Goal: Task Accomplishment & Management: Use online tool/utility

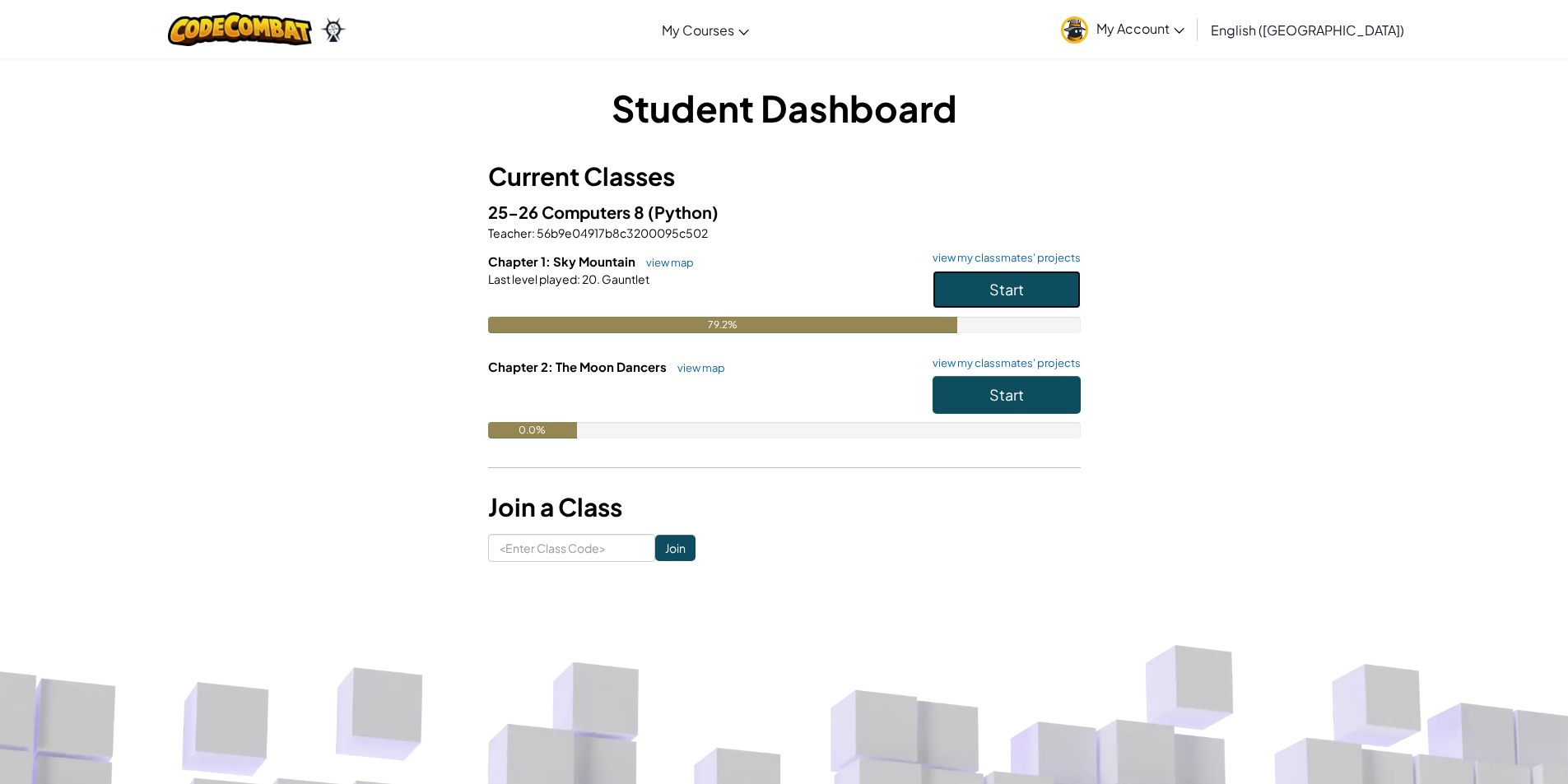
click at [1004, 287] on span "Start" at bounding box center [1007, 289] width 35 height 19
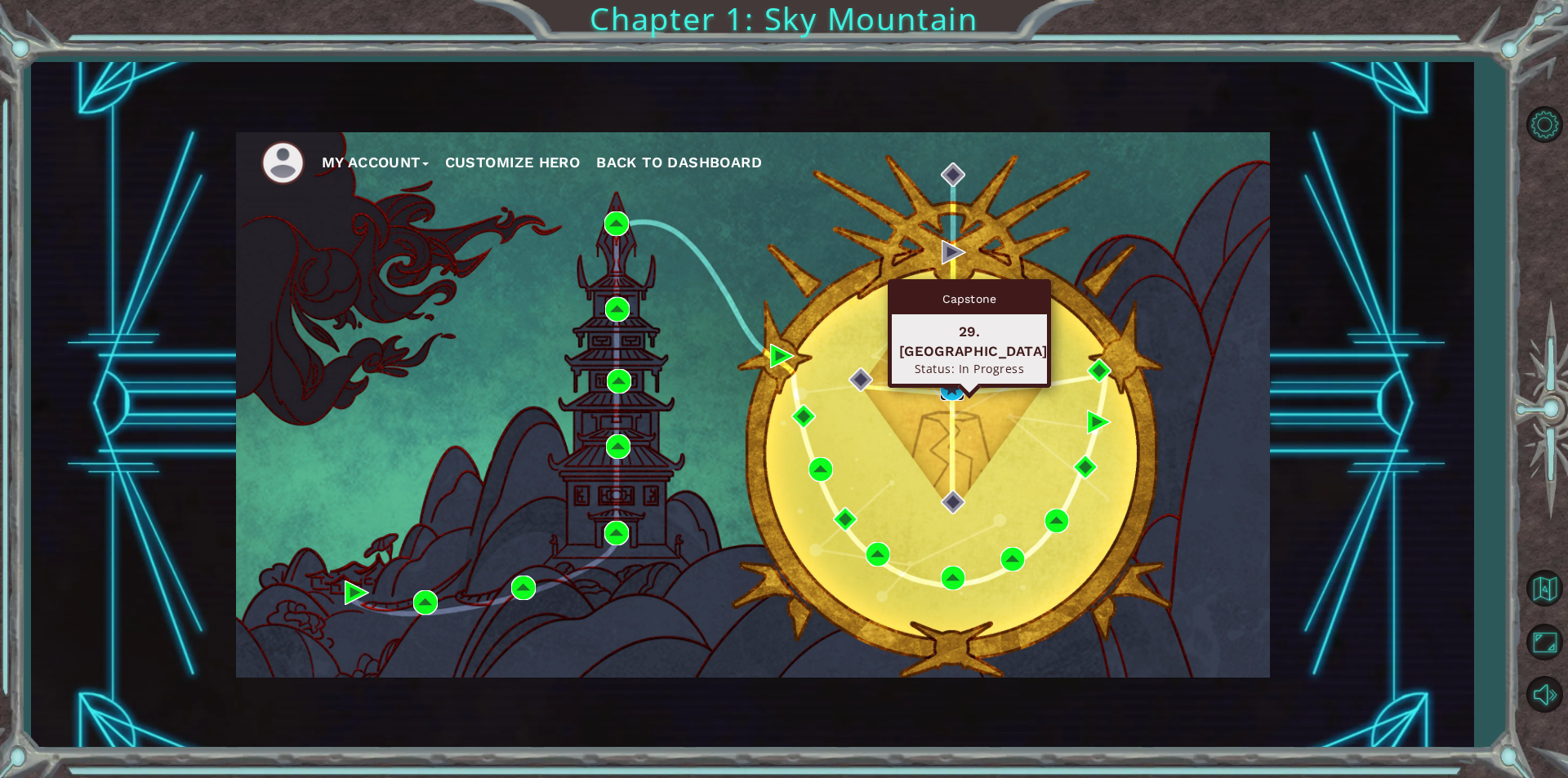
click at [952, 388] on img at bounding box center [952, 389] width 25 height 25
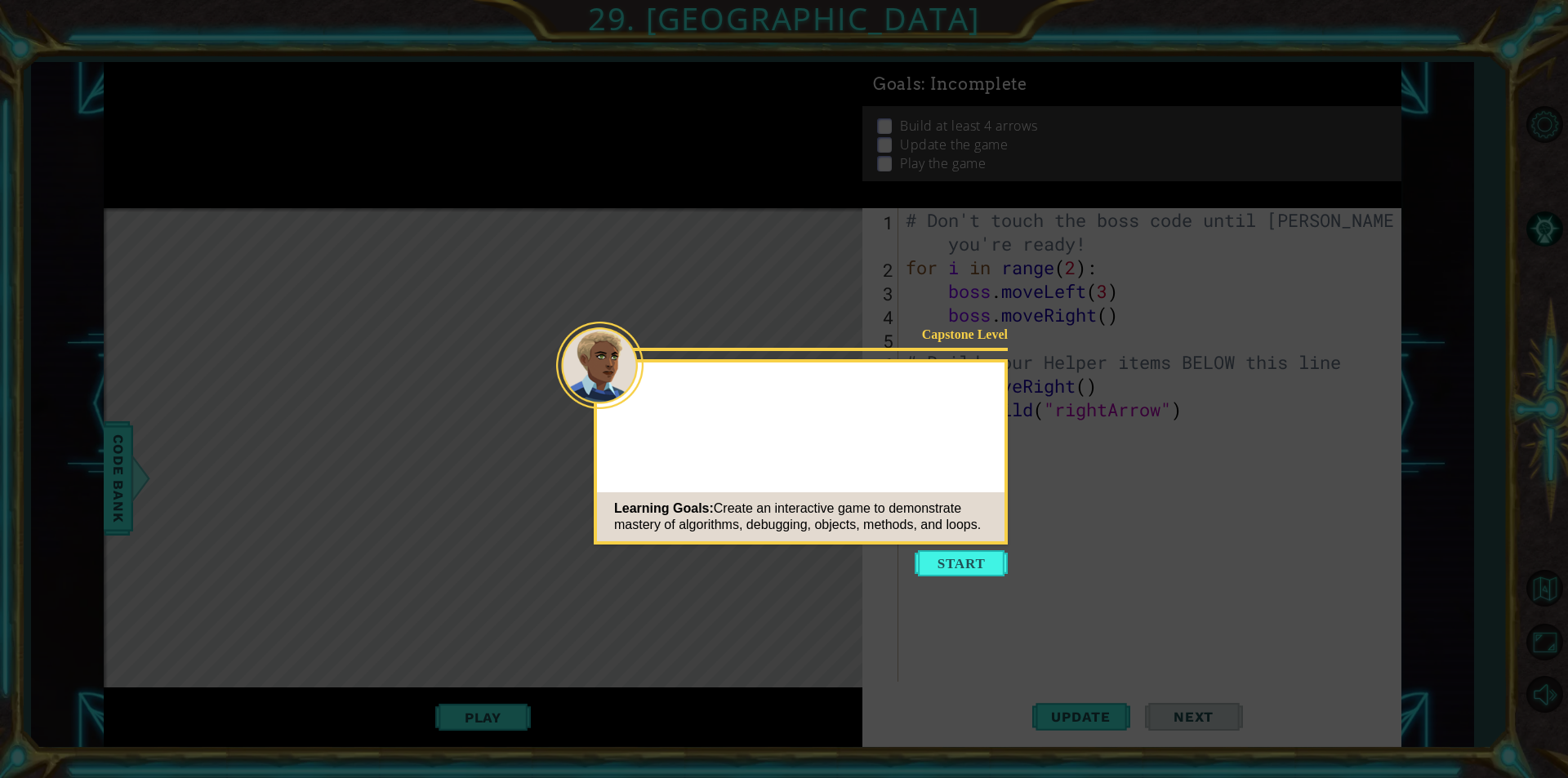
click at [950, 554] on button "Start" at bounding box center [961, 563] width 93 height 26
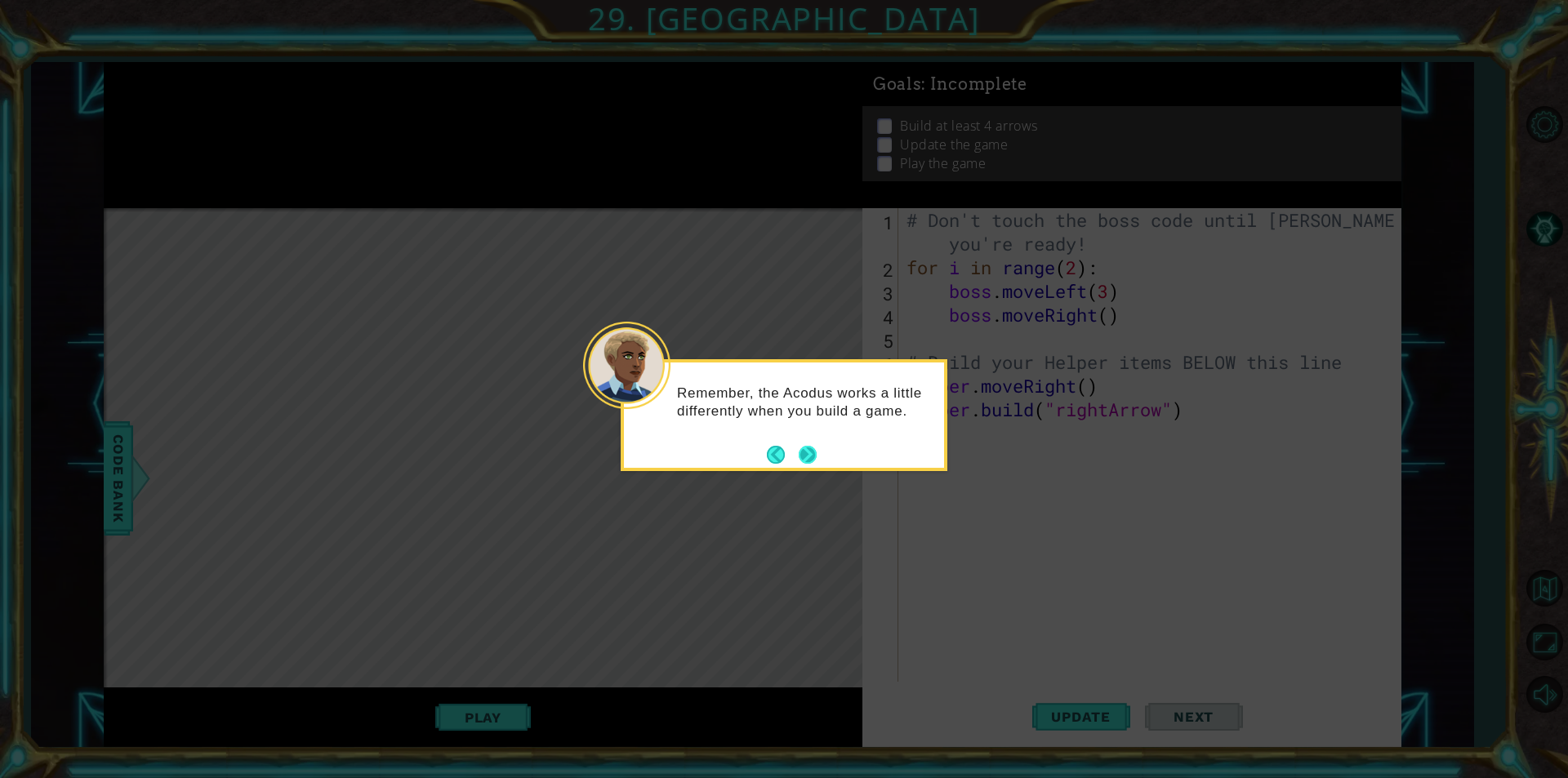
click at [804, 450] on button "Next" at bounding box center [808, 455] width 20 height 20
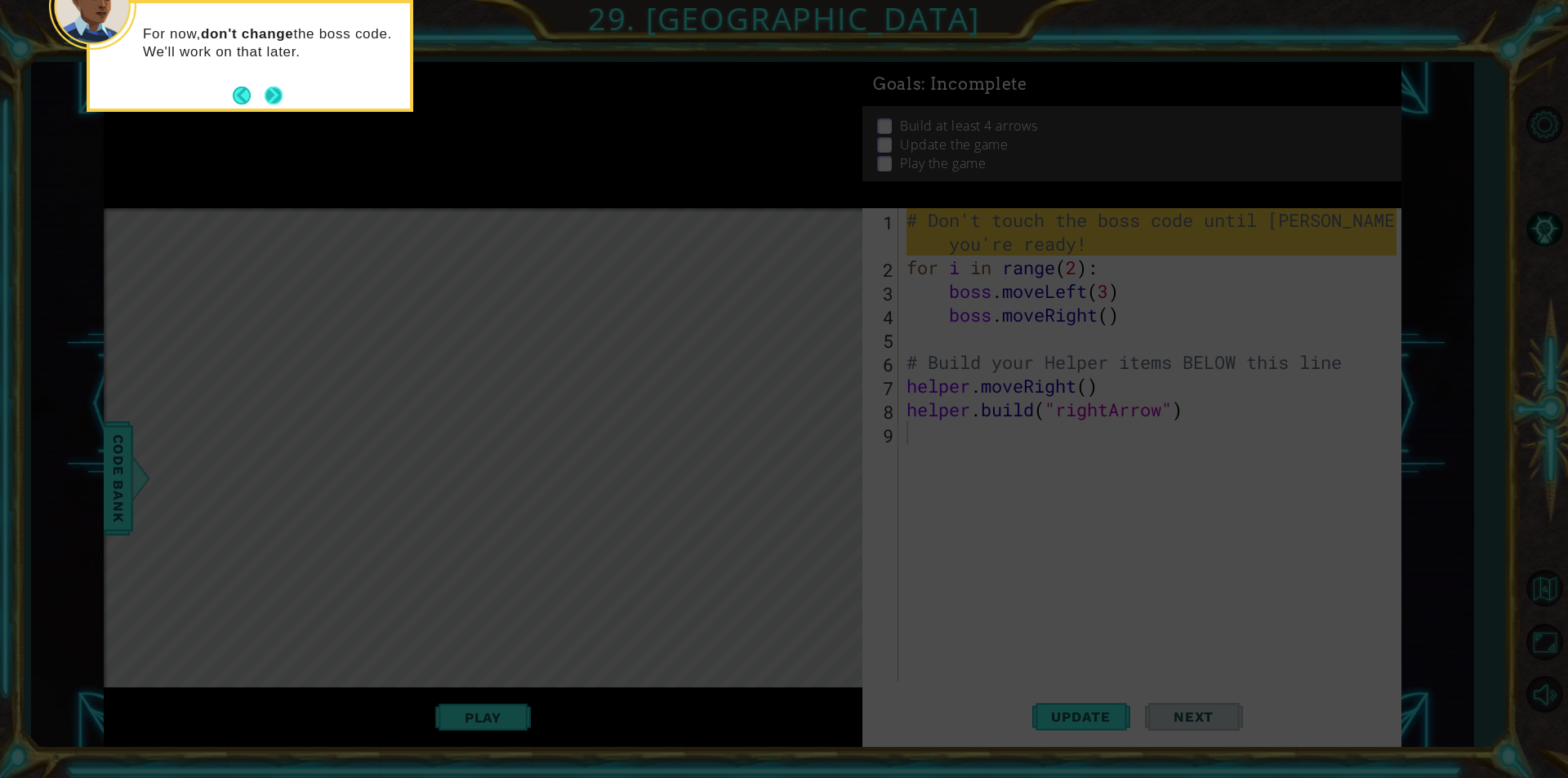
click at [278, 90] on button "Next" at bounding box center [274, 95] width 19 height 19
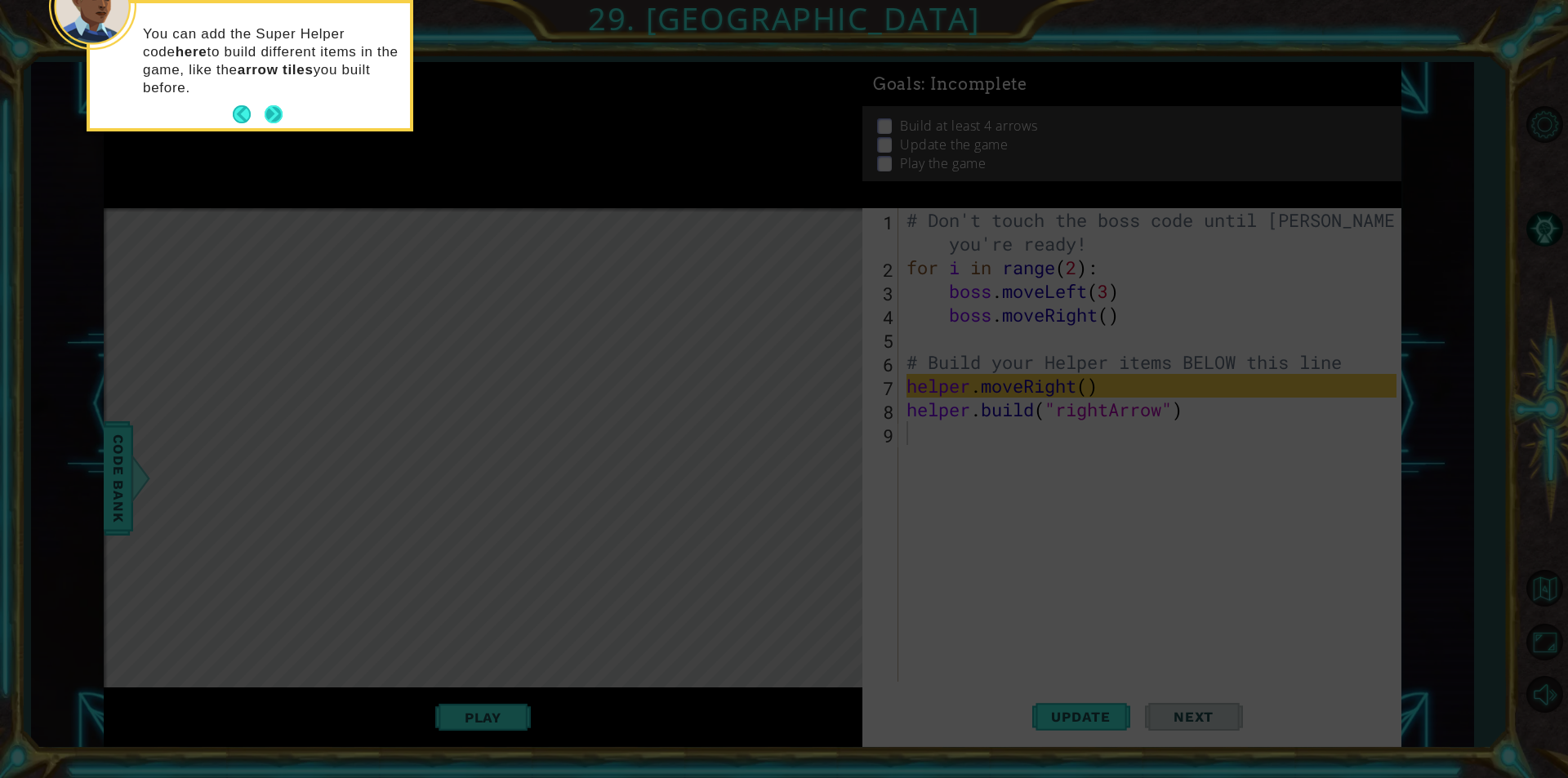
click at [282, 109] on button "Next" at bounding box center [274, 114] width 30 height 30
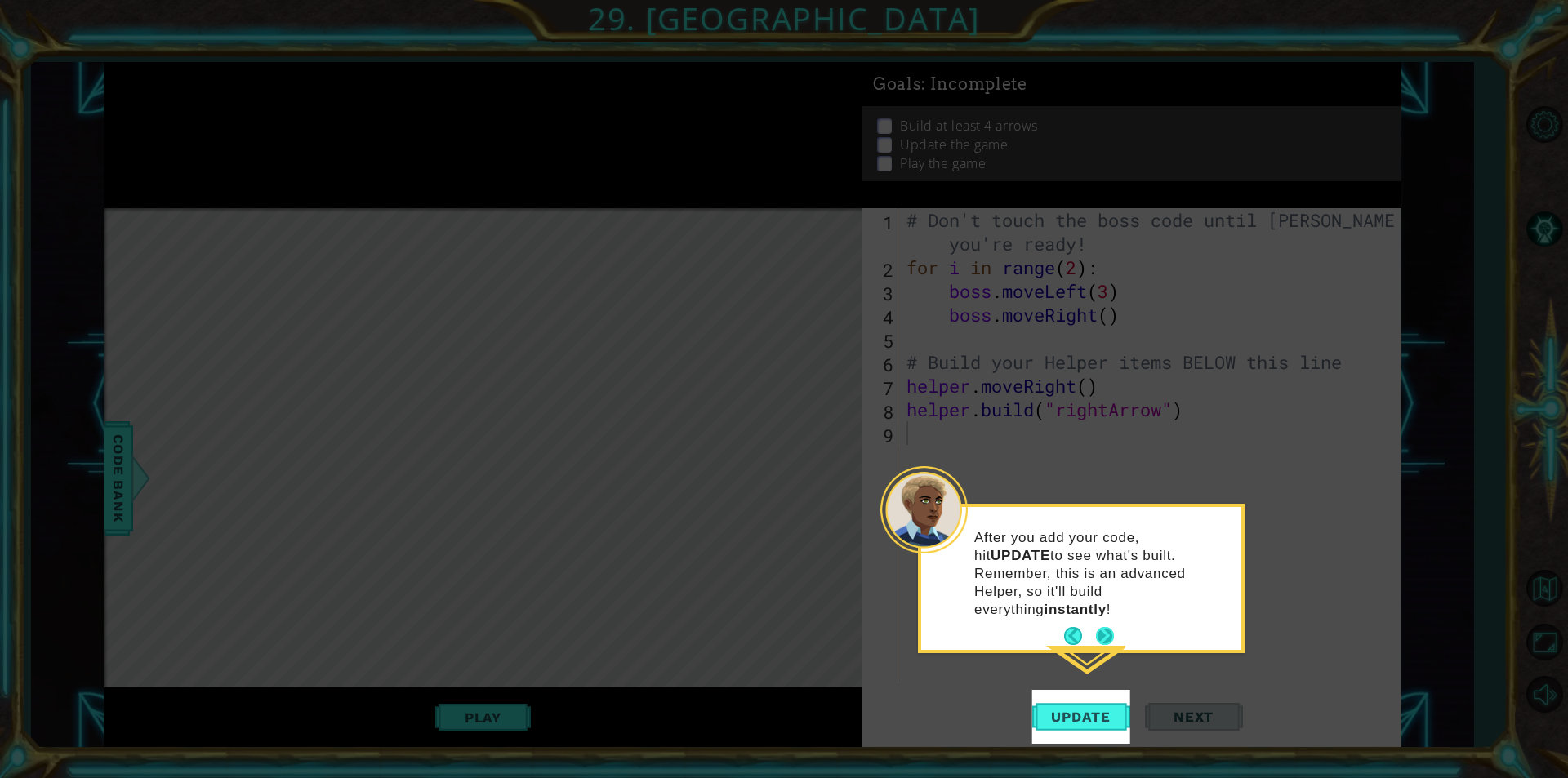
click at [1096, 624] on button "Next" at bounding box center [1105, 636] width 25 height 25
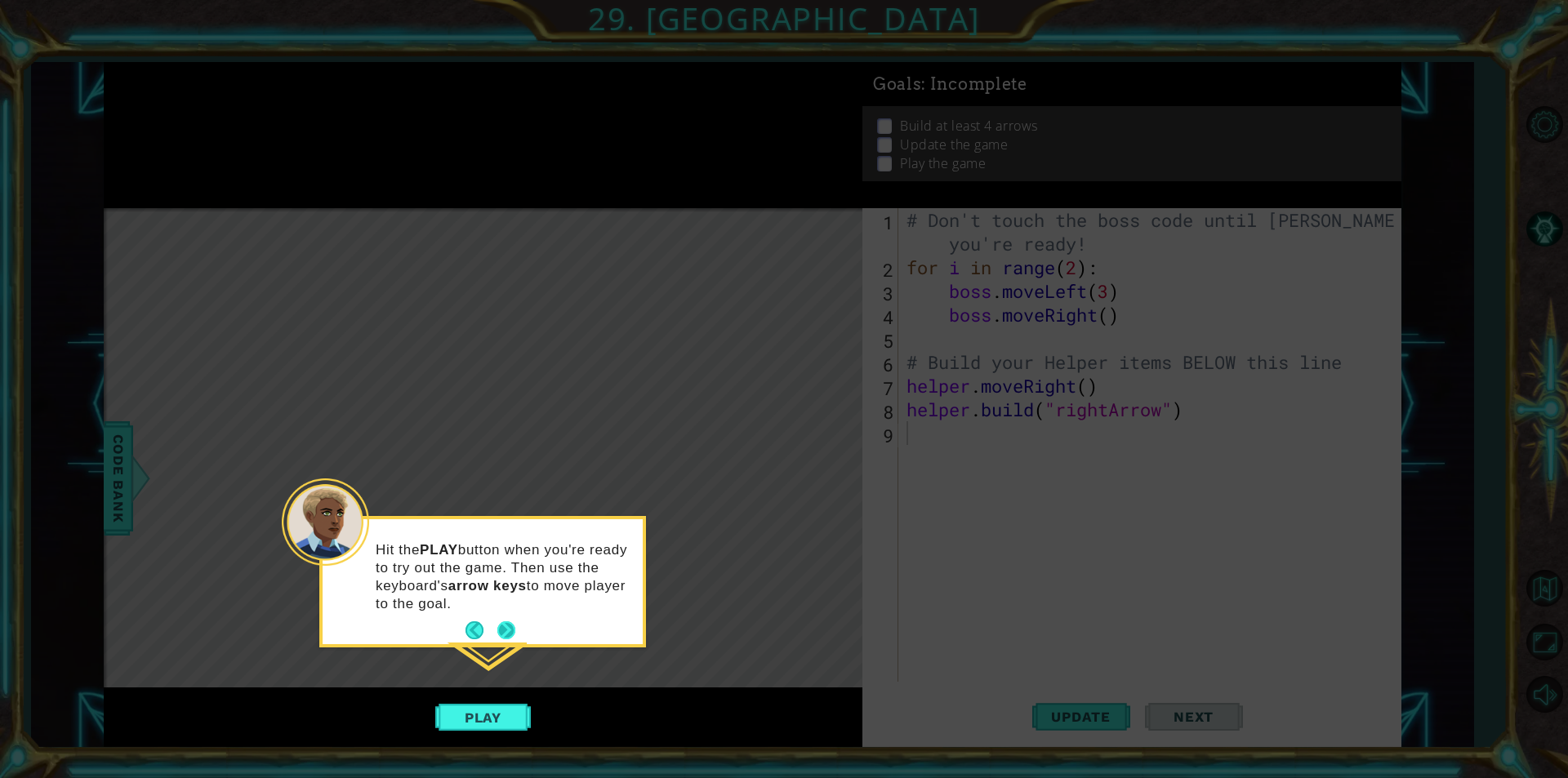
click at [502, 624] on button "Next" at bounding box center [505, 630] width 19 height 19
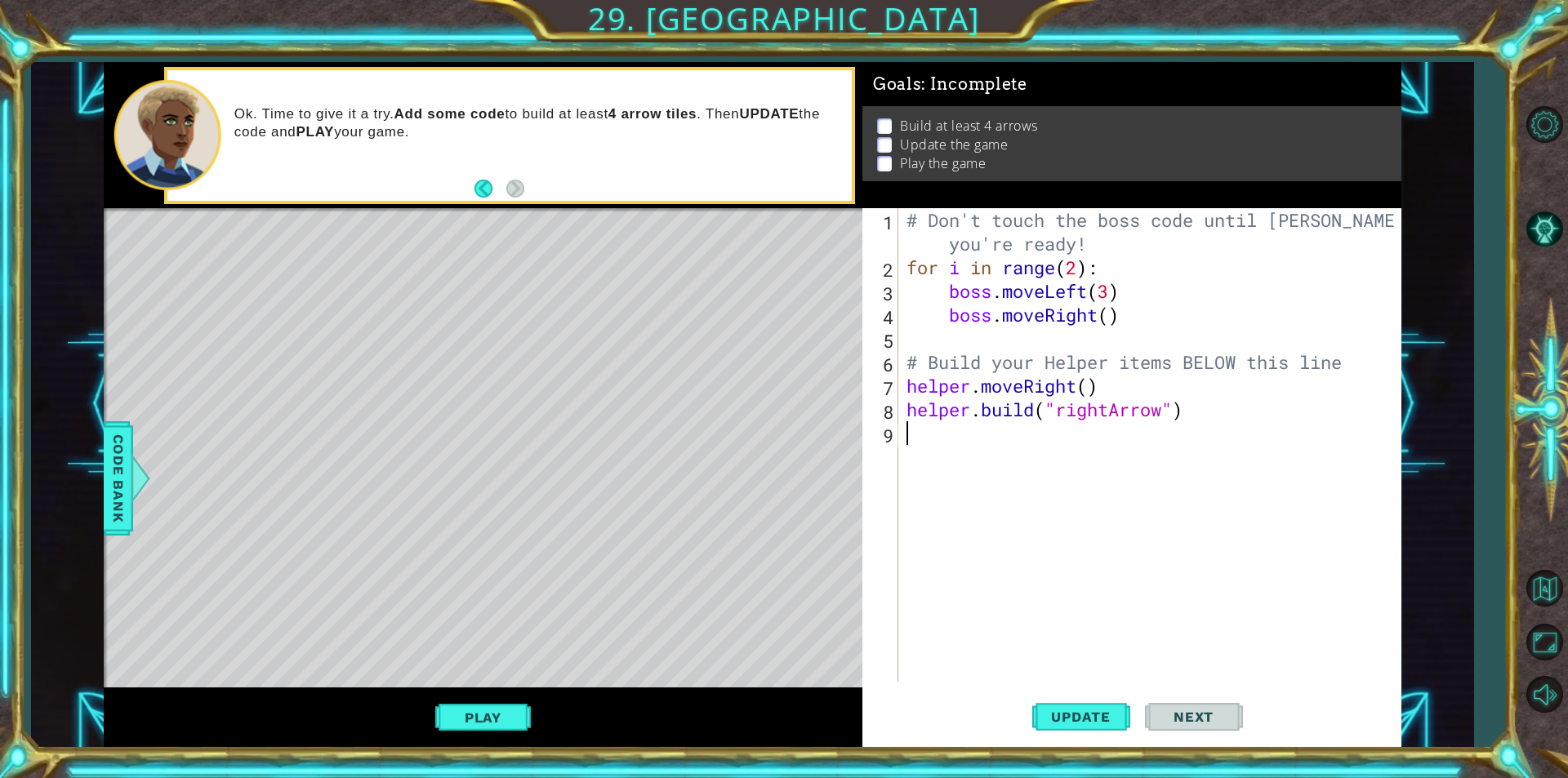
click at [1089, 382] on div "# Don't touch the boss code until [PERSON_NAME] says you're ready! for i in ran…" at bounding box center [1153, 480] width 501 height 544
type textarea "helper.moveRight()"
click at [908, 429] on div "# Don't touch the boss code until [PERSON_NAME] says you're ready! for i in ran…" at bounding box center [1153, 480] width 501 height 544
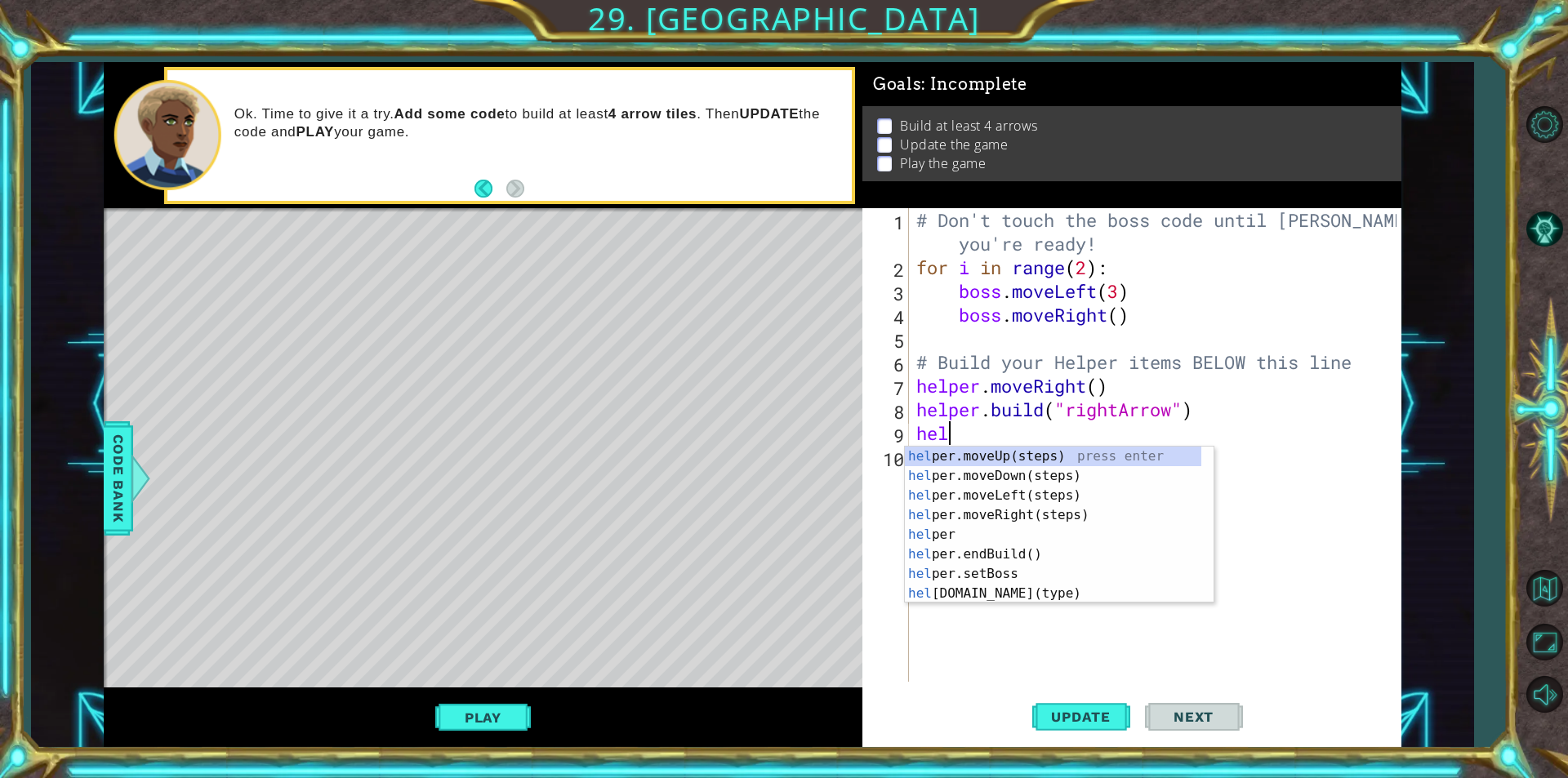
type textarea "help"
click at [1010, 509] on div "help er.moveUp(steps) press enter help er.moveDown(steps) press enter help er.m…" at bounding box center [1052, 544] width 296 height 196
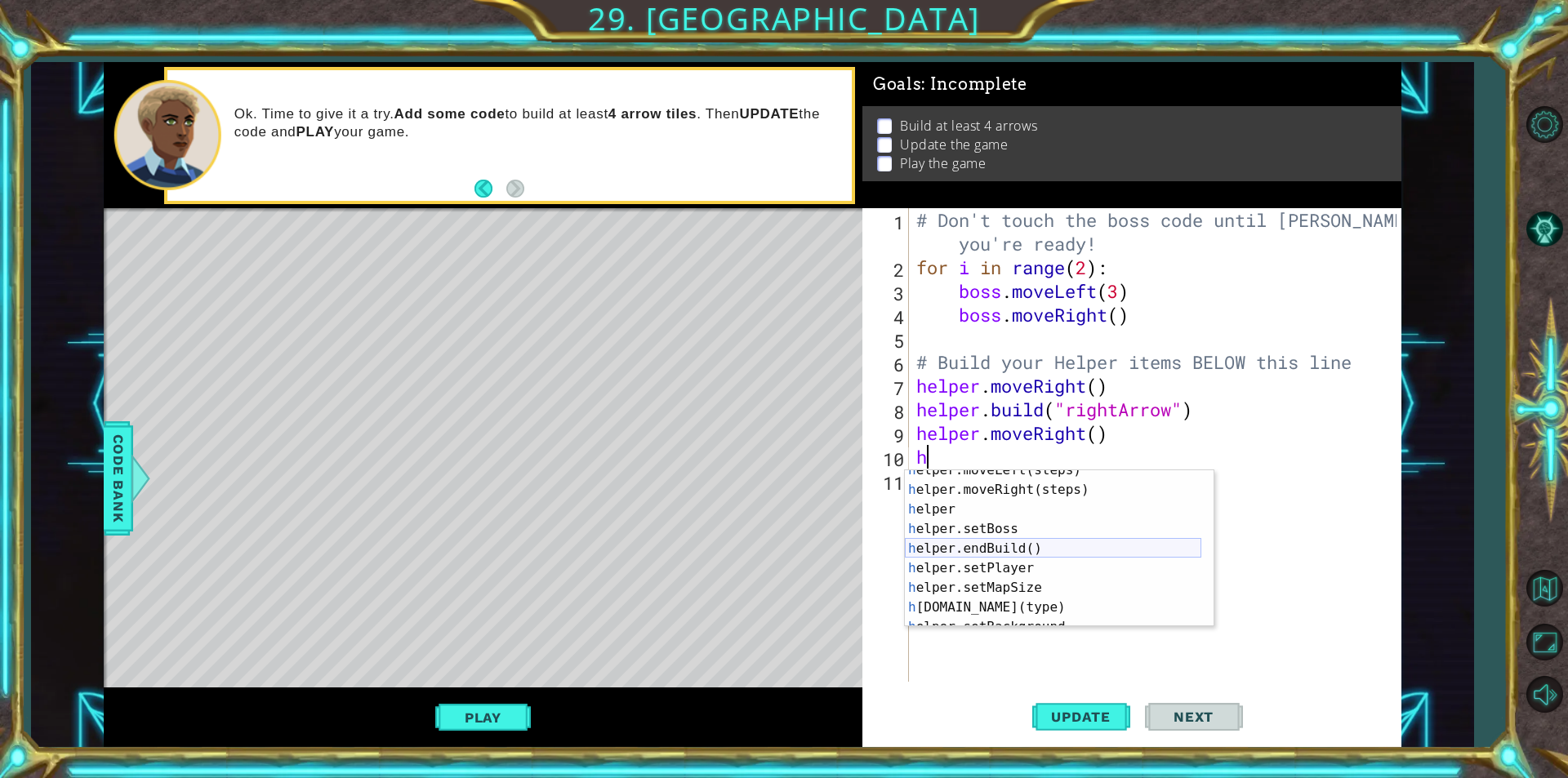
scroll to position [98, 0]
click at [969, 560] on div "h elper.setBoss press enter h elper.endBuild() press enter h elper.setPlayer pr…" at bounding box center [1052, 568] width 296 height 196
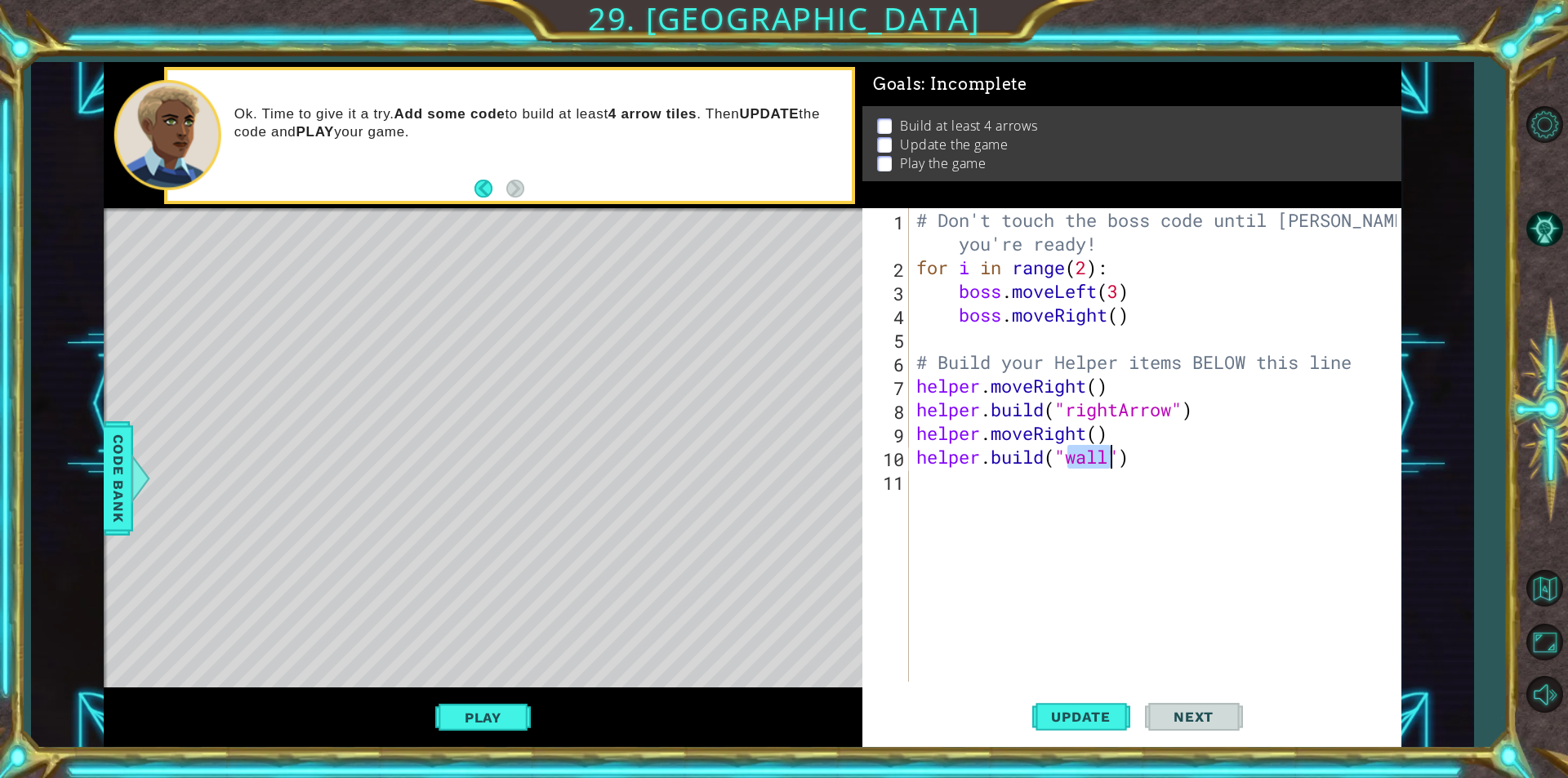
click at [1094, 457] on div "# Don't touch the boss code until [PERSON_NAME] says you're ready! for i in ran…" at bounding box center [1154, 445] width 483 height 474
click at [1094, 457] on div "# Don't touch the boss code until [PERSON_NAME] says you're ready! for i in ran…" at bounding box center [1158, 480] width 491 height 544
click at [1094, 457] on div "# Don't touch the boss code until [PERSON_NAME] says you're ready! for i in ran…" at bounding box center [1154, 445] width 483 height 474
click at [1096, 459] on div "# Don't touch the boss code until [PERSON_NAME] says you're ready! for i in ran…" at bounding box center [1158, 480] width 491 height 544
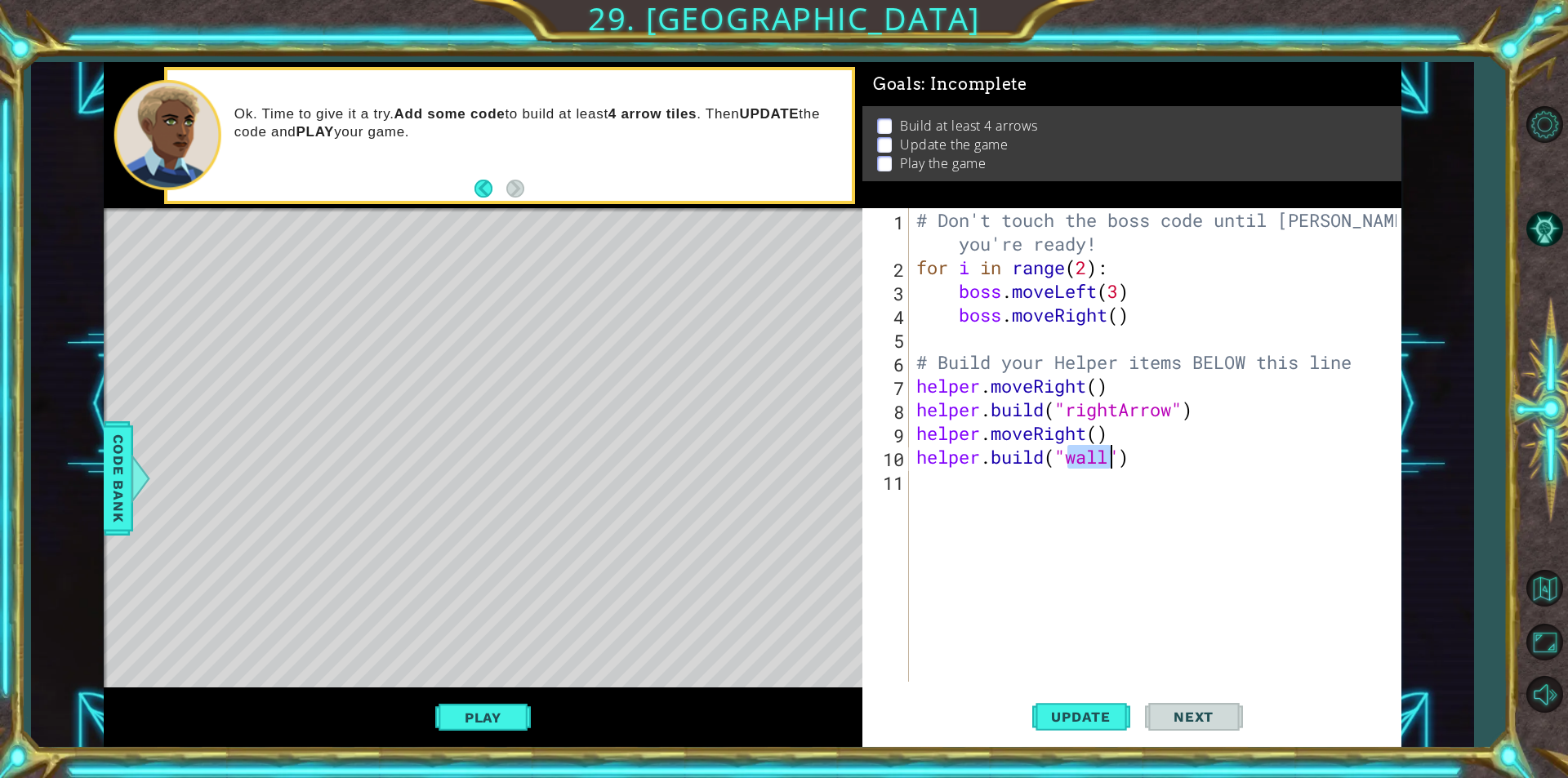
click at [1096, 459] on div "# Don't touch the boss code until [PERSON_NAME] says you're ready! for i in ran…" at bounding box center [1158, 480] width 491 height 544
type textarea "[DOMAIN_NAME]("rightArrow"")"
click at [944, 480] on div "# Don't touch the boss code until [PERSON_NAME] says you're ready! for i in ran…" at bounding box center [1158, 480] width 491 height 544
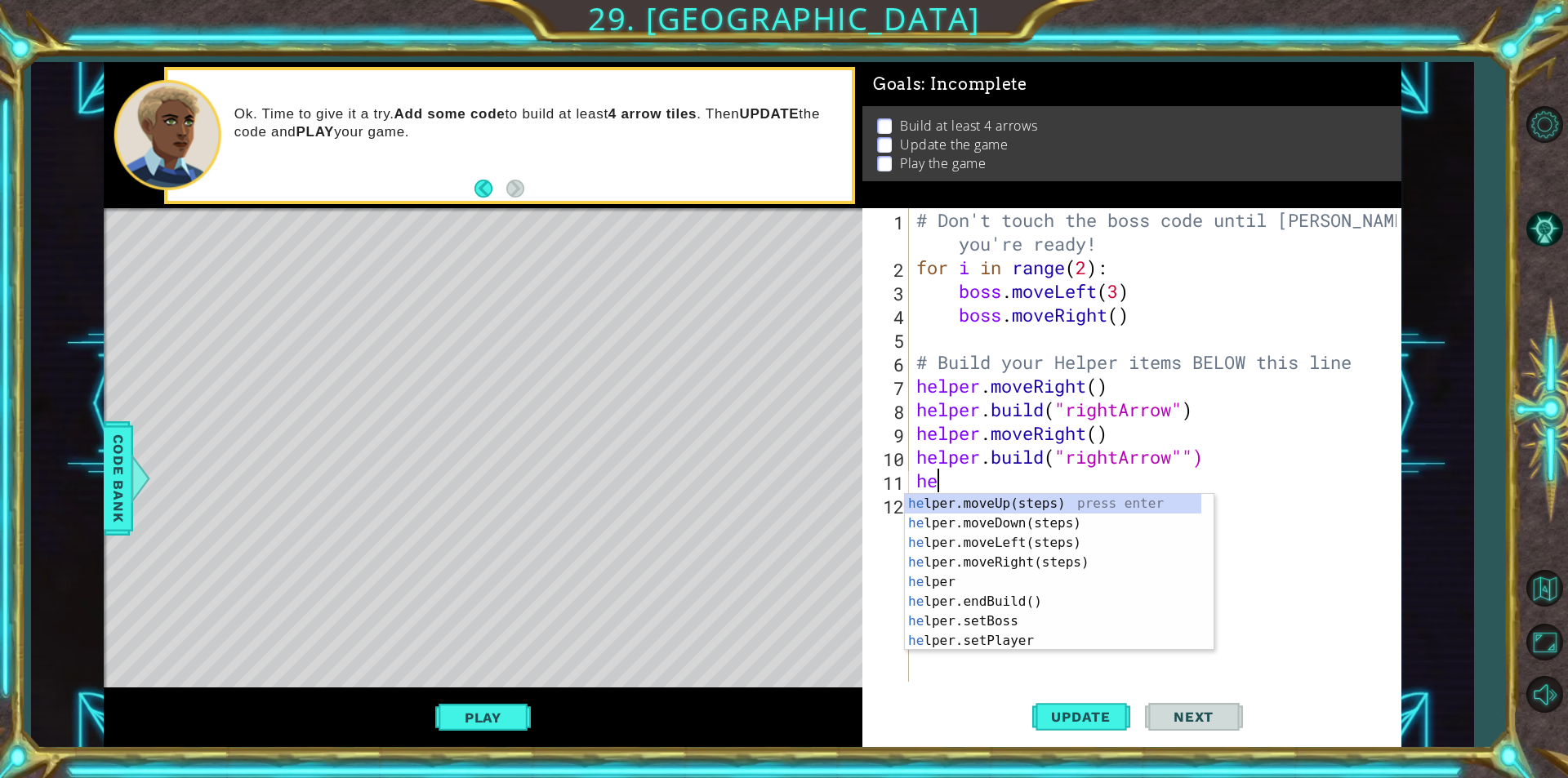
type textarea "hel"
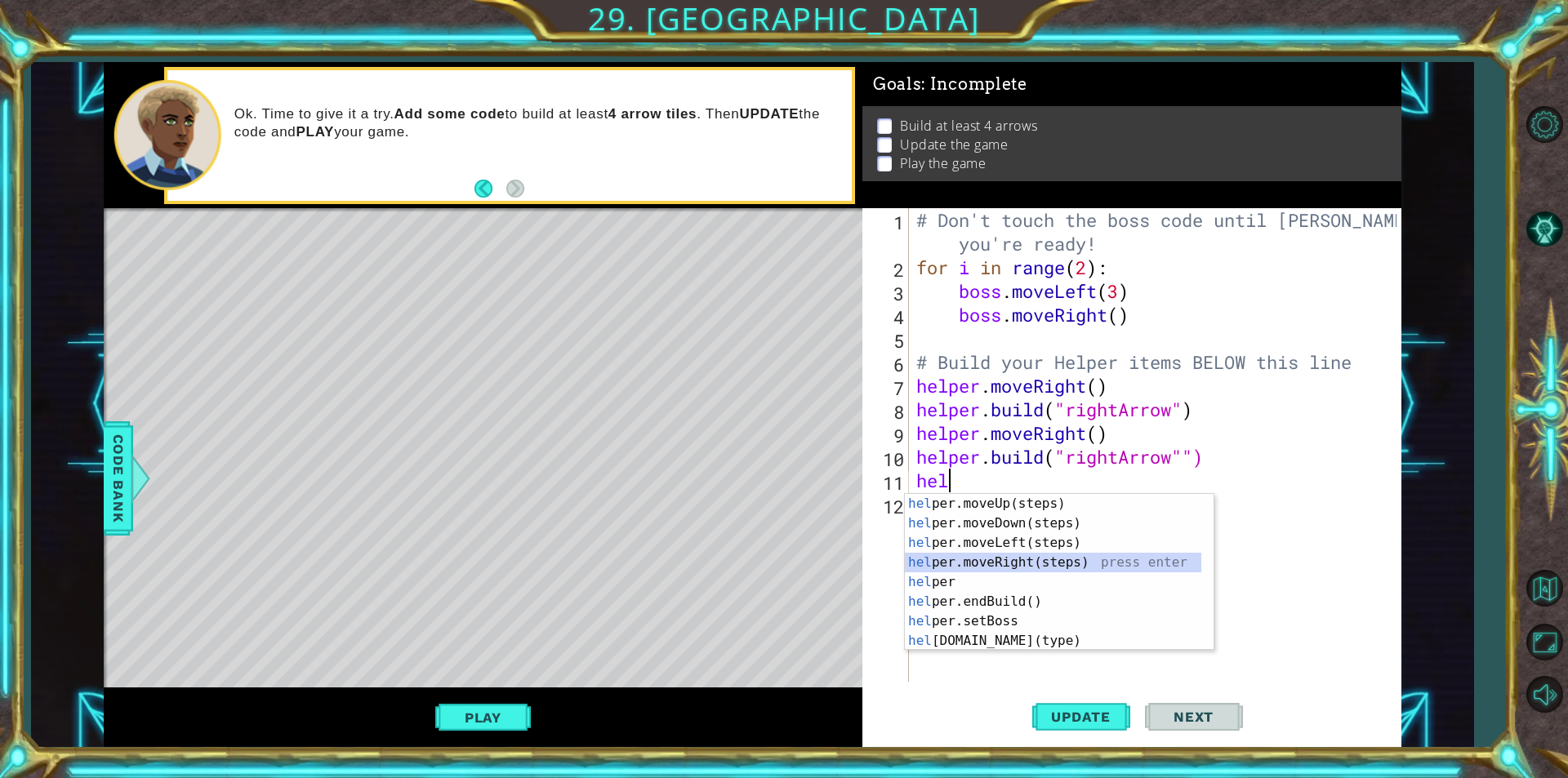
click at [938, 553] on div "hel per.moveUp(steps) press enter hel per.moveDown(steps) press enter hel per.m…" at bounding box center [1052, 591] width 296 height 196
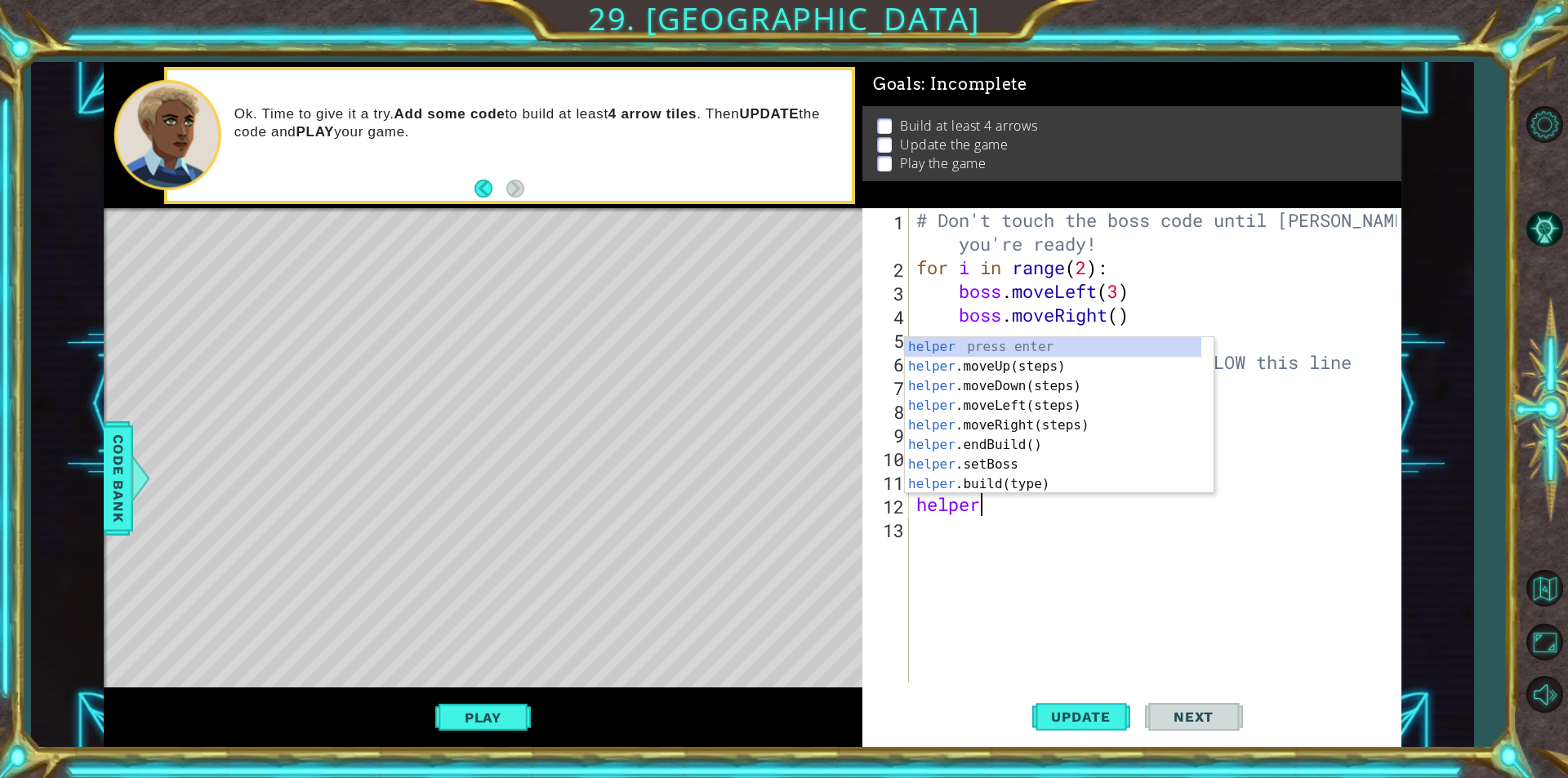
scroll to position [0, 2]
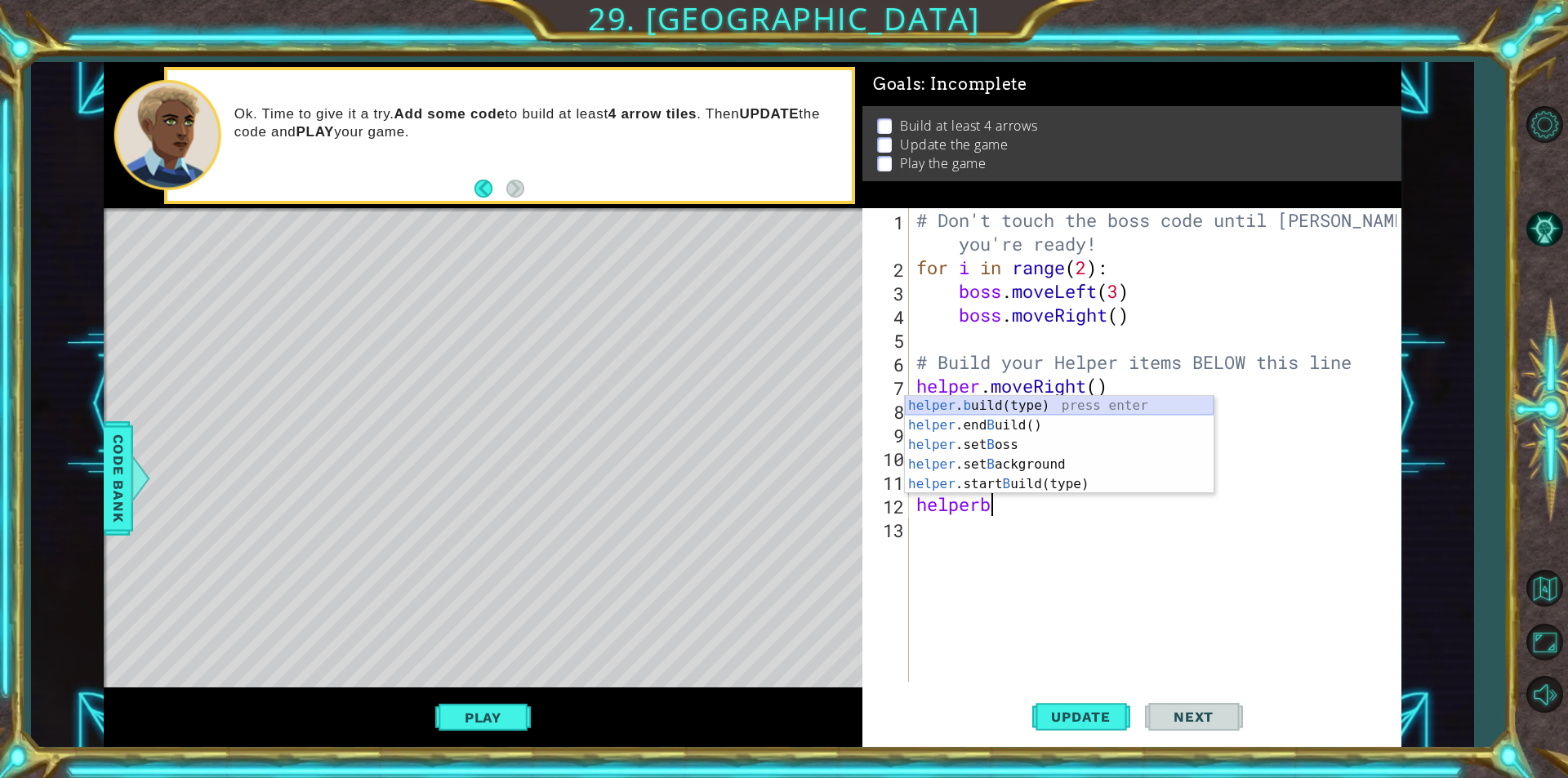
click at [964, 397] on div "helper . b uild(type) press enter helper .end B uild() press enter helper .set …" at bounding box center [1059, 464] width 308 height 137
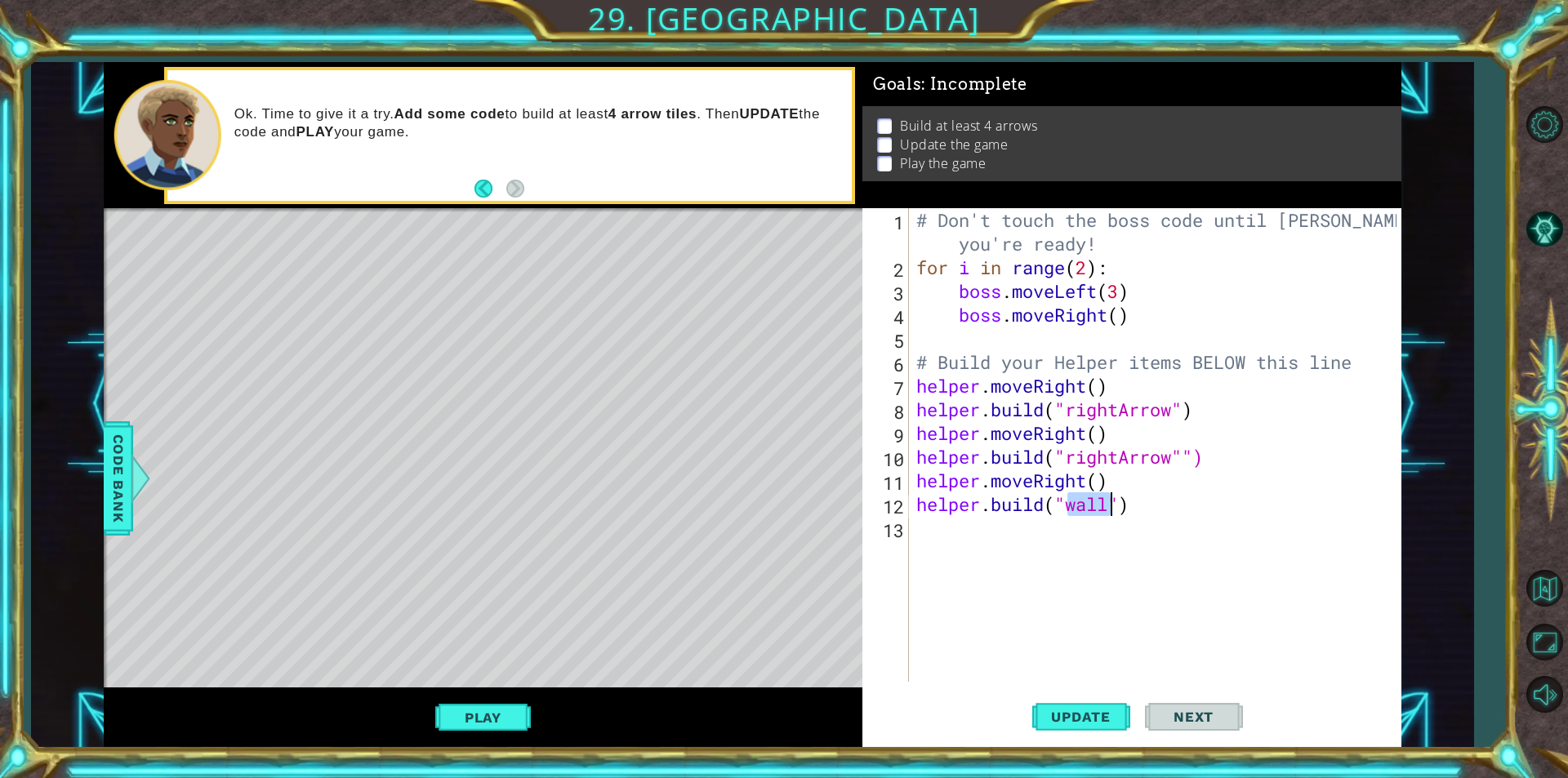
click at [1087, 503] on div "# Don't touch the boss code until [PERSON_NAME] says you're ready! for i in ran…" at bounding box center [1154, 445] width 483 height 474
click at [1087, 503] on div "# Don't touch the boss code until [PERSON_NAME] says you're ready! for i in ran…" at bounding box center [1158, 480] width 491 height 544
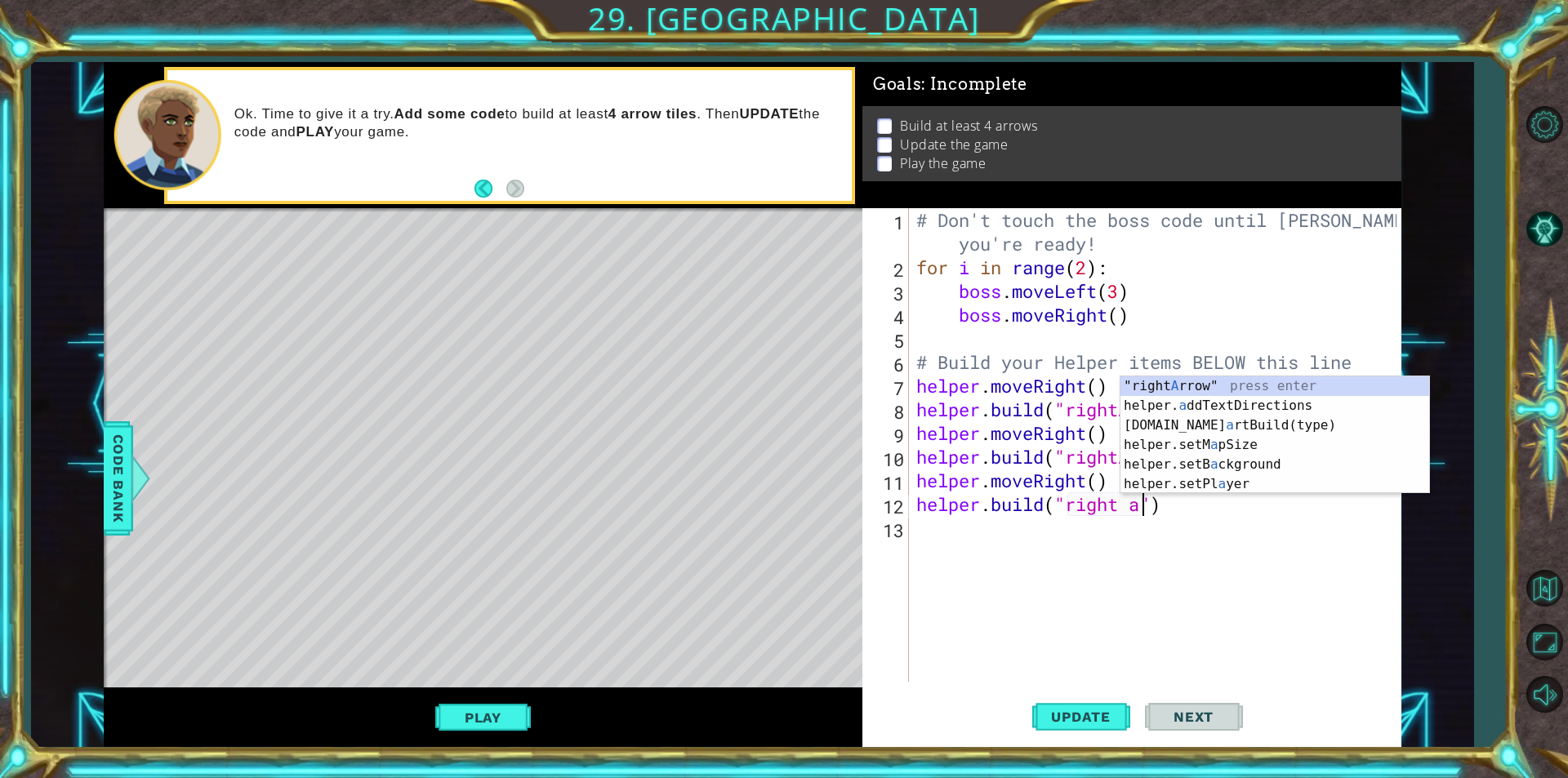
scroll to position [0, 11]
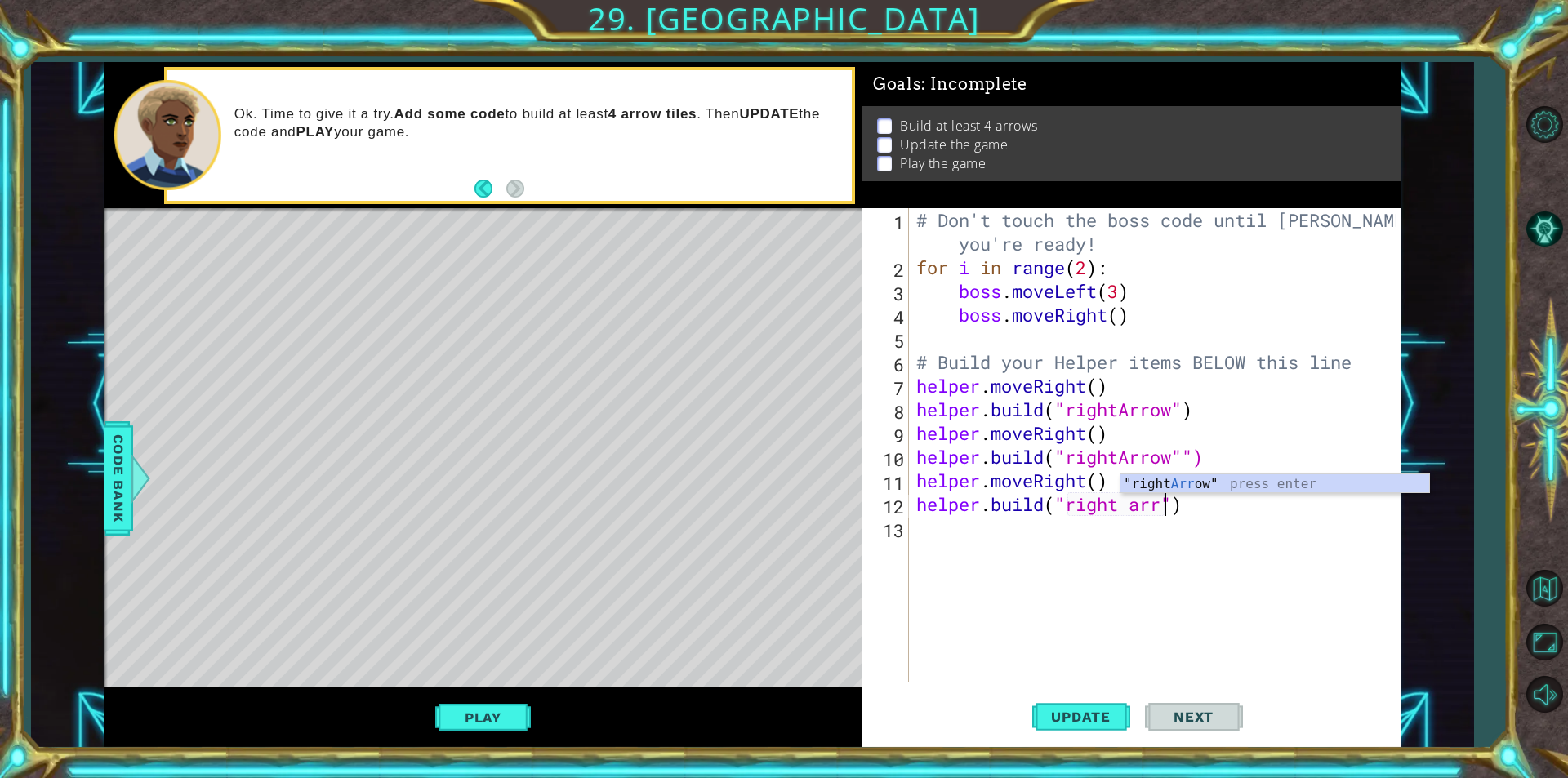
type textarea "[DOMAIN_NAME]("right "rightArrow")"
click at [1010, 537] on div "# Don't touch the boss code until [PERSON_NAME] says you're ready! for i in ran…" at bounding box center [1158, 480] width 491 height 544
type textarea "h"
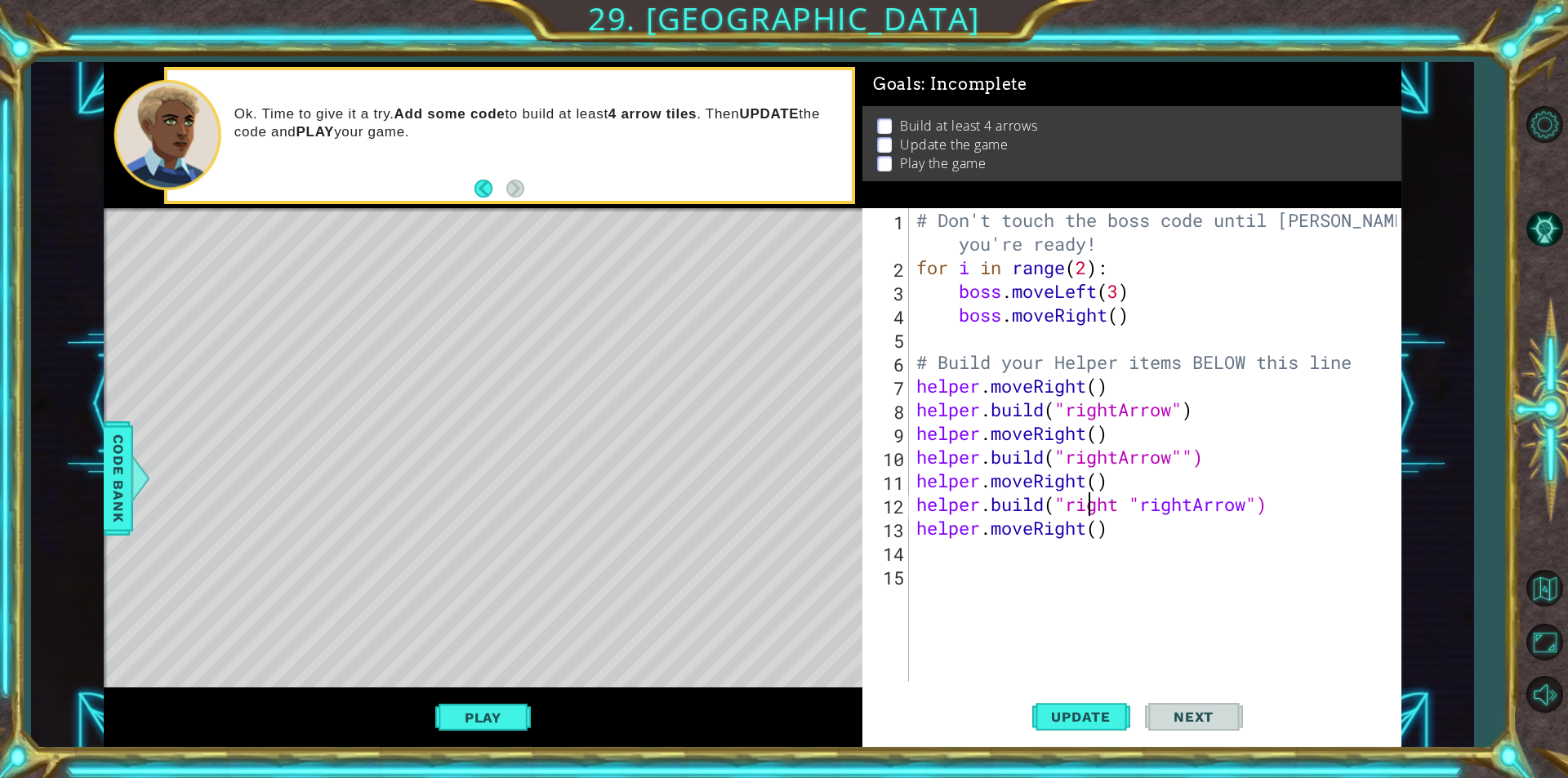
click at [1092, 507] on div "# Don't touch the boss code until [PERSON_NAME] says you're ready! for i in ran…" at bounding box center [1158, 480] width 491 height 544
click at [1094, 507] on div "# Don't touch the boss code until [PERSON_NAME] says you're ready! for i in ran…" at bounding box center [1158, 480] width 491 height 544
click at [1125, 485] on div "" rightArrow" press enter" at bounding box center [1200, 504] width 308 height 59
click at [1235, 510] on div "# Don't touch the boss code until [PERSON_NAME] says you're ready! for i in ran…" at bounding box center [1158, 480] width 491 height 544
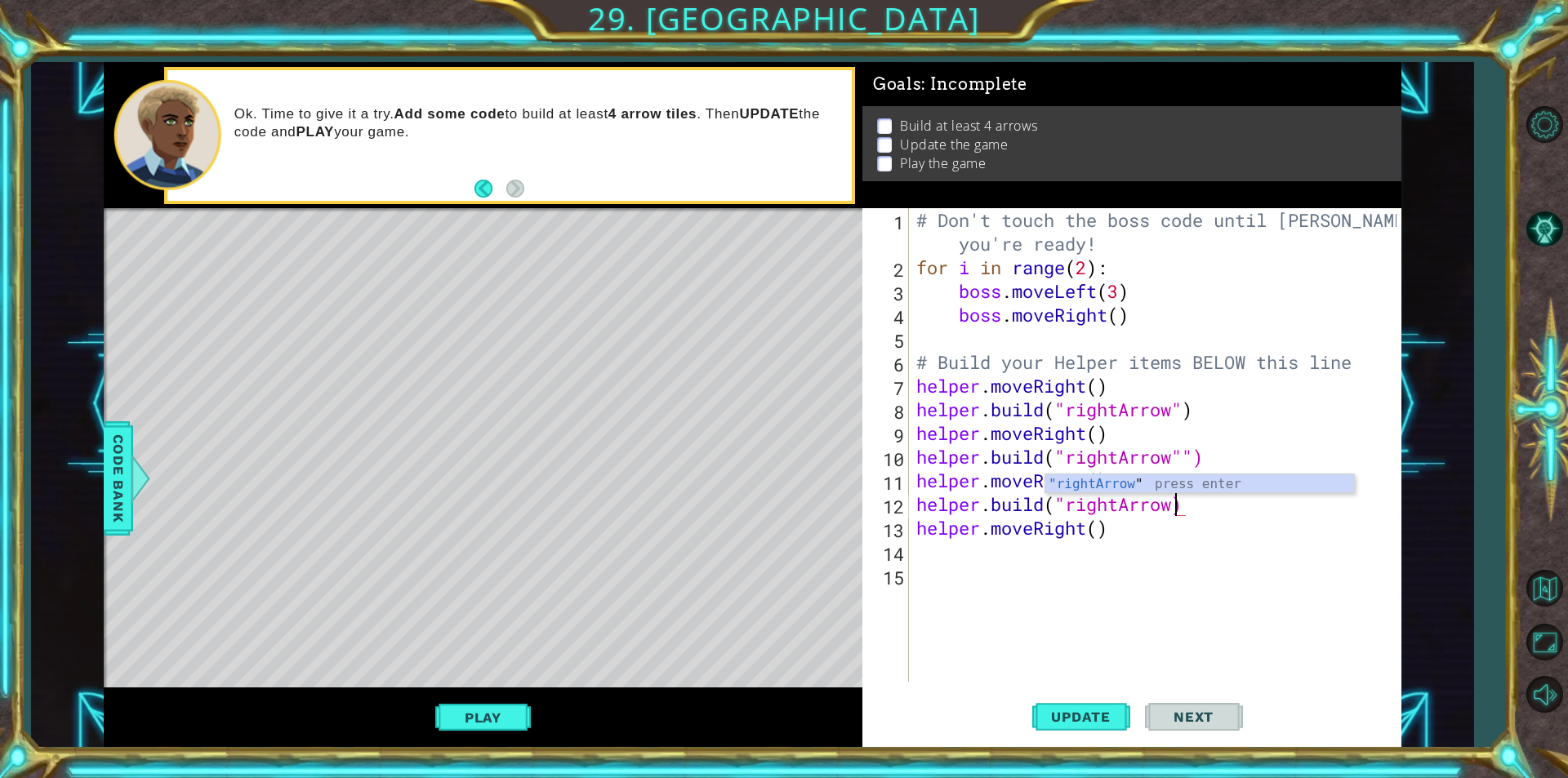
type textarea "[DOMAIN_NAME]("rightArrow")"
click at [931, 557] on div "# Don't touch the boss code until [PERSON_NAME] says you're ready! for i in ran…" at bounding box center [1158, 480] width 491 height 544
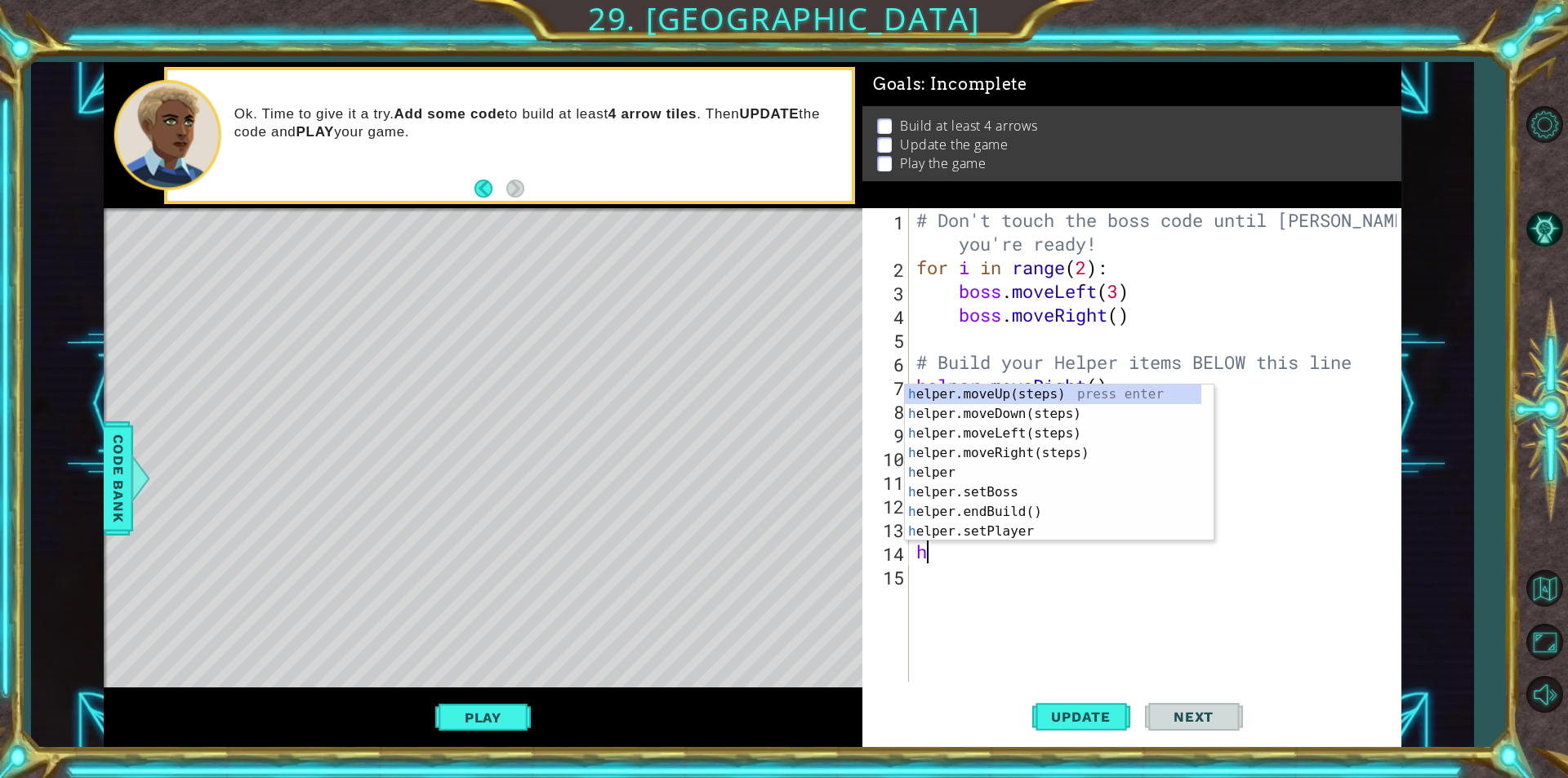
type textarea "hel"
click at [973, 448] on div "hel per.moveUp(steps) press enter hel per.moveDown(steps) press enter hel per.m…" at bounding box center [1052, 482] width 296 height 196
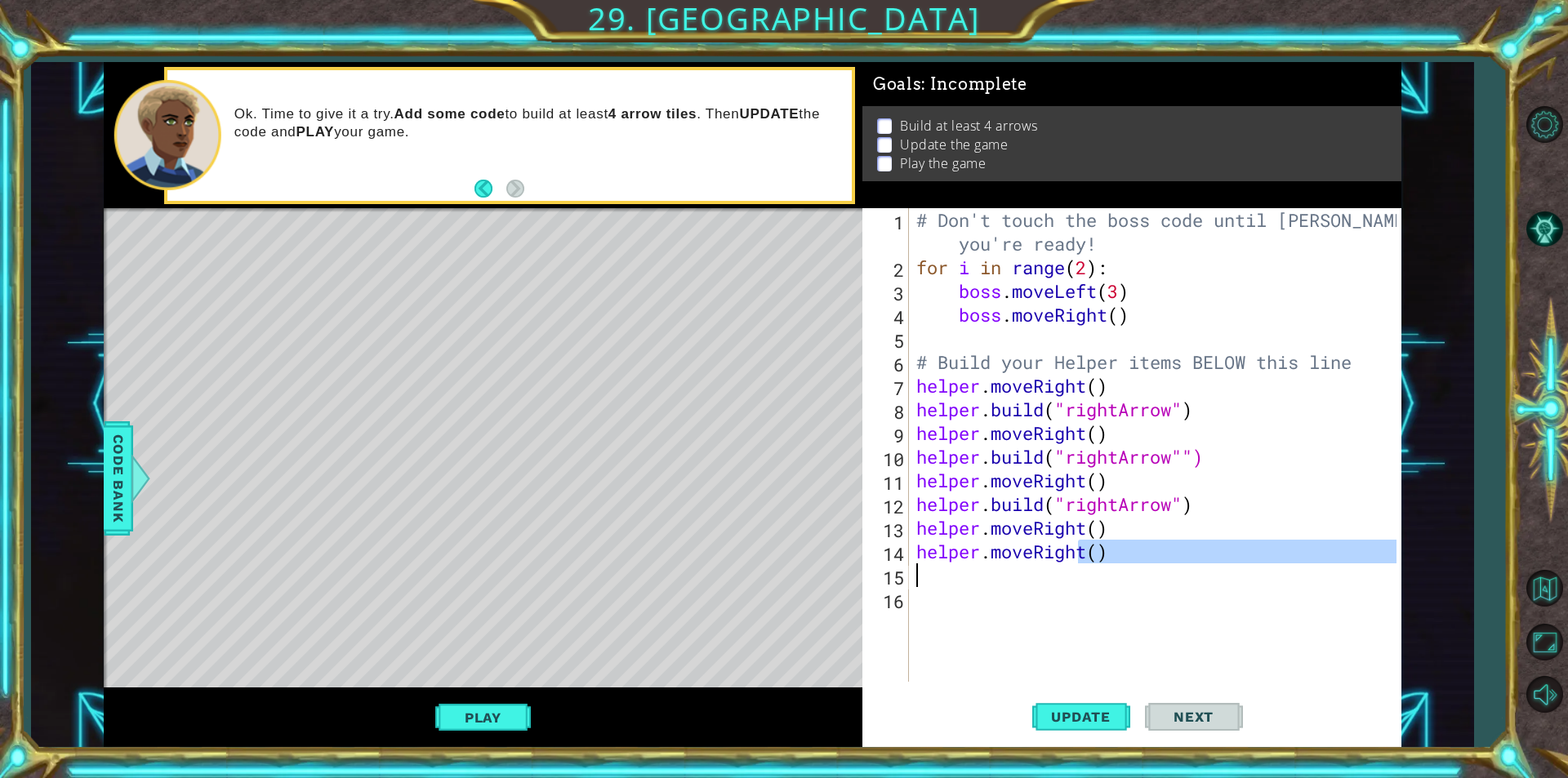
drag, startPoint x: 1083, startPoint y: 559, endPoint x: 1029, endPoint y: 555, distance: 54.1
click at [998, 568] on div "# Don't touch the boss code until [PERSON_NAME] says you're ready! for i in ran…" at bounding box center [1158, 480] width 491 height 544
click at [1036, 549] on div "# Don't touch the boss code until [PERSON_NAME] says you're ready! for i in ran…" at bounding box center [1158, 480] width 491 height 544
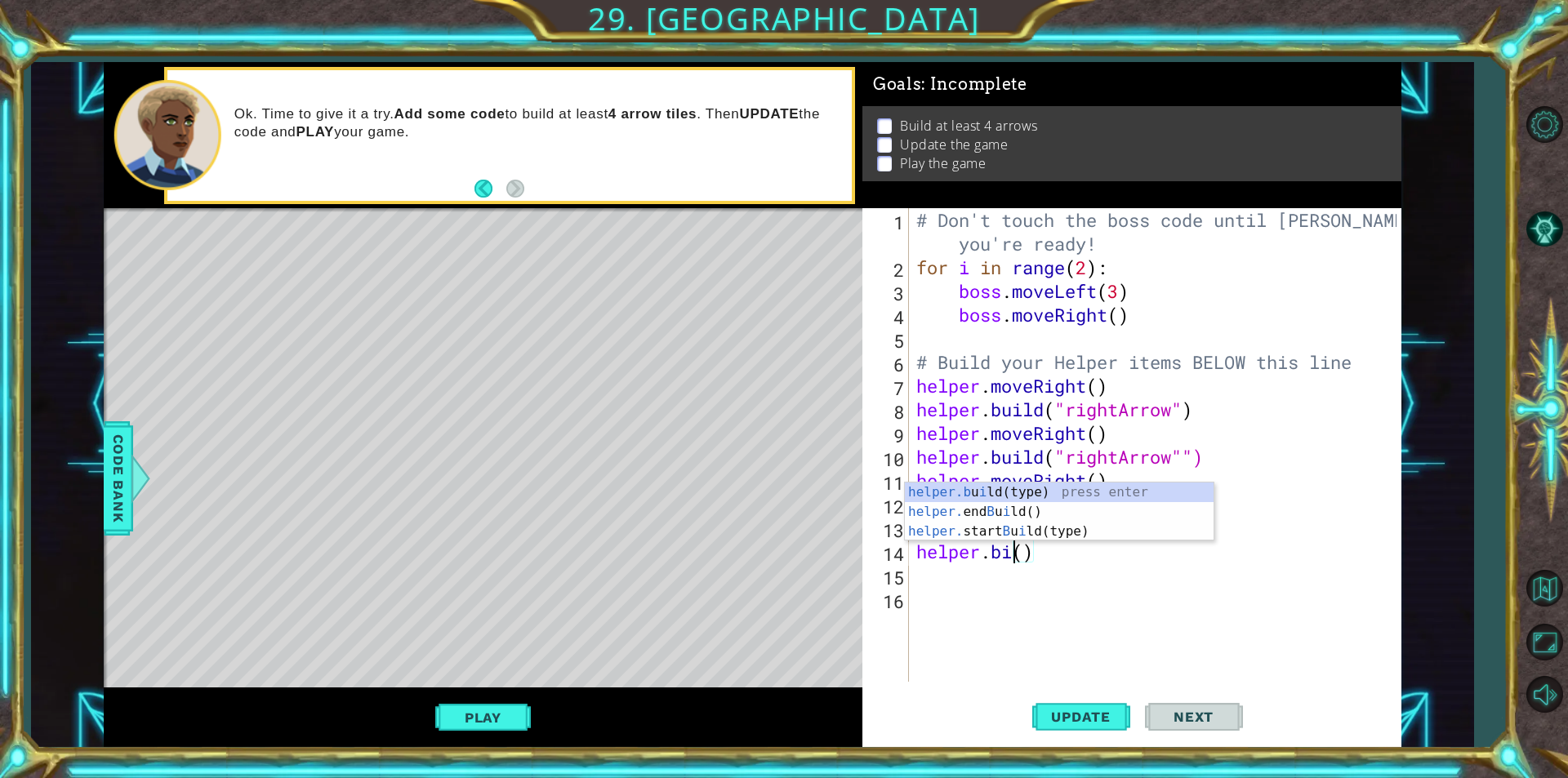
scroll to position [0, 4]
click at [1032, 490] on div "helper.[PERSON_NAME](type) press enter helper. end B u i ld() press enter helpe…" at bounding box center [1059, 531] width 308 height 98
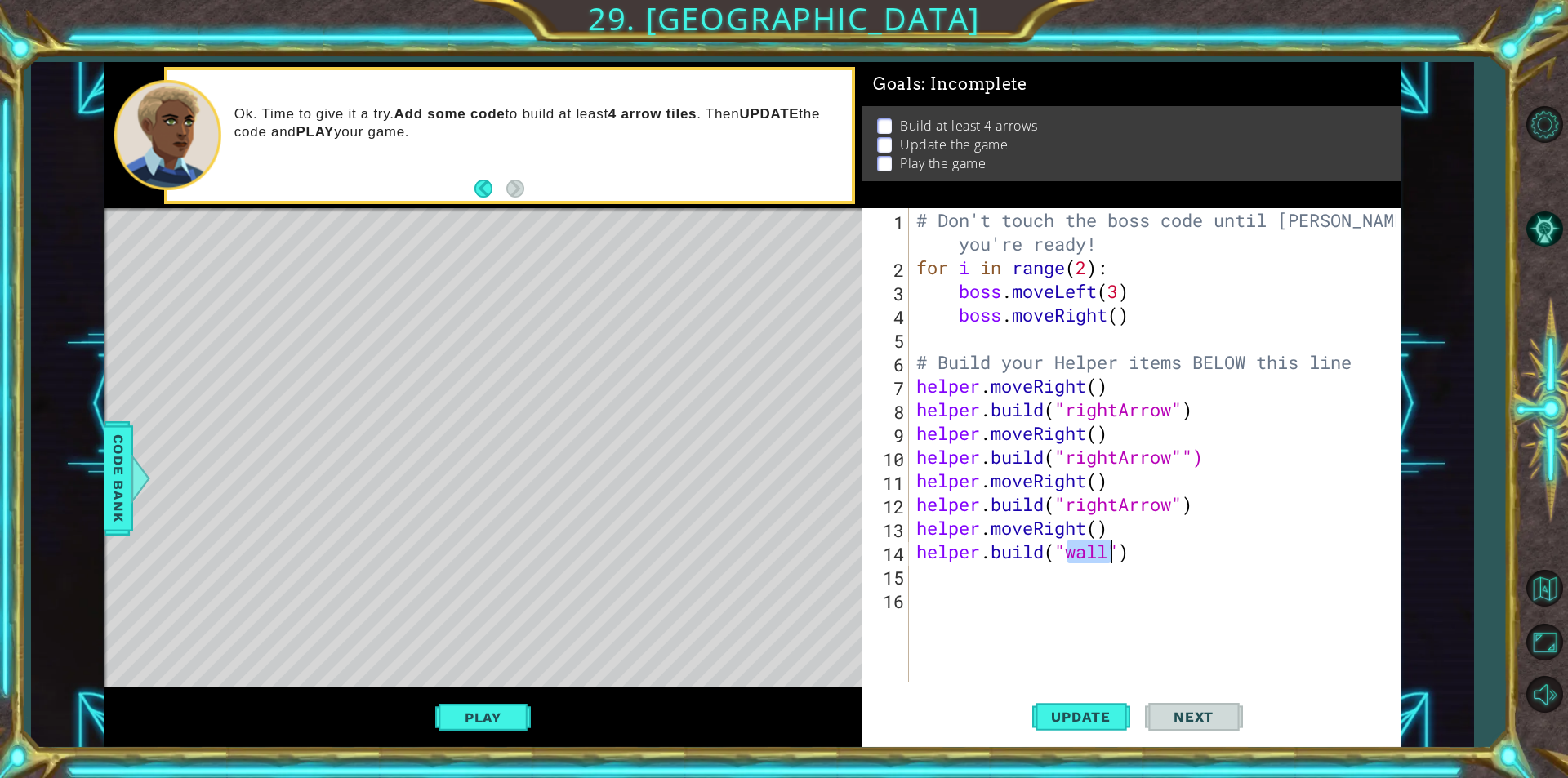
click at [1086, 549] on div "# Don't touch the boss code until [PERSON_NAME] says you're ready! for i in ran…" at bounding box center [1154, 445] width 483 height 474
click at [1086, 549] on div "# Don't touch the boss code until [PERSON_NAME] says you're ready! for i in ran…" at bounding box center [1158, 480] width 491 height 544
click at [1087, 548] on div "# Don't touch the boss code until [PERSON_NAME] says you're ready! for i in ran…" at bounding box center [1158, 480] width 491 height 544
click at [1058, 711] on span "Update" at bounding box center [1081, 717] width 93 height 16
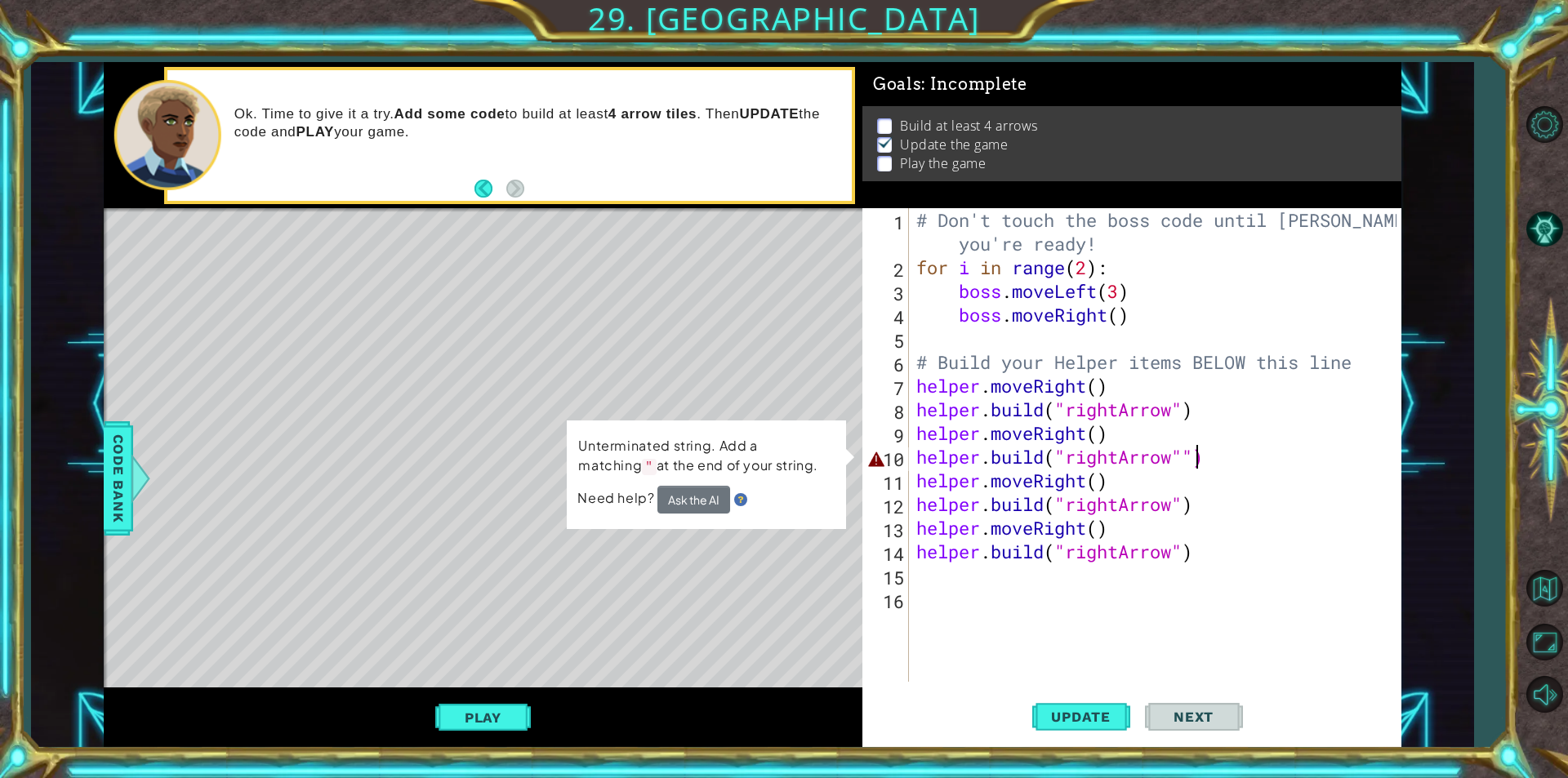
click at [1193, 448] on div "# Don't touch the boss code until [PERSON_NAME] says you're ready! for i in ran…" at bounding box center [1158, 480] width 491 height 544
type textarea "[DOMAIN_NAME]("rightArrow")"
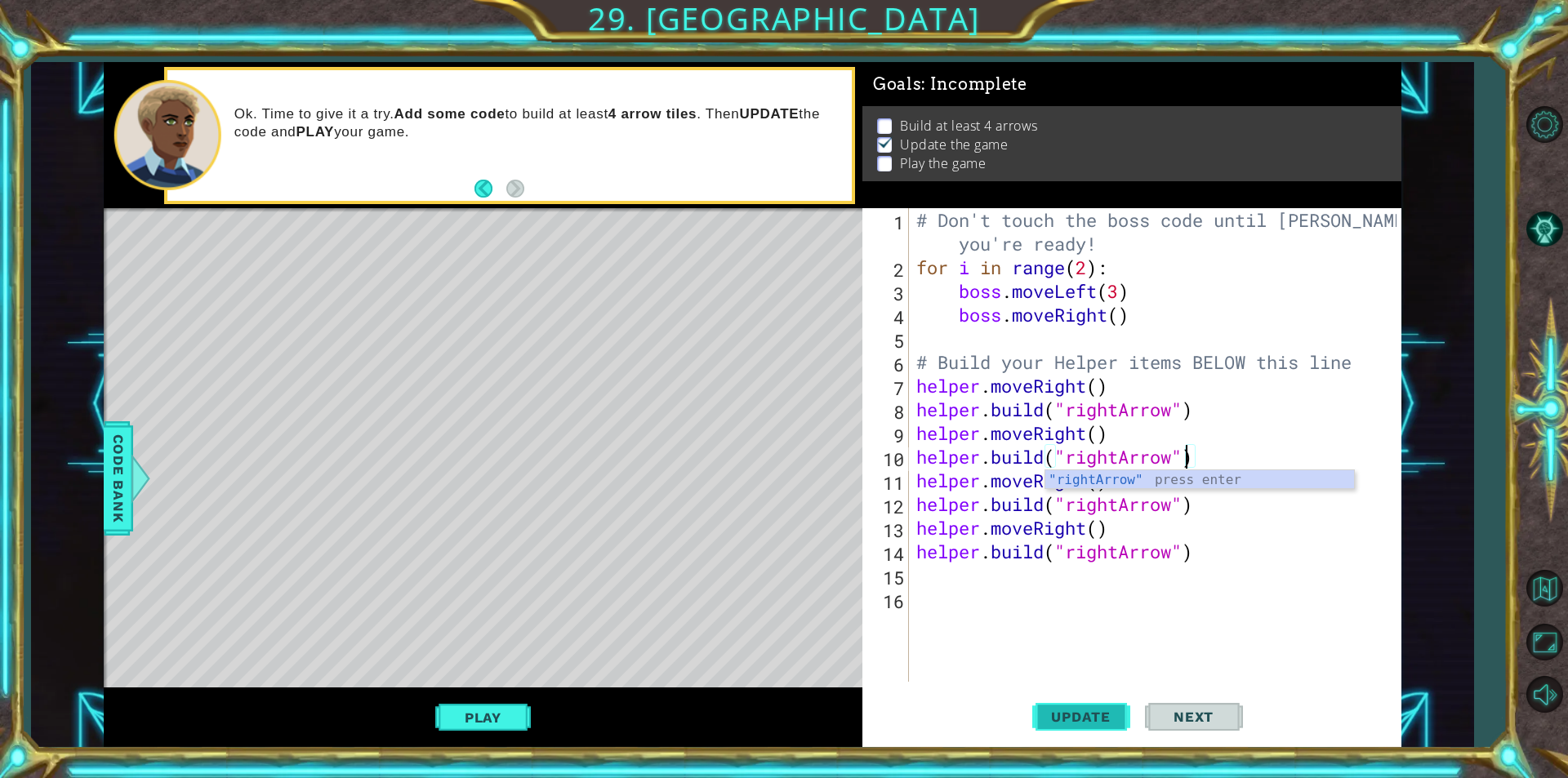
click at [1090, 711] on span "Update" at bounding box center [1081, 717] width 93 height 16
click at [955, 582] on div "# Don't touch the boss code until [PERSON_NAME] says you're ready! for i in ran…" at bounding box center [1158, 480] width 491 height 544
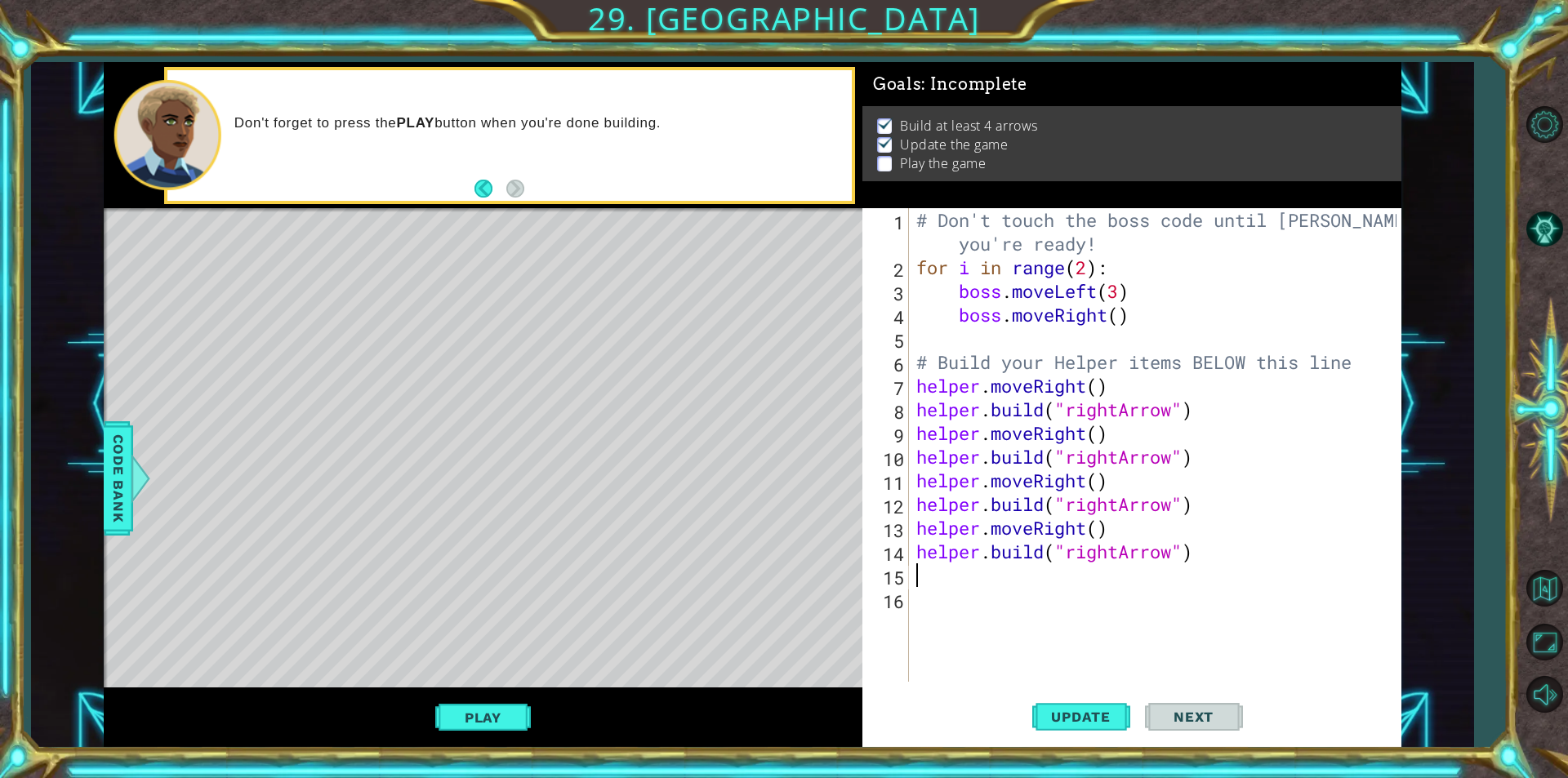
type textarea "h"
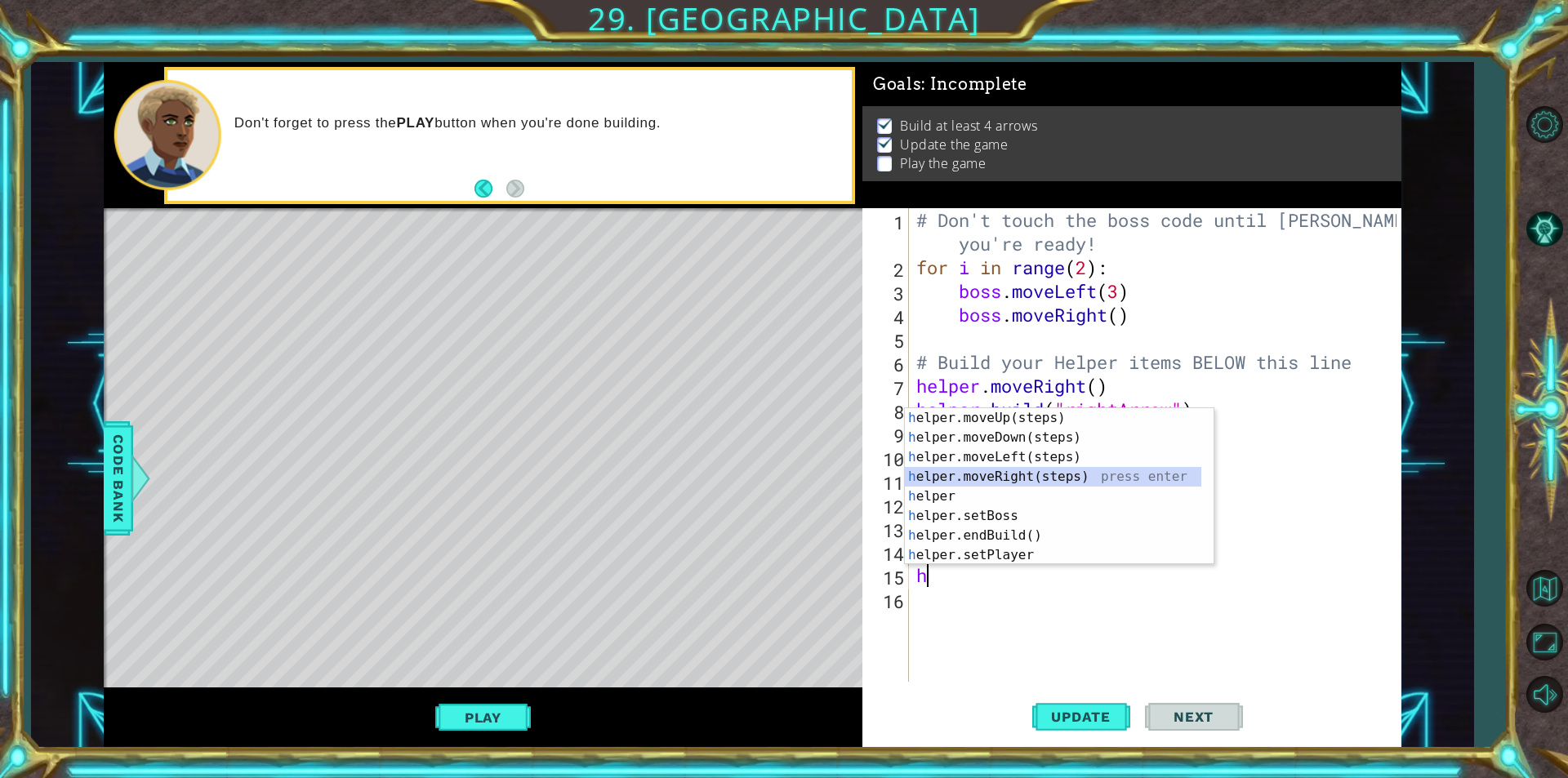
click at [960, 469] on div "h elper.moveUp(steps) press enter h elper.moveDown(steps) press enter h elper.m…" at bounding box center [1059, 506] width 308 height 196
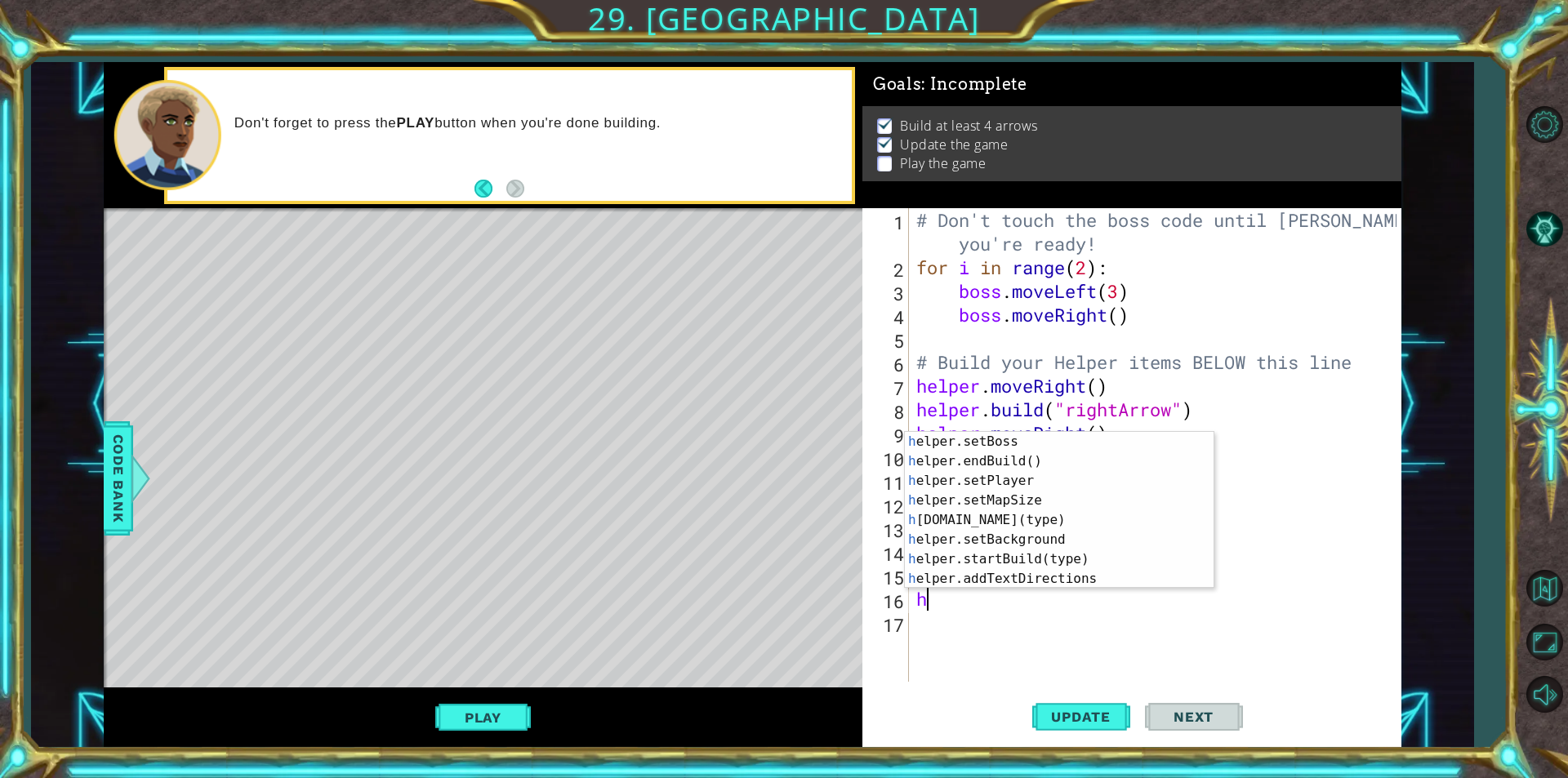
scroll to position [98, 0]
click at [981, 520] on div "h elper.setBoss press enter h elper.endBuild() press enter h elper.setPlayer pr…" at bounding box center [1052, 530] width 296 height 196
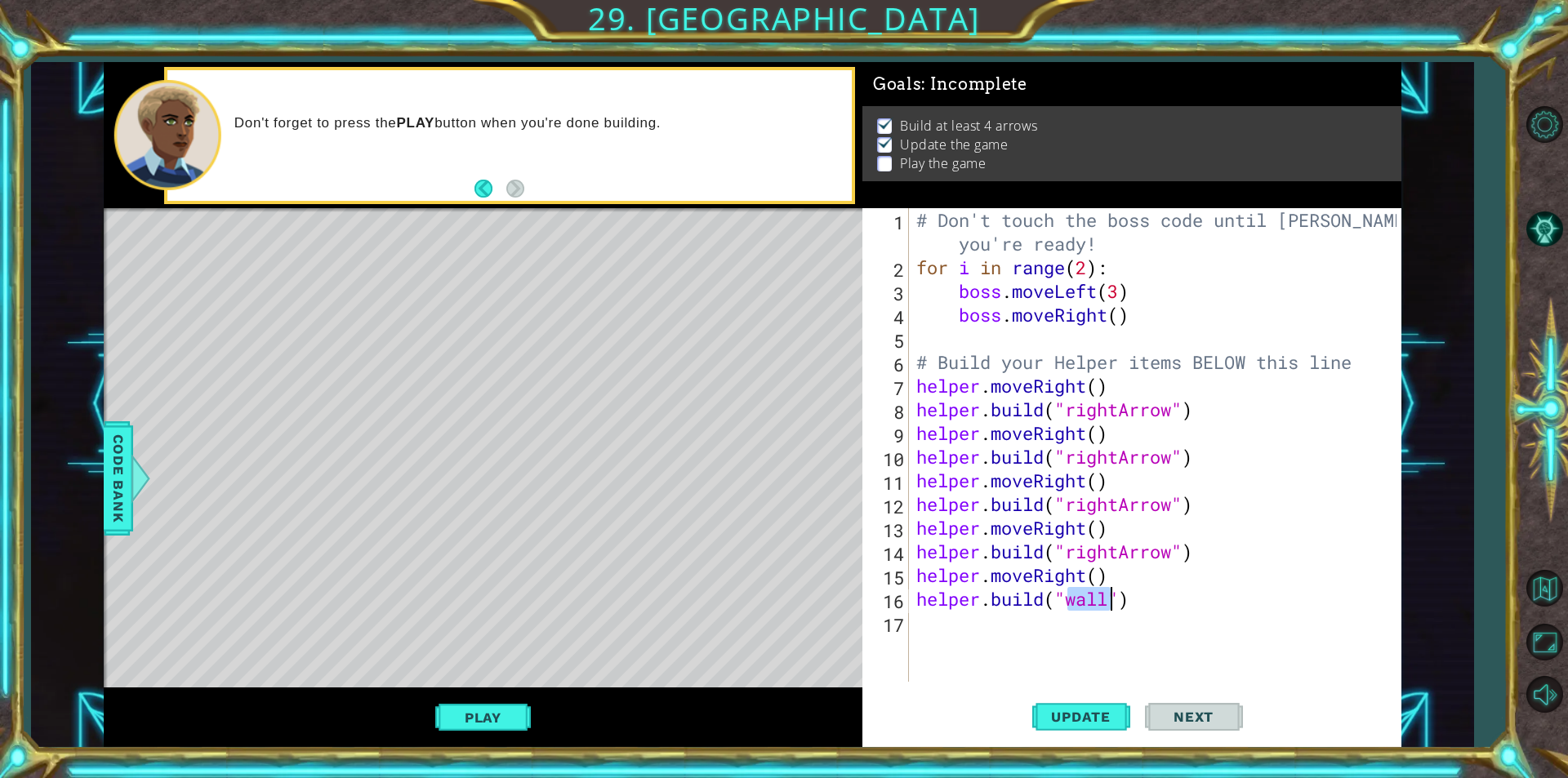
click at [1078, 597] on div "# Don't touch the boss code until [PERSON_NAME] says you're ready! for i in ran…" at bounding box center [1154, 445] width 483 height 474
click at [1078, 597] on div "# Don't touch the boss code until [PERSON_NAME] says you're ready! for i in ran…" at bounding box center [1158, 480] width 491 height 544
type textarea "[DOMAIN_NAME]("rightArrow")"
click at [989, 621] on div "# Don't touch the boss code until [PERSON_NAME] says you're ready! for i in ran…" at bounding box center [1158, 480] width 491 height 544
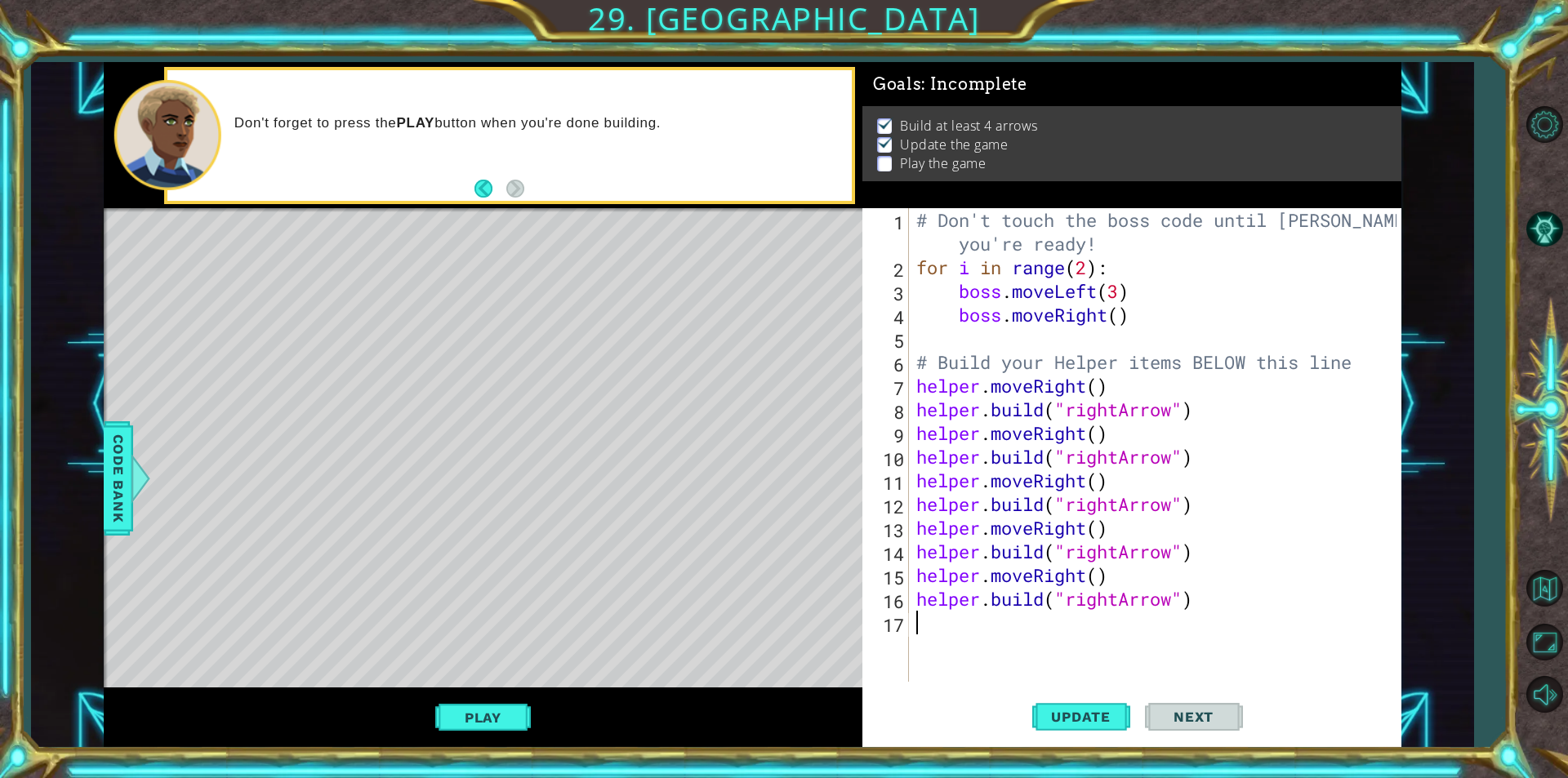
scroll to position [0, 0]
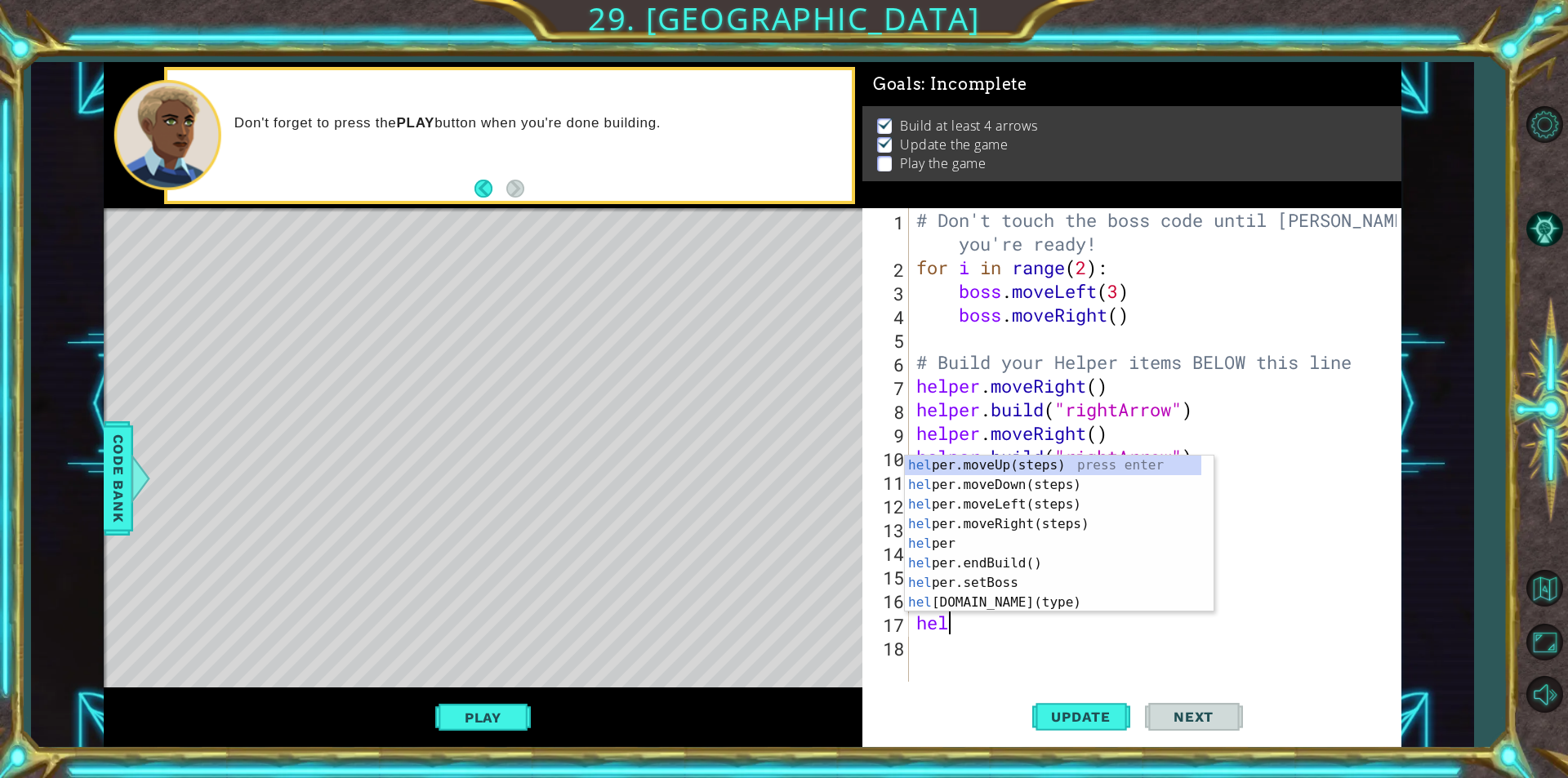
type textarea "help"
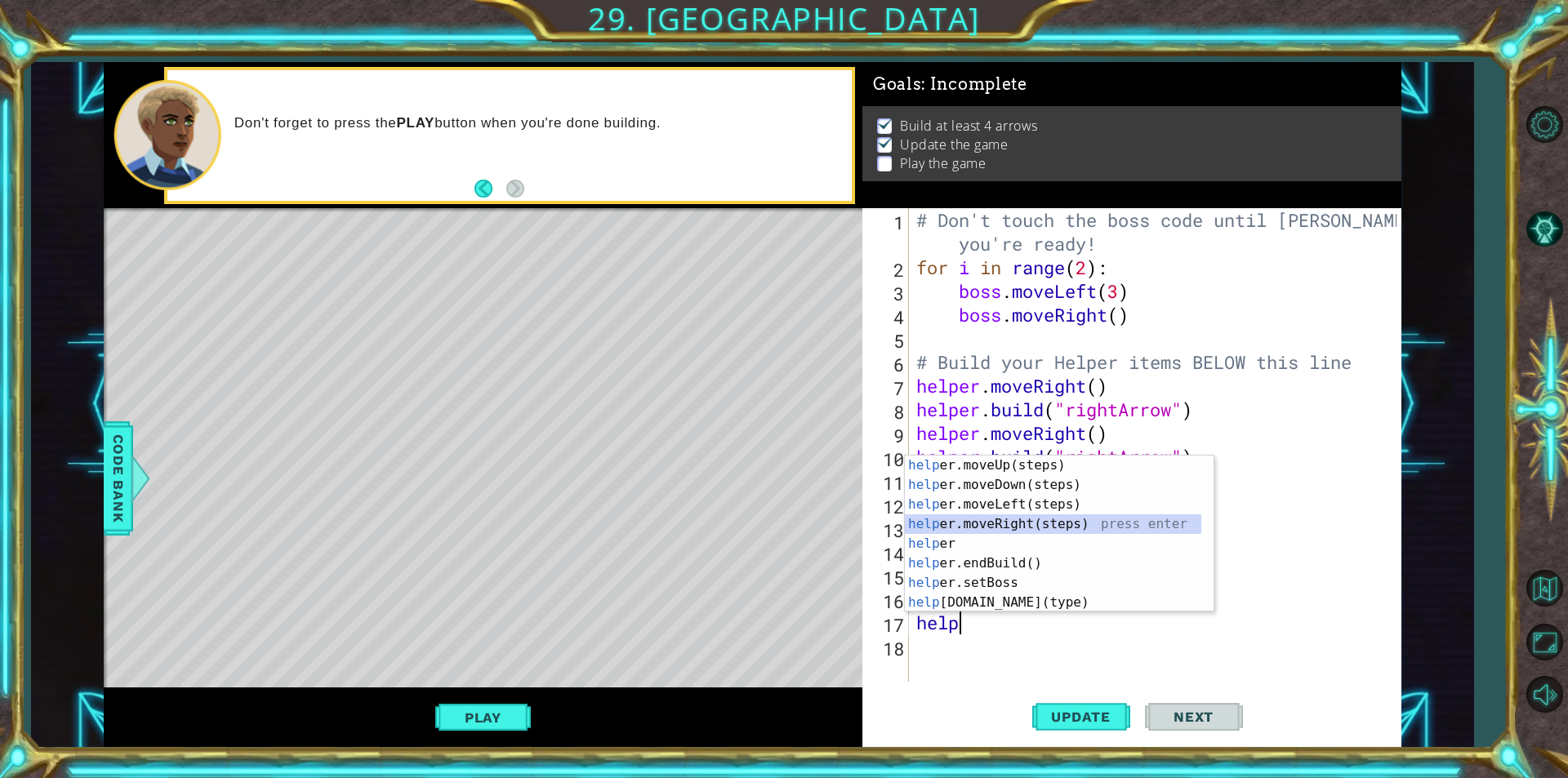
click at [999, 515] on div "help er.moveUp(steps) press enter help er.moveDown(steps) press enter help er.m…" at bounding box center [1052, 553] width 296 height 196
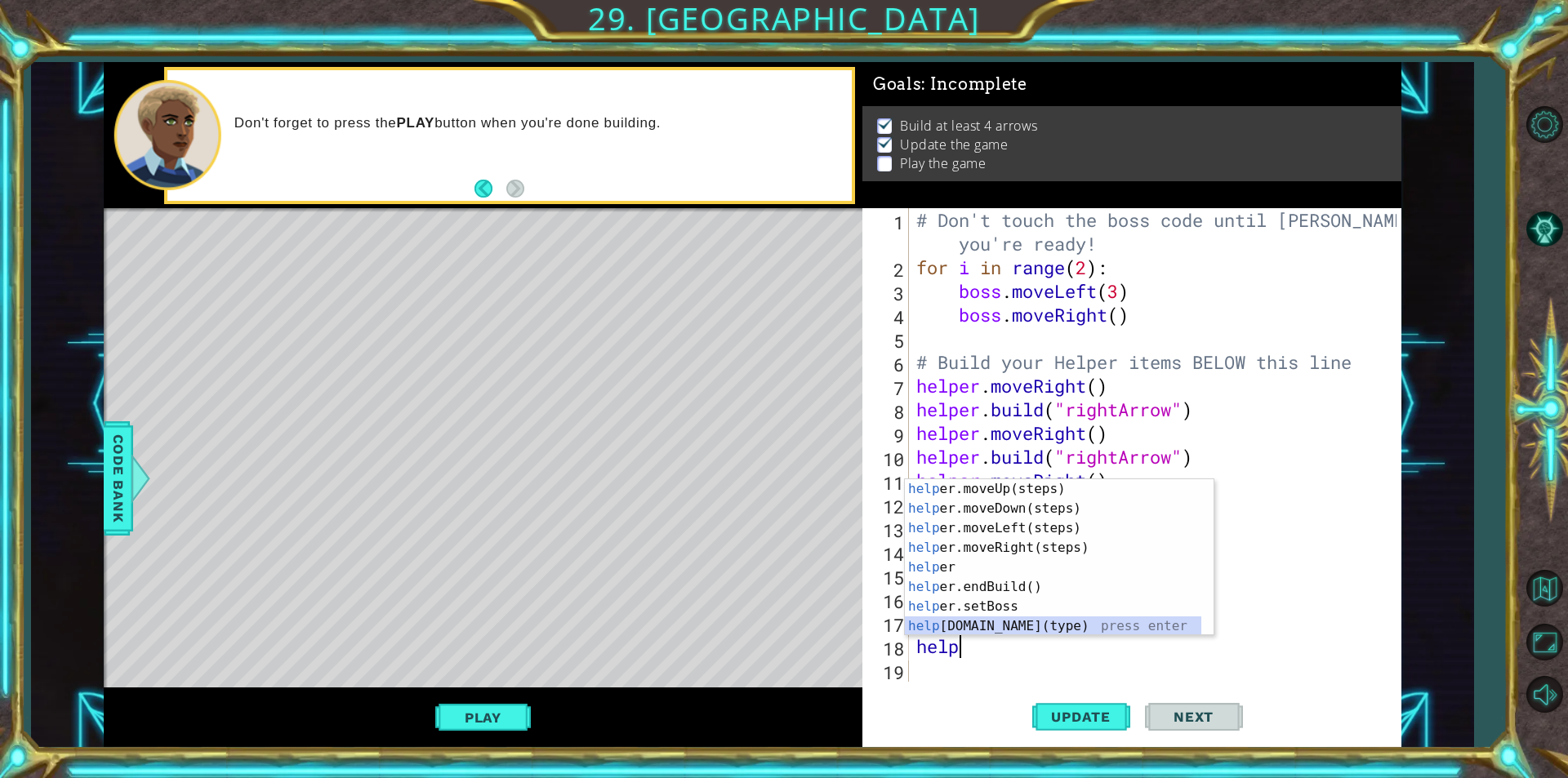
click at [960, 616] on div "help er.moveUp(steps) press enter help er.moveDown(steps) press enter help er.m…" at bounding box center [1052, 577] width 296 height 196
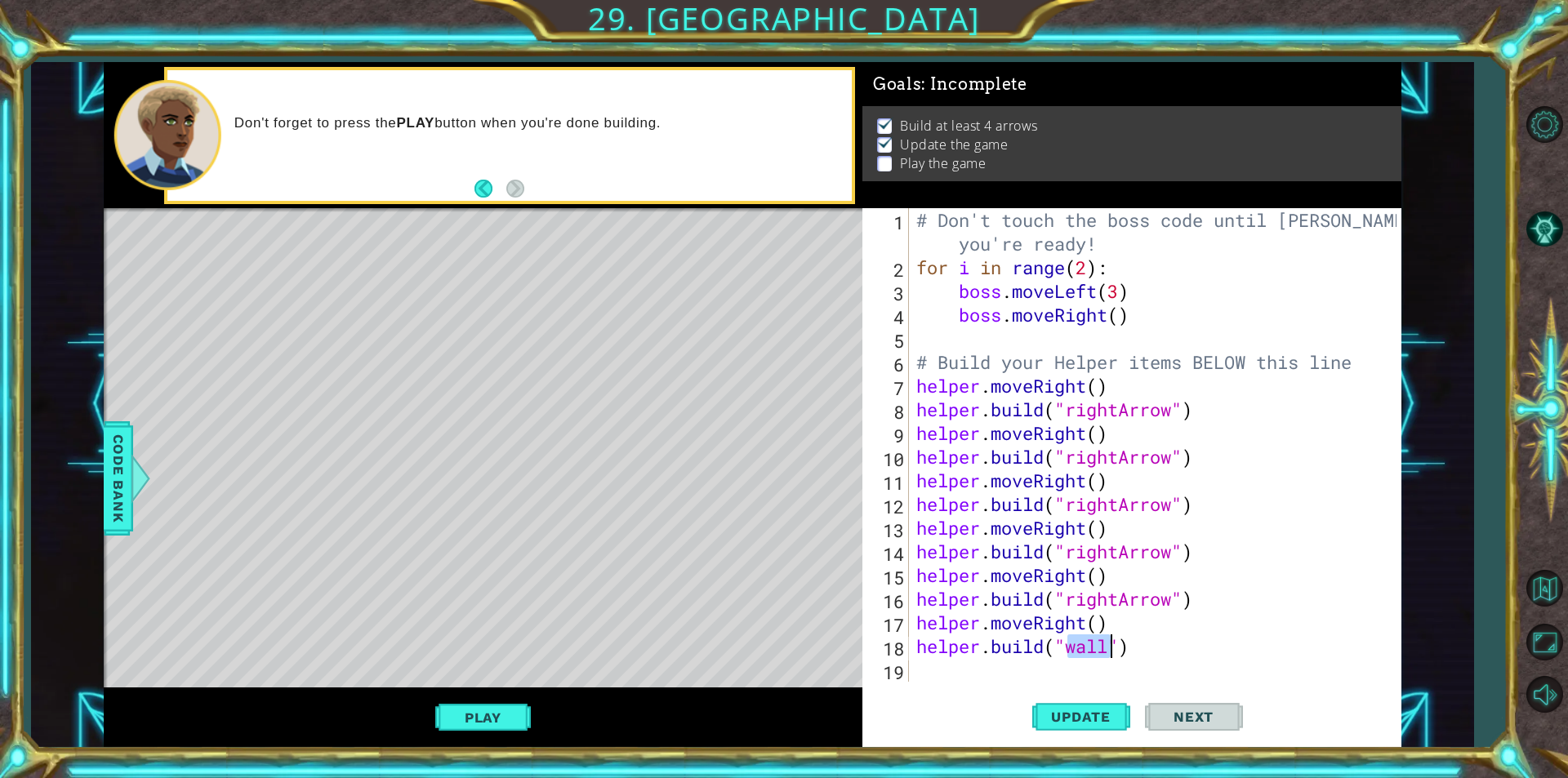
click at [1079, 639] on div "# Don't touch the boss code until [PERSON_NAME] says you're ready! for i in ran…" at bounding box center [1154, 445] width 483 height 474
click at [1079, 639] on div "# Don't touch the boss code until [PERSON_NAME] says you're ready! for i in ran…" at bounding box center [1158, 480] width 491 height 544
type textarea "[DOMAIN_NAME]("downArrow")"
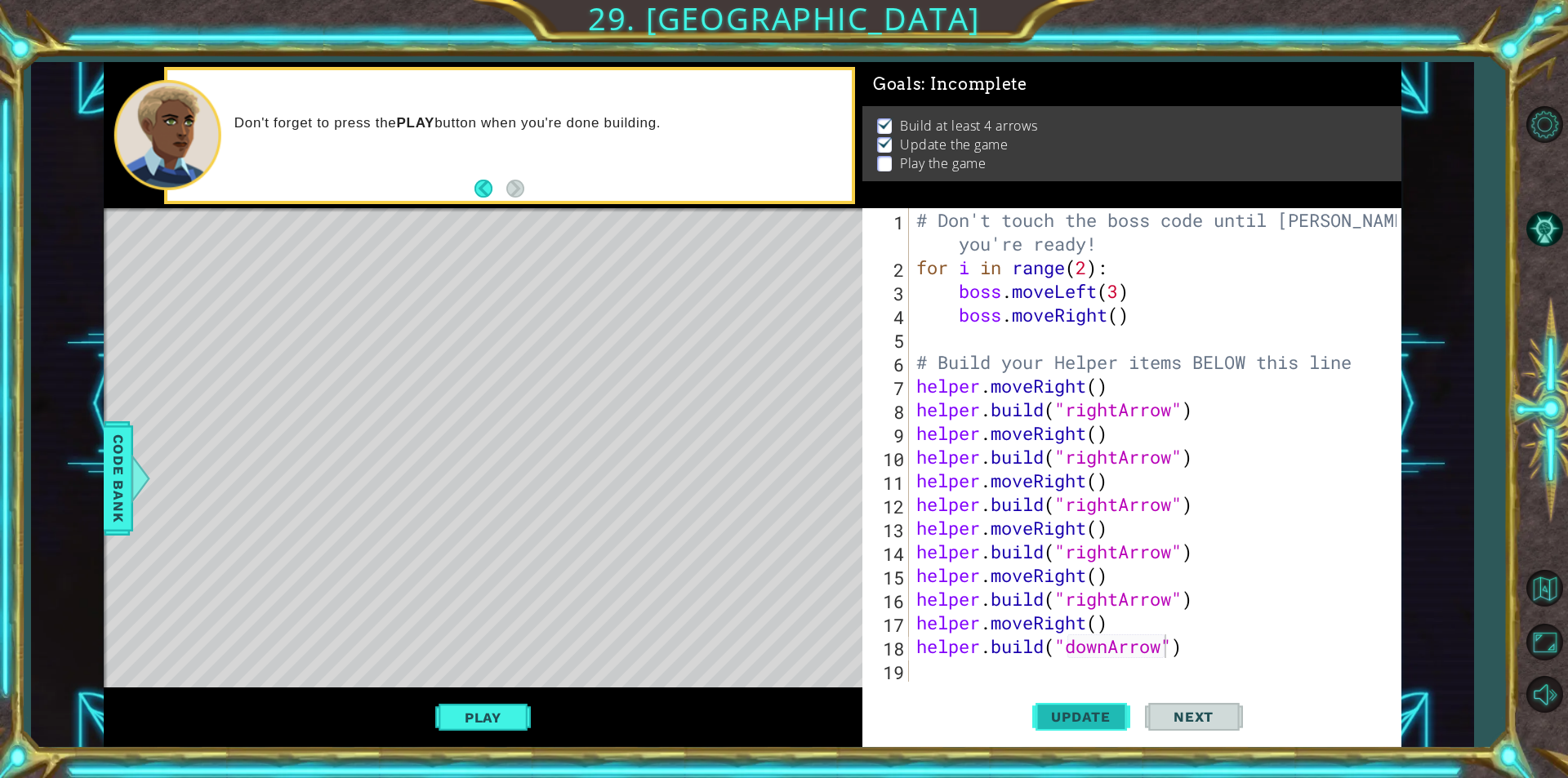
click at [1115, 715] on span "Update" at bounding box center [1081, 717] width 93 height 16
click at [930, 670] on div "# Don't touch the boss code until [PERSON_NAME] says you're ready! for i in ran…" at bounding box center [1158, 480] width 491 height 544
type textarea "h"
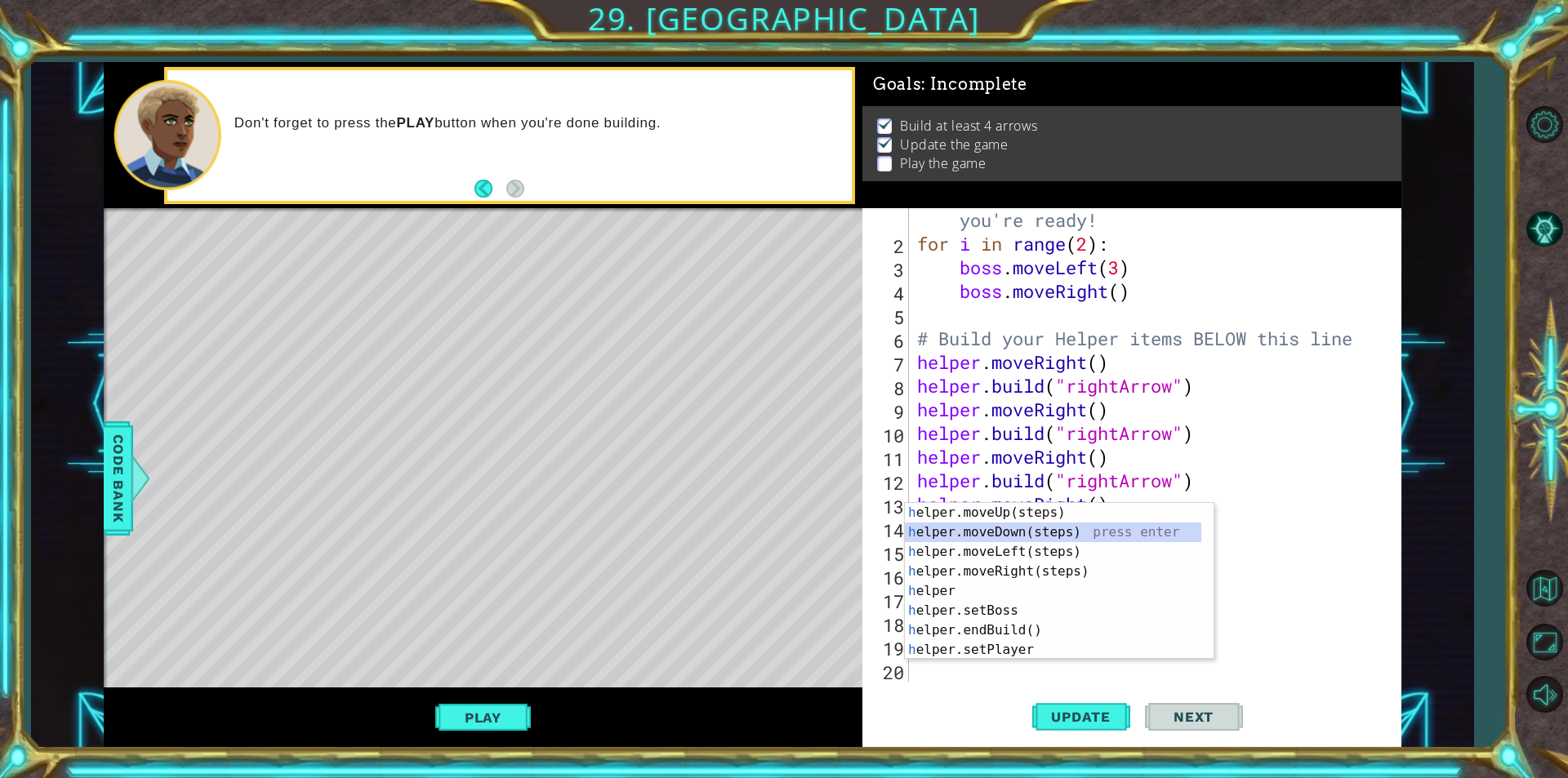
click at [997, 527] on div "h elper.moveUp(steps) press enter h elper.moveDown(steps) press enter h elper.m…" at bounding box center [1052, 600] width 296 height 196
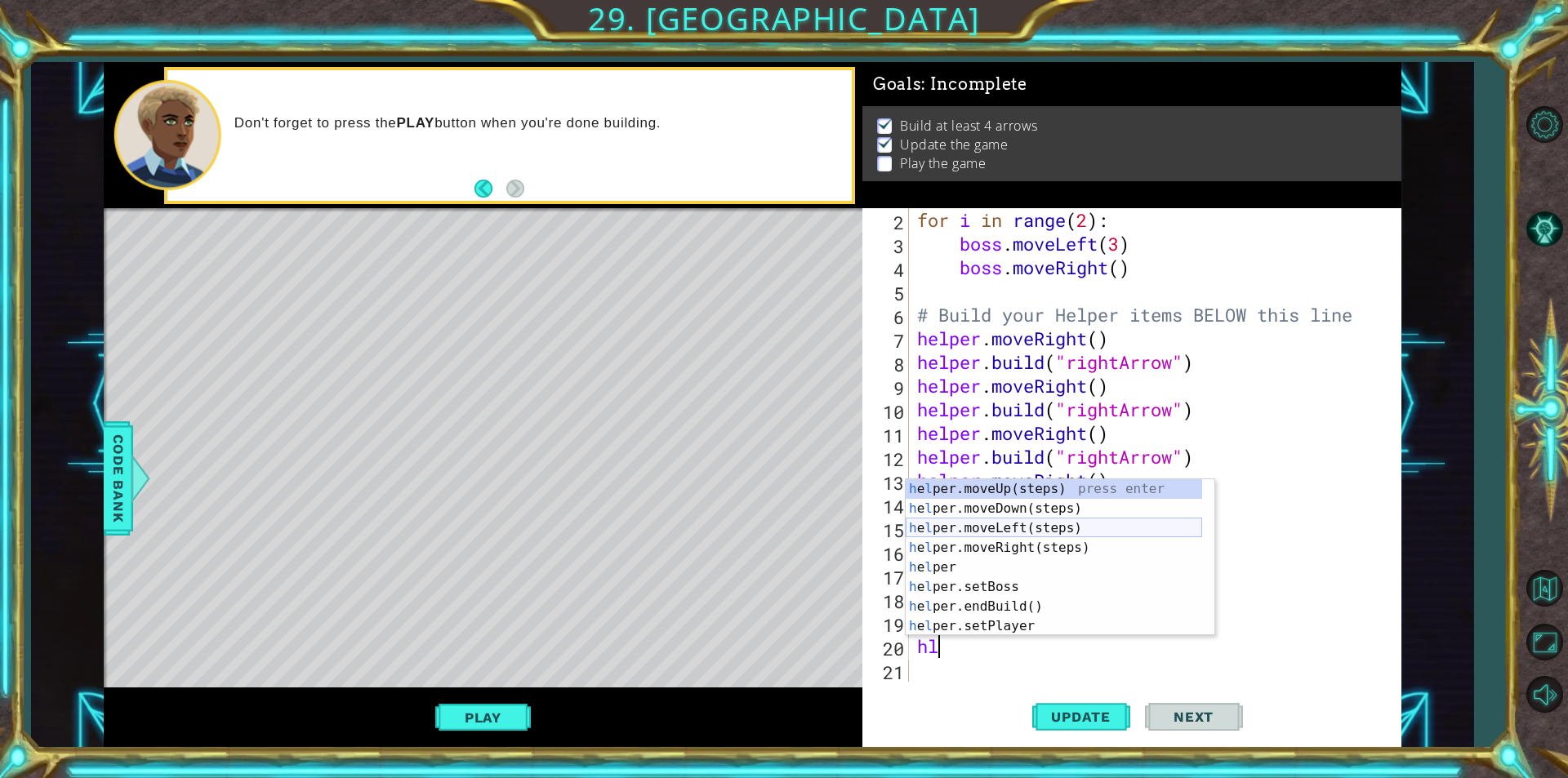
scroll to position [98, 0]
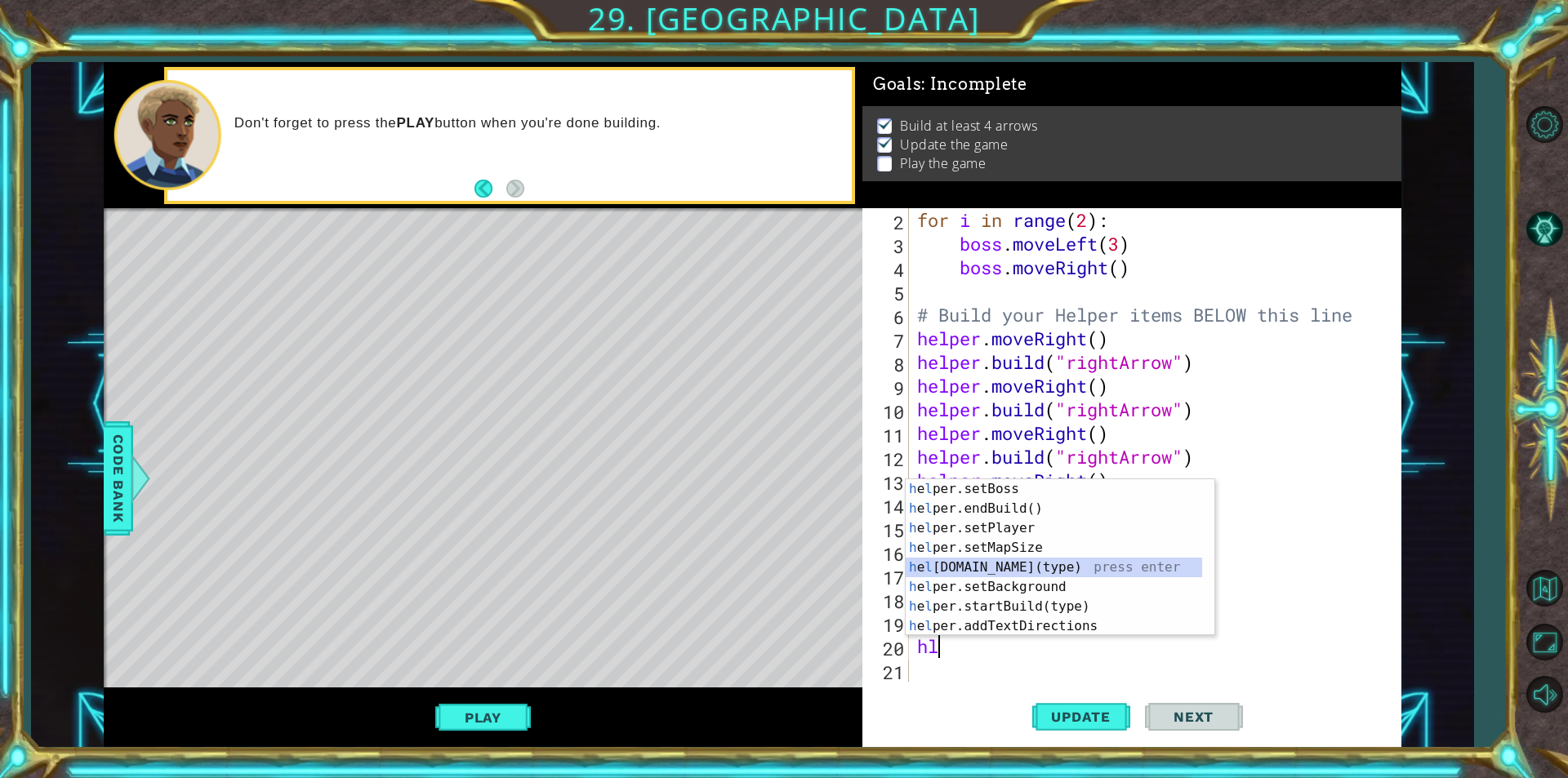
click at [965, 571] on div "h e l per.setBoss press enter h e l per.endBuild() press enter h e l per.setPla…" at bounding box center [1053, 577] width 296 height 196
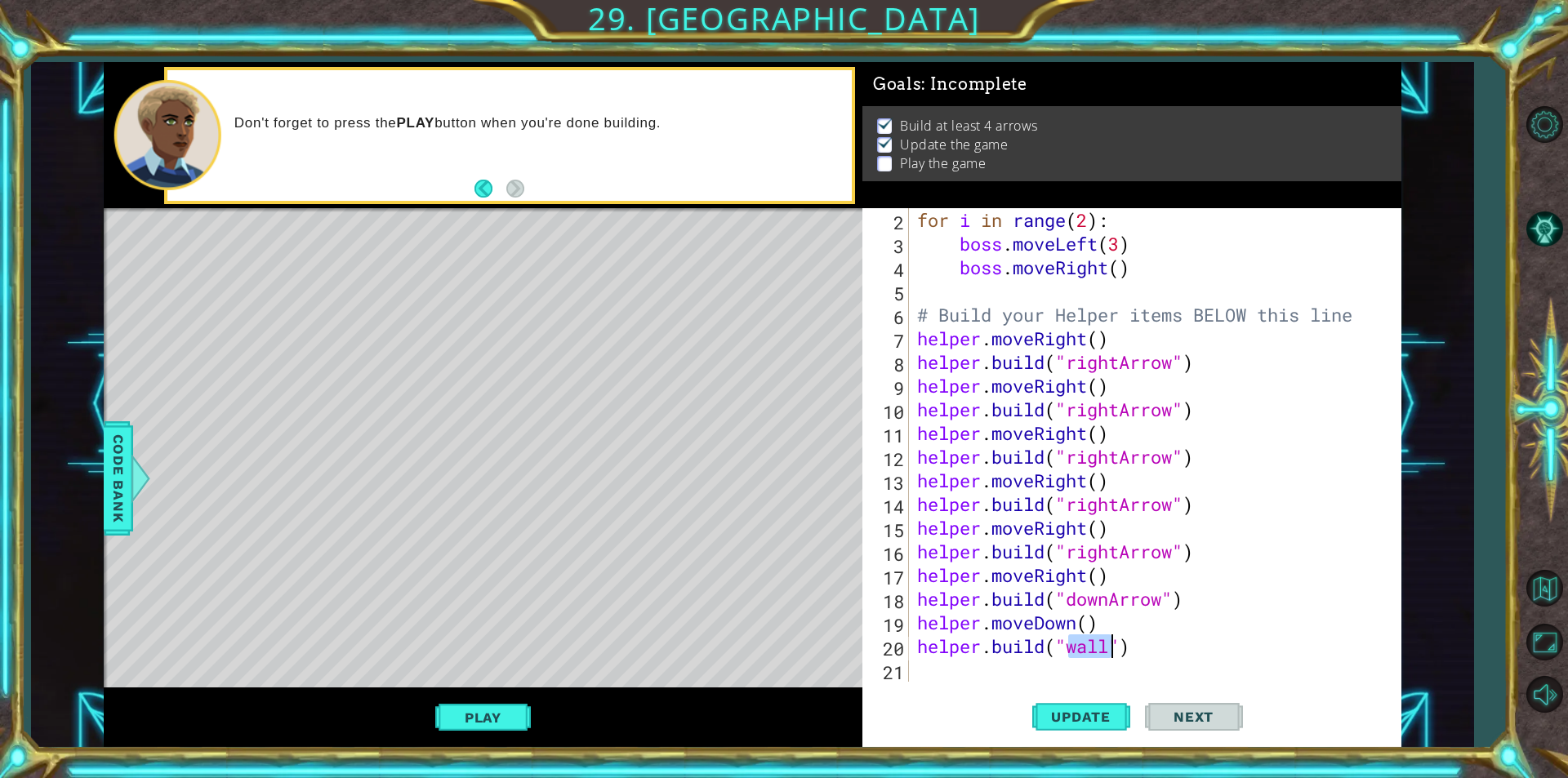
click at [1085, 644] on div "for i in range ( 2 ) : boss . moveLeft ( 3 ) boss . moveRight ( ) # Build your …" at bounding box center [1149, 445] width 471 height 474
click at [1085, 644] on div "for i in range ( 2 ) : boss . moveLeft ( 3 ) boss . moveRight ( ) # Build your …" at bounding box center [1153, 468] width 479 height 521
type textarea "[DOMAIN_NAME]("downArrow")"
click at [1057, 712] on span "Update" at bounding box center [1081, 717] width 93 height 16
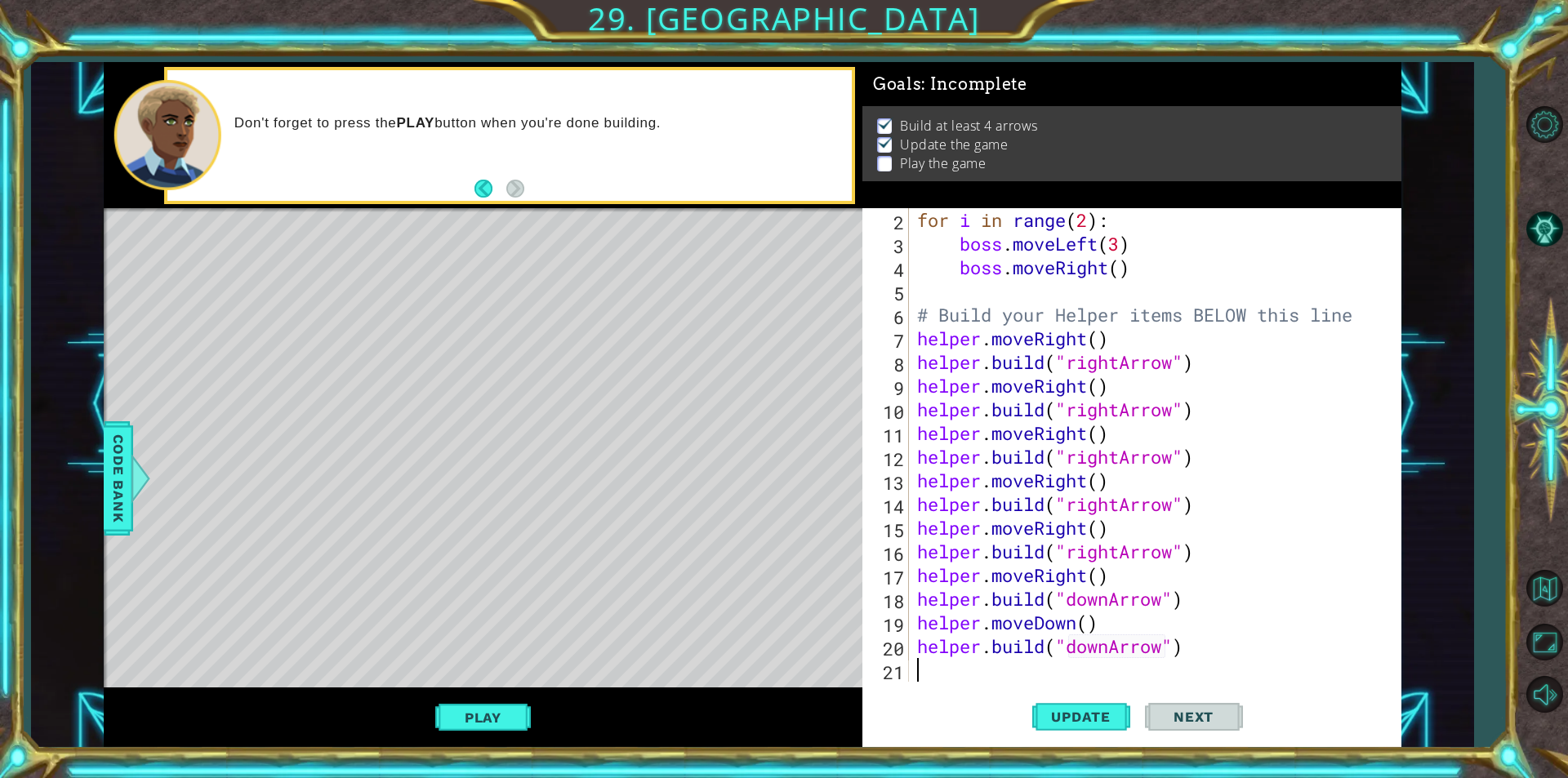
click at [931, 667] on div "for i in range ( 2 ) : boss . moveLeft ( 3 ) boss . moveRight ( ) # Build your …" at bounding box center [1153, 468] width 479 height 521
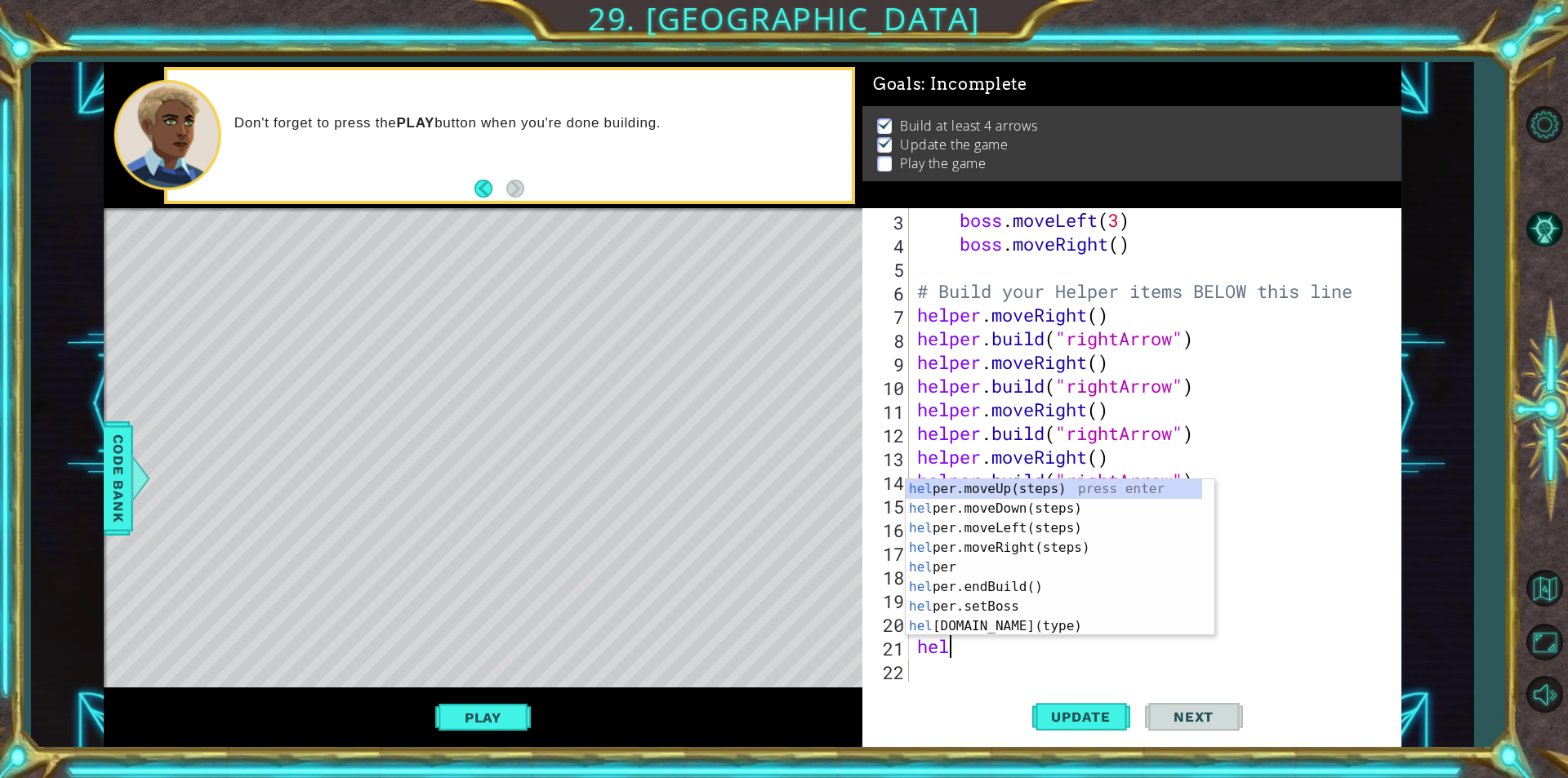
type textarea "help"
click at [981, 507] on div "help er.moveUp(steps) press enter help er.moveDown(steps) press enter help er.m…" at bounding box center [1053, 577] width 296 height 196
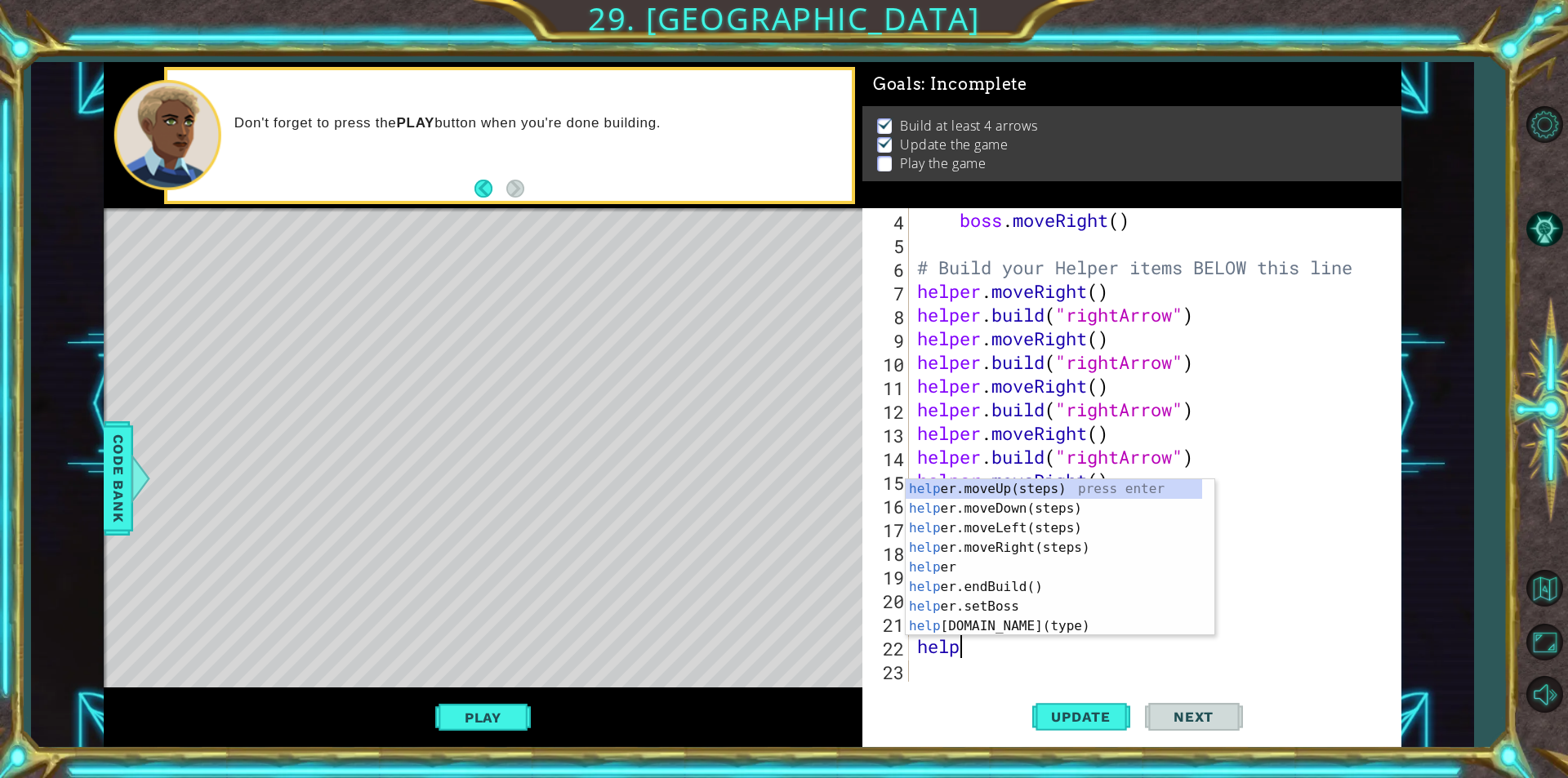
scroll to position [0, 2]
click at [981, 632] on div "helper press enter helper .moveUp(steps) press enter helper .moveDown(steps) pr…" at bounding box center [1053, 577] width 296 height 196
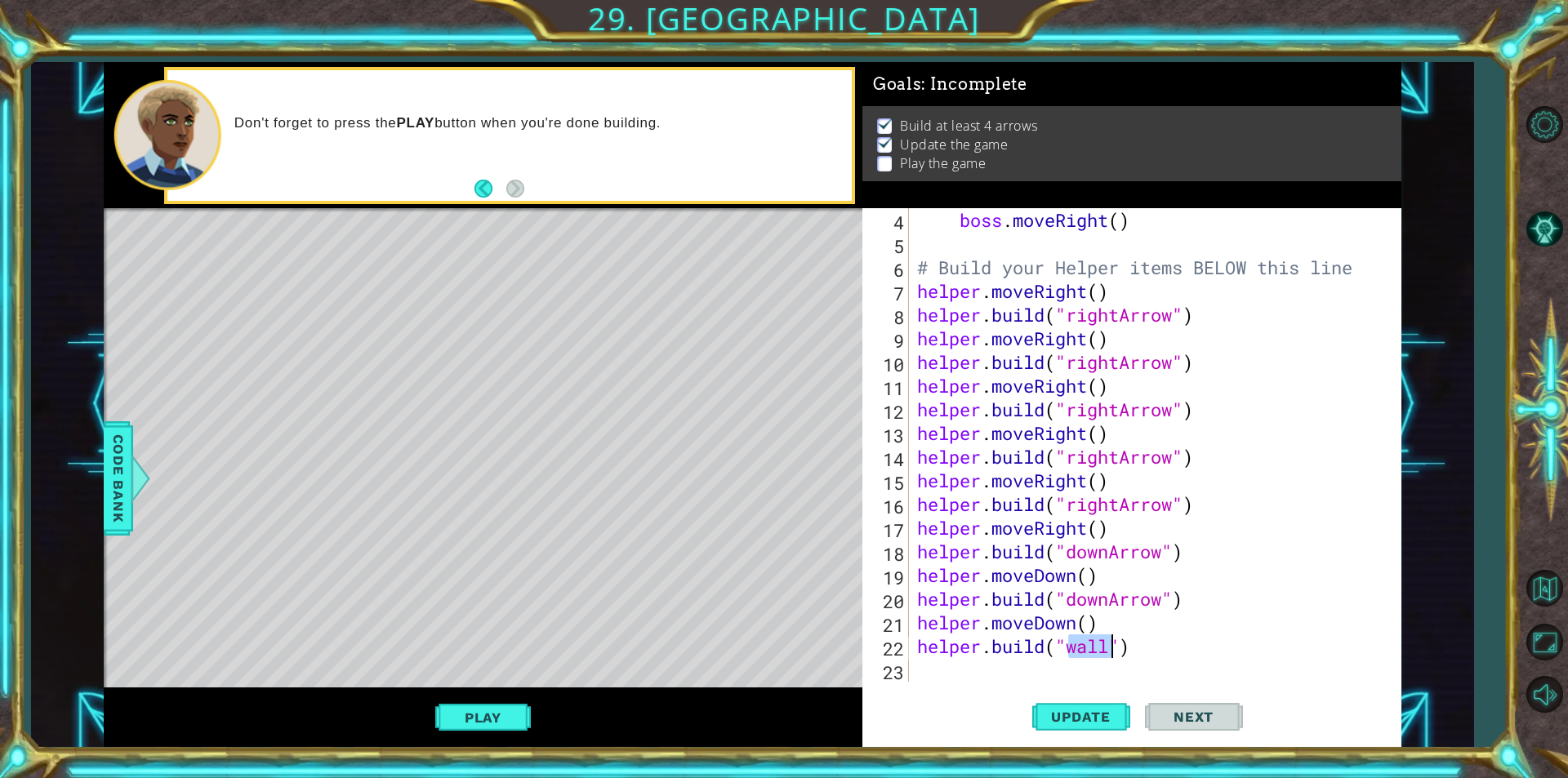
click at [1089, 645] on div "boss . moveRight ( ) # Build your Helper items BELOW this line helper . moveRig…" at bounding box center [1149, 445] width 471 height 474
click at [1089, 645] on div "boss . moveRight ( ) # Build your Helper items BELOW this line helper . moveRig…" at bounding box center [1153, 468] width 479 height 521
type textarea "[DOMAIN_NAME]("downArrow")"
click at [989, 677] on div "boss . moveRight ( ) # Build your Helper items BELOW this line helper . moveRig…" at bounding box center [1153, 468] width 479 height 521
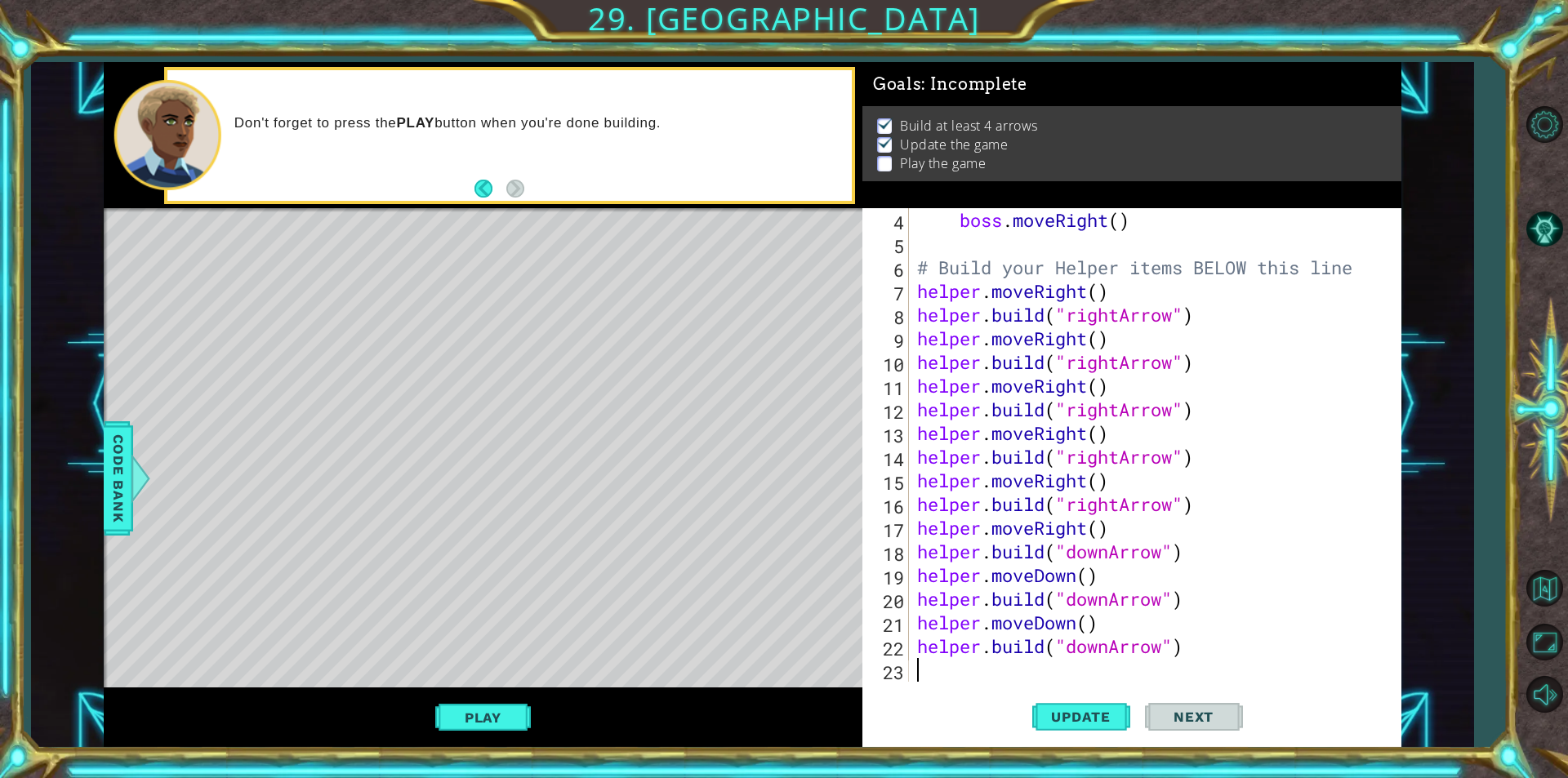
scroll to position [0, 0]
type textarea "h"
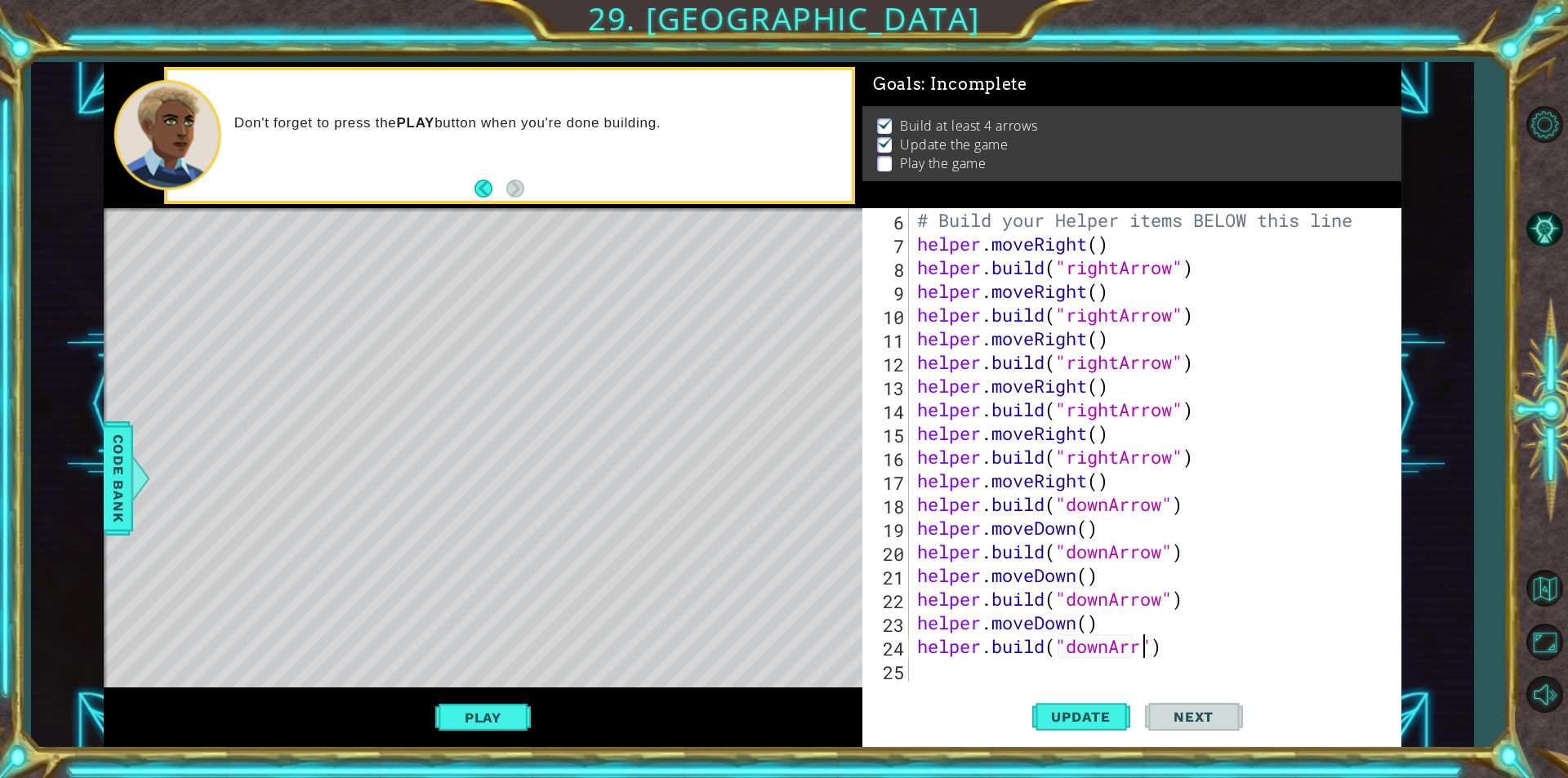
scroll to position [0, 11]
type textarea "[DOMAIN_NAME]("downArrow")"
click at [1071, 711] on span "Update" at bounding box center [1081, 717] width 93 height 16
click at [998, 671] on div "# Build your Helper items BELOW this line helper . moveRight ( ) helper . build…" at bounding box center [1153, 468] width 479 height 521
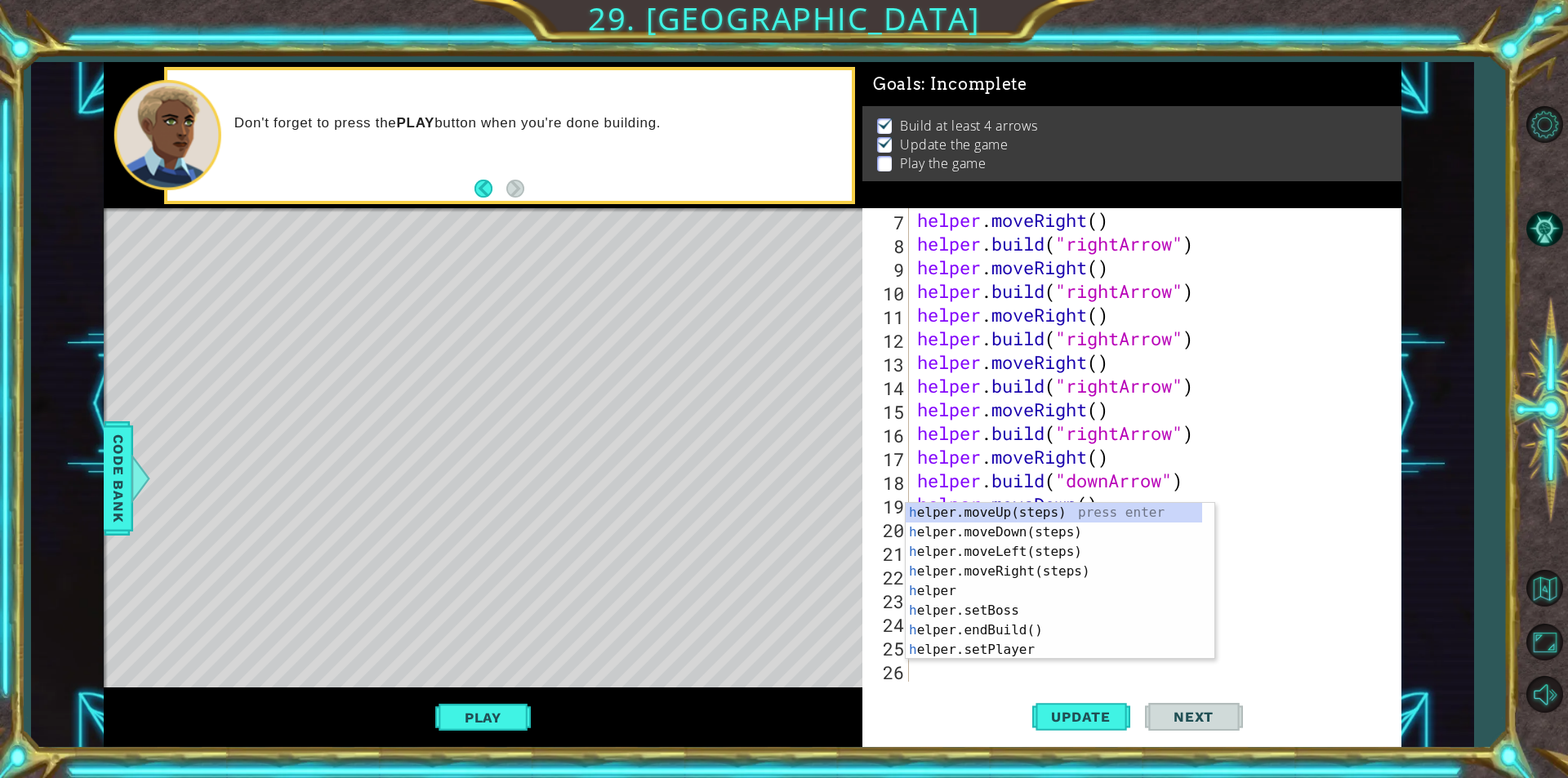
scroll to position [166, 0]
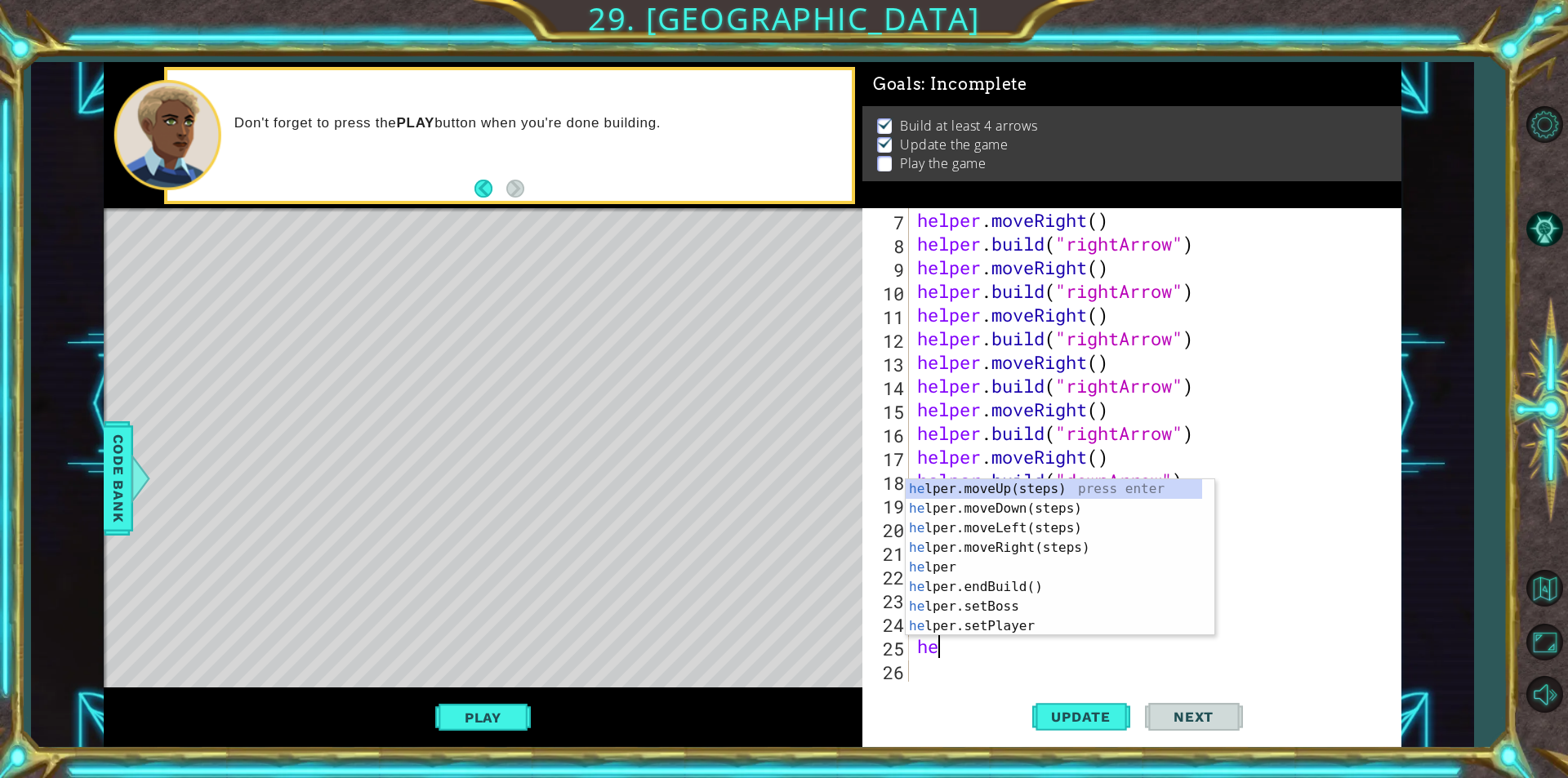
type textarea "hel"
click at [982, 511] on div "hel per.moveUp(steps) press enter hel per.moveDown(steps) press enter hel per.m…" at bounding box center [1053, 577] width 296 height 196
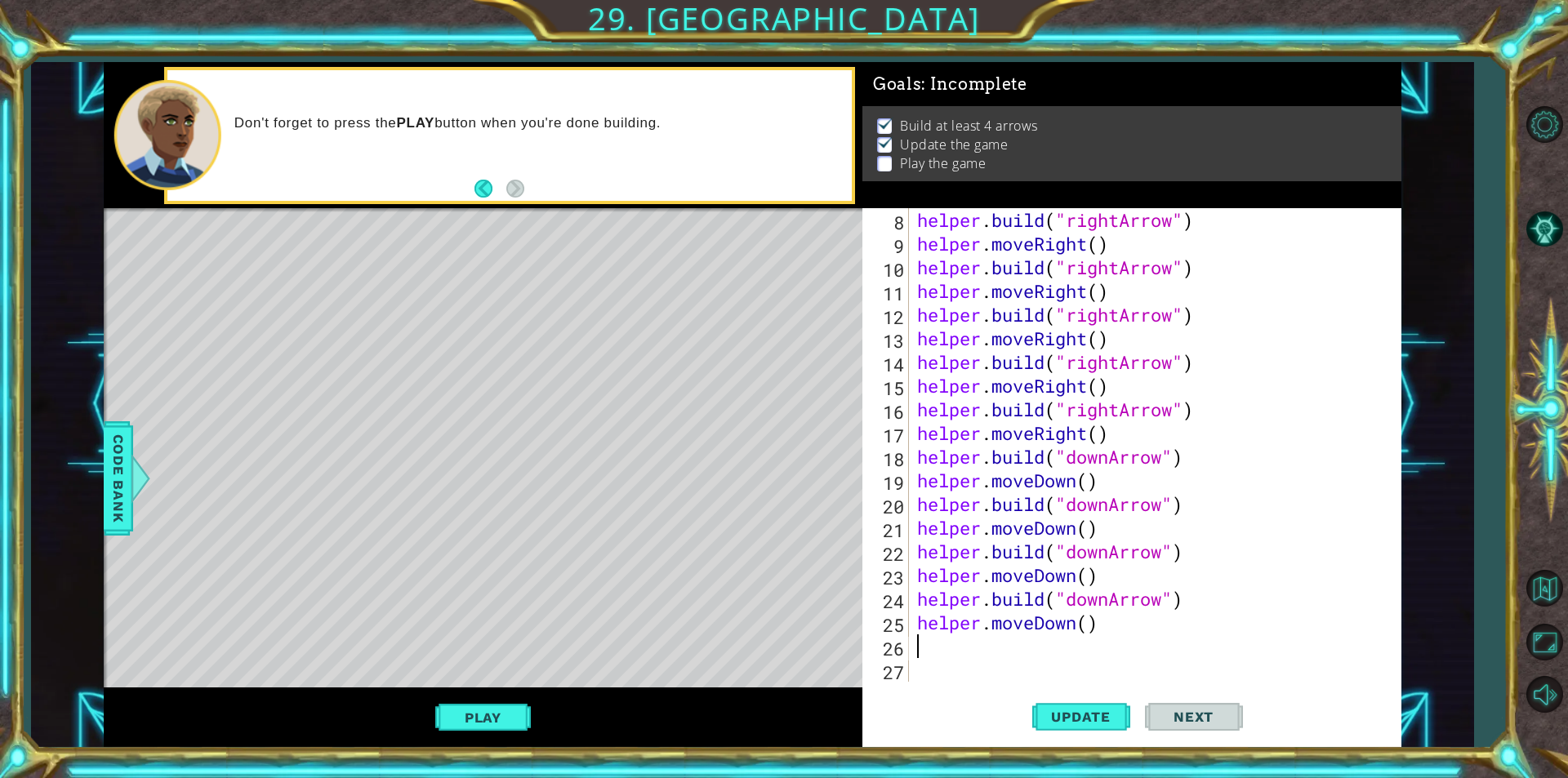
scroll to position [189, 0]
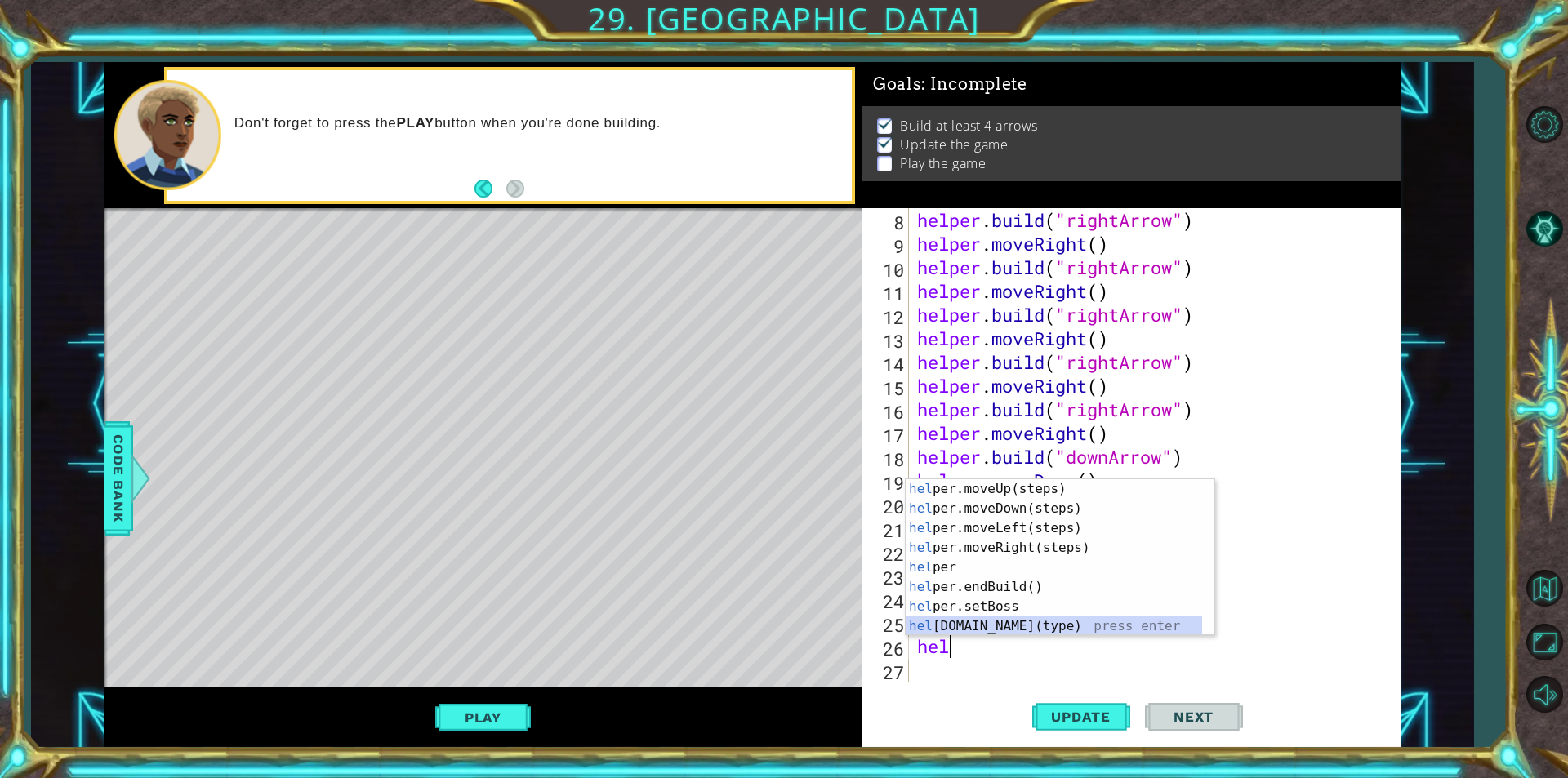
click at [948, 623] on div "hel per.moveUp(steps) press enter hel per.moveDown(steps) press enter hel per.m…" at bounding box center [1053, 577] width 296 height 196
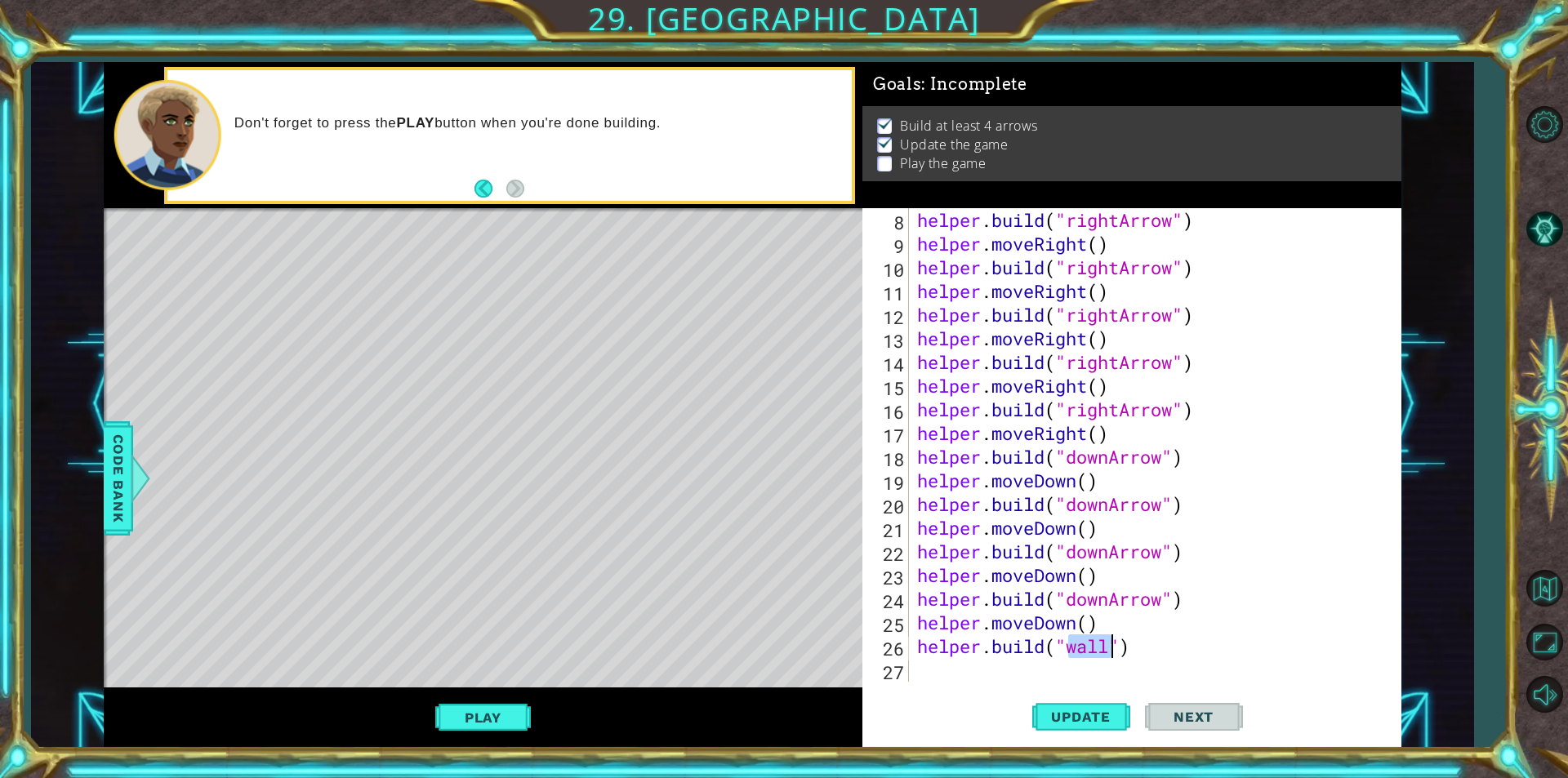
click at [1078, 639] on div "helper . build ( "rightArrow" ) helper . moveRight ( ) helper . build ( "rightA…" at bounding box center [1149, 445] width 471 height 474
click at [1078, 639] on div "helper . build ( "rightArrow" ) helper . moveRight ( ) helper . build ( "rightA…" at bounding box center [1153, 468] width 479 height 521
type textarea "[DOMAIN_NAME]("downArrow")"
click at [1083, 702] on button "Update" at bounding box center [1081, 717] width 98 height 54
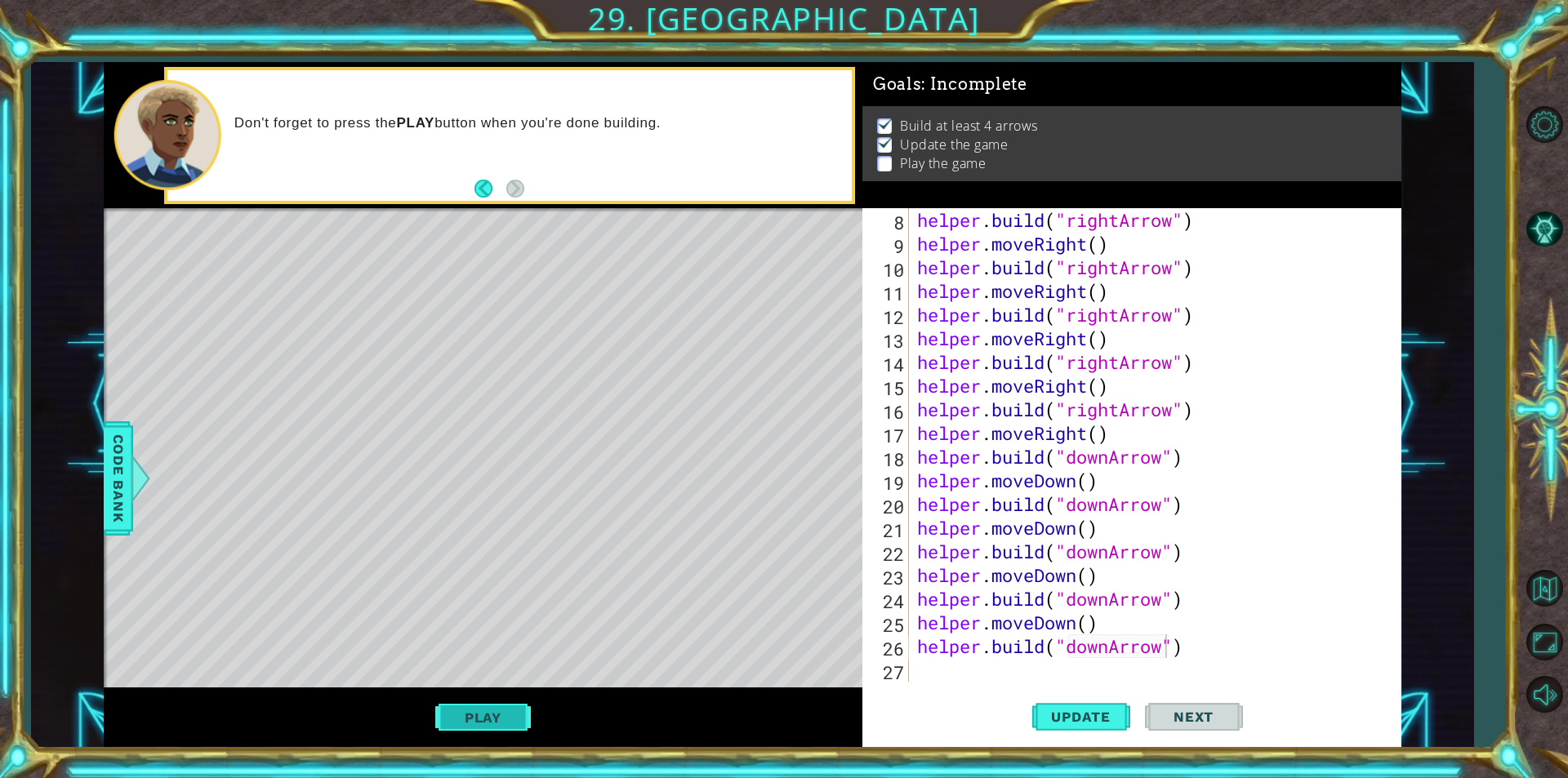
click at [496, 712] on button "Play" at bounding box center [483, 717] width 96 height 31
click at [1213, 703] on button "Next" at bounding box center [1193, 720] width 98 height 54
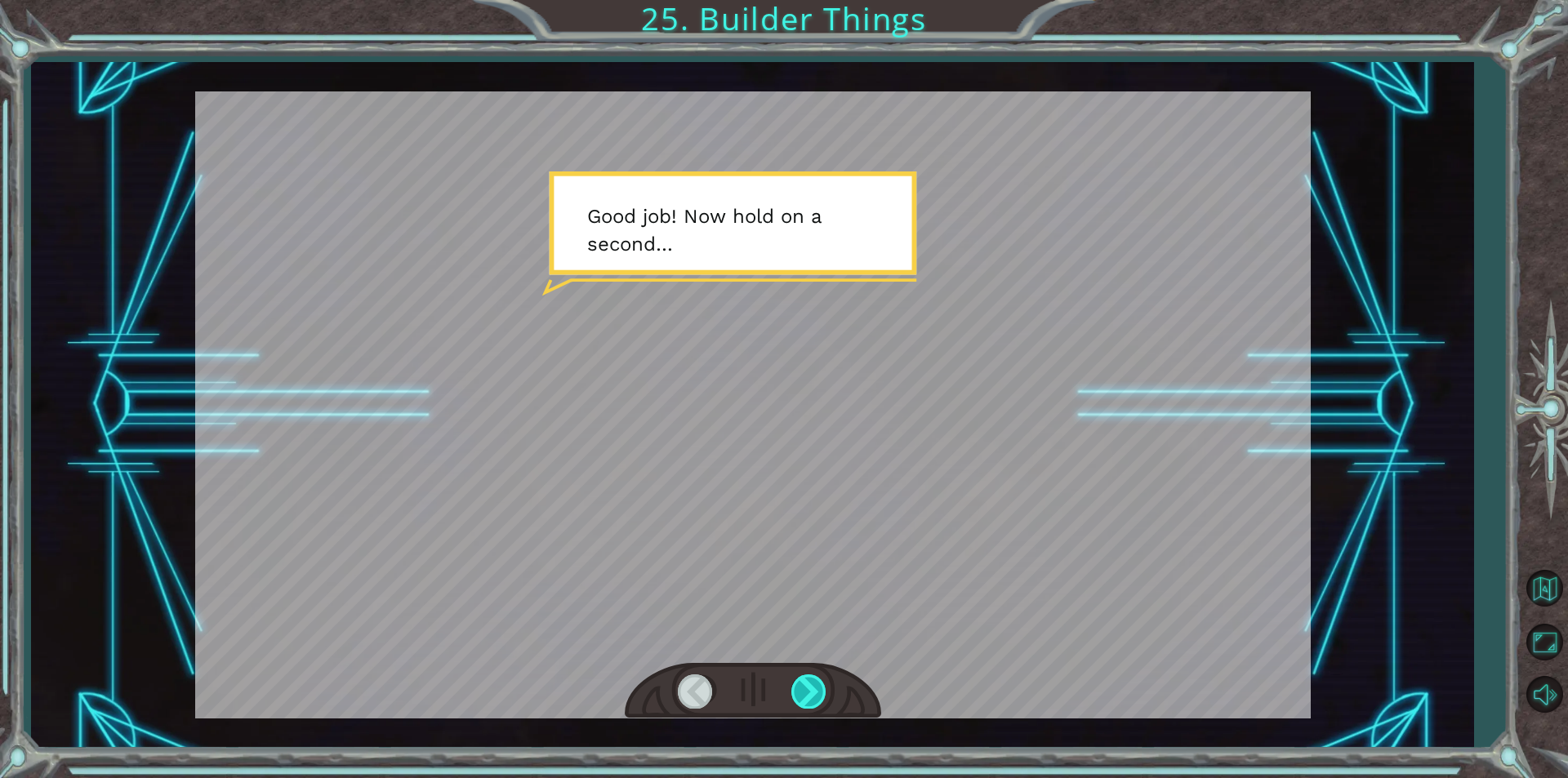
click at [809, 701] on div at bounding box center [809, 691] width 37 height 34
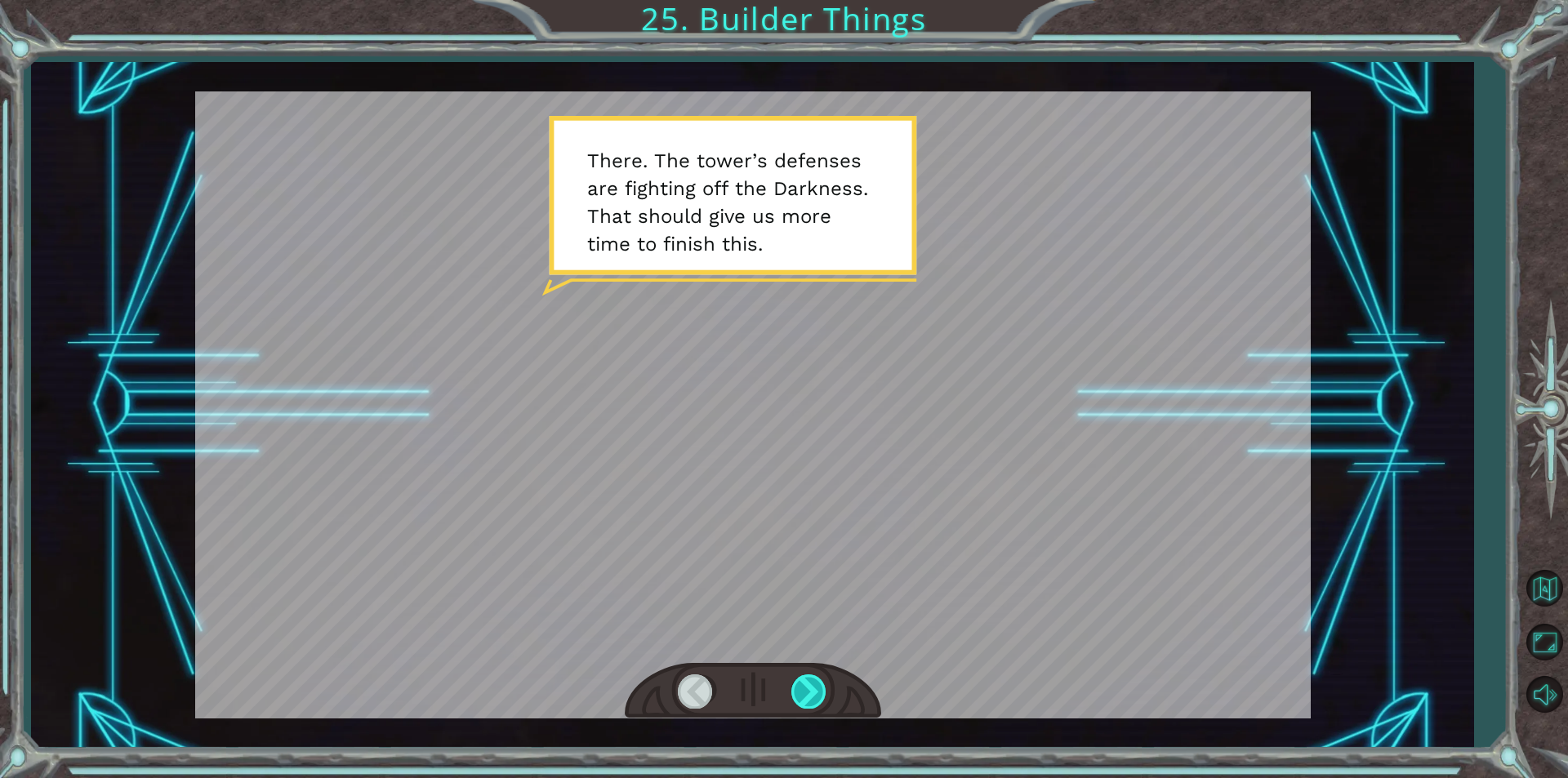
click at [809, 701] on div at bounding box center [809, 691] width 37 height 34
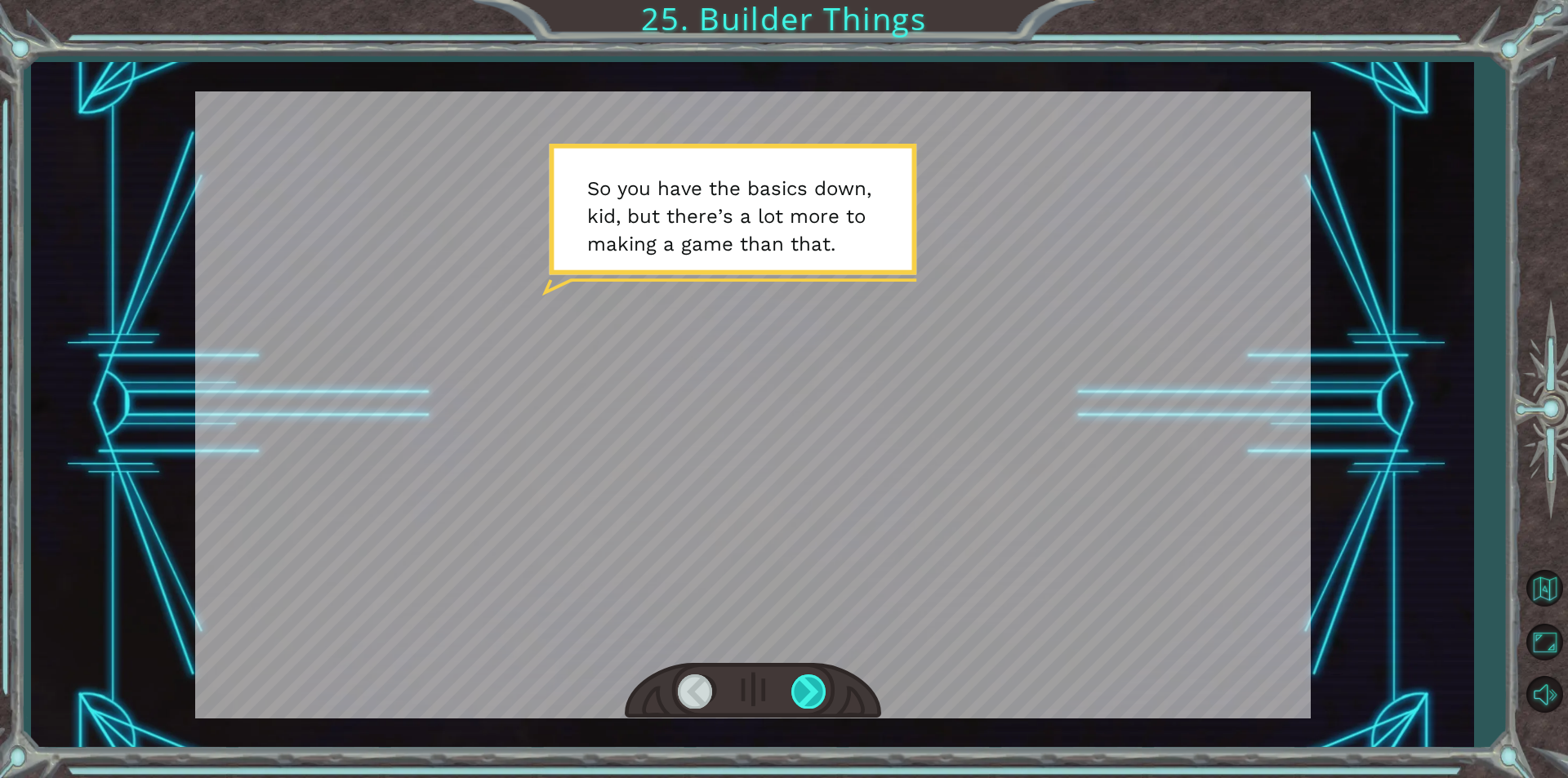
click at [809, 701] on div at bounding box center [809, 691] width 37 height 34
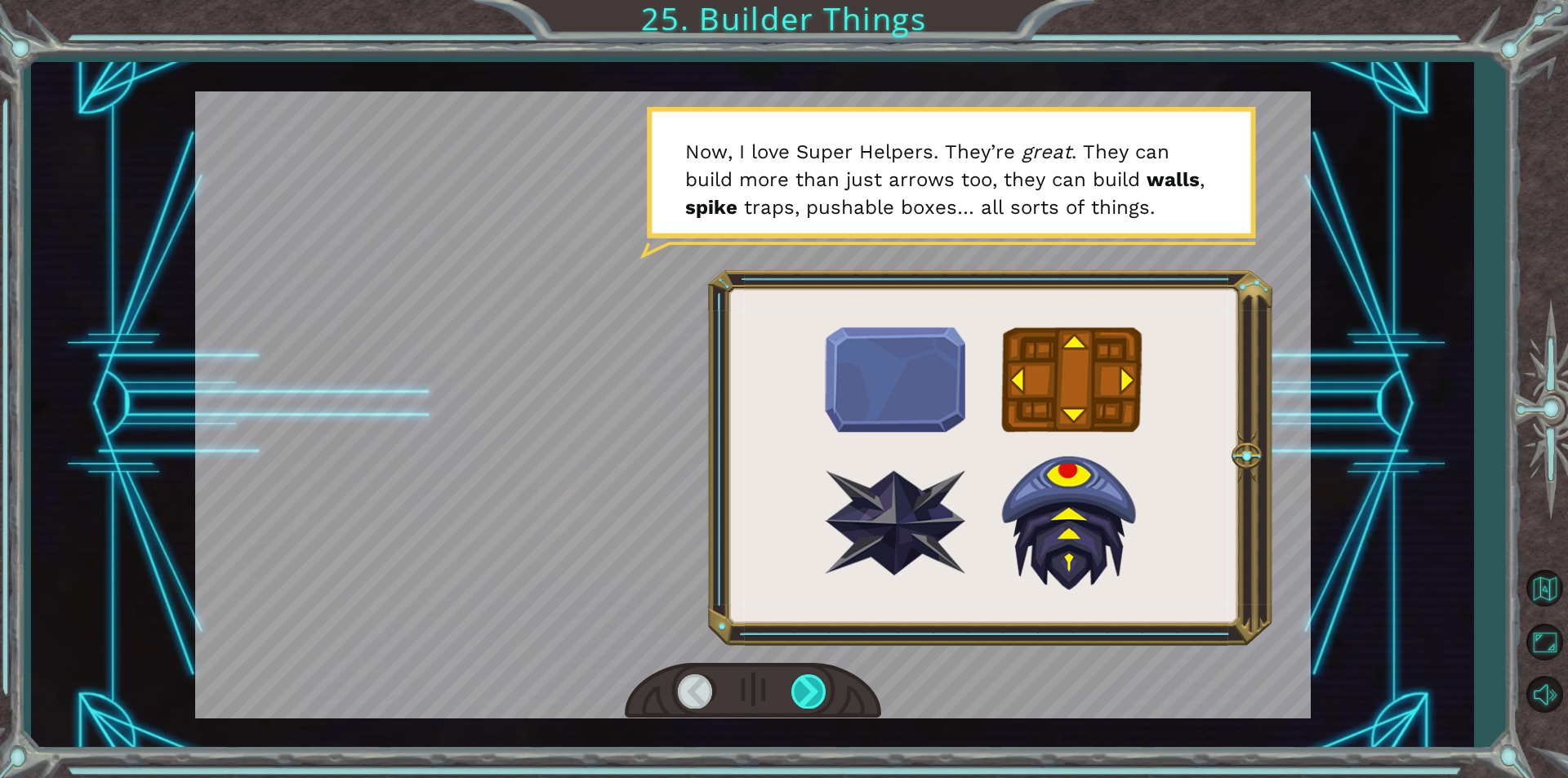
click at [809, 701] on div at bounding box center [809, 691] width 37 height 34
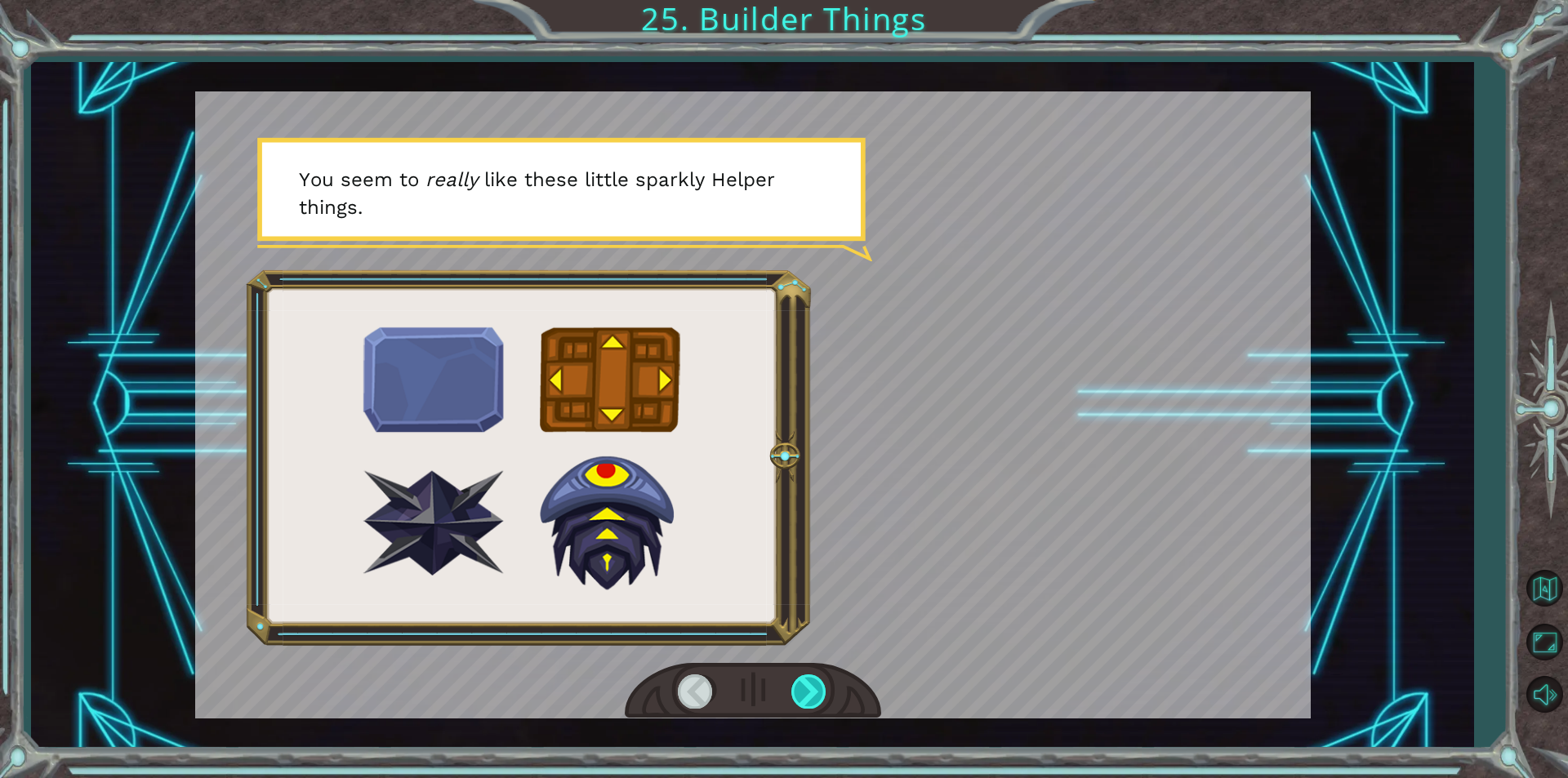
click at [809, 701] on div at bounding box center [809, 691] width 37 height 34
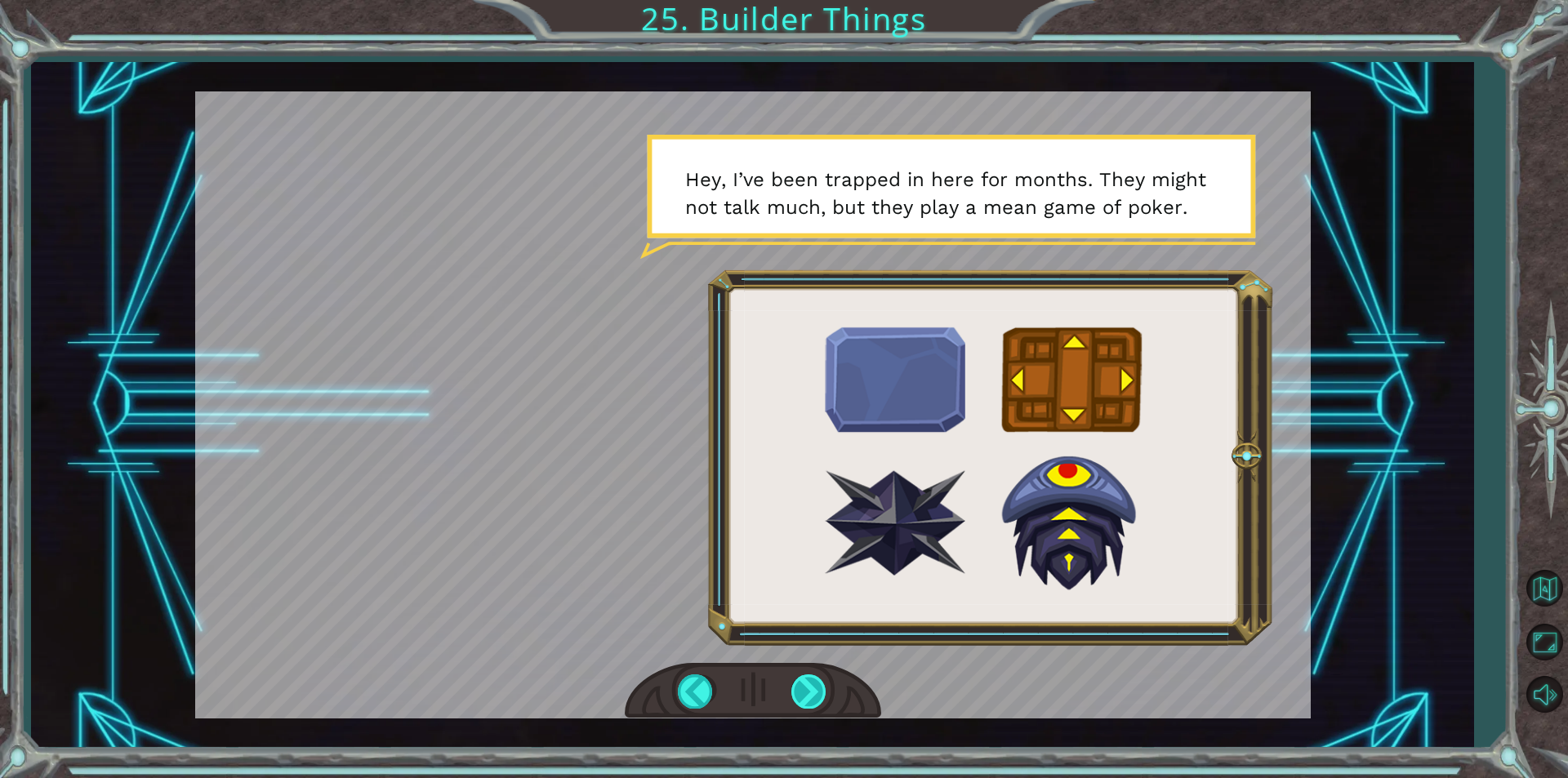
click at [800, 703] on div at bounding box center [809, 691] width 37 height 34
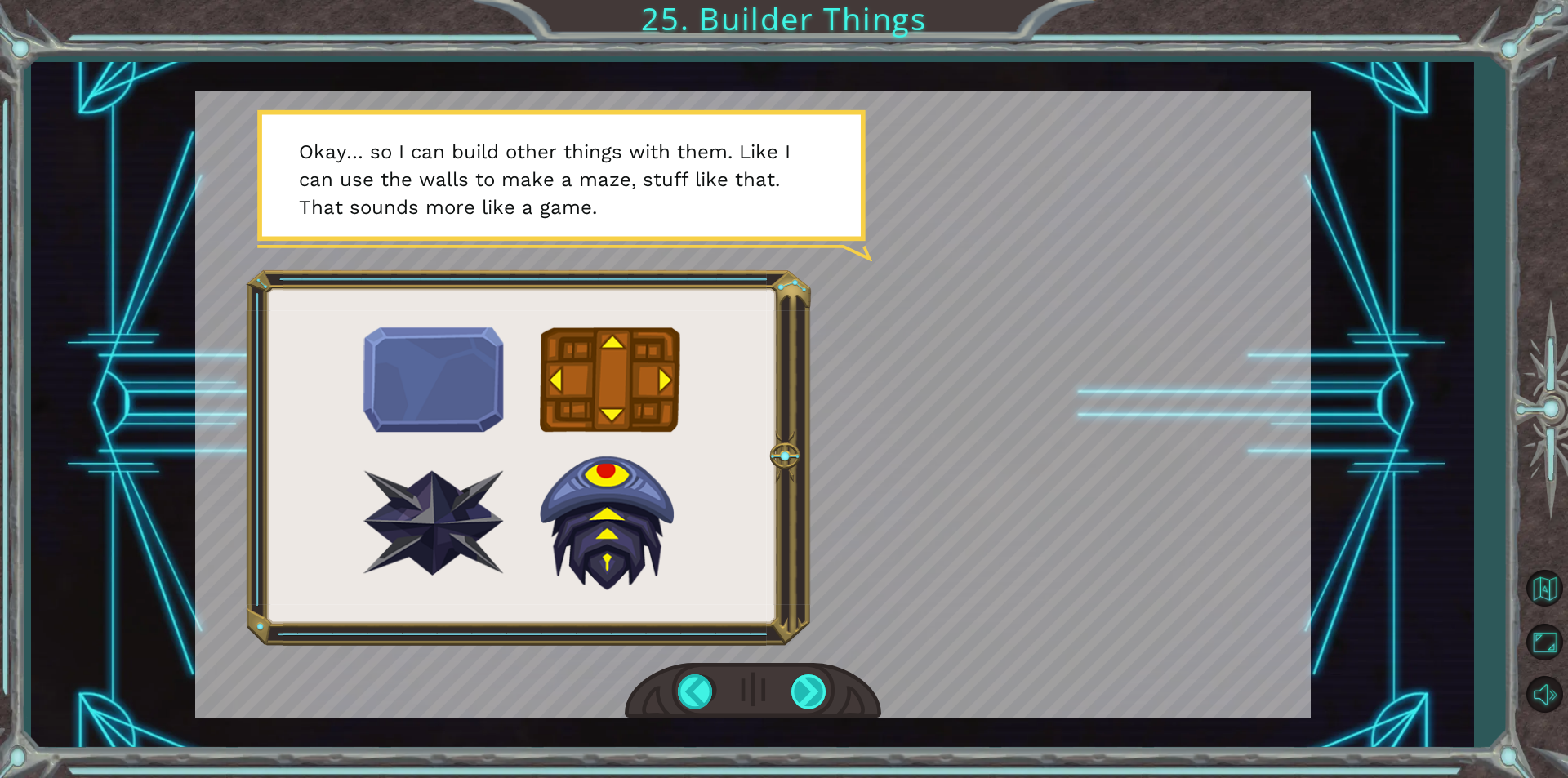
click at [799, 703] on div at bounding box center [809, 691] width 37 height 34
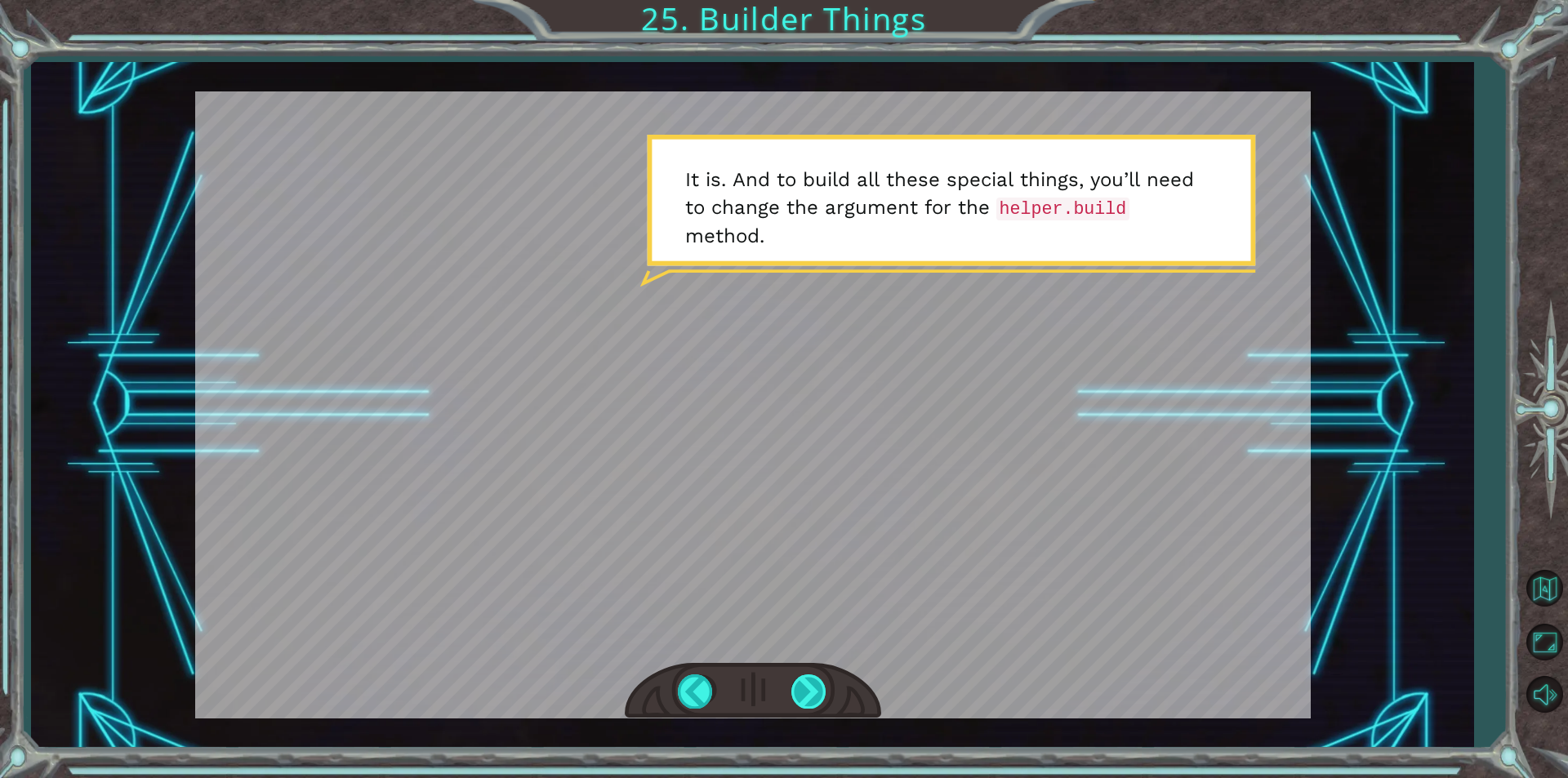
click at [797, 705] on div at bounding box center [809, 691] width 37 height 34
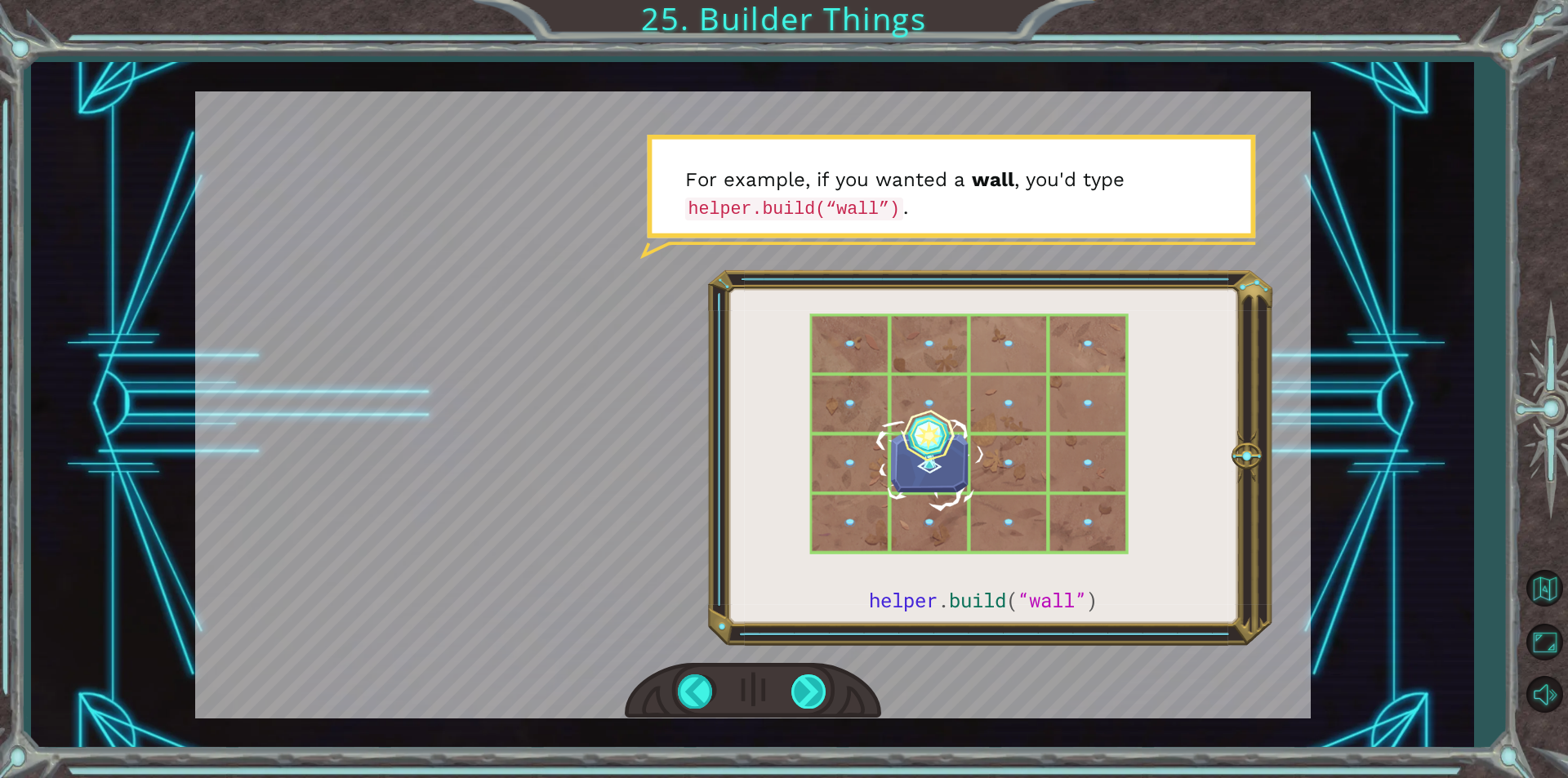
click at [797, 705] on div at bounding box center [809, 691] width 37 height 34
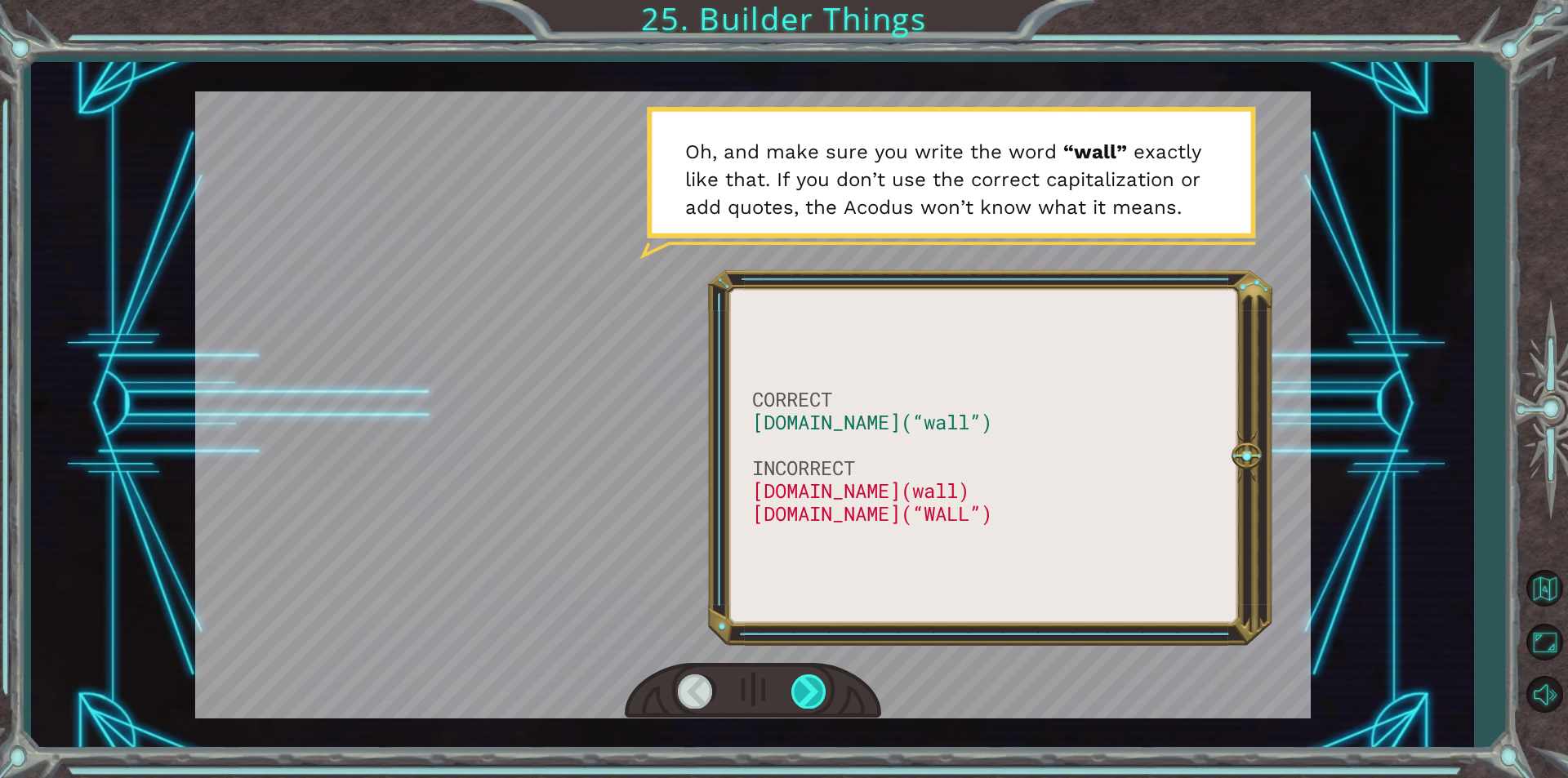
click at [797, 705] on div at bounding box center [809, 691] width 37 height 34
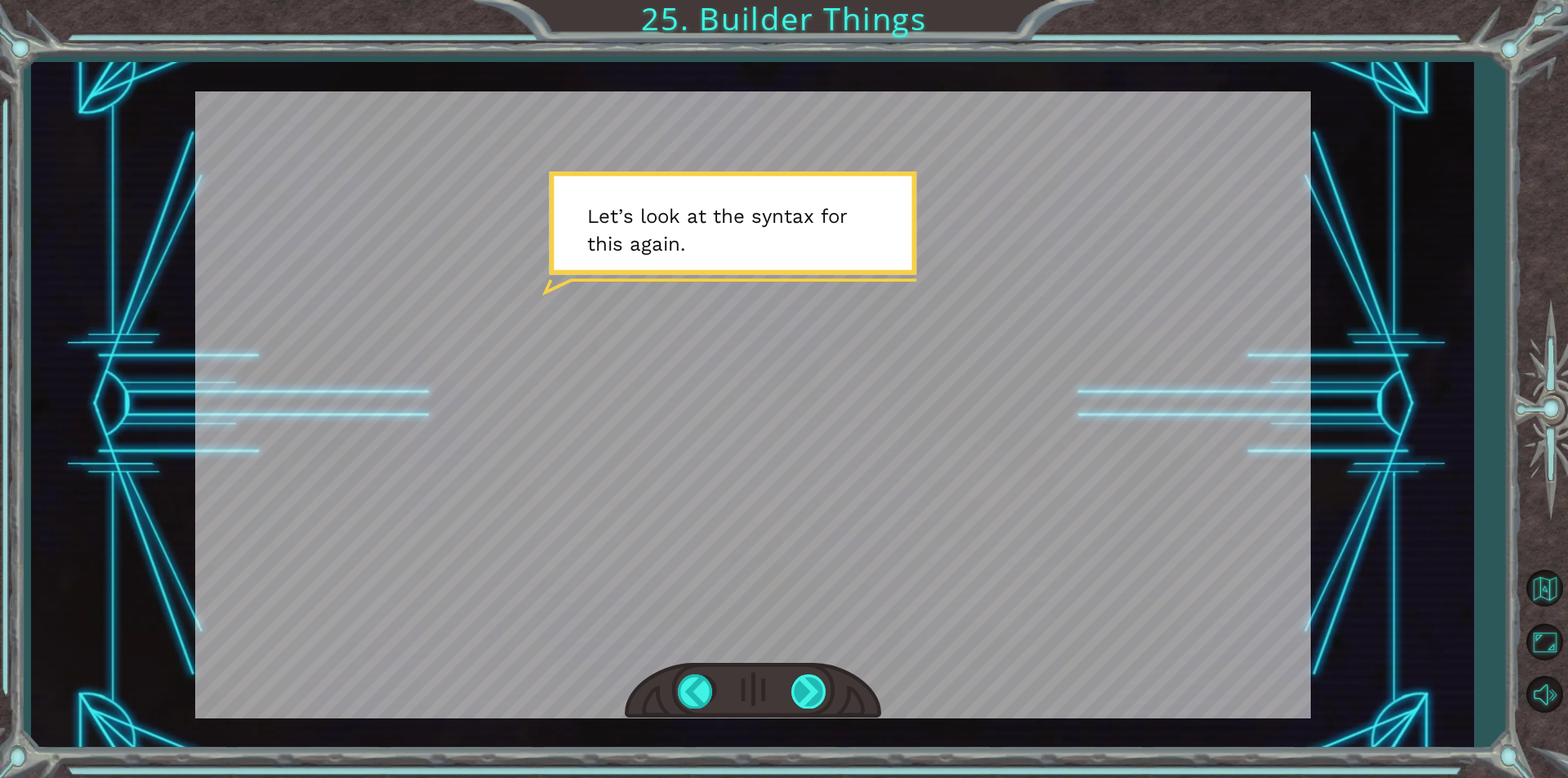
click at [797, 705] on div at bounding box center [809, 691] width 37 height 34
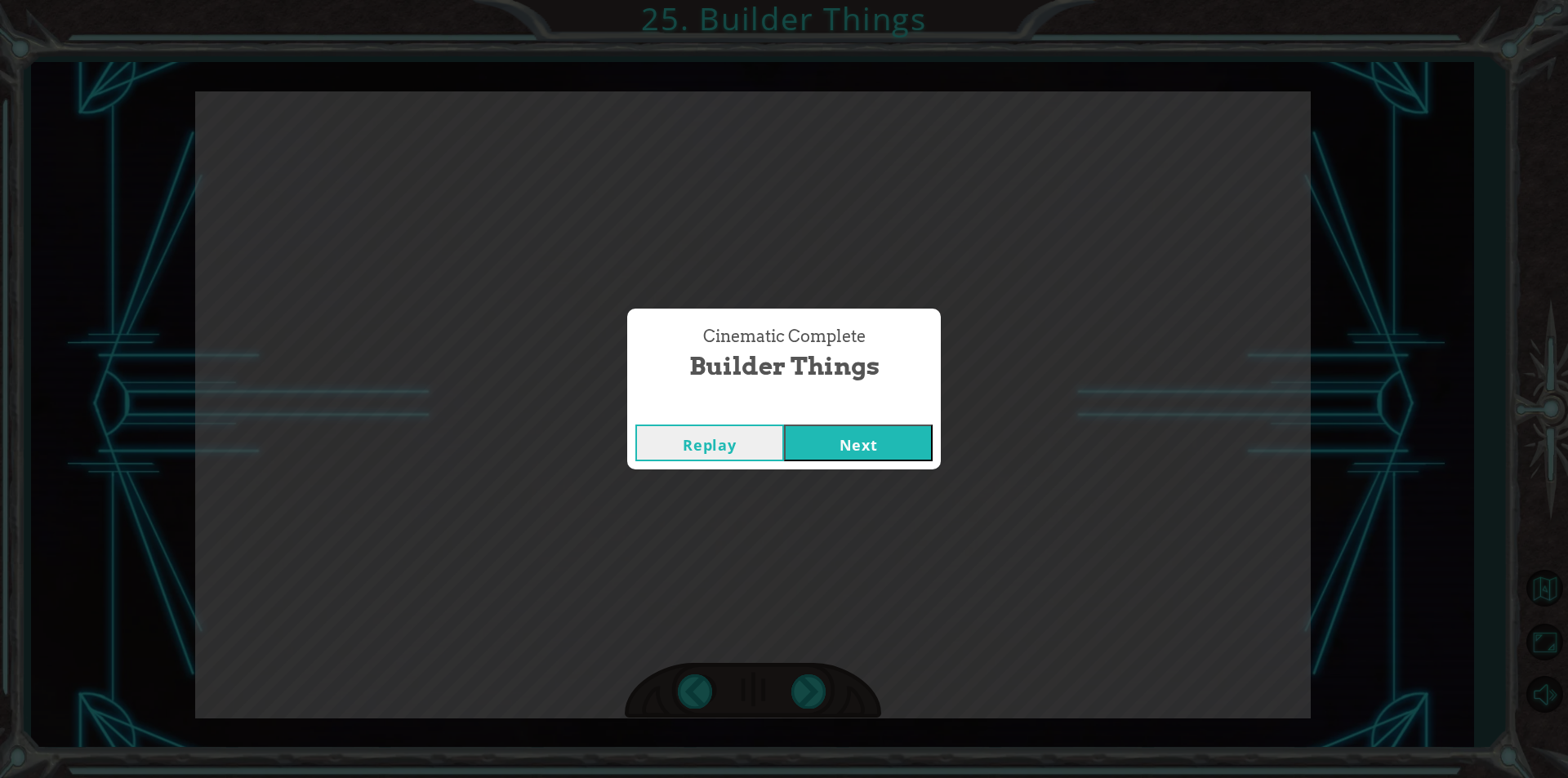
click at [811, 433] on button "Next" at bounding box center [858, 443] width 148 height 37
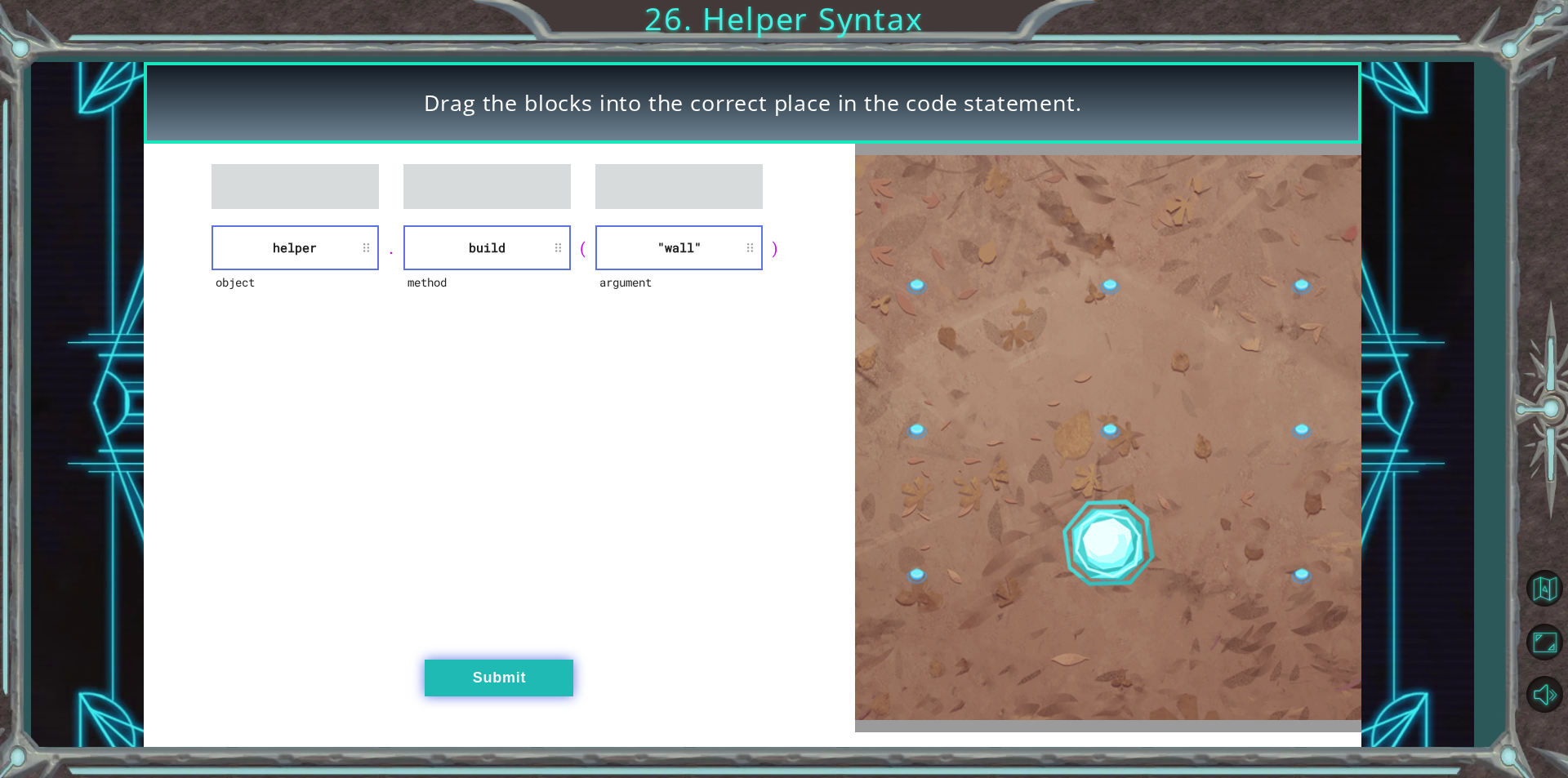
click at [508, 678] on button "Submit" at bounding box center [499, 678] width 148 height 37
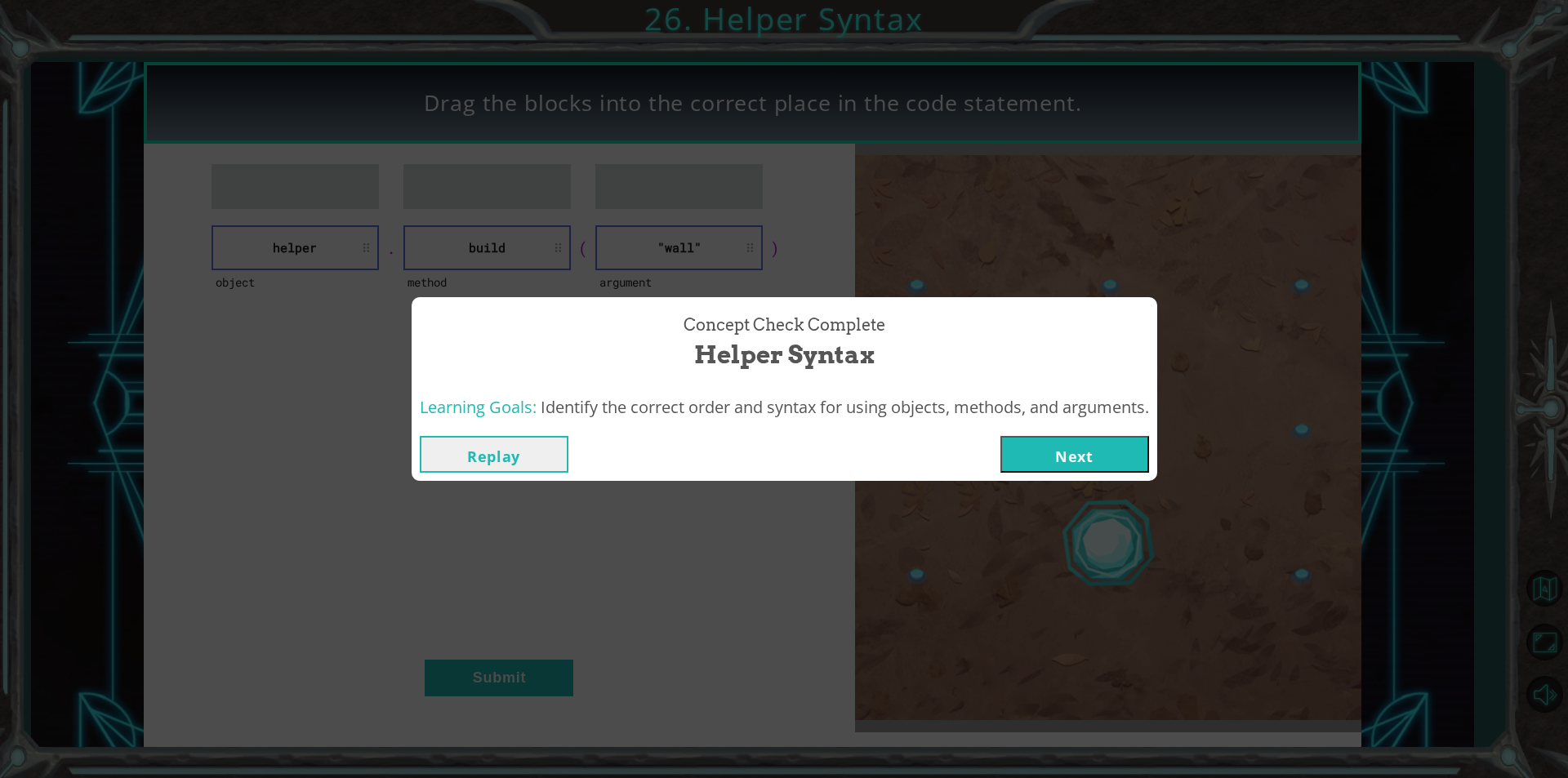
click at [1073, 456] on button "Next" at bounding box center [1074, 454] width 148 height 37
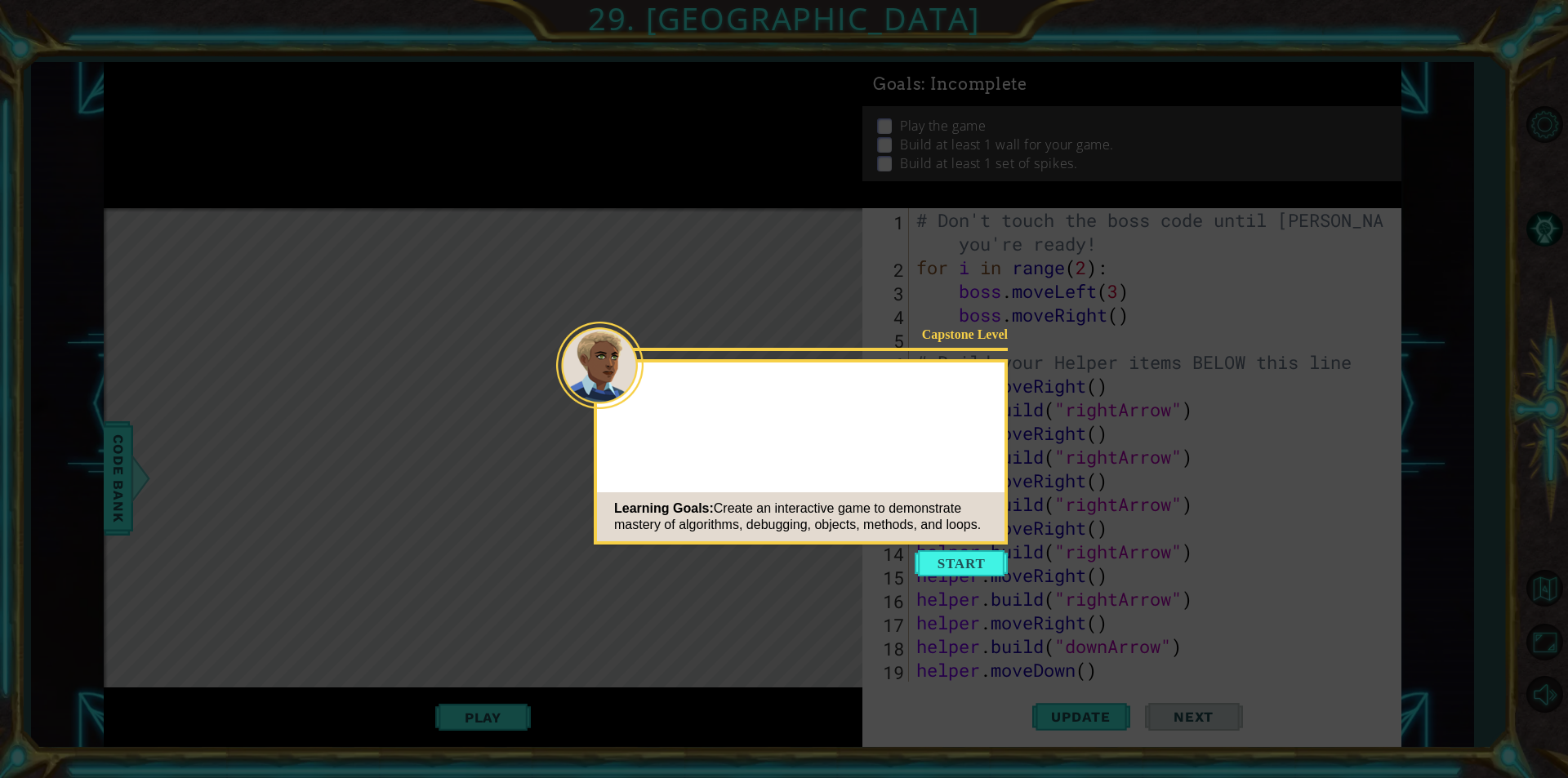
click at [982, 571] on button "Start" at bounding box center [961, 563] width 93 height 26
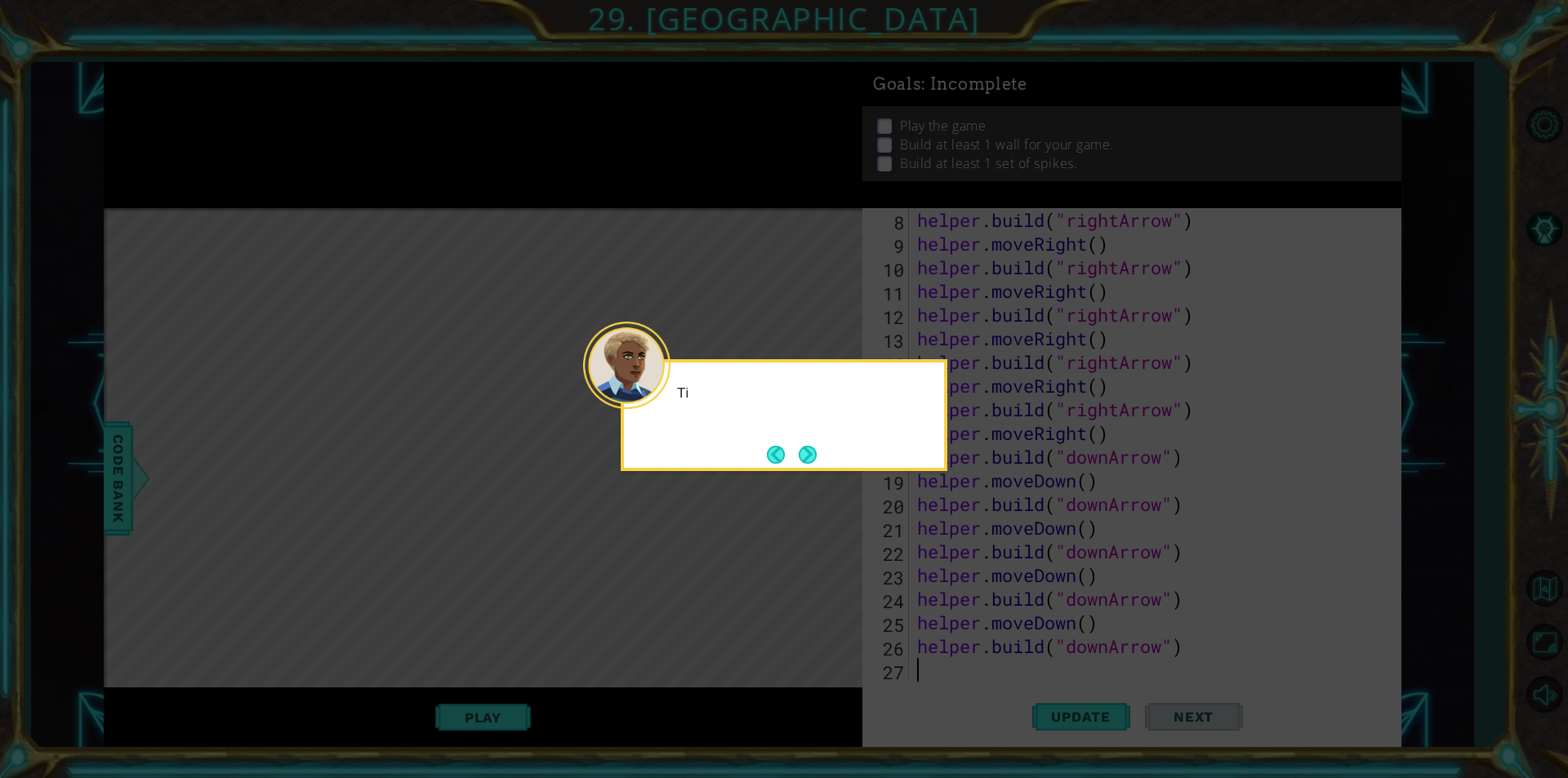
scroll to position [189, 0]
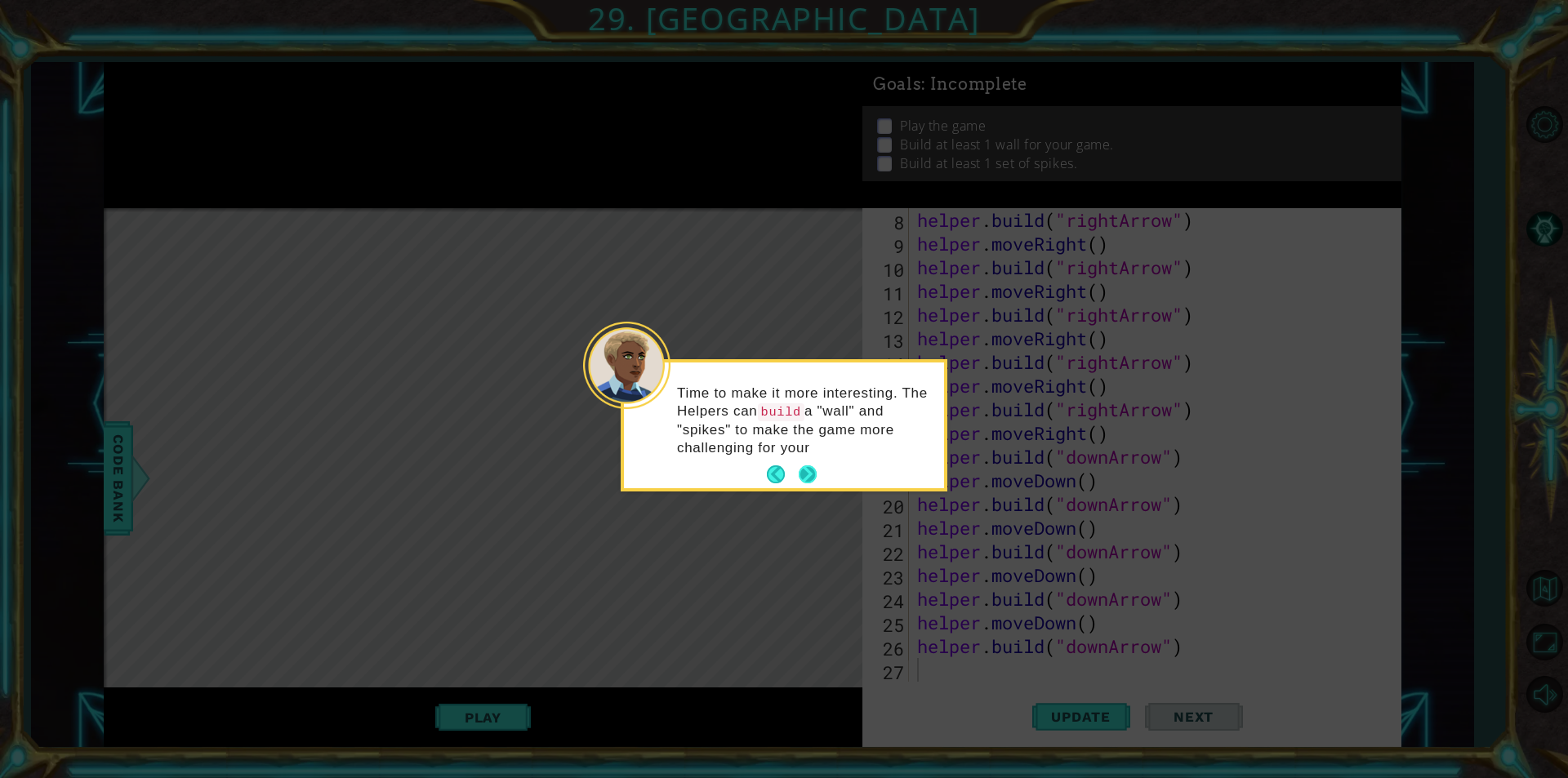
click at [803, 456] on p "Time to make it more interesting. The Helpers can build a "wall" and "spikes" t…" at bounding box center [805, 421] width 256 height 73
click at [810, 482] on button "Next" at bounding box center [808, 475] width 19 height 19
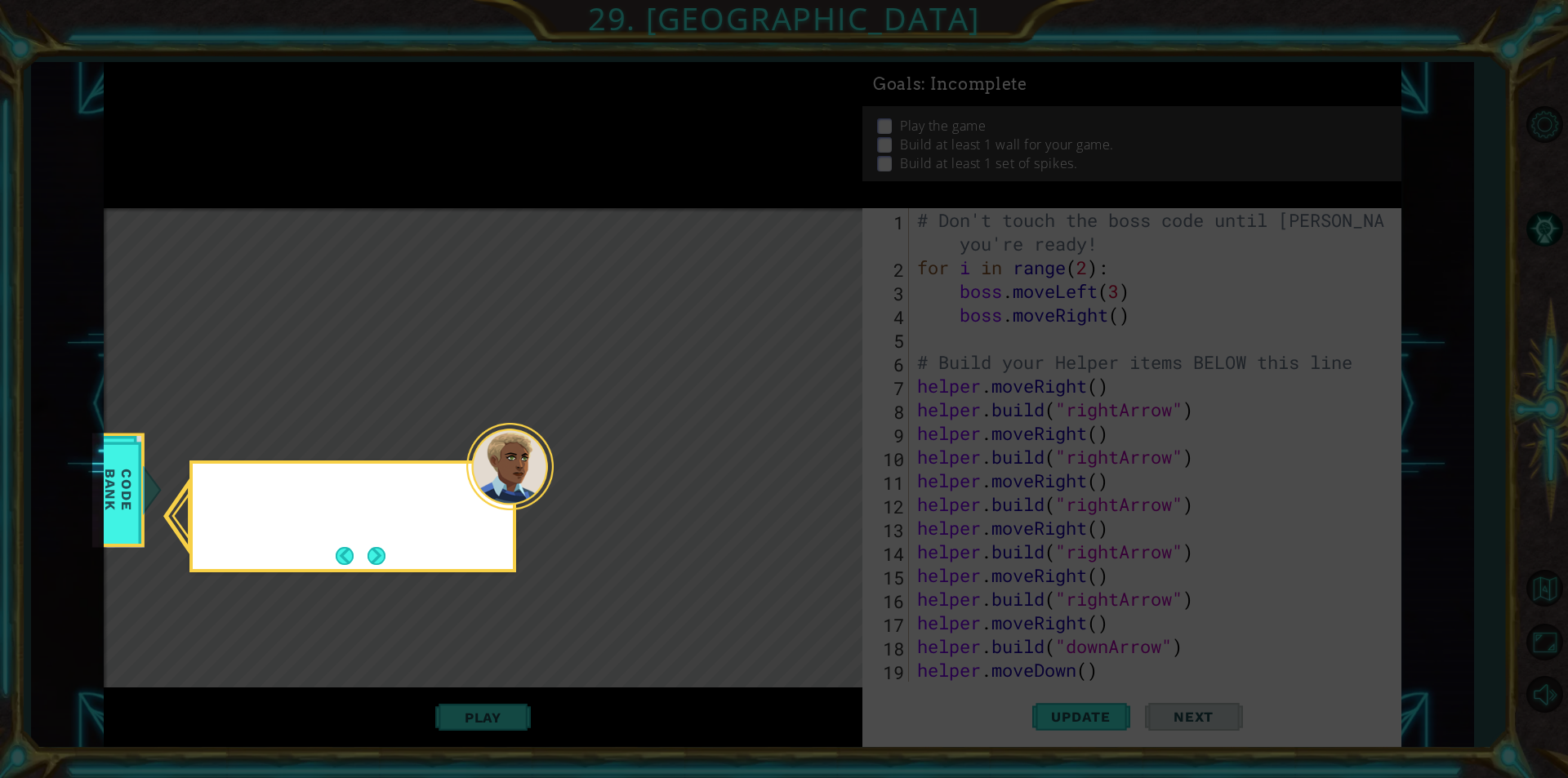
scroll to position [0, 0]
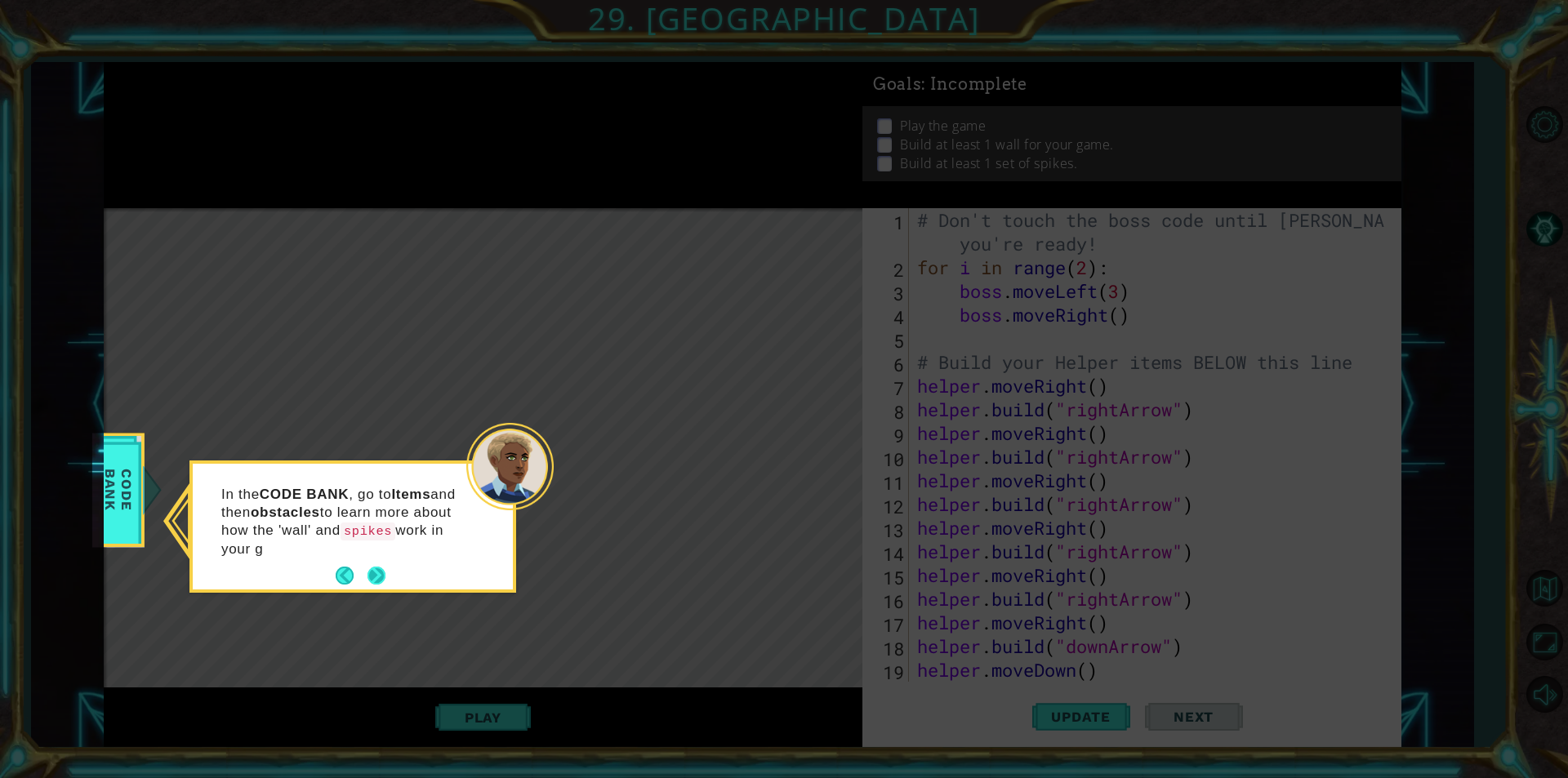
click at [376, 562] on div "In the CODE BANK , go to Items and then obstacles to learn more about how the '…" at bounding box center [353, 530] width 320 height 119
click at [376, 566] on button "Next" at bounding box center [376, 576] width 18 height 18
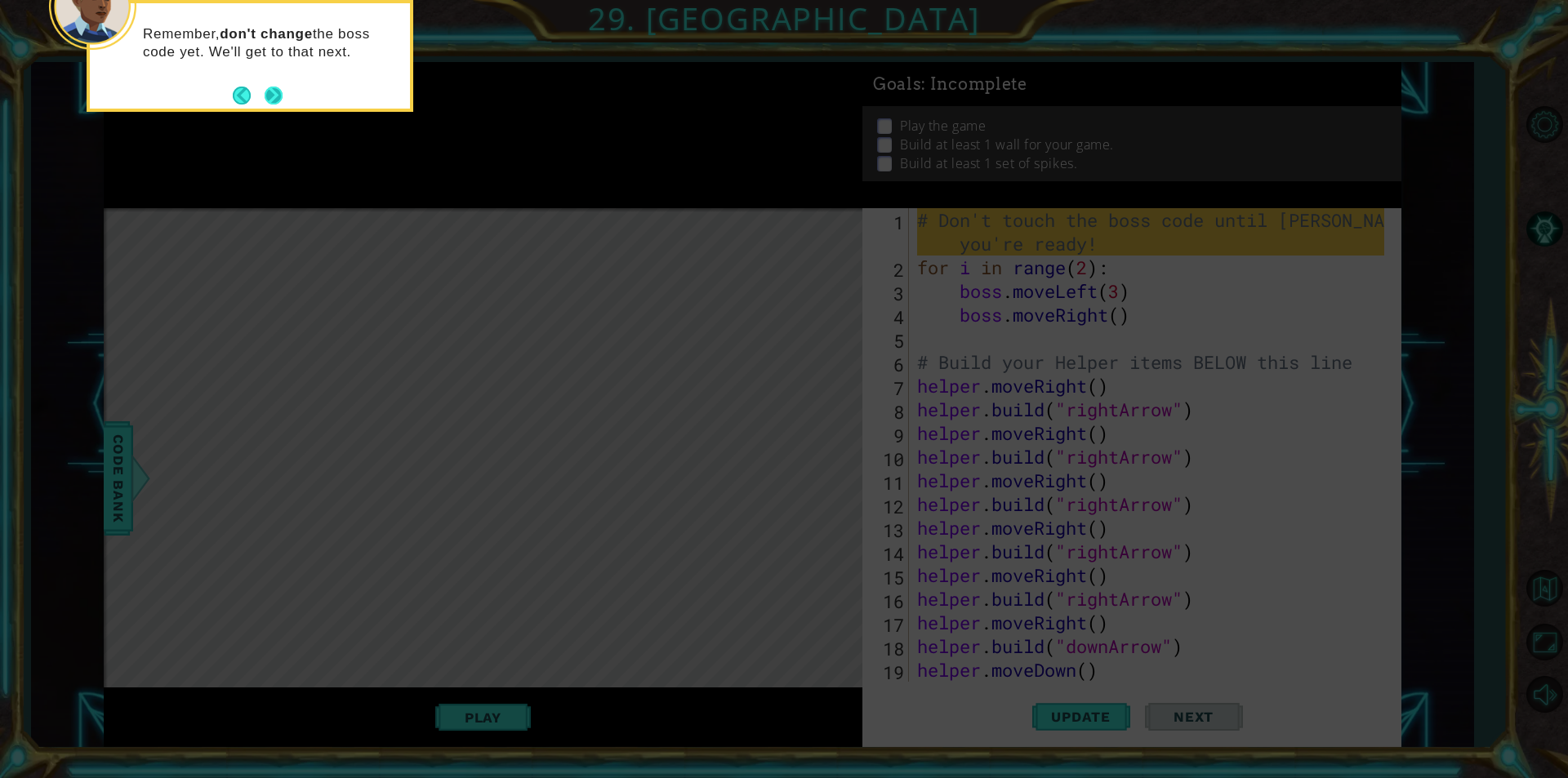
click at [265, 103] on button "Next" at bounding box center [274, 96] width 18 height 18
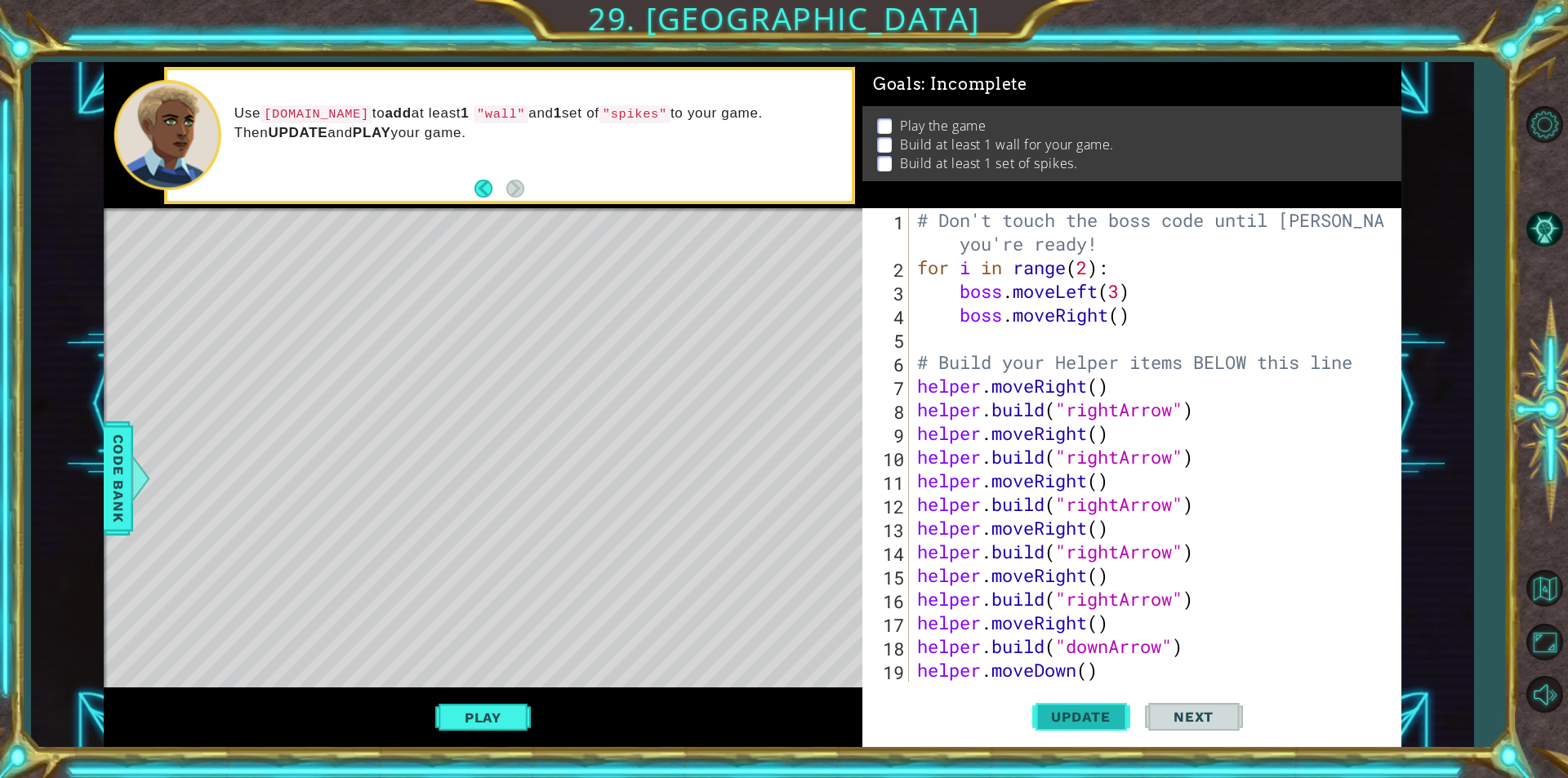
click at [1044, 713] on span "Update" at bounding box center [1081, 717] width 93 height 16
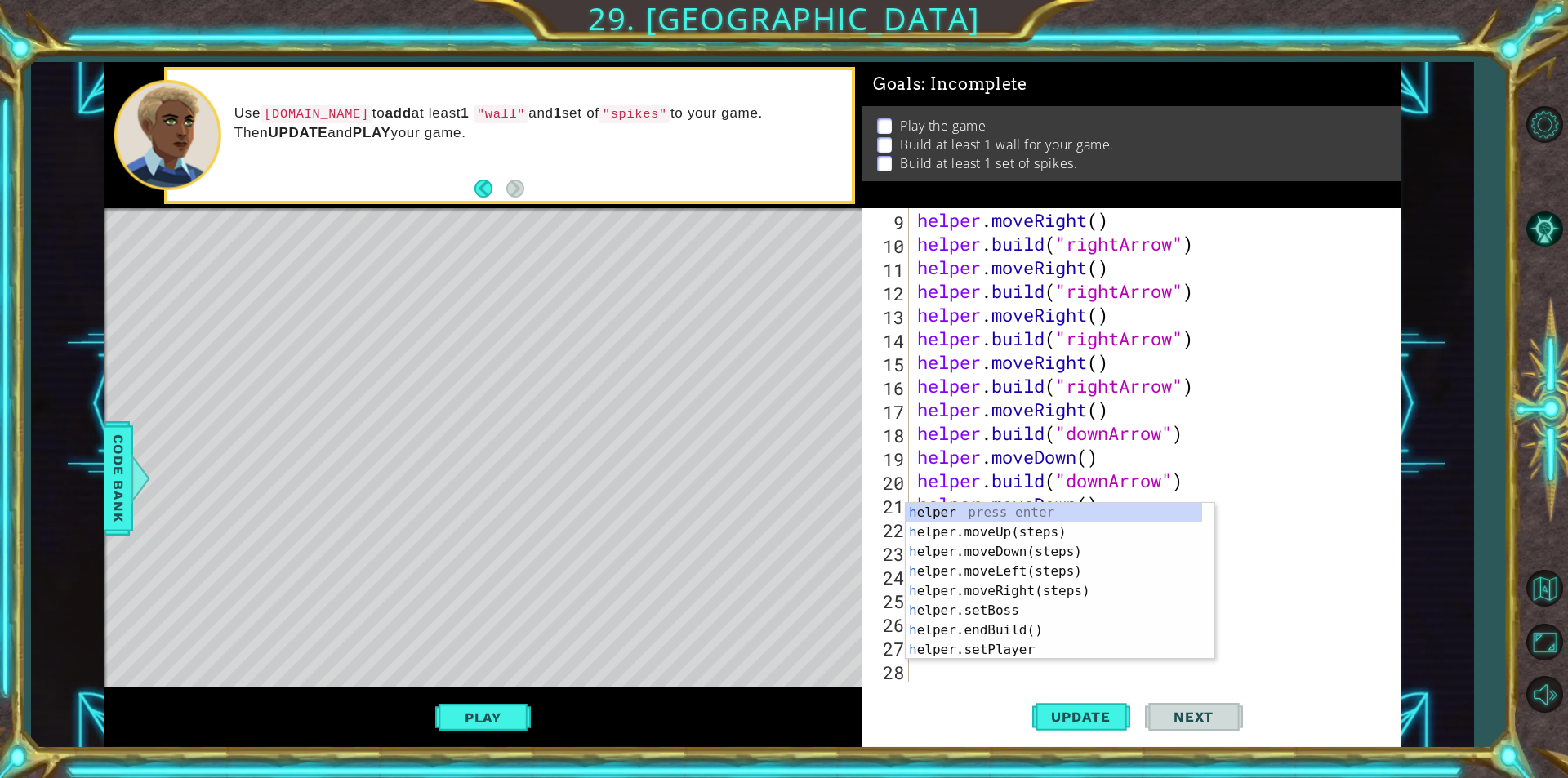
scroll to position [213, 0]
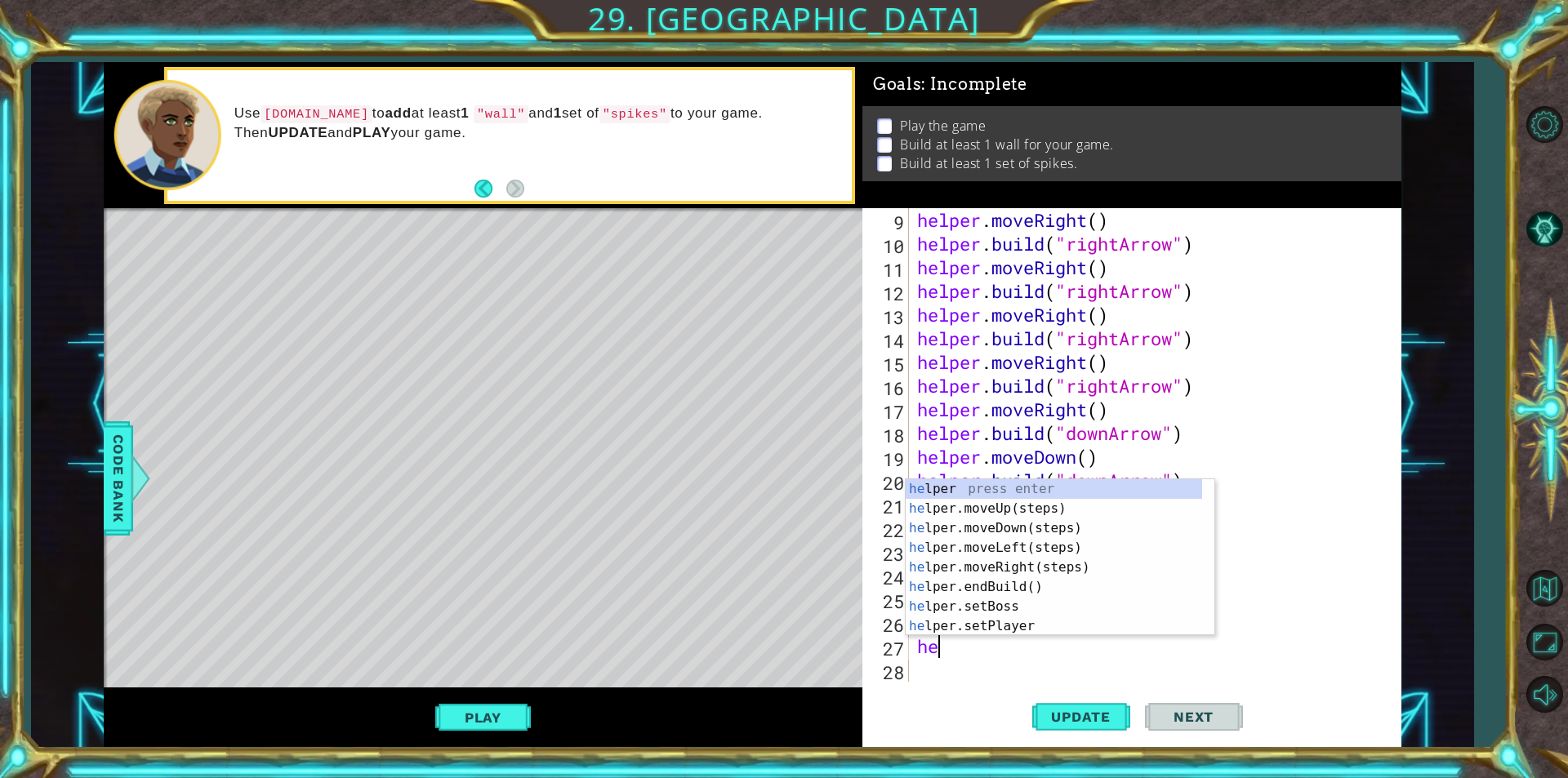
type textarea "hel"
click at [964, 516] on div "hel per press enter hel per.moveUp(steps) press enter hel per.moveDown(steps) p…" at bounding box center [1053, 577] width 296 height 196
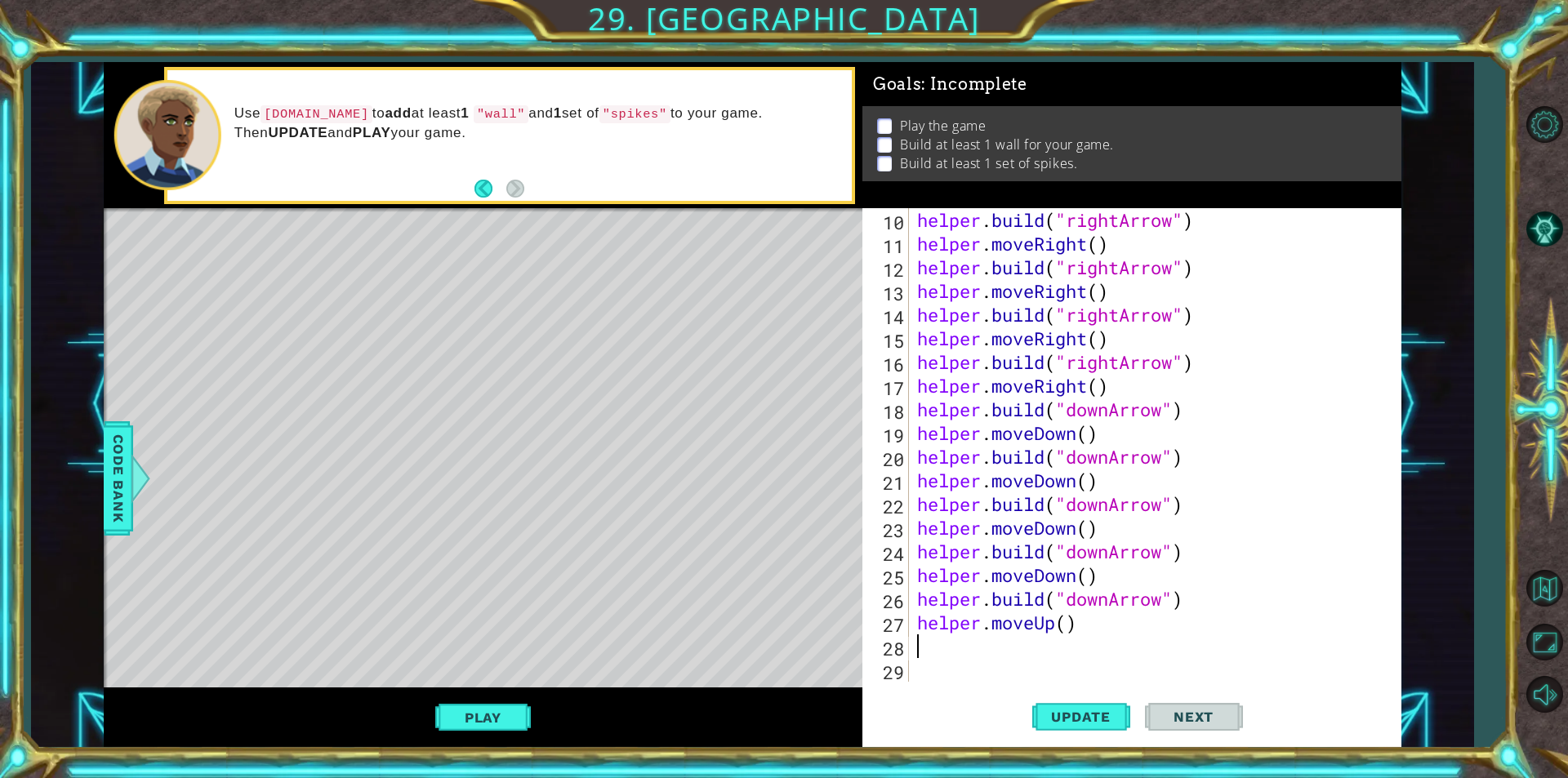
click at [1069, 620] on div "helper . build ( "rightArrow" ) helper . moveRight ( ) helper . build ( "rightA…" at bounding box center [1153, 468] width 479 height 521
type textarea "helper.moveUp(2)"
click at [1064, 716] on span "Update" at bounding box center [1081, 717] width 93 height 16
click at [955, 641] on div "helper . build ( "rightArrow" ) helper . moveRight ( ) helper . build ( "rightA…" at bounding box center [1153, 468] width 479 height 521
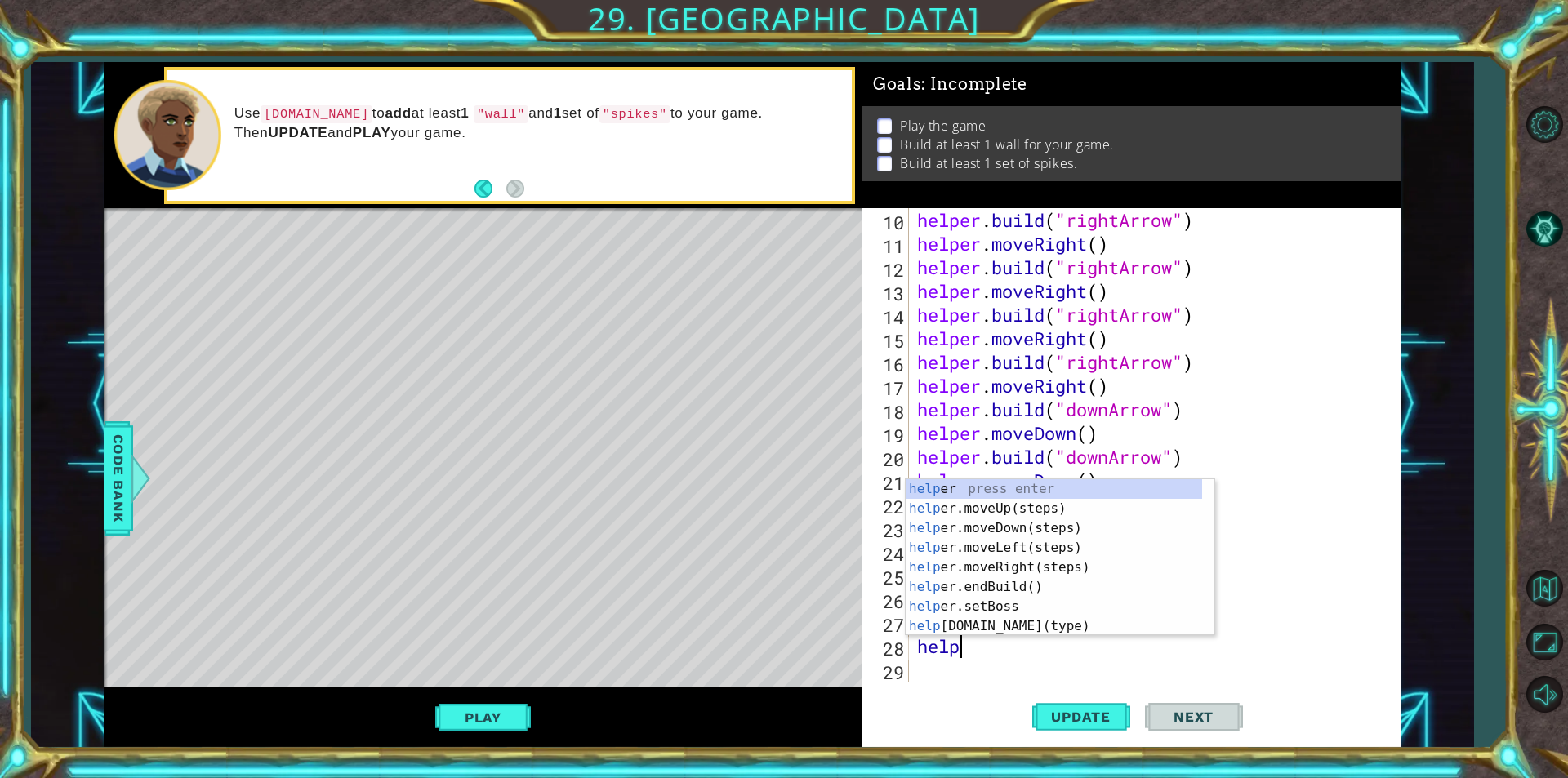
scroll to position [0, 2]
type textarea "helper"
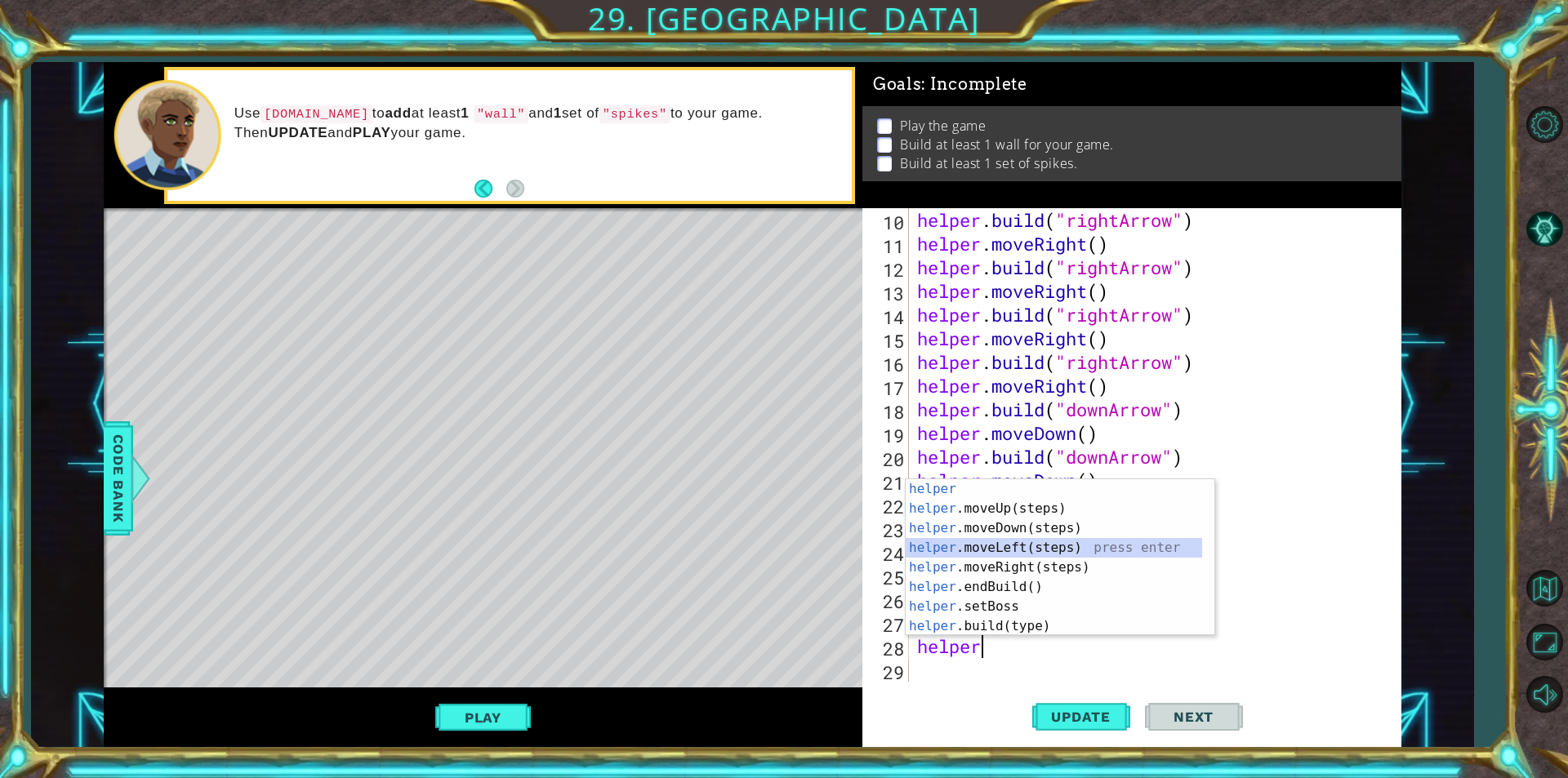
click at [970, 544] on div "helper press enter helper .moveUp(steps) press enter helper .moveDown(steps) pr…" at bounding box center [1053, 577] width 296 height 196
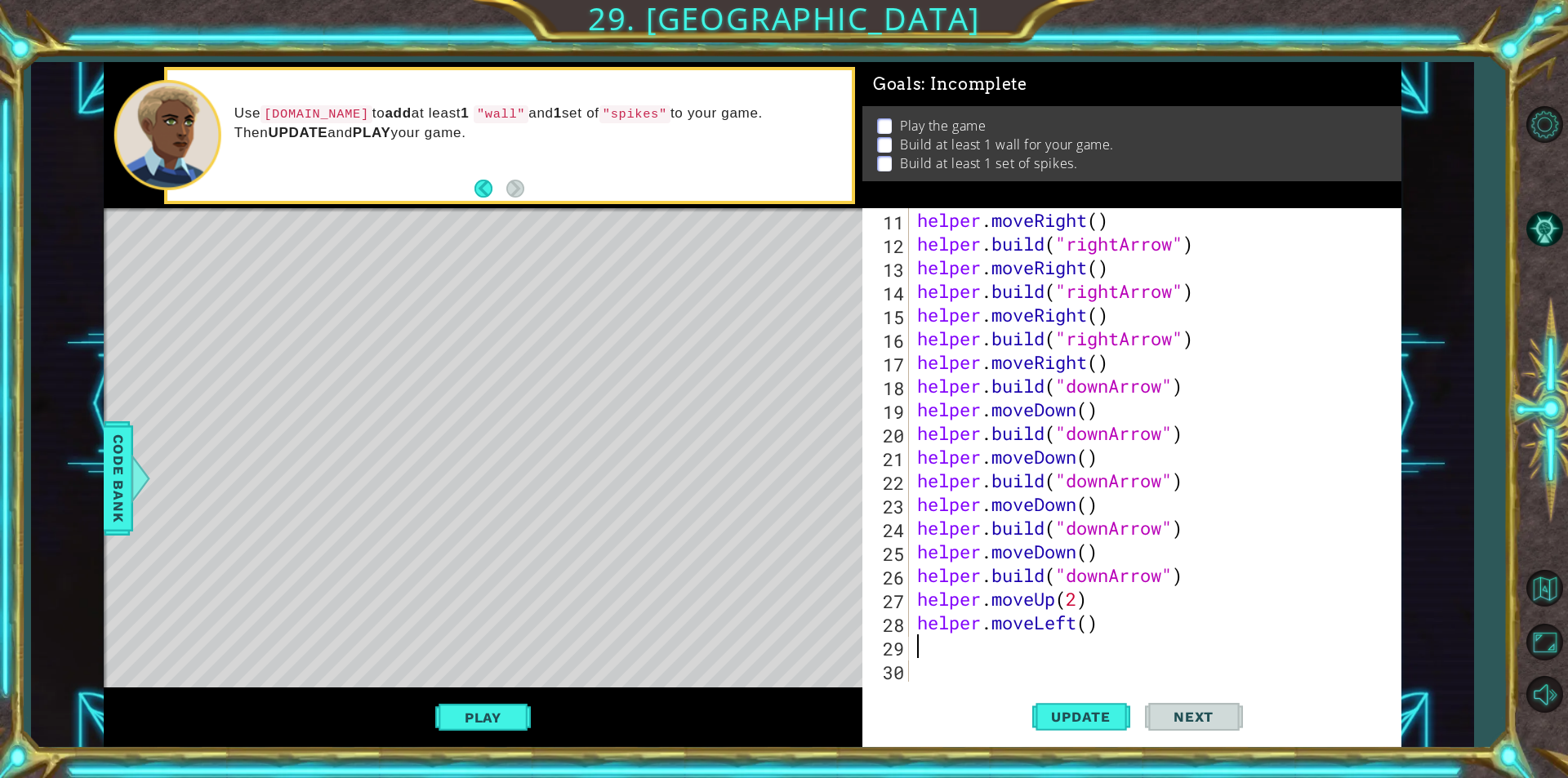
scroll to position [261, 0]
click at [1088, 621] on div "helper . moveRight ( ) helper . build ( "rightArrow" ) helper . moveRight ( ) h…" at bounding box center [1153, 468] width 479 height 521
type textarea "helper.moveLeft(2)"
click at [974, 642] on div "helper . moveRight ( ) helper . build ( "rightArrow" ) helper . moveRight ( ) h…" at bounding box center [1153, 468] width 479 height 521
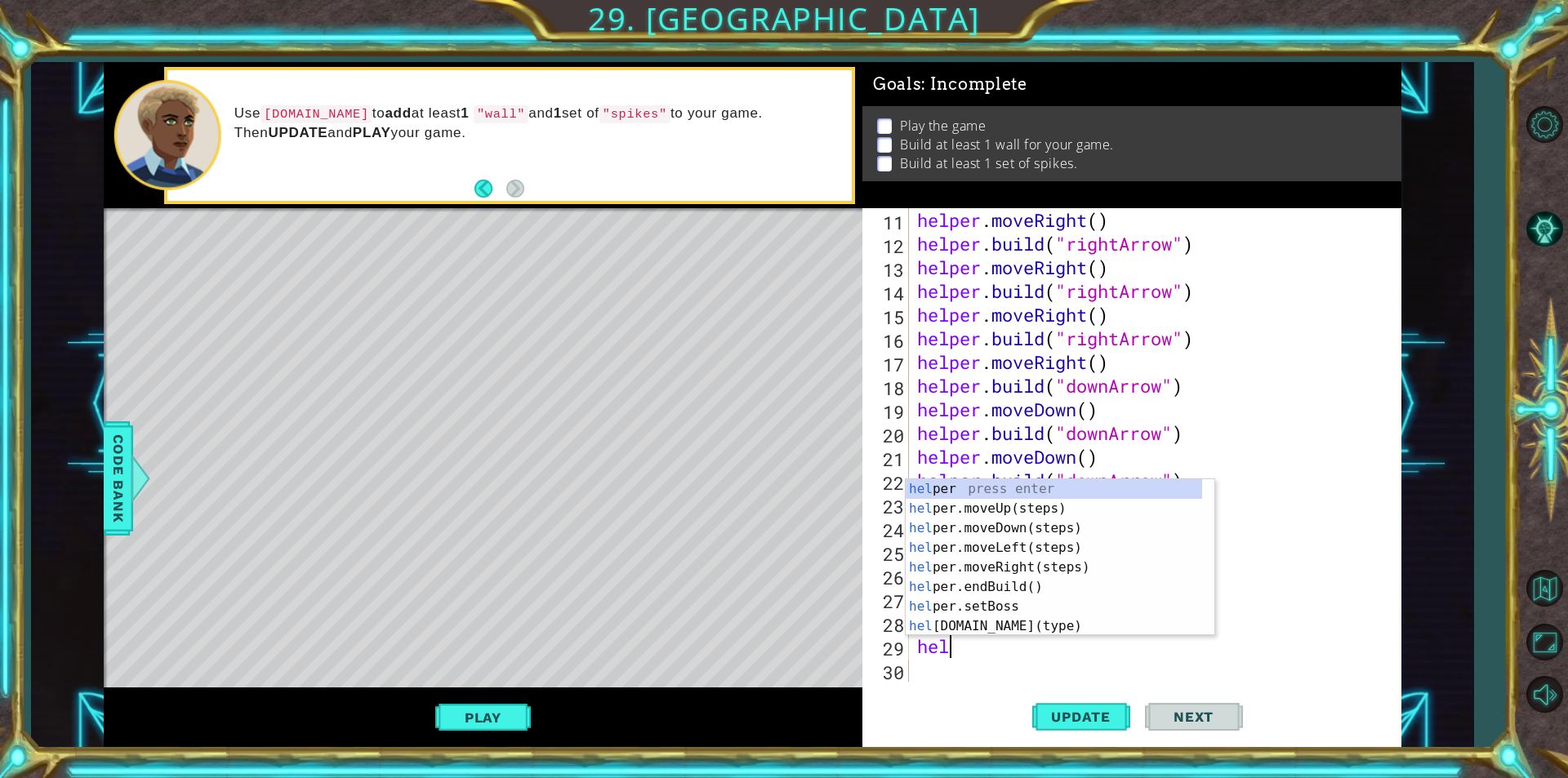
scroll to position [0, 1]
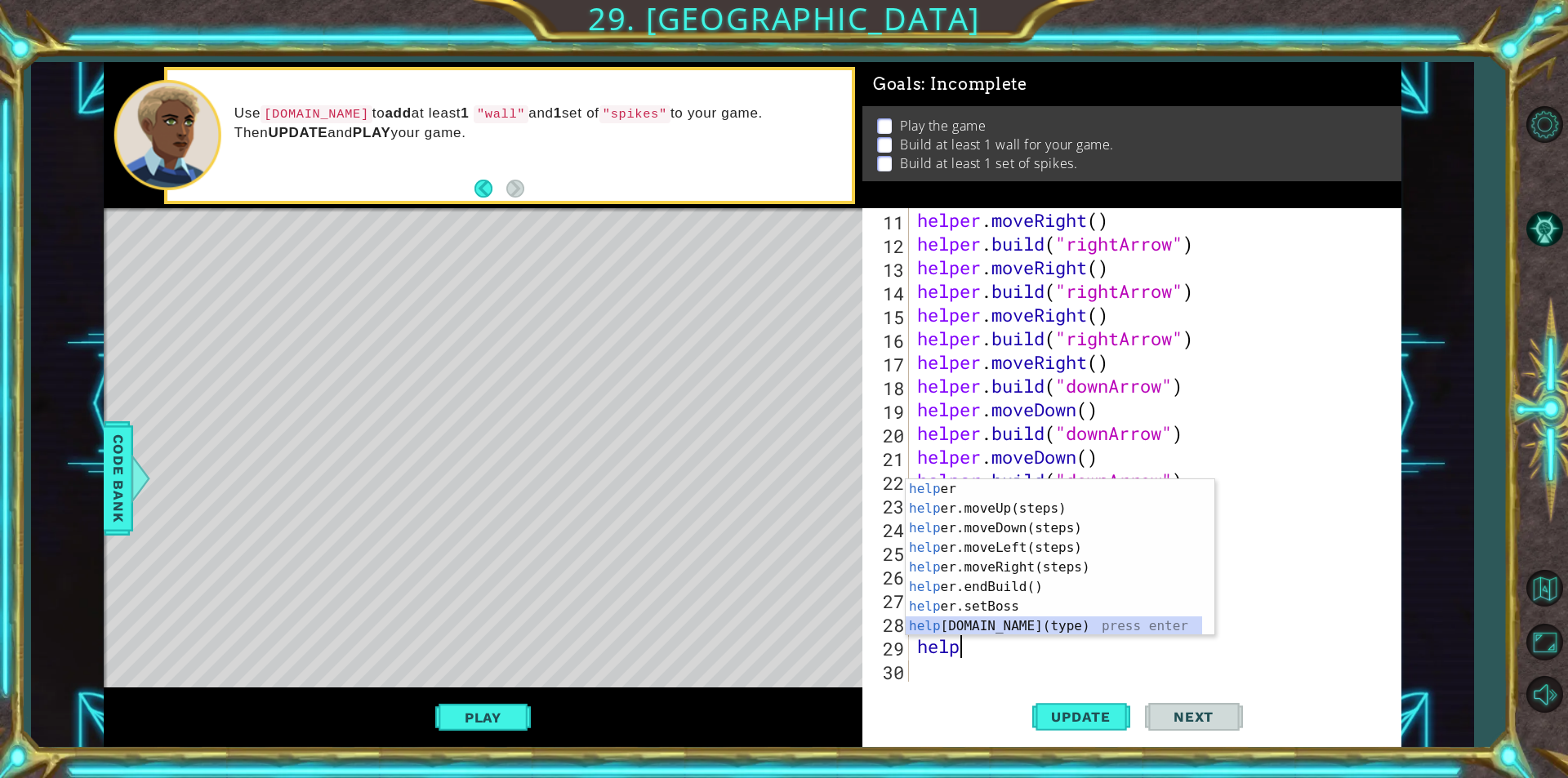
click at [980, 627] on div "help er press enter help er.moveUp(steps) press enter help er.moveDown(steps) p…" at bounding box center [1053, 577] width 296 height 196
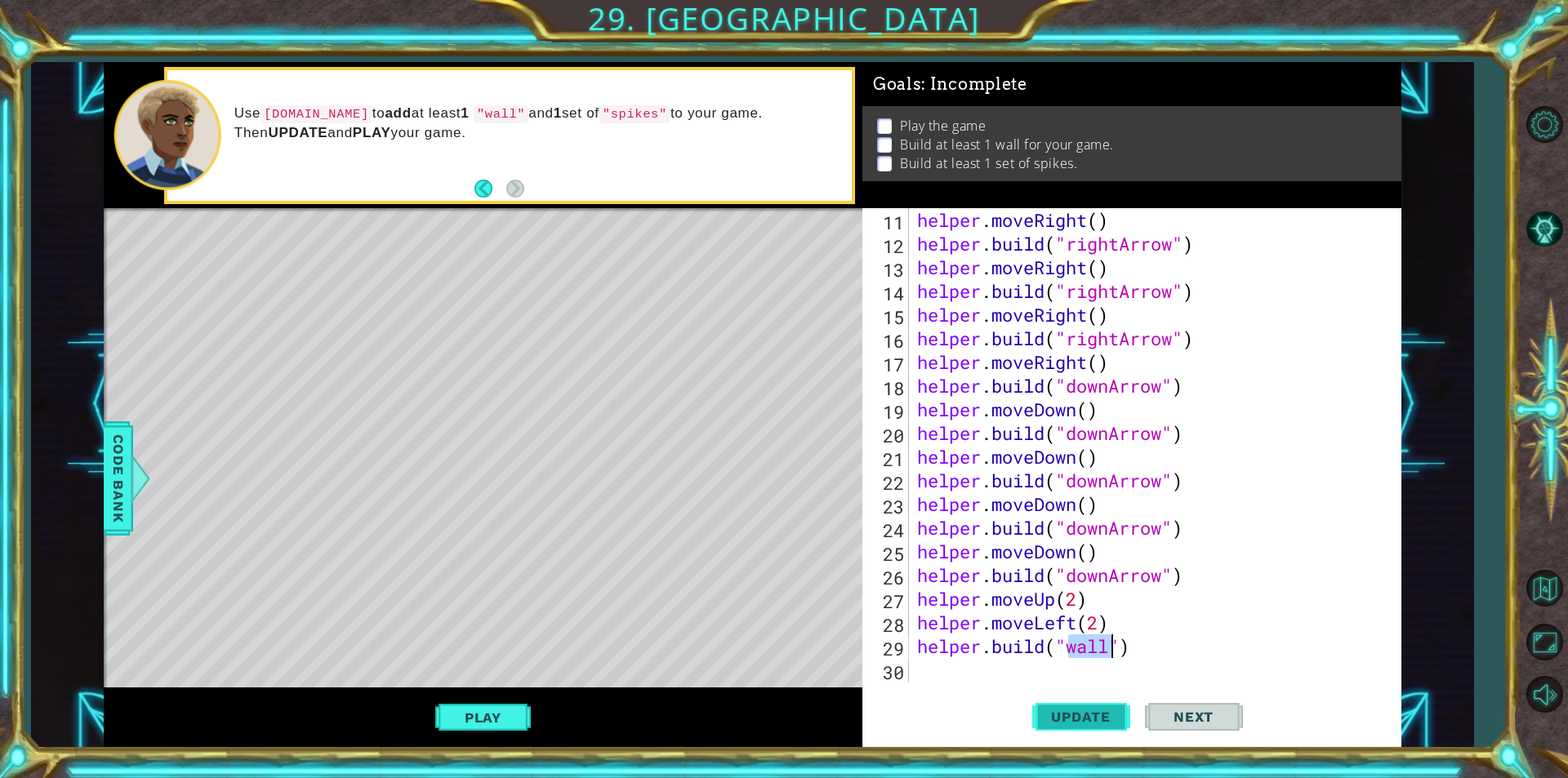
type textarea "[DOMAIN_NAME]("wall")"
click at [1064, 724] on span "Update" at bounding box center [1081, 717] width 93 height 16
click at [1014, 677] on div "helper . moveRight ( ) helper . build ( "rightArrow" ) helper . moveRight ( ) h…" at bounding box center [1153, 468] width 479 height 521
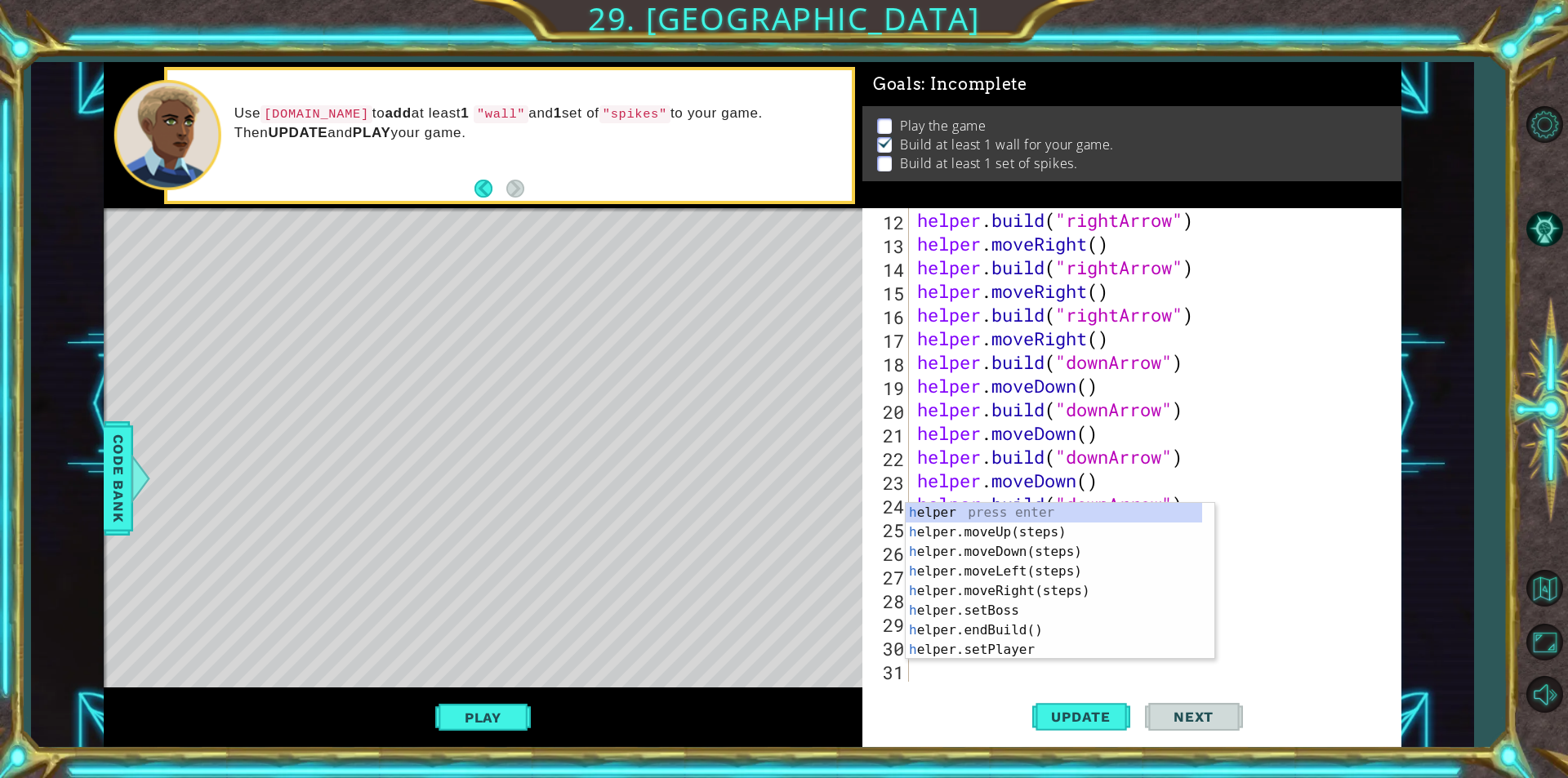
scroll to position [284, 0]
type textarea "he"
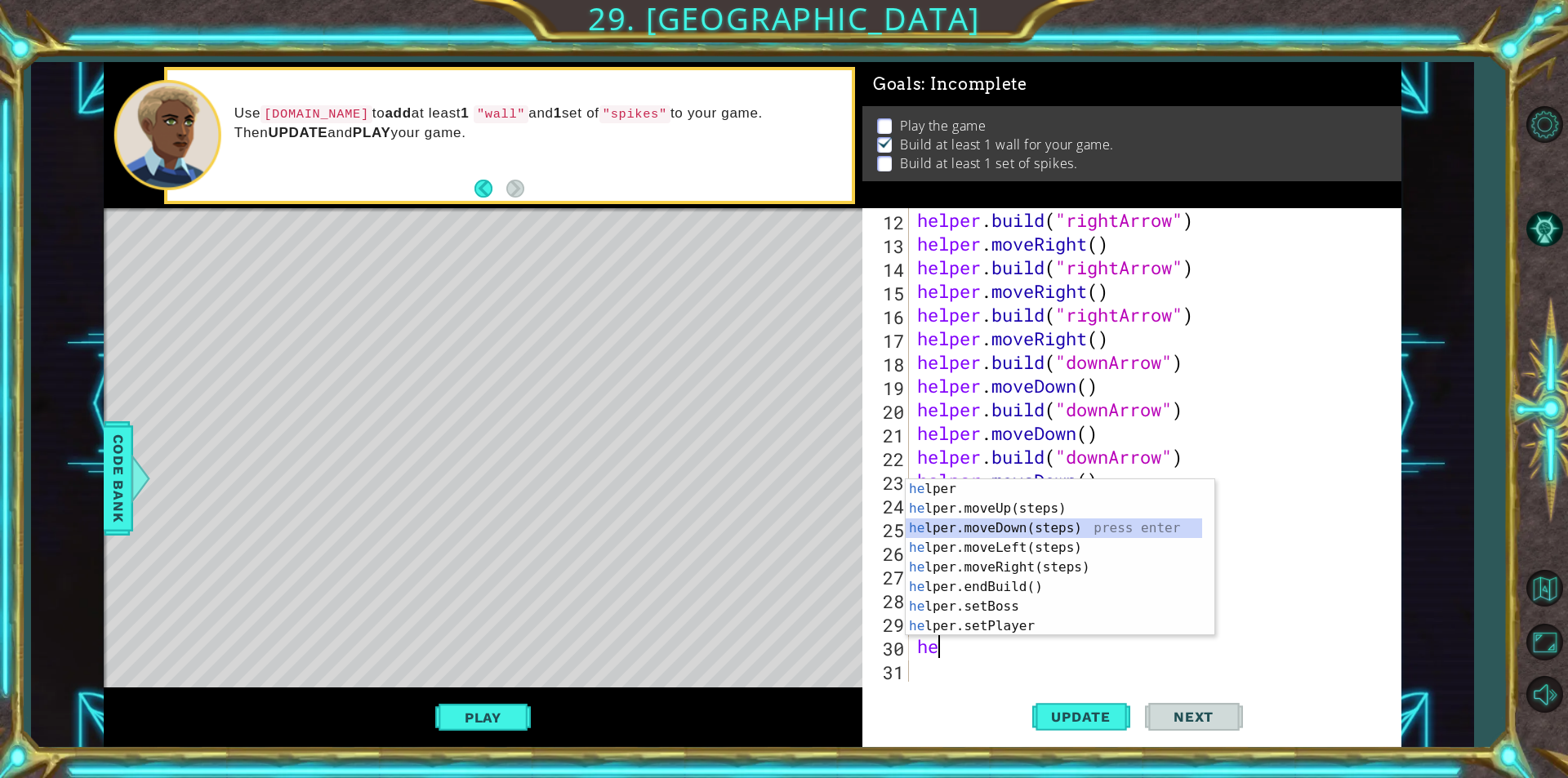
click at [958, 533] on div "he lper press enter he lper.moveUp(steps) press enter he lper.moveDown(steps) p…" at bounding box center [1053, 577] width 296 height 196
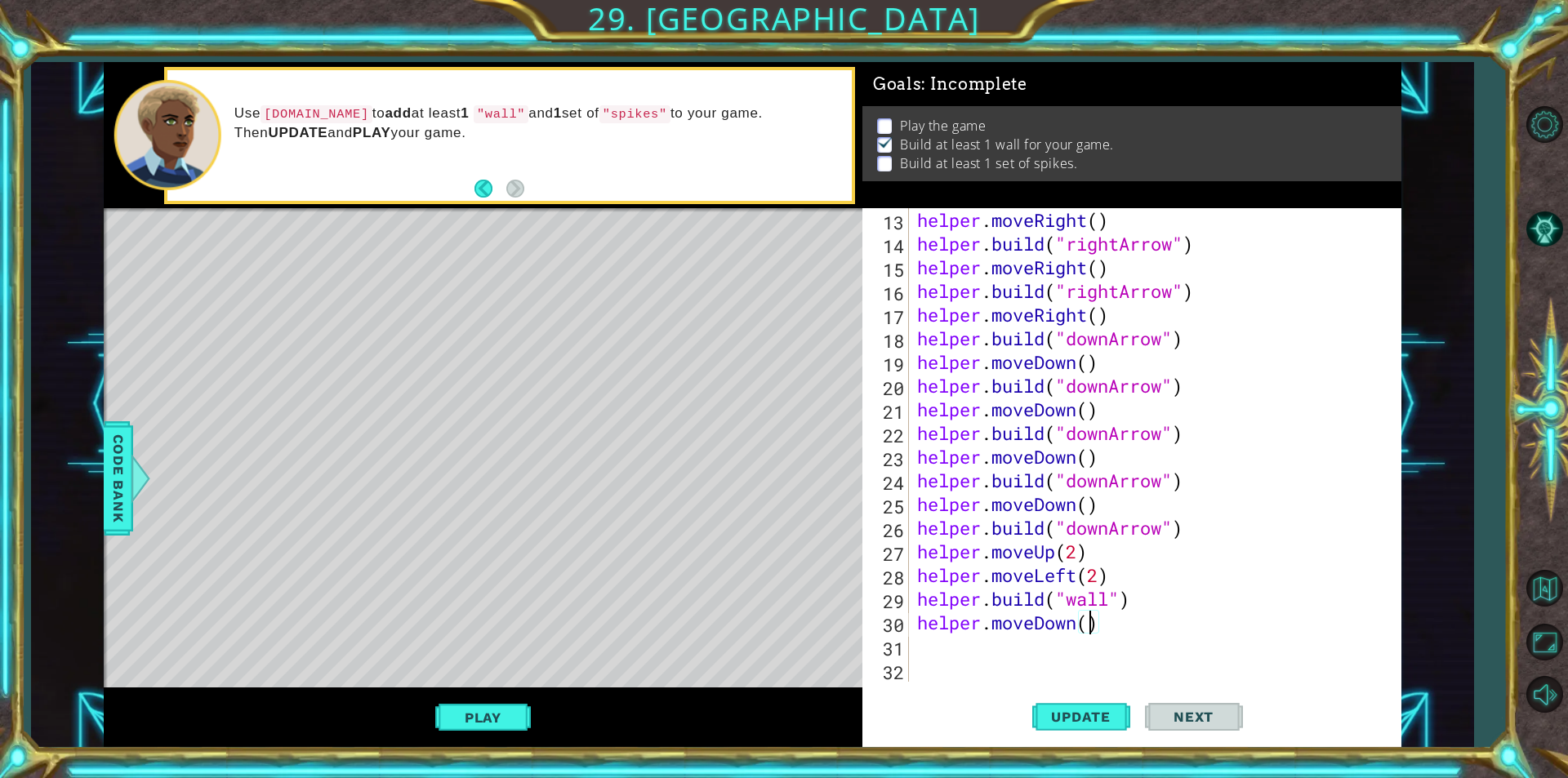
click at [1089, 626] on div "helper . moveRight ( ) helper . build ( "rightArrow" ) helper . moveRight ( ) h…" at bounding box center [1153, 468] width 479 height 521
type textarea "helper.moveDown(2)"
click at [1060, 702] on button "Update" at bounding box center [1081, 717] width 98 height 54
click at [971, 659] on div "helper . moveRight ( ) helper . build ( "rightArrow" ) helper . moveRight ( ) h…" at bounding box center [1153, 468] width 479 height 521
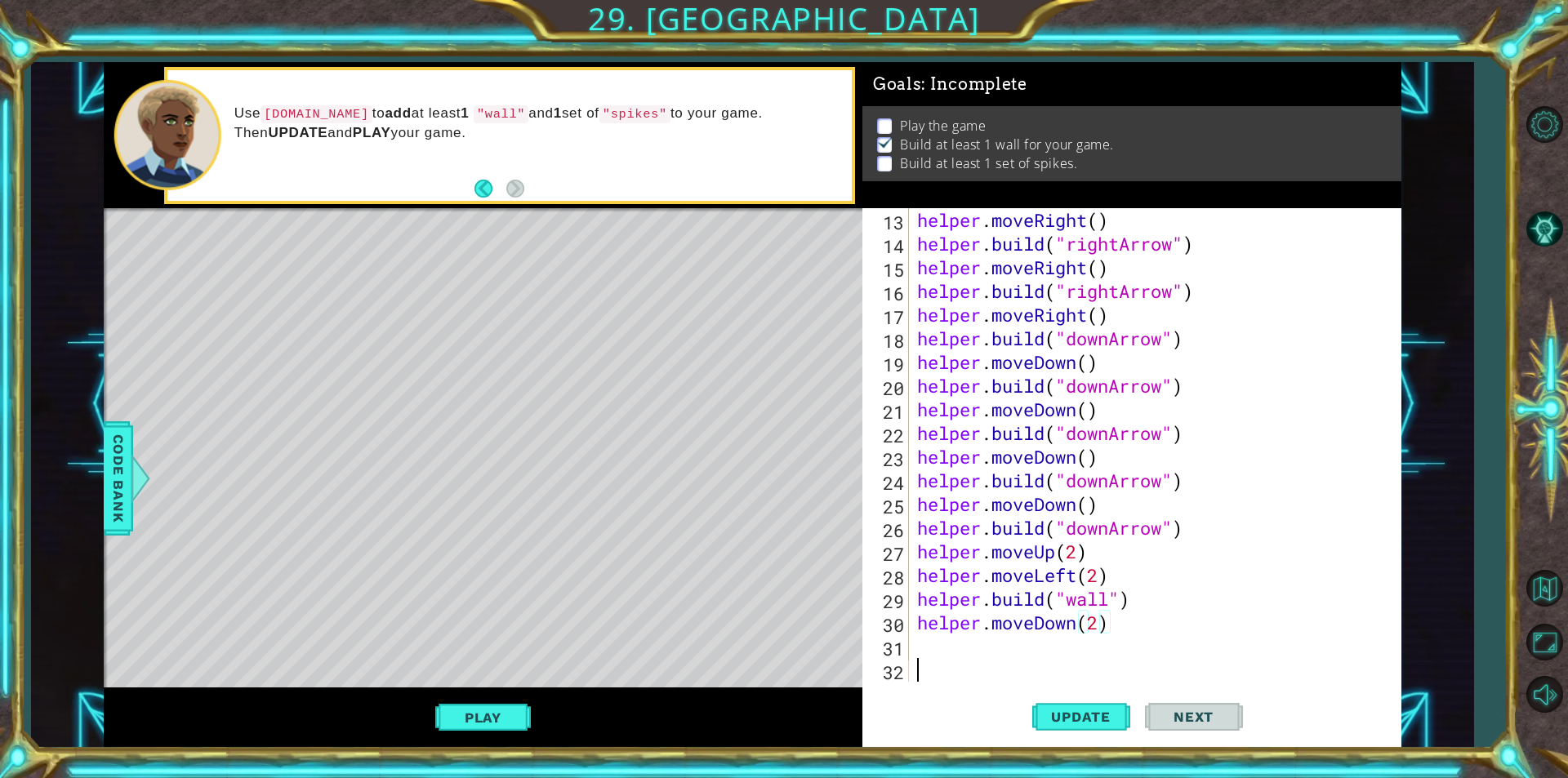
scroll to position [0, 0]
click at [972, 643] on div "helper . moveRight ( ) helper . build ( "rightArrow" ) helper . moveRight ( ) h…" at bounding box center [1153, 468] width 479 height 521
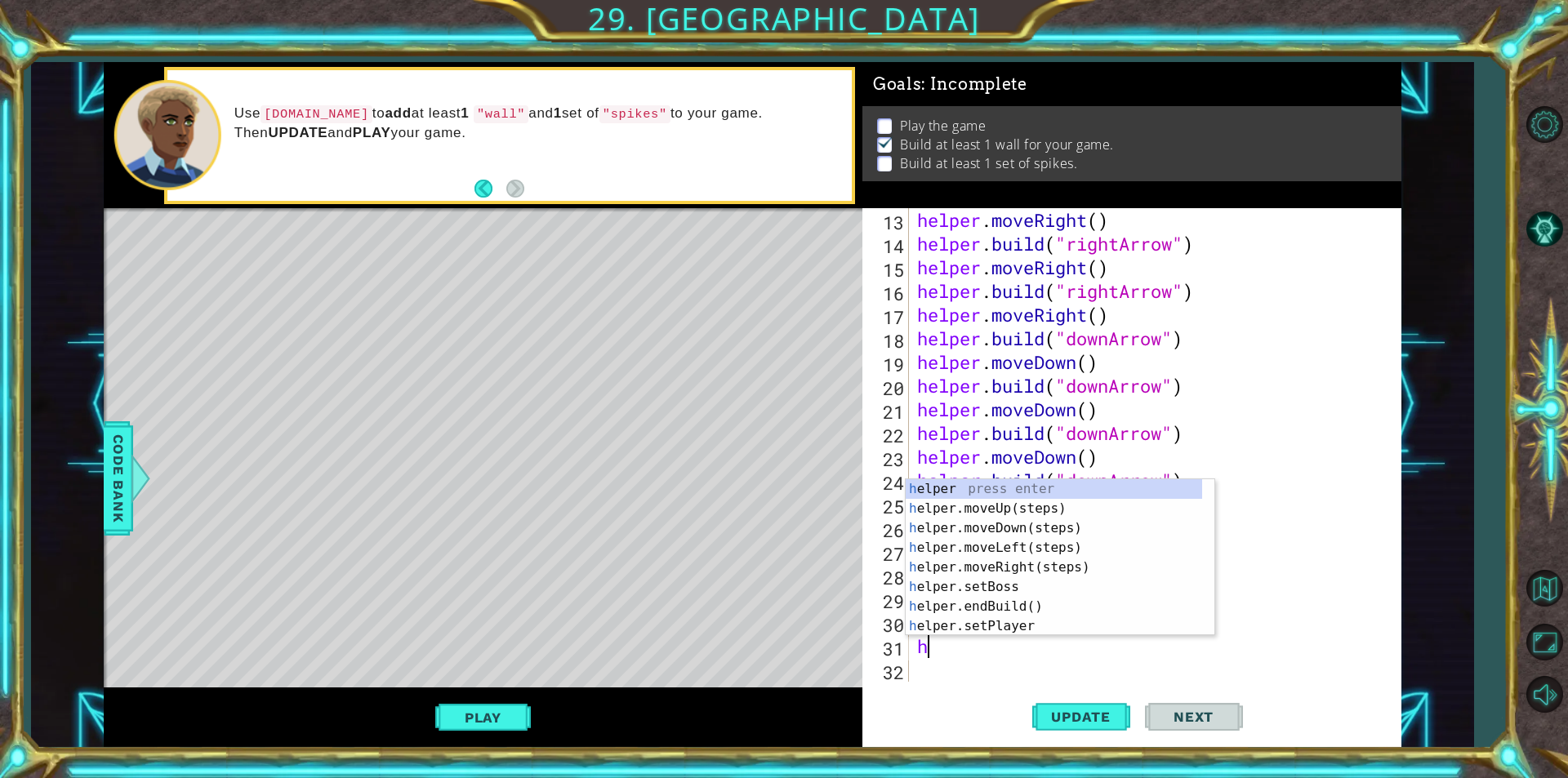
type textarea "he"
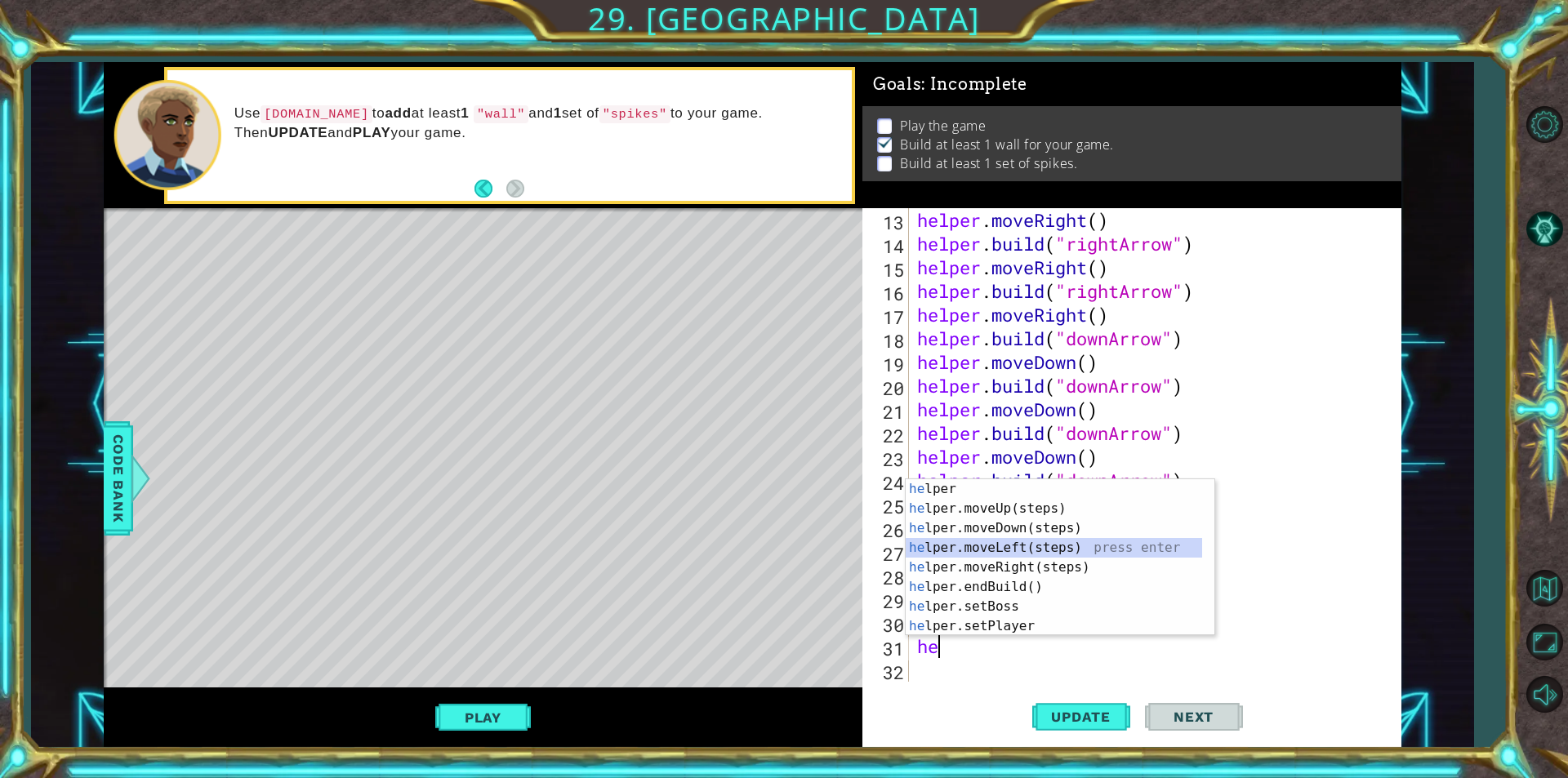
click at [1011, 547] on div "he lper press enter he lper.moveUp(steps) press enter he lper.moveDown(steps) p…" at bounding box center [1053, 577] width 296 height 196
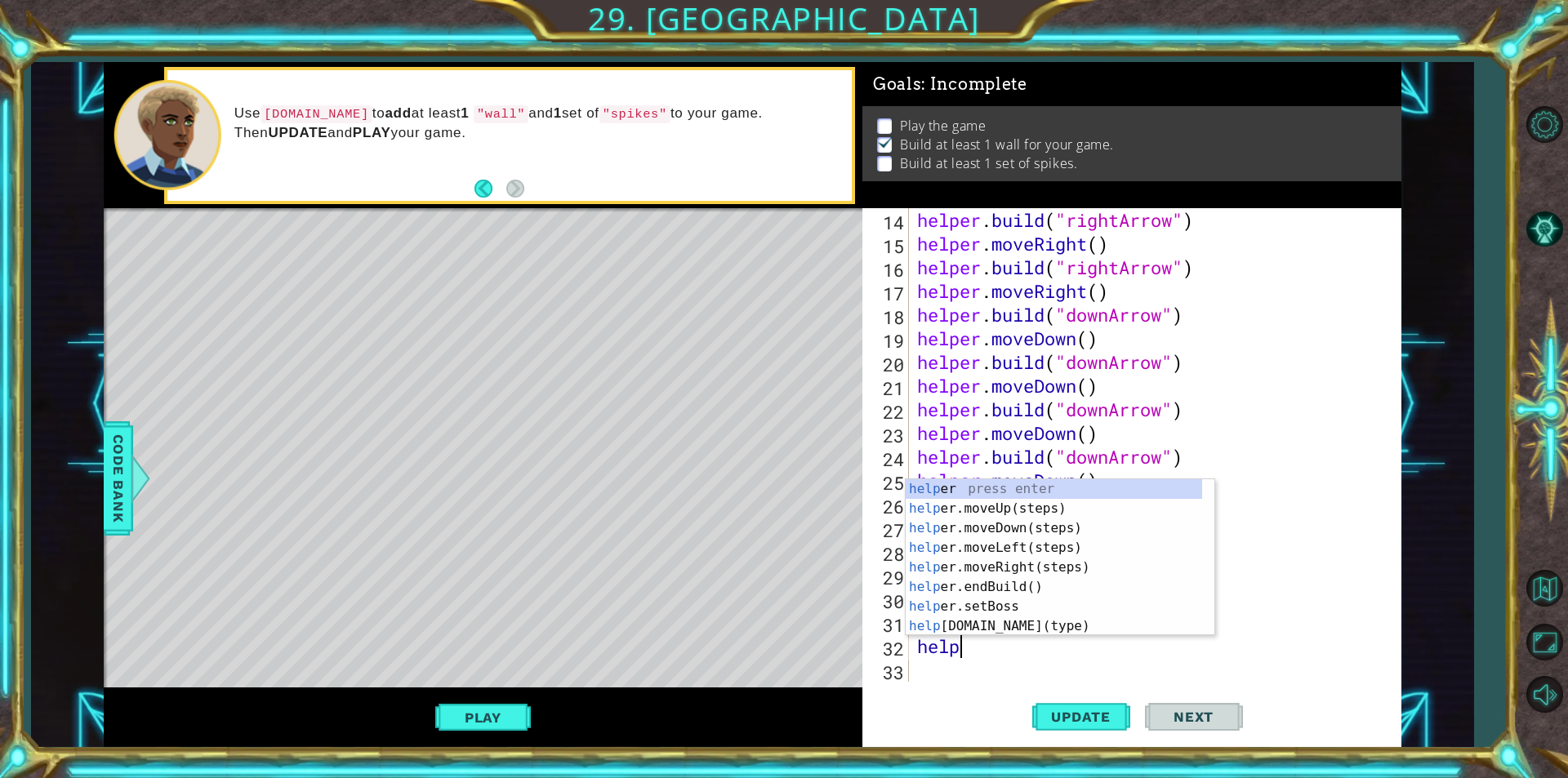
scroll to position [0, 2]
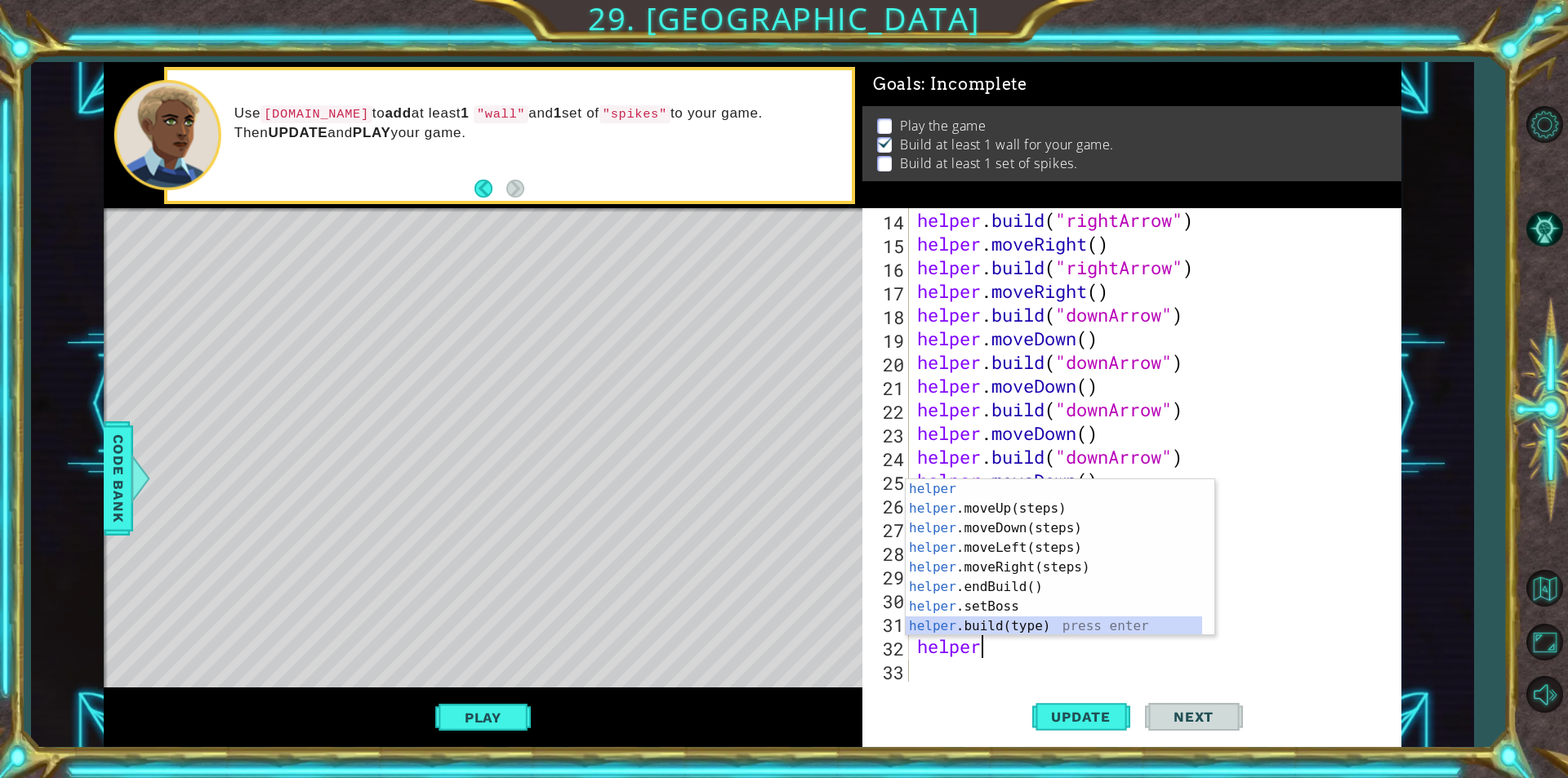
click at [1039, 619] on div "helper press enter helper .moveUp(steps) press enter helper .moveDown(steps) pr…" at bounding box center [1053, 577] width 296 height 196
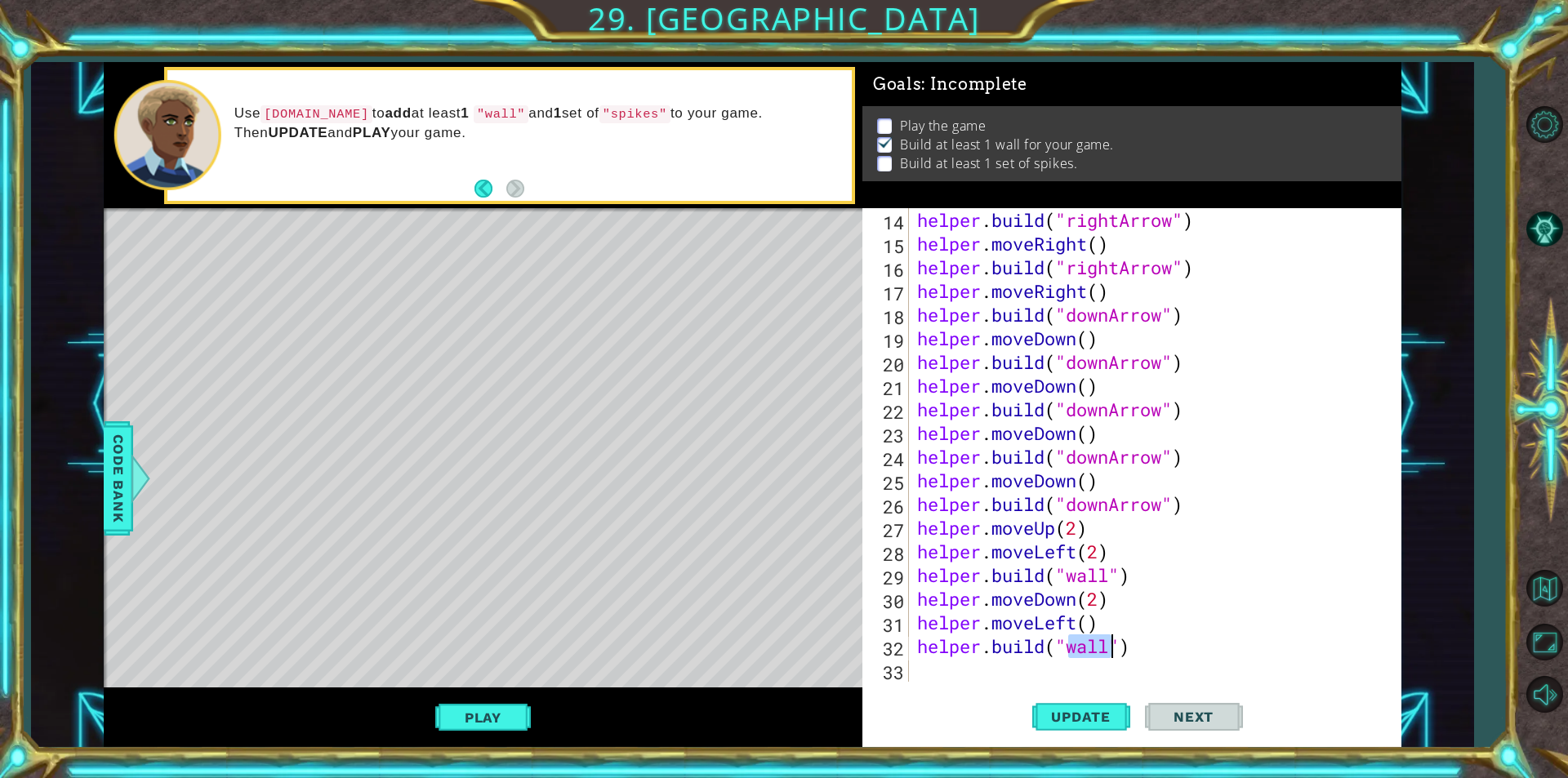
click at [1096, 645] on div "helper . build ( "rightArrow" ) helper . moveRight ( ) helper . build ( "rightA…" at bounding box center [1149, 445] width 471 height 474
click at [1096, 645] on div "helper . build ( "rightArrow" ) helper . moveRight ( ) helper . build ( "rightA…" at bounding box center [1153, 468] width 479 height 521
click at [1093, 707] on button "Update" at bounding box center [1081, 717] width 98 height 54
click at [459, 714] on button "Play" at bounding box center [483, 717] width 96 height 31
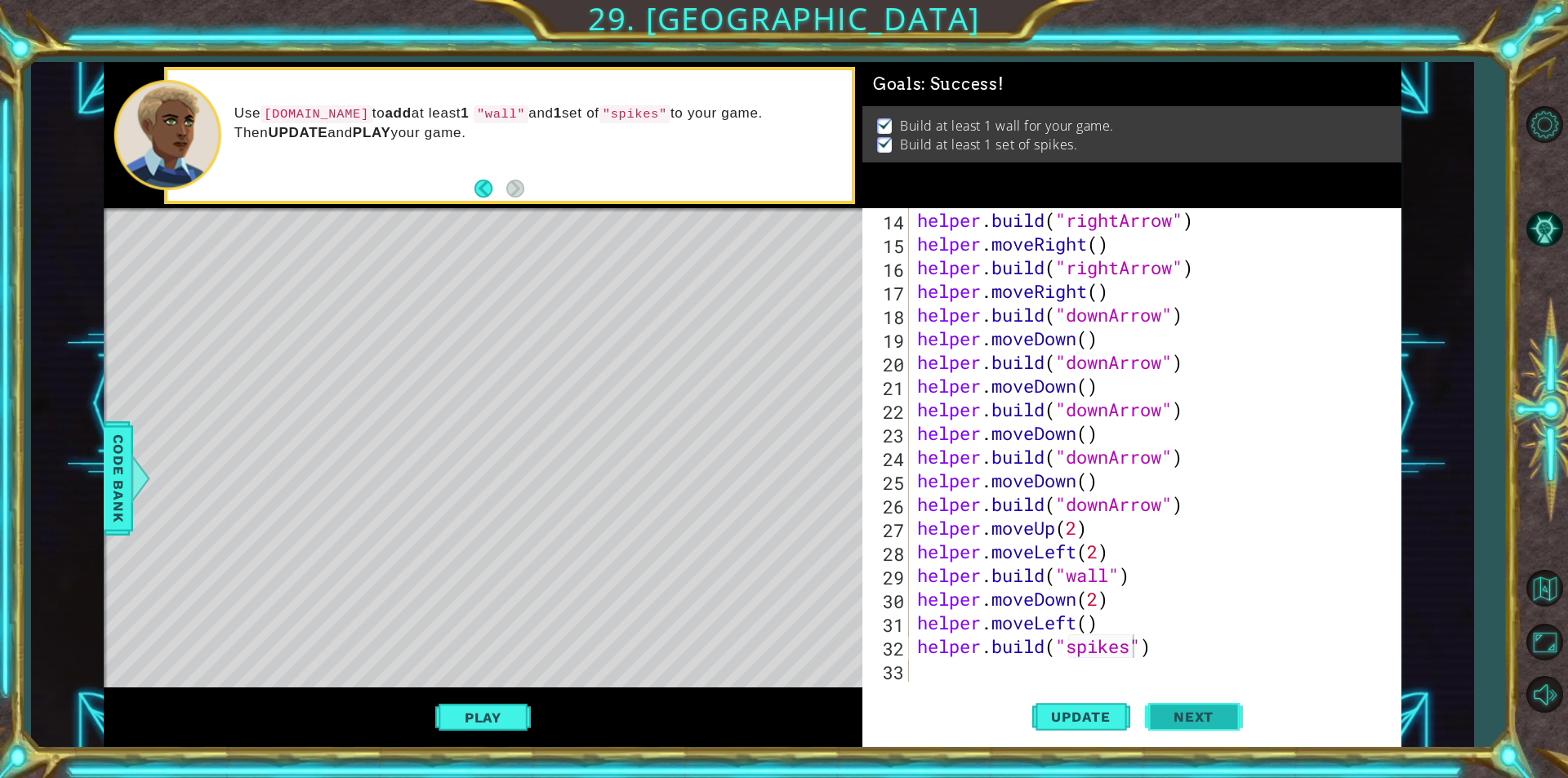
click at [1166, 716] on span "Next" at bounding box center [1193, 717] width 73 height 16
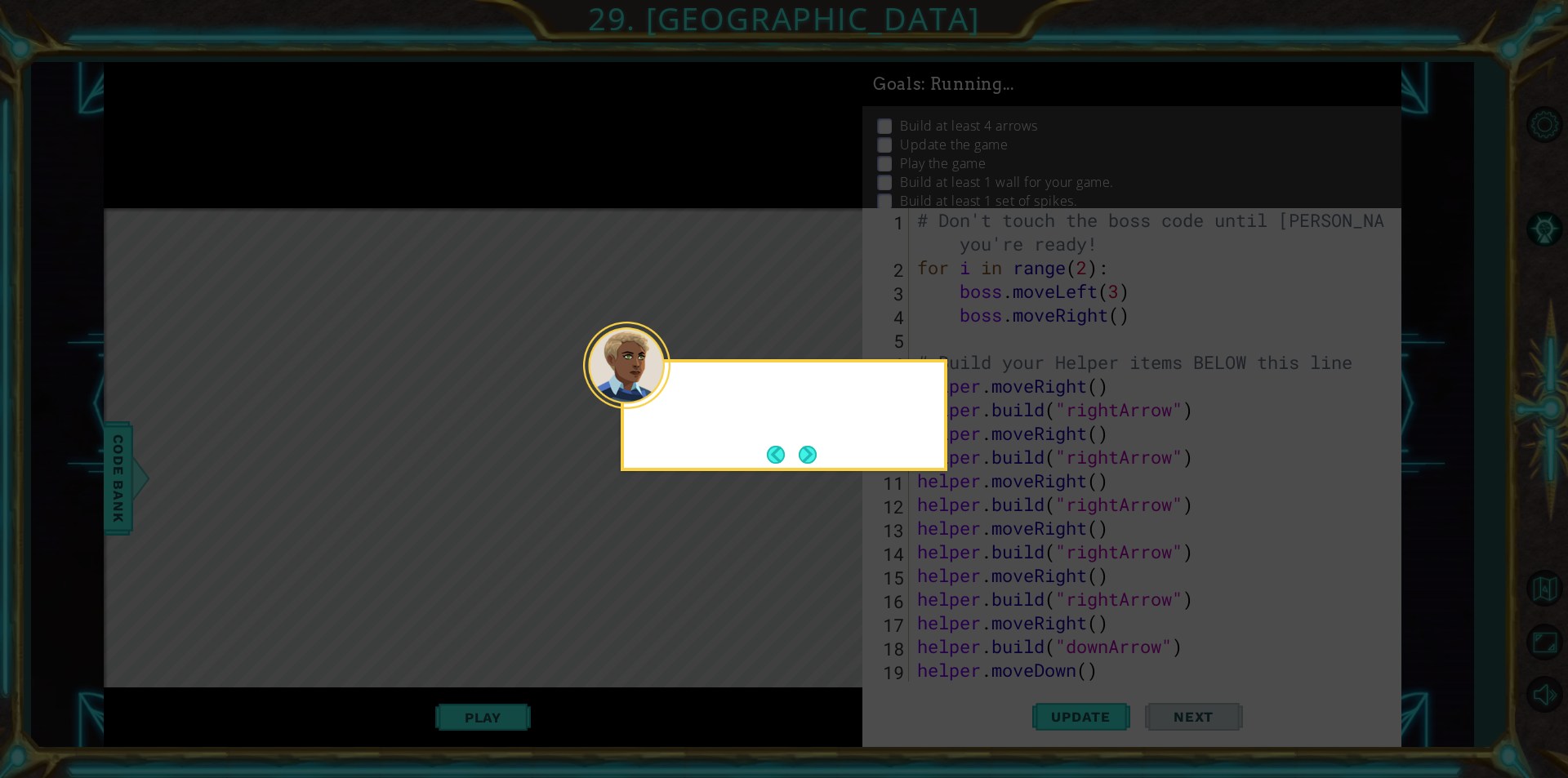
scroll to position [0, 0]
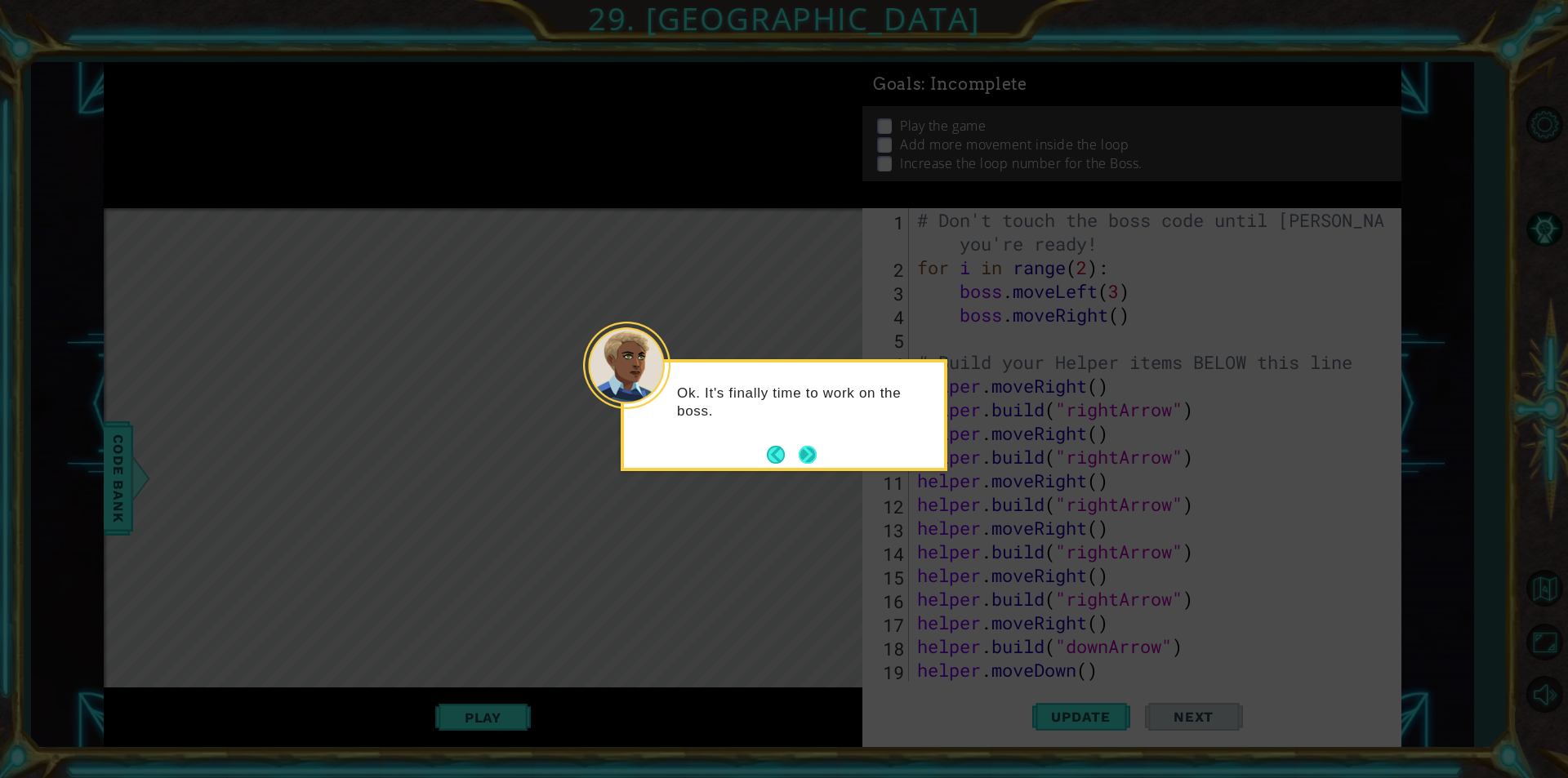
click at [804, 450] on button "Next" at bounding box center [808, 455] width 18 height 18
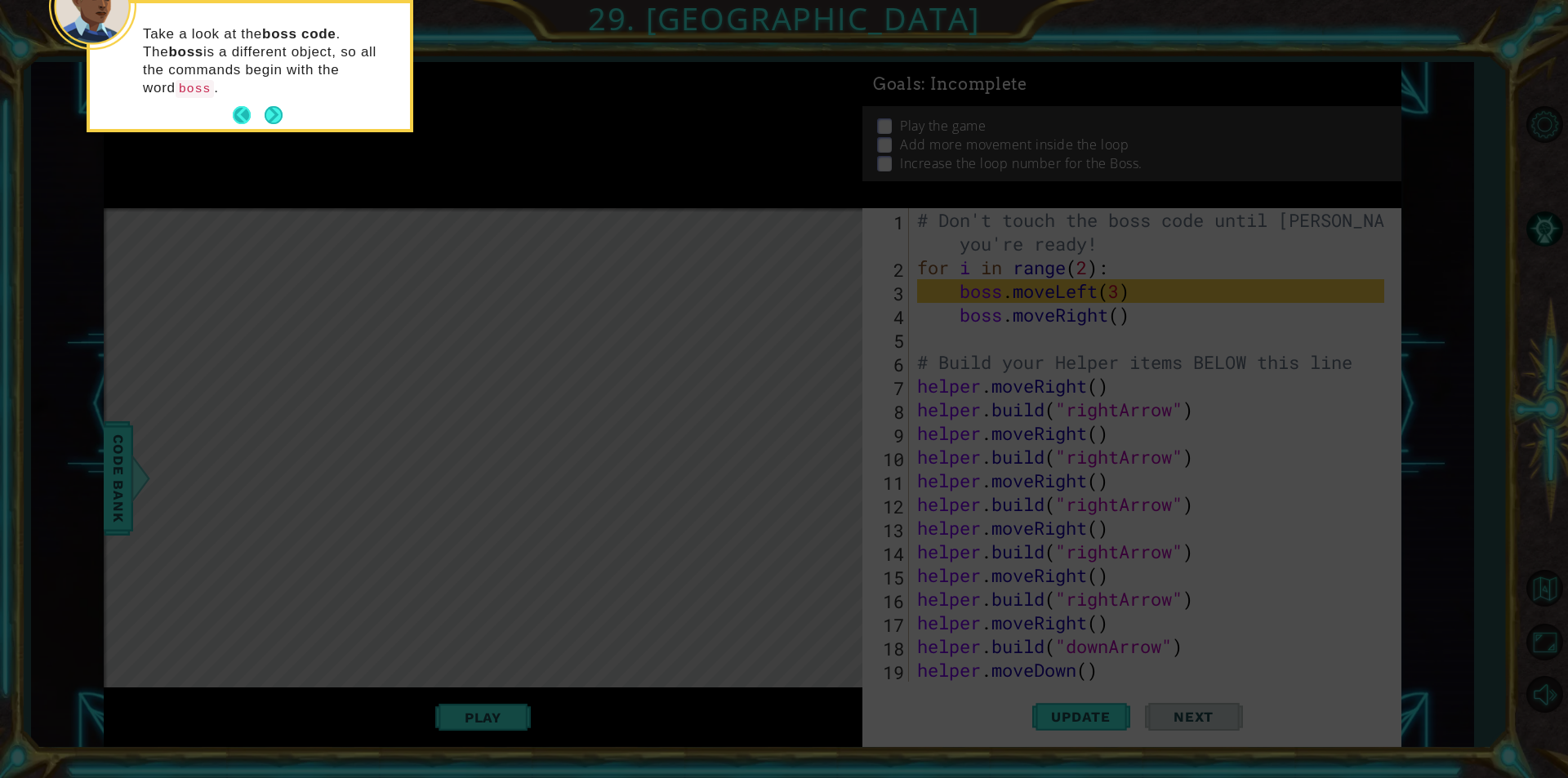
click at [255, 106] on button "Back" at bounding box center [248, 115] width 32 height 18
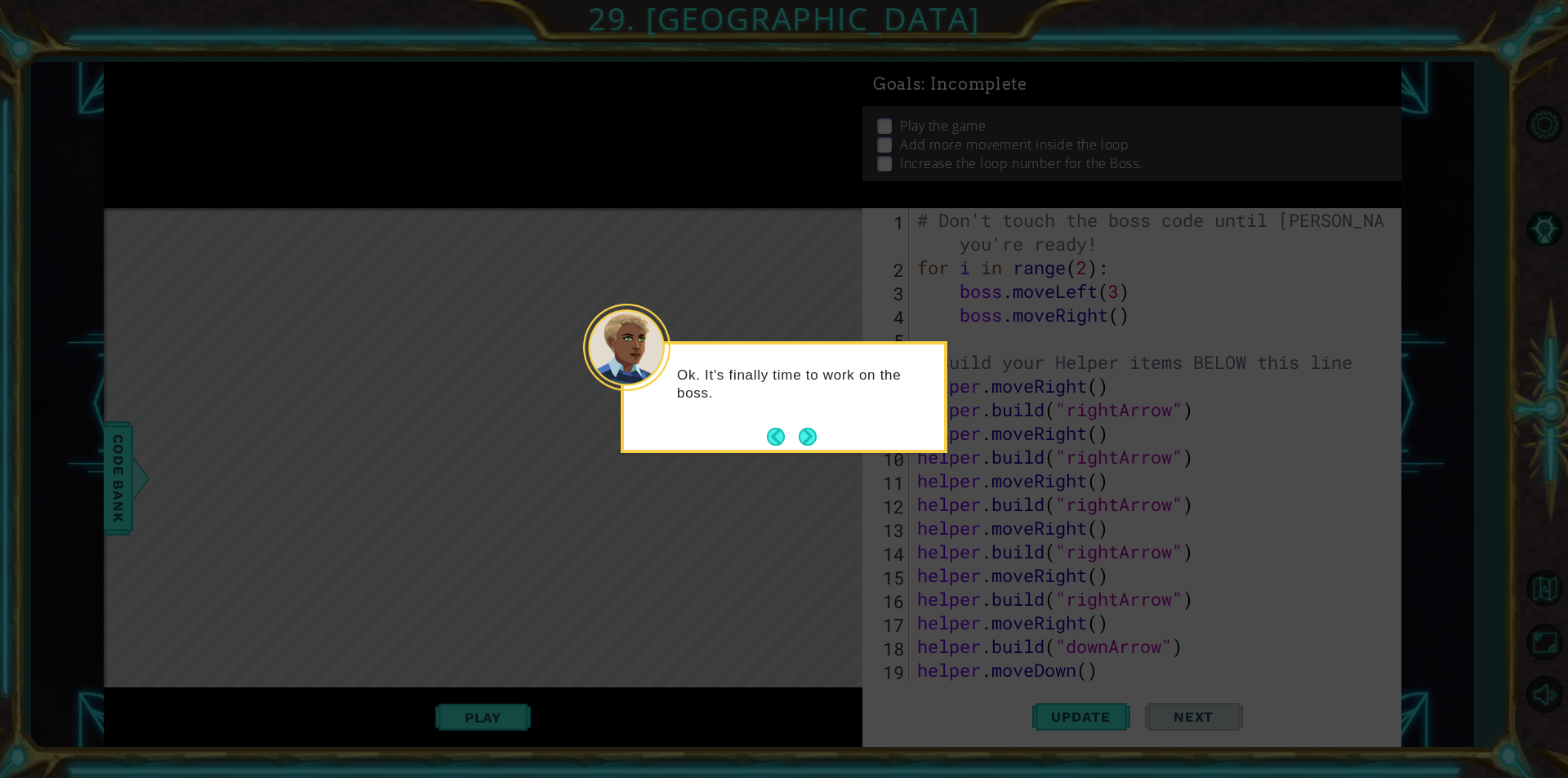
click at [799, 425] on footer at bounding box center [791, 437] width 50 height 25
click at [807, 430] on button "Next" at bounding box center [808, 437] width 18 height 18
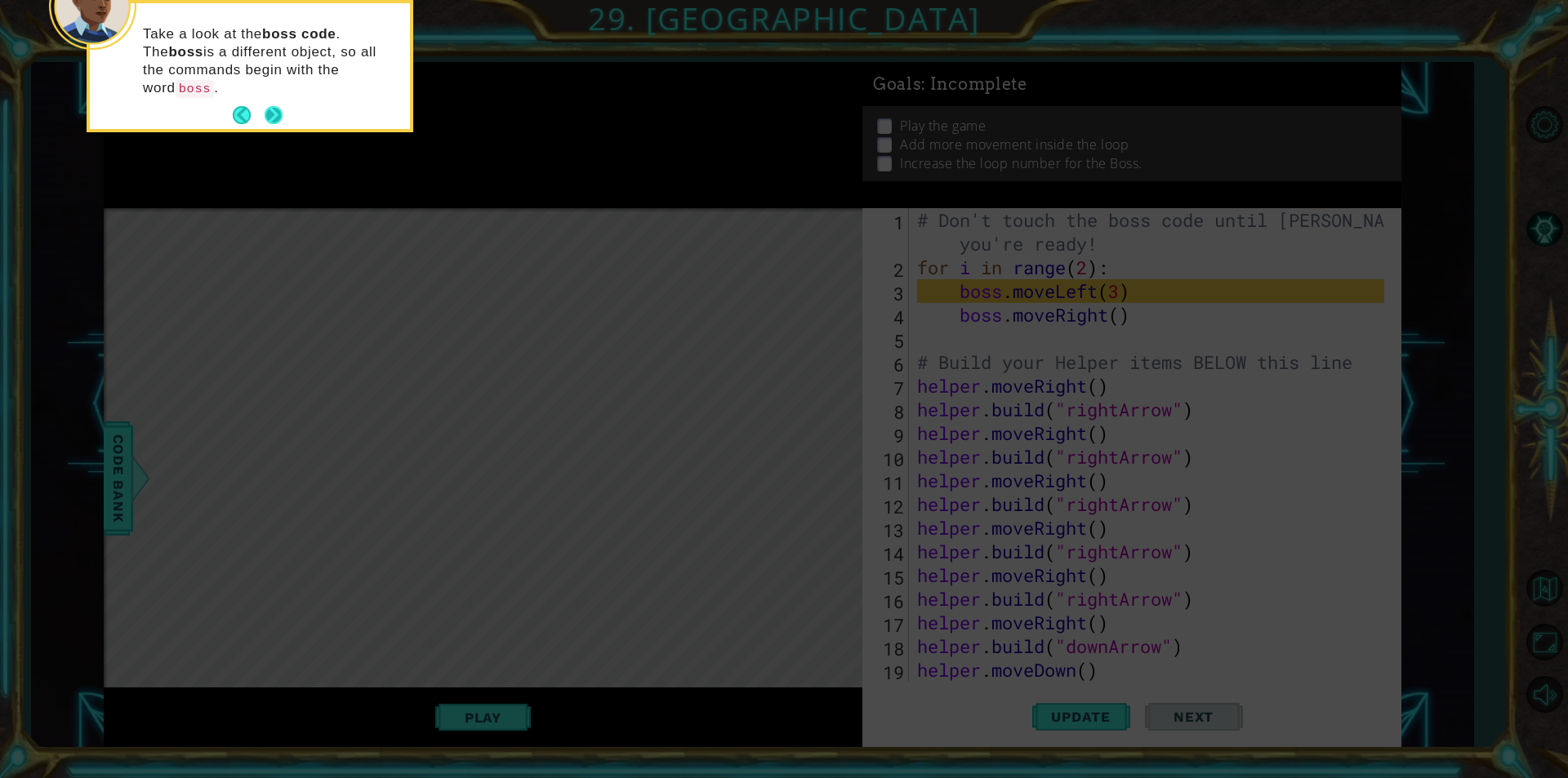
click at [267, 106] on button "Next" at bounding box center [274, 115] width 18 height 18
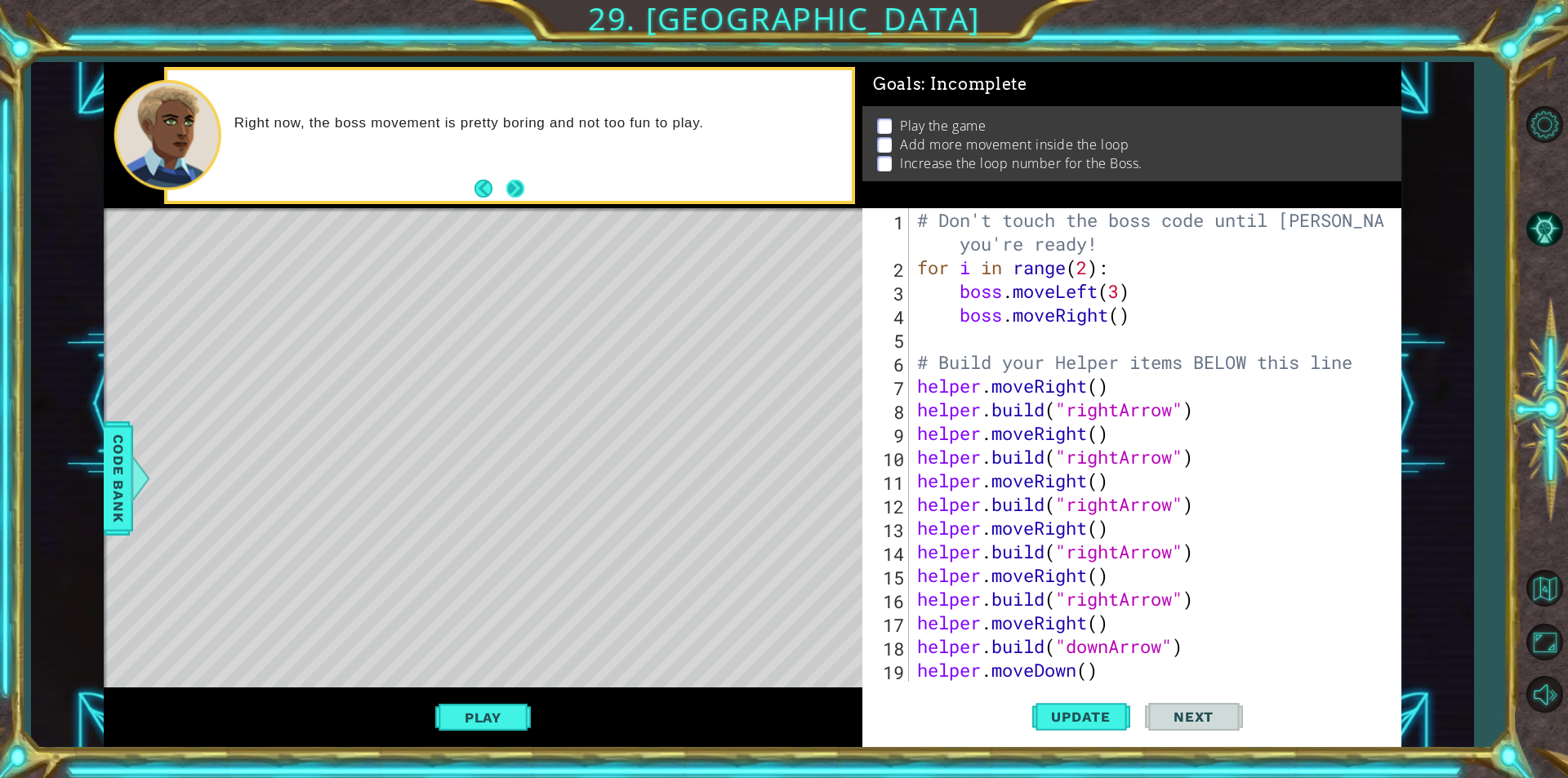
click at [515, 186] on button "Next" at bounding box center [516, 189] width 21 height 21
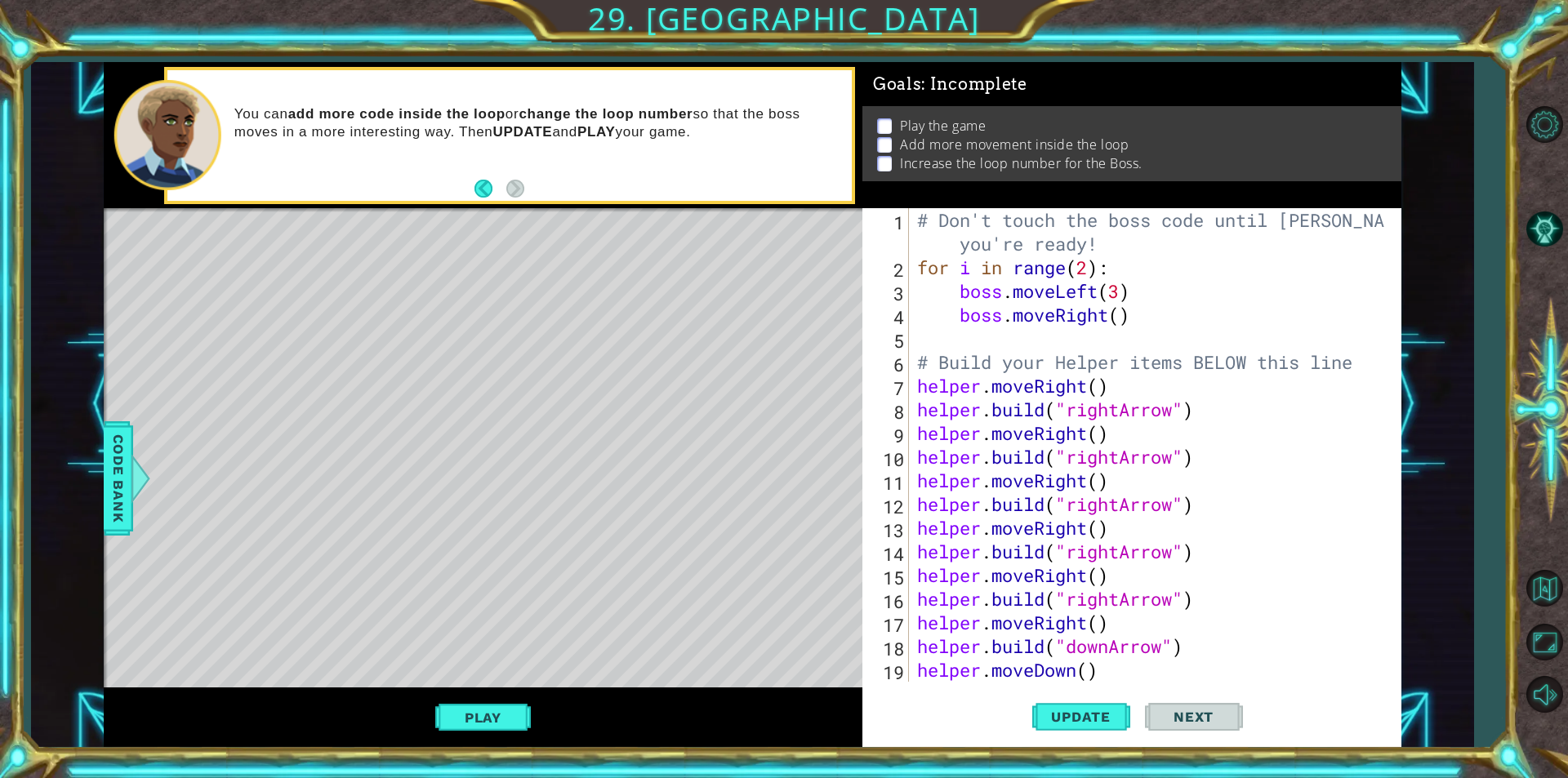
click at [1125, 319] on div "# Don't touch the boss code until [PERSON_NAME] says you're ready! for i in ran…" at bounding box center [1153, 480] width 479 height 544
type textarea "boss.moveRight(5)"
click at [1083, 339] on div "# Don't touch the boss code until [PERSON_NAME] says you're ready! for i in ran…" at bounding box center [1153, 480] width 479 height 544
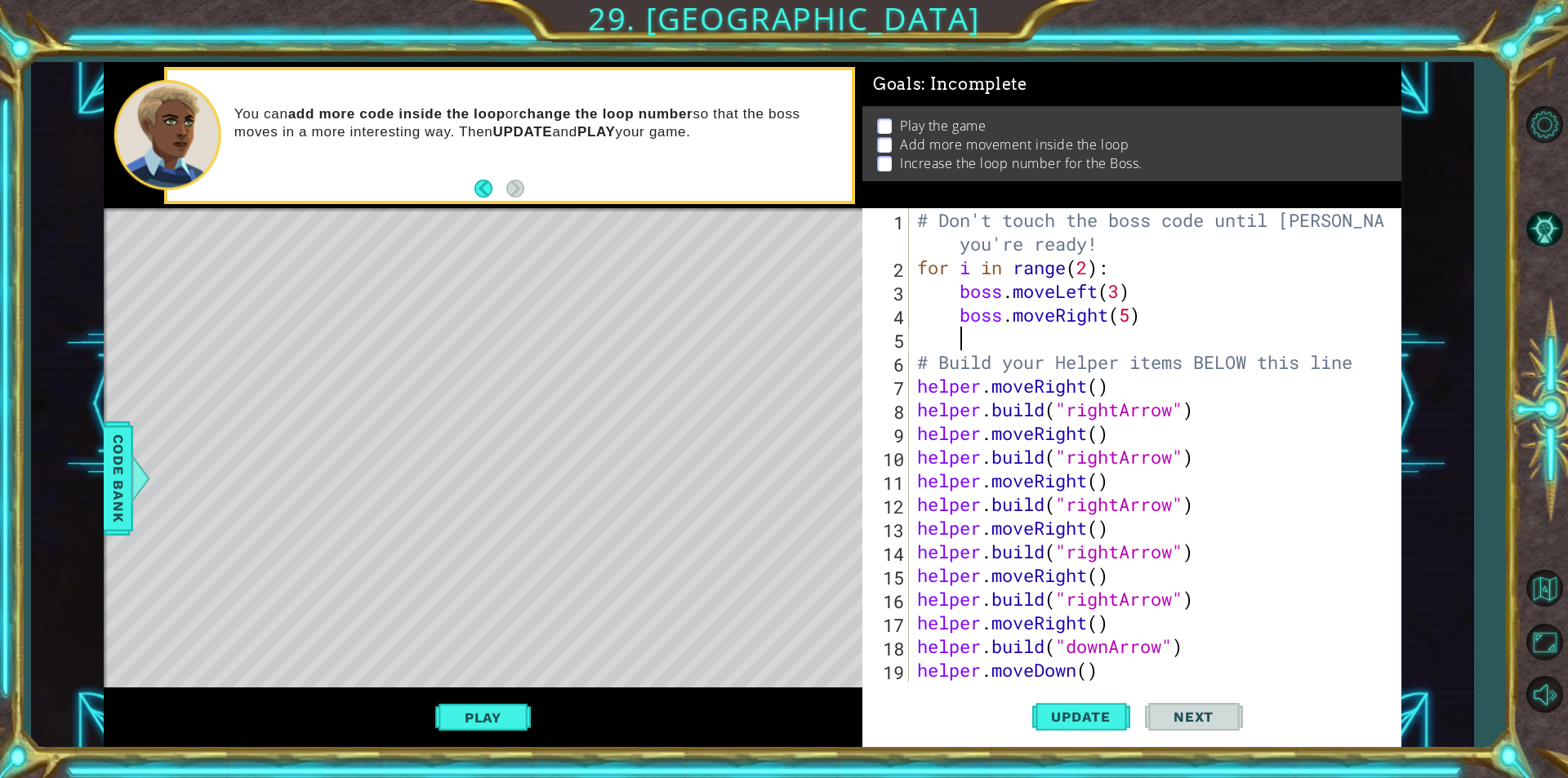
type textarea "b"
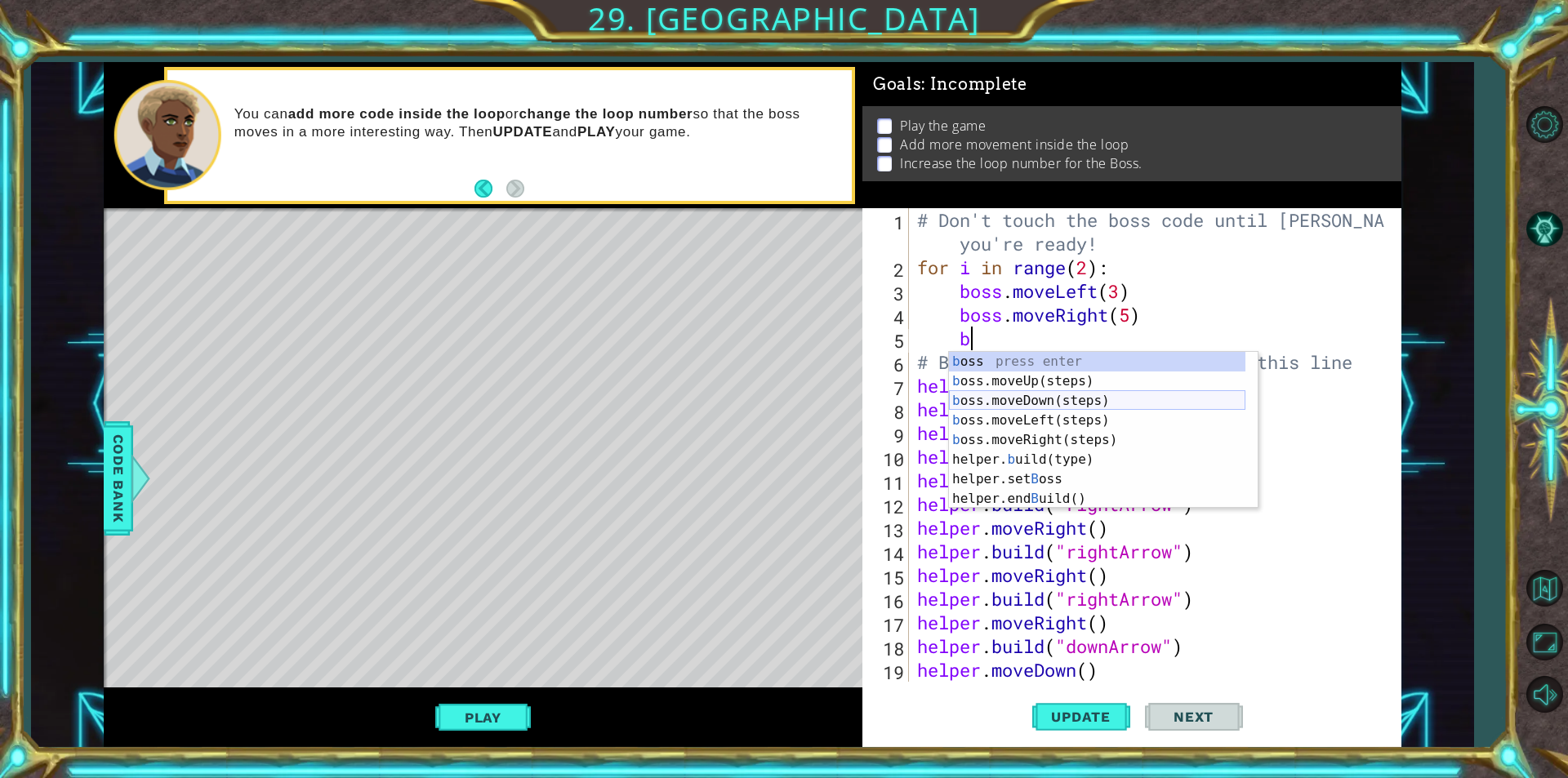
click at [1026, 399] on div "b oss press enter b oss.moveUp(steps) press enter b oss.moveDown(steps) press e…" at bounding box center [1096, 449] width 296 height 196
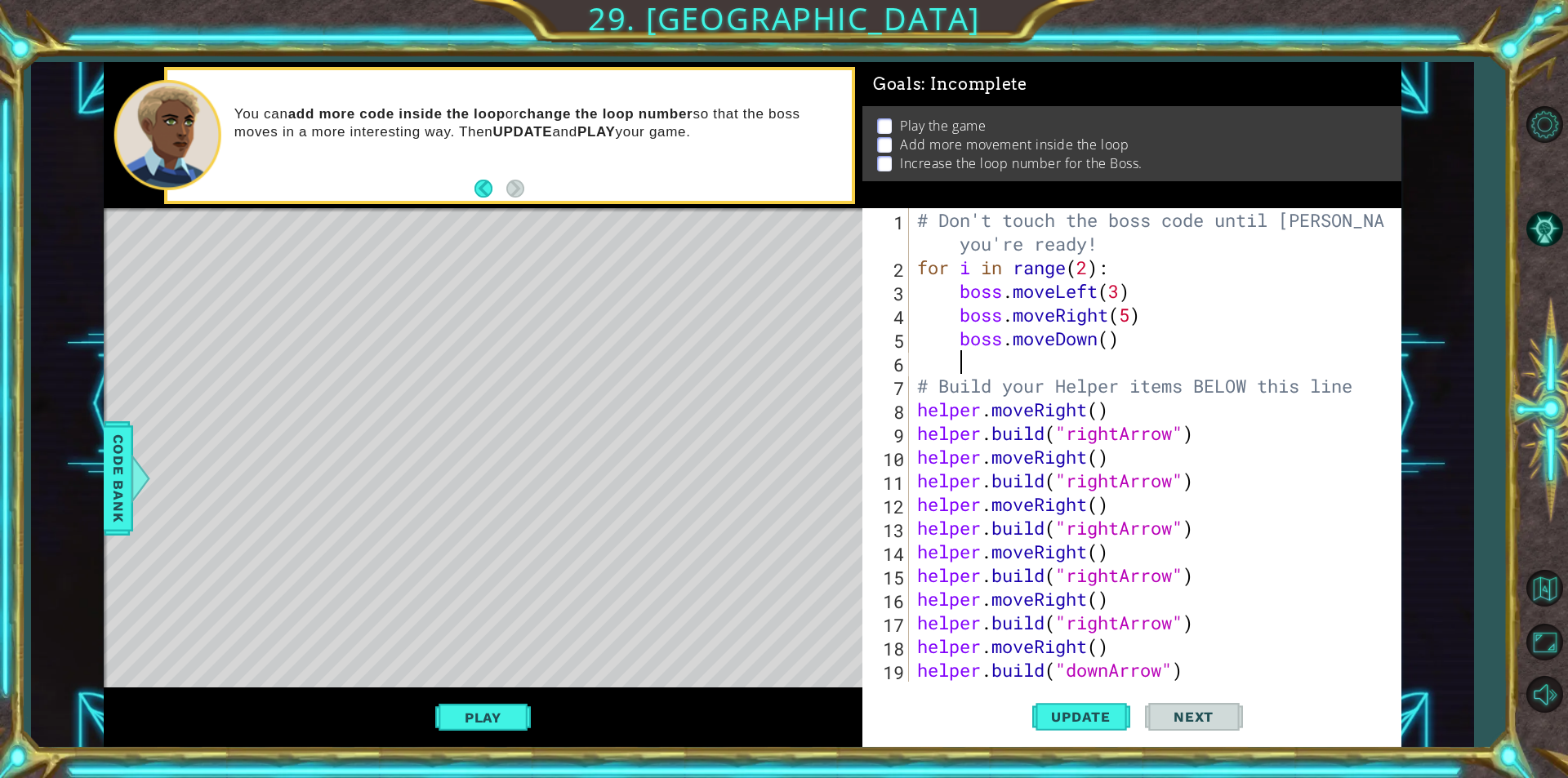
scroll to position [0, 1]
click at [1106, 337] on div "# Don't touch the boss code until [PERSON_NAME] says you're ready! for i in ran…" at bounding box center [1153, 480] width 479 height 544
click at [1068, 709] on span "Update" at bounding box center [1081, 717] width 93 height 16
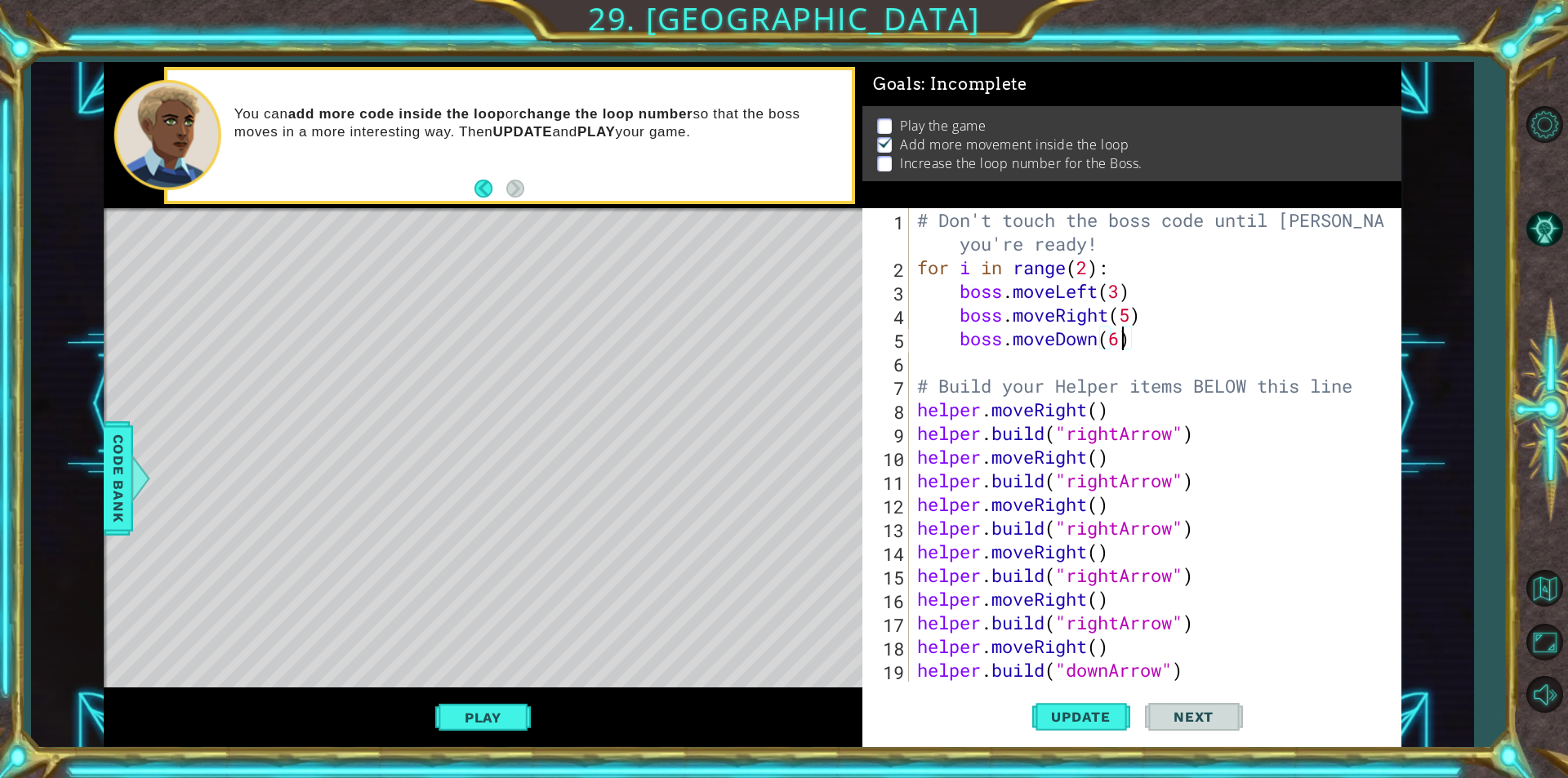
click at [1125, 316] on div "# Don't touch the boss code until [PERSON_NAME] says you're ready! for i in ran…" at bounding box center [1153, 480] width 479 height 544
type textarea "boss.moveRight(3)"
click at [1100, 712] on span "Update" at bounding box center [1081, 717] width 93 height 16
click at [974, 352] on div "# Don't touch the boss code until [PERSON_NAME] says you're ready! for i in ran…" at bounding box center [1153, 480] width 479 height 544
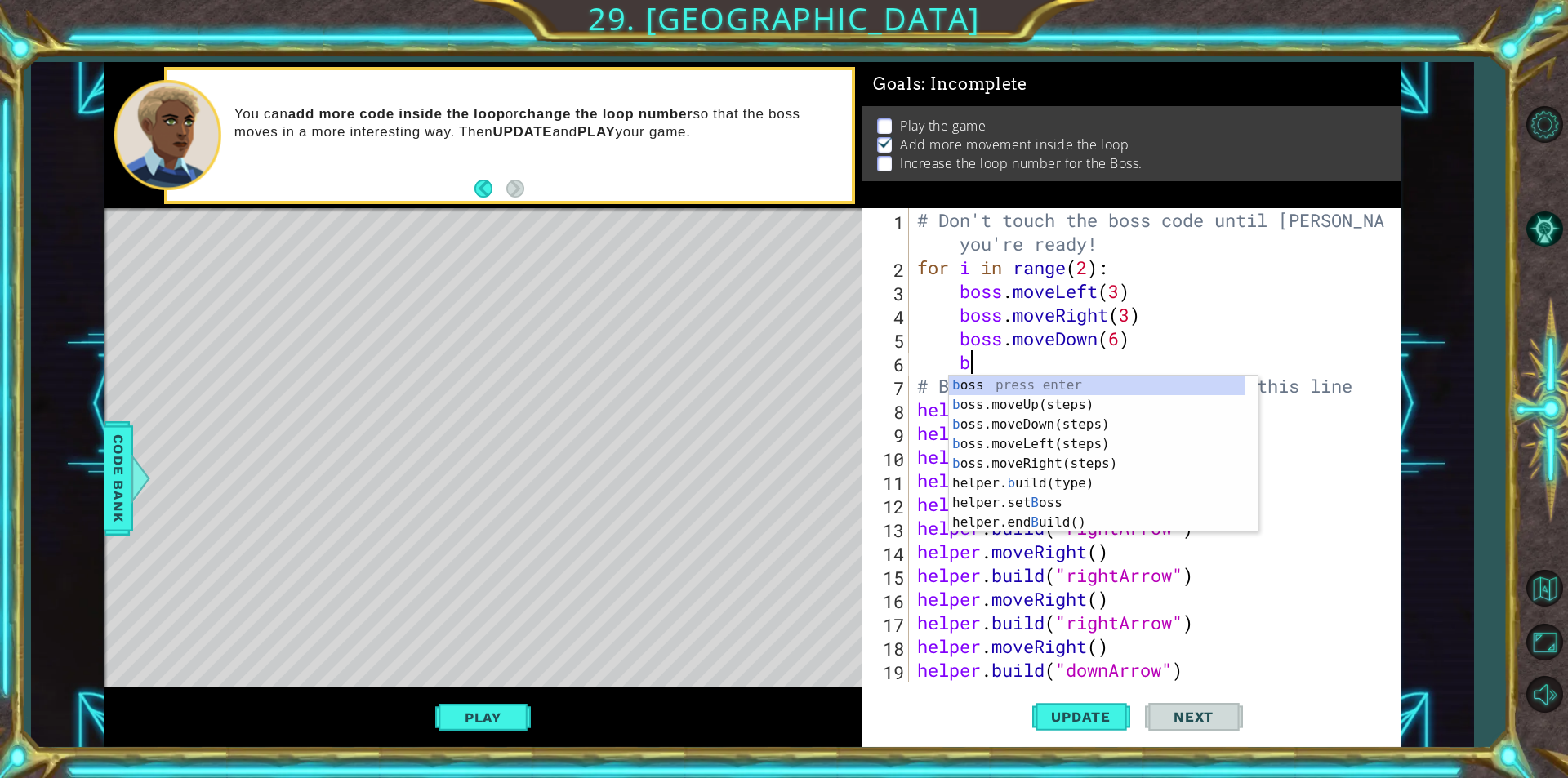
scroll to position [0, 2]
type textarea "bo"
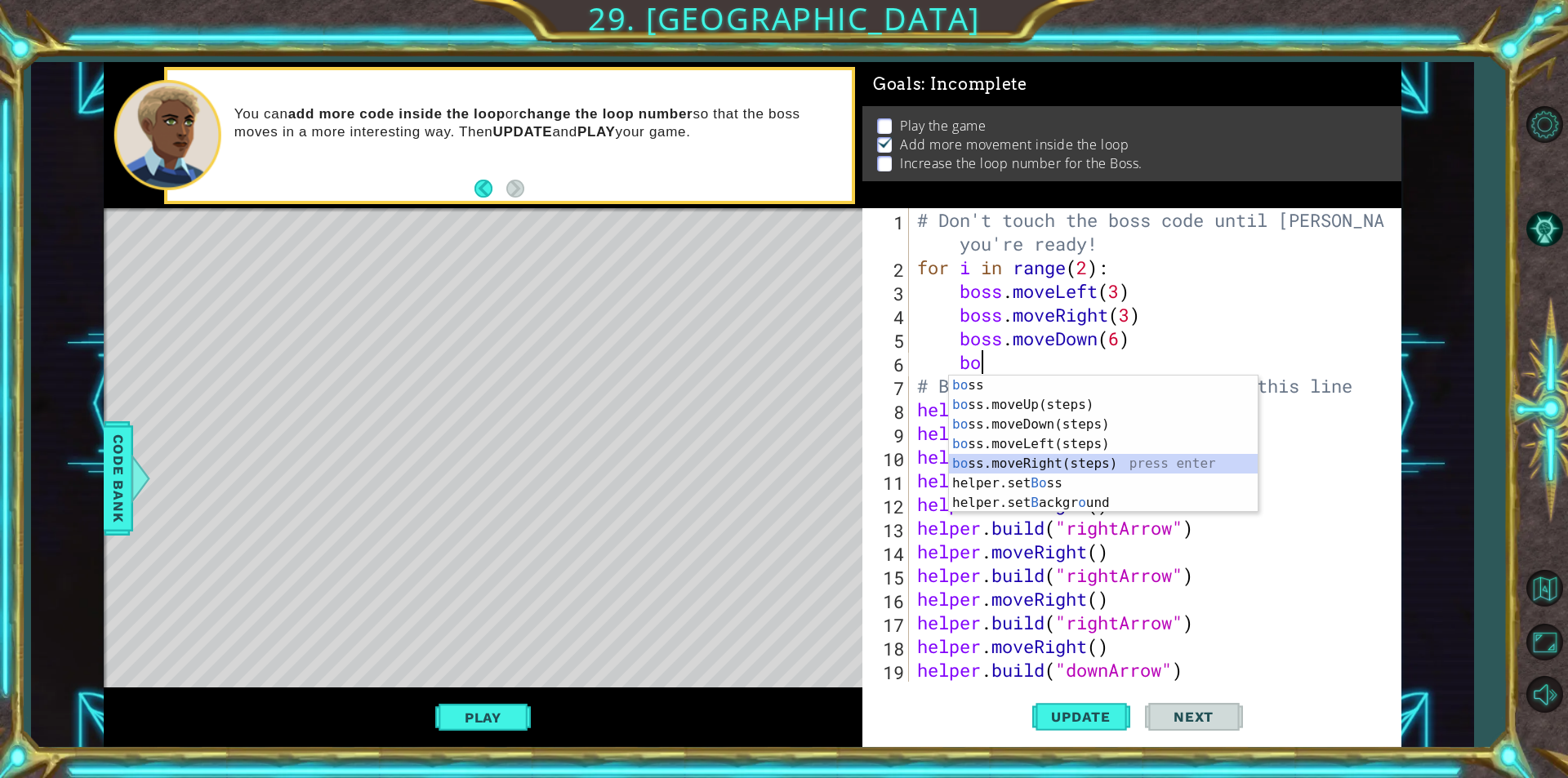
click at [1018, 467] on div "bo ss press enter bo ss.moveUp(steps) press enter bo ss.moveDown(steps) press e…" at bounding box center [1103, 463] width 308 height 176
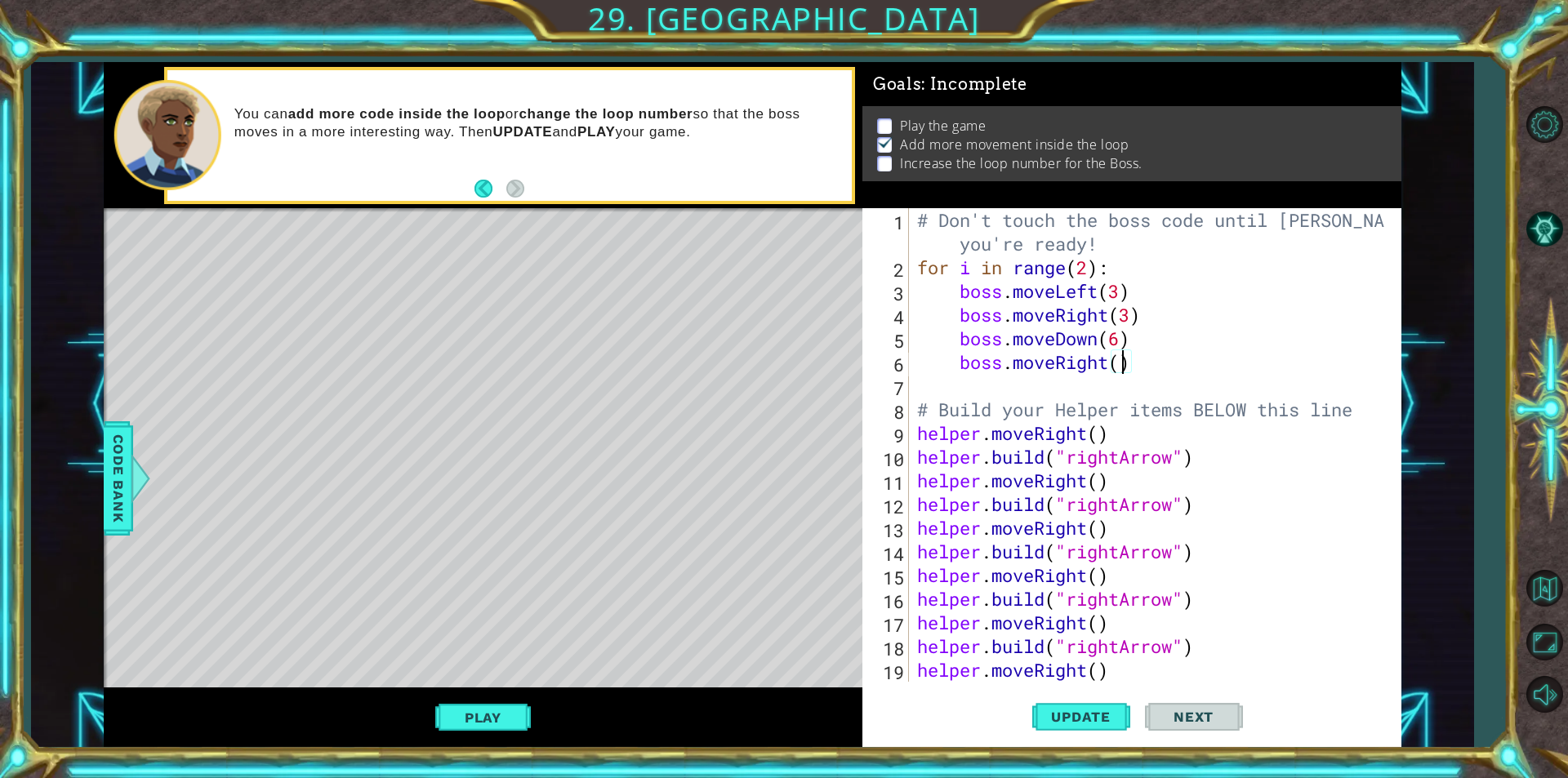
click at [1119, 366] on div "# Don't touch the boss code until [PERSON_NAME] says you're ready! for i in ran…" at bounding box center [1153, 480] width 479 height 544
click at [1084, 714] on span "Update" at bounding box center [1081, 717] width 93 height 16
click at [1121, 339] on div "# Don't touch the boss code until [PERSON_NAME] says you're ready! for i in ran…" at bounding box center [1153, 480] width 479 height 544
click at [1128, 370] on div "# Don't touch the boss code until [PERSON_NAME] says you're ready! for i in ran…" at bounding box center [1153, 480] width 479 height 544
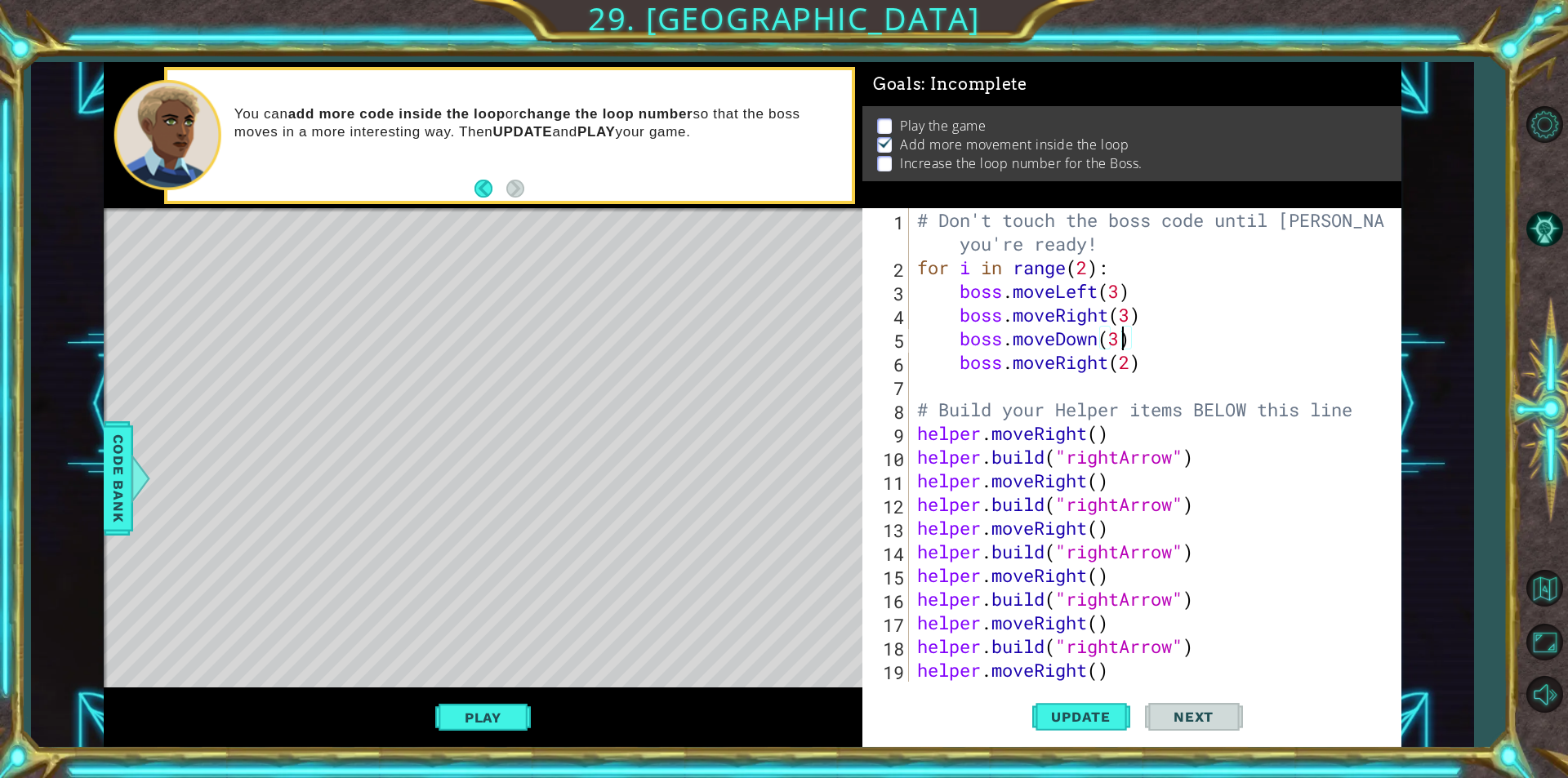
click at [1123, 342] on div "# Don't touch the boss code until [PERSON_NAME] says you're ready! for i in ran…" at bounding box center [1153, 480] width 479 height 544
click at [1091, 265] on div "# Don't touch the boss code until [PERSON_NAME] says you're ready! for i in ran…" at bounding box center [1153, 480] width 479 height 544
type textarea "for i in range(4):"
click at [1052, 716] on span "Update" at bounding box center [1081, 717] width 93 height 16
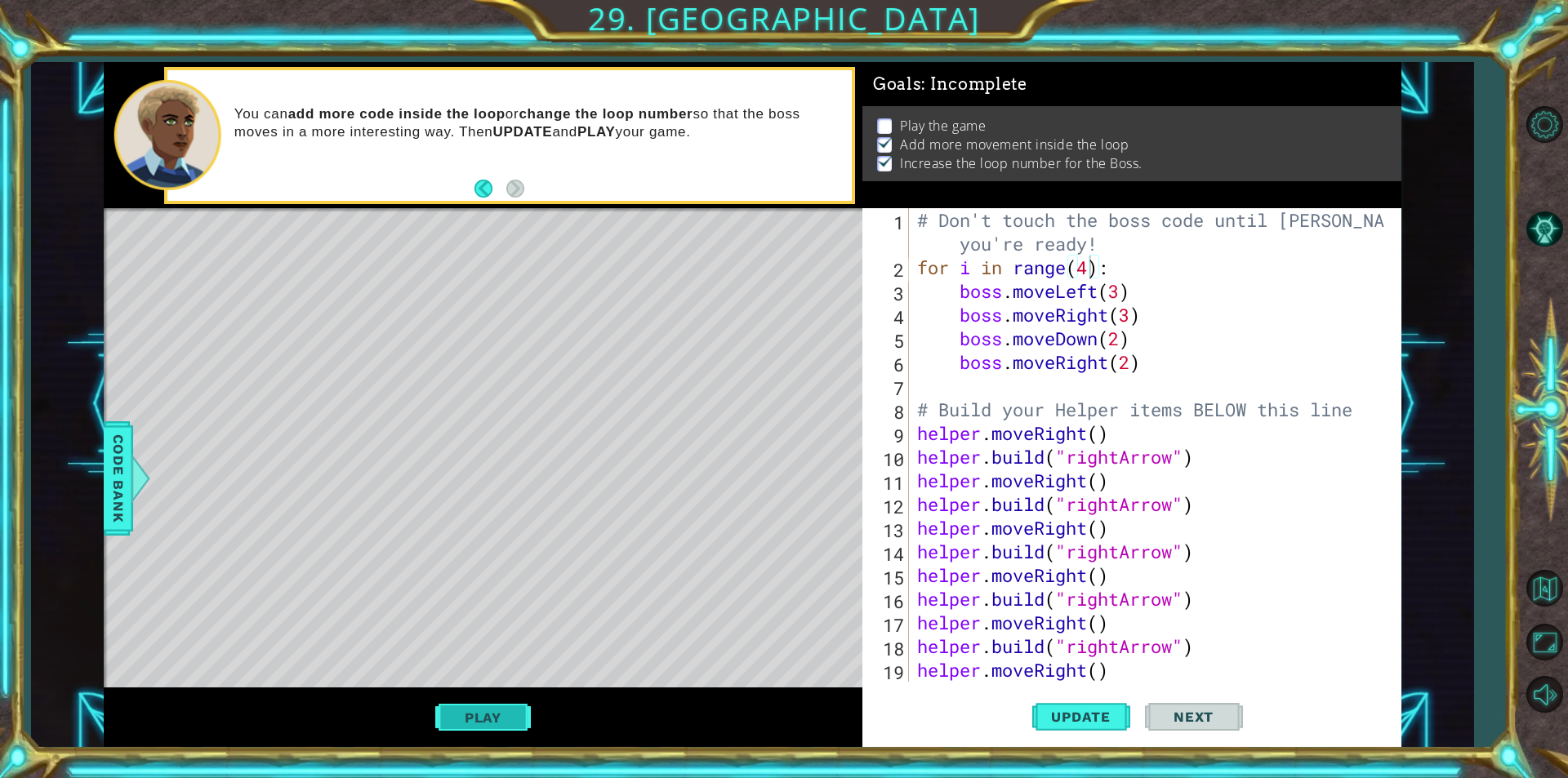
click at [498, 714] on button "Play" at bounding box center [483, 717] width 96 height 31
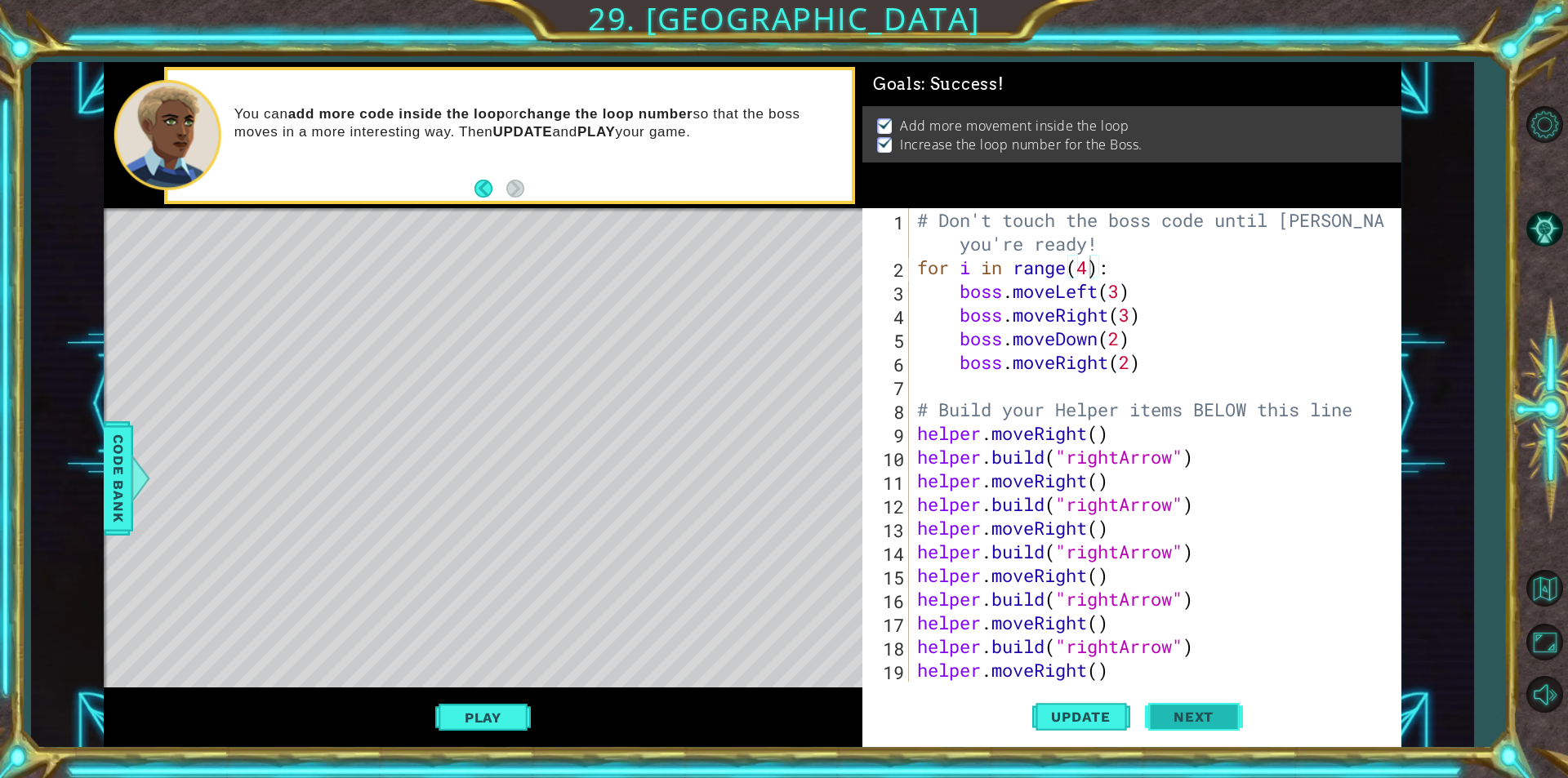
click at [1203, 717] on span "Next" at bounding box center [1193, 719] width 73 height 16
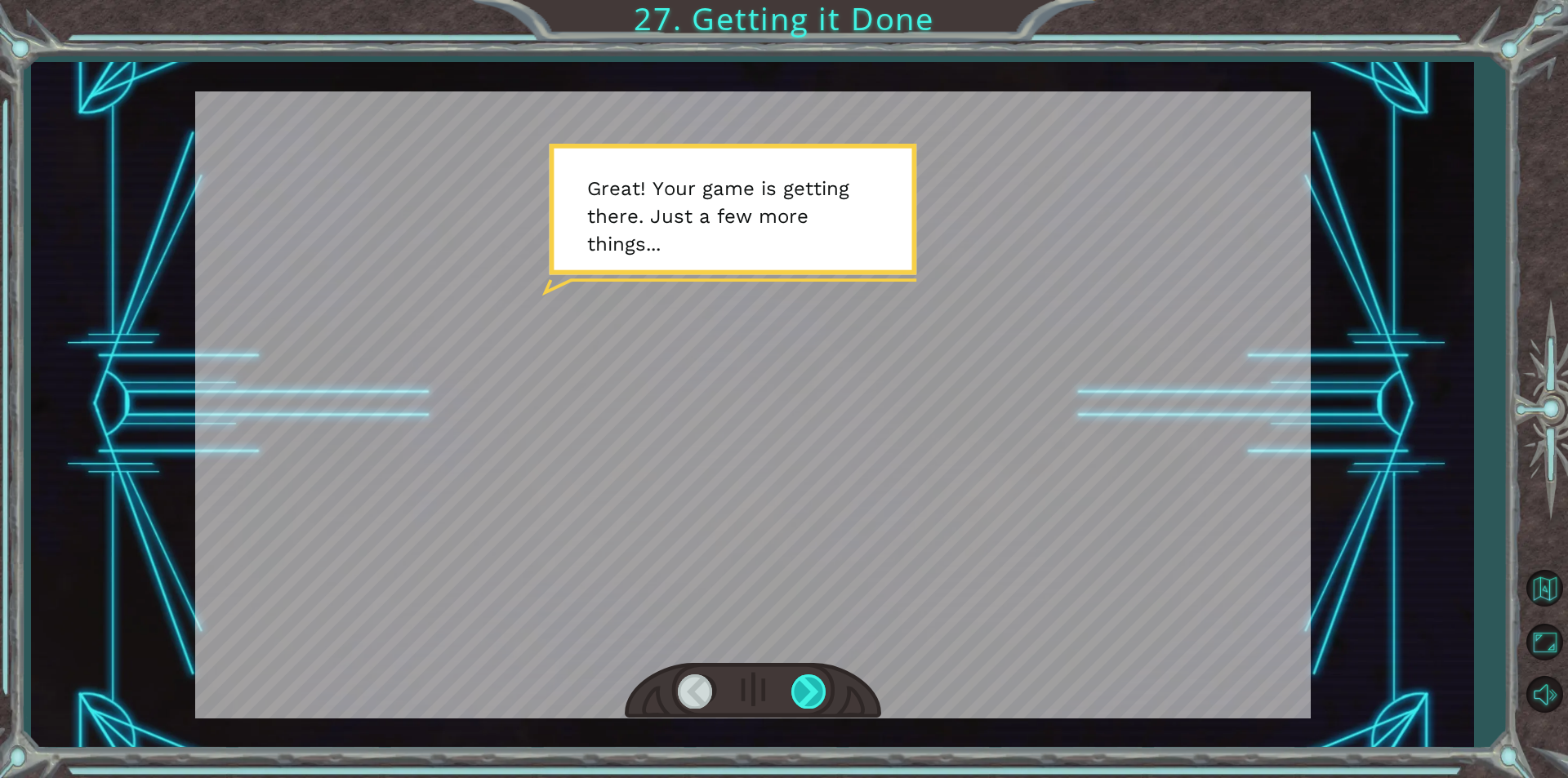
click at [804, 678] on div at bounding box center [809, 691] width 37 height 34
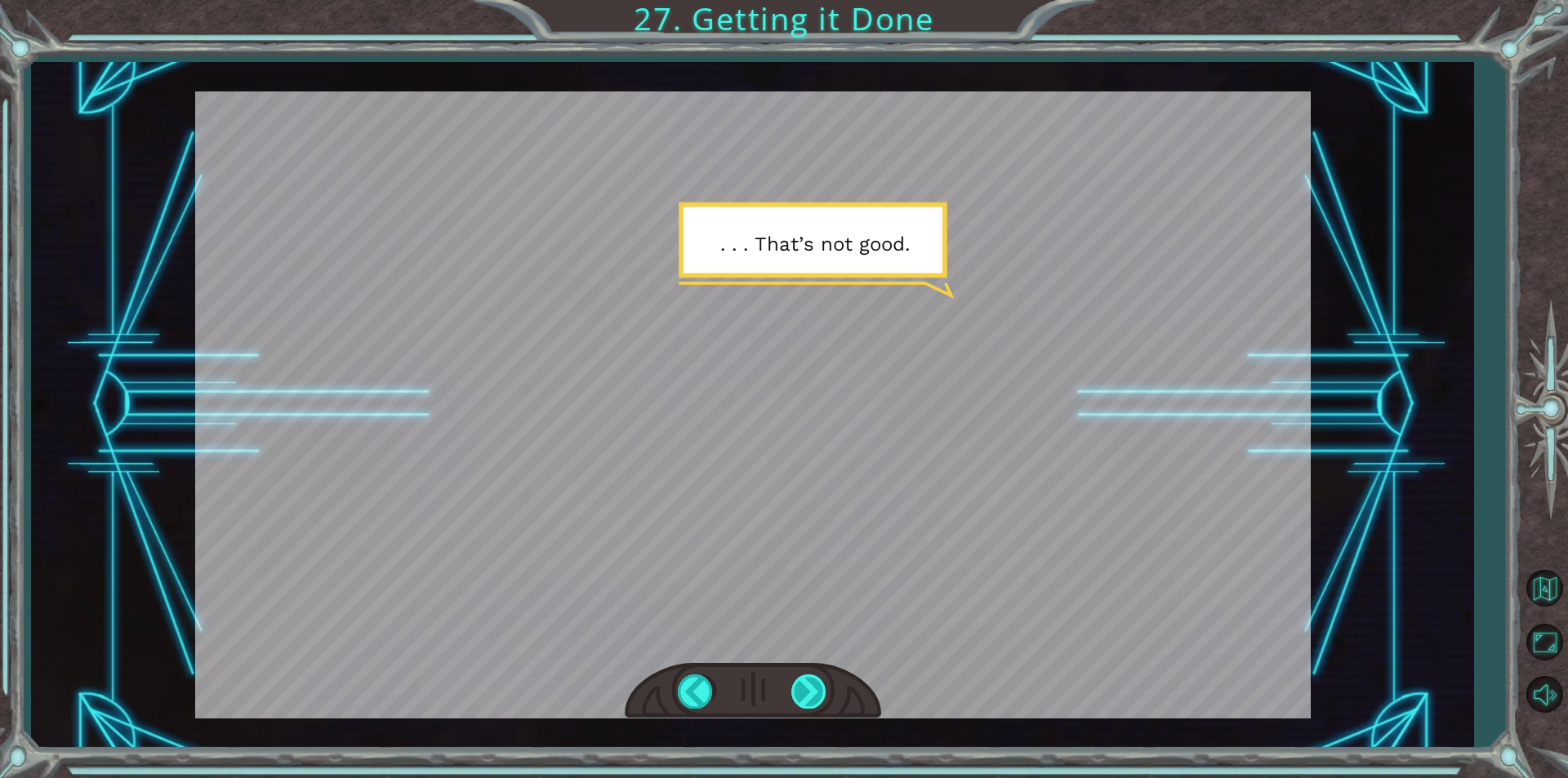
click at [804, 678] on div at bounding box center [809, 691] width 37 height 34
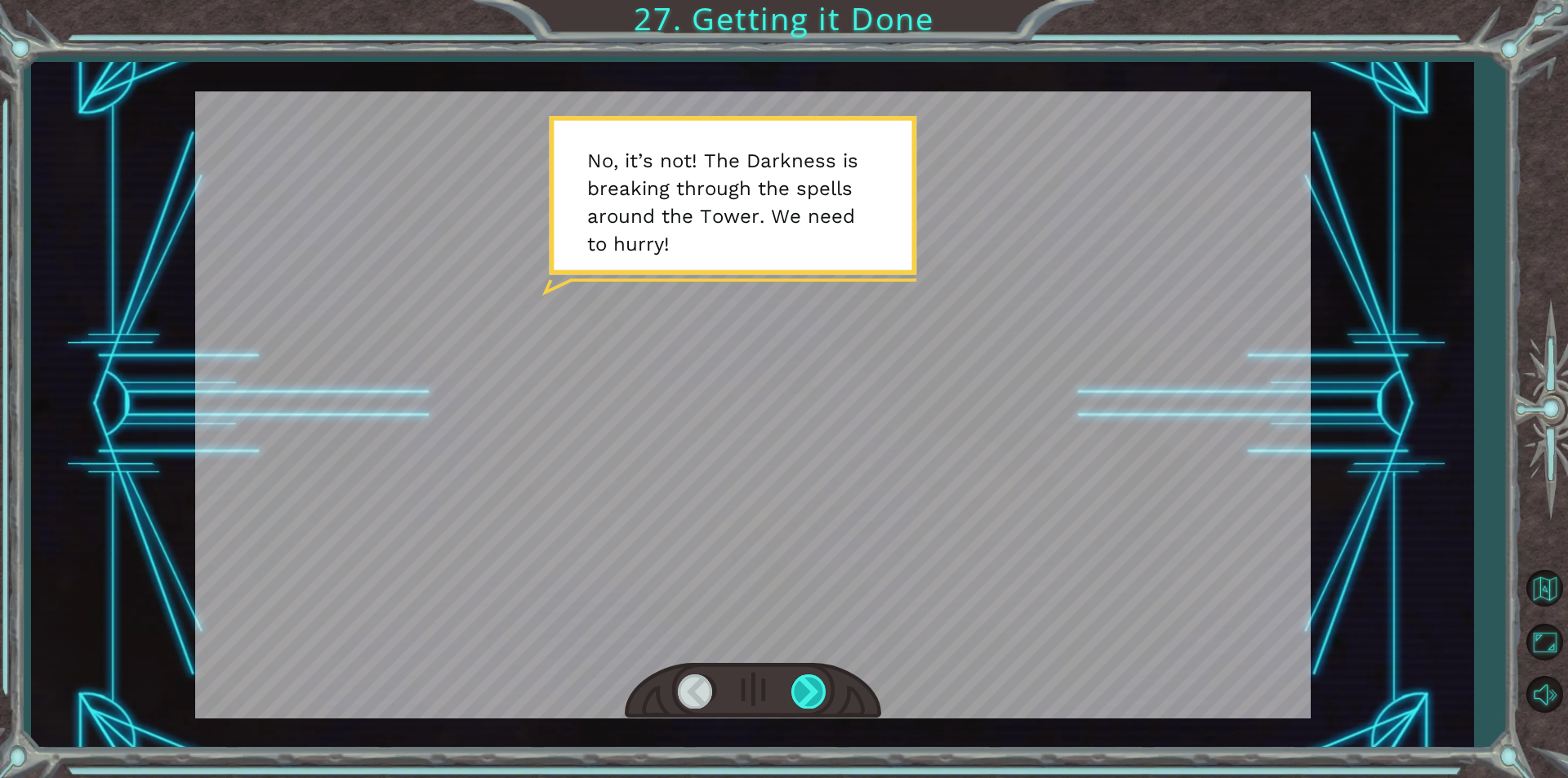
click at [804, 678] on div at bounding box center [809, 691] width 37 height 34
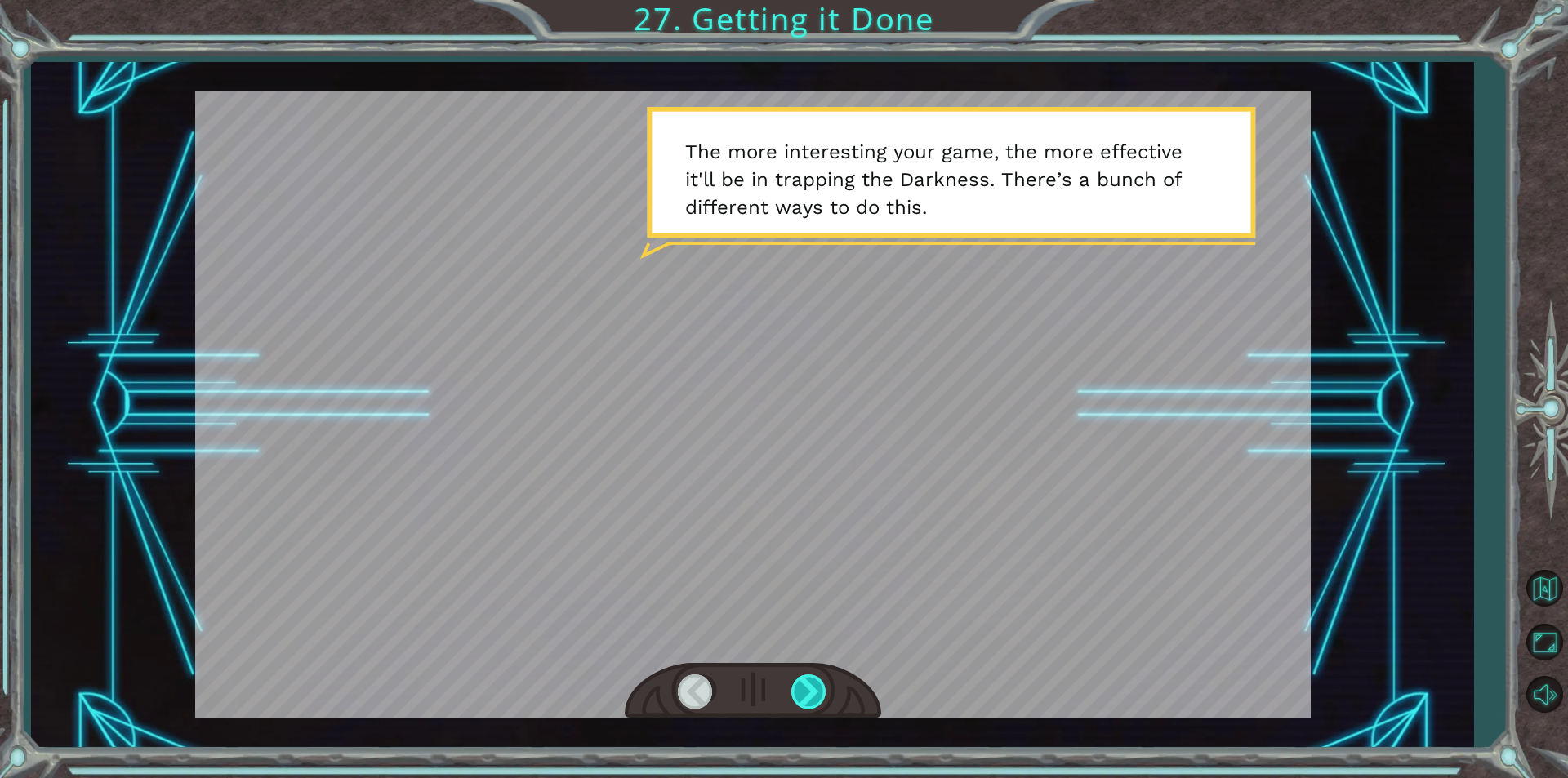
click at [804, 678] on div at bounding box center [809, 691] width 37 height 34
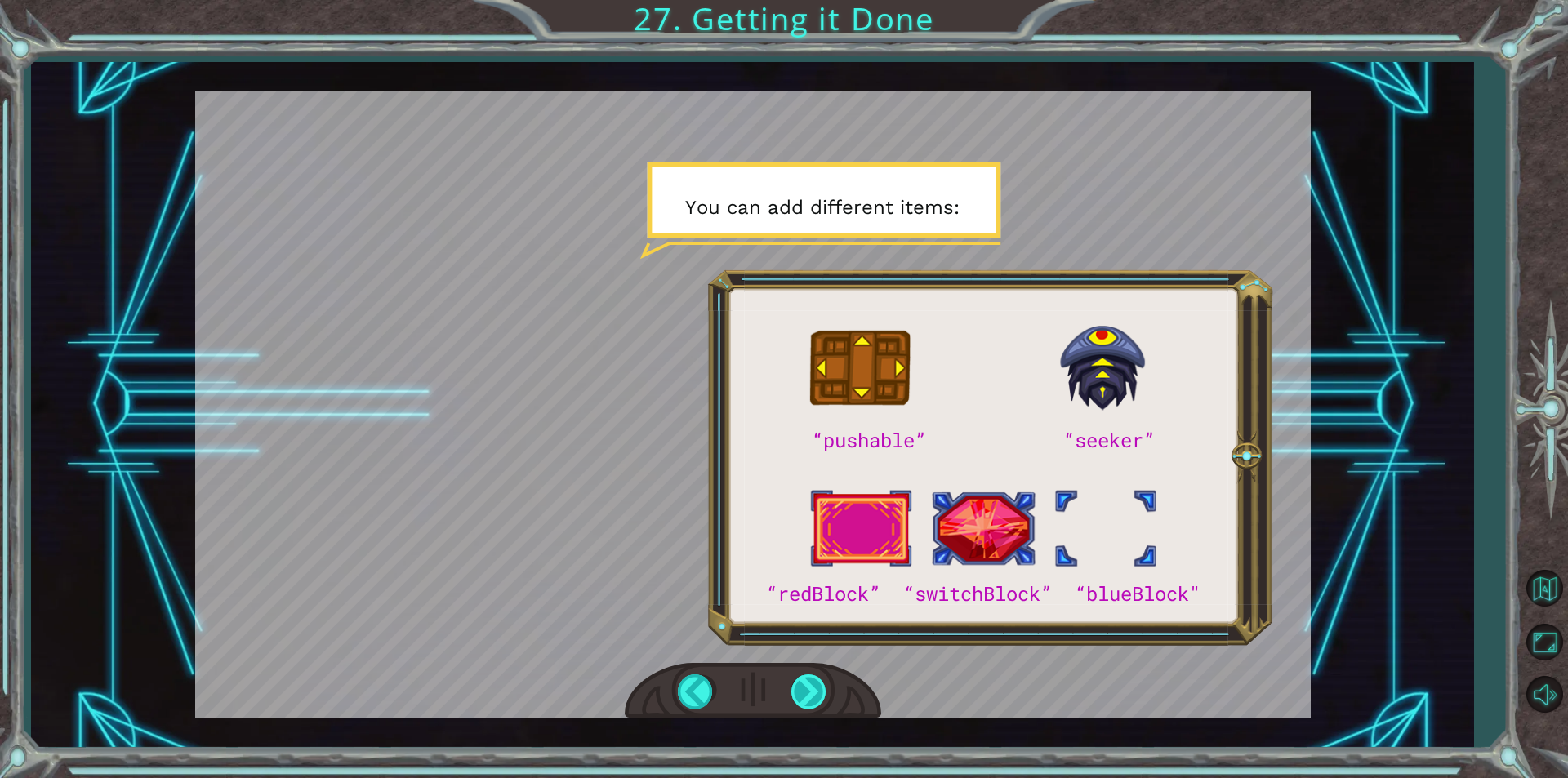
click at [804, 678] on div at bounding box center [809, 691] width 37 height 34
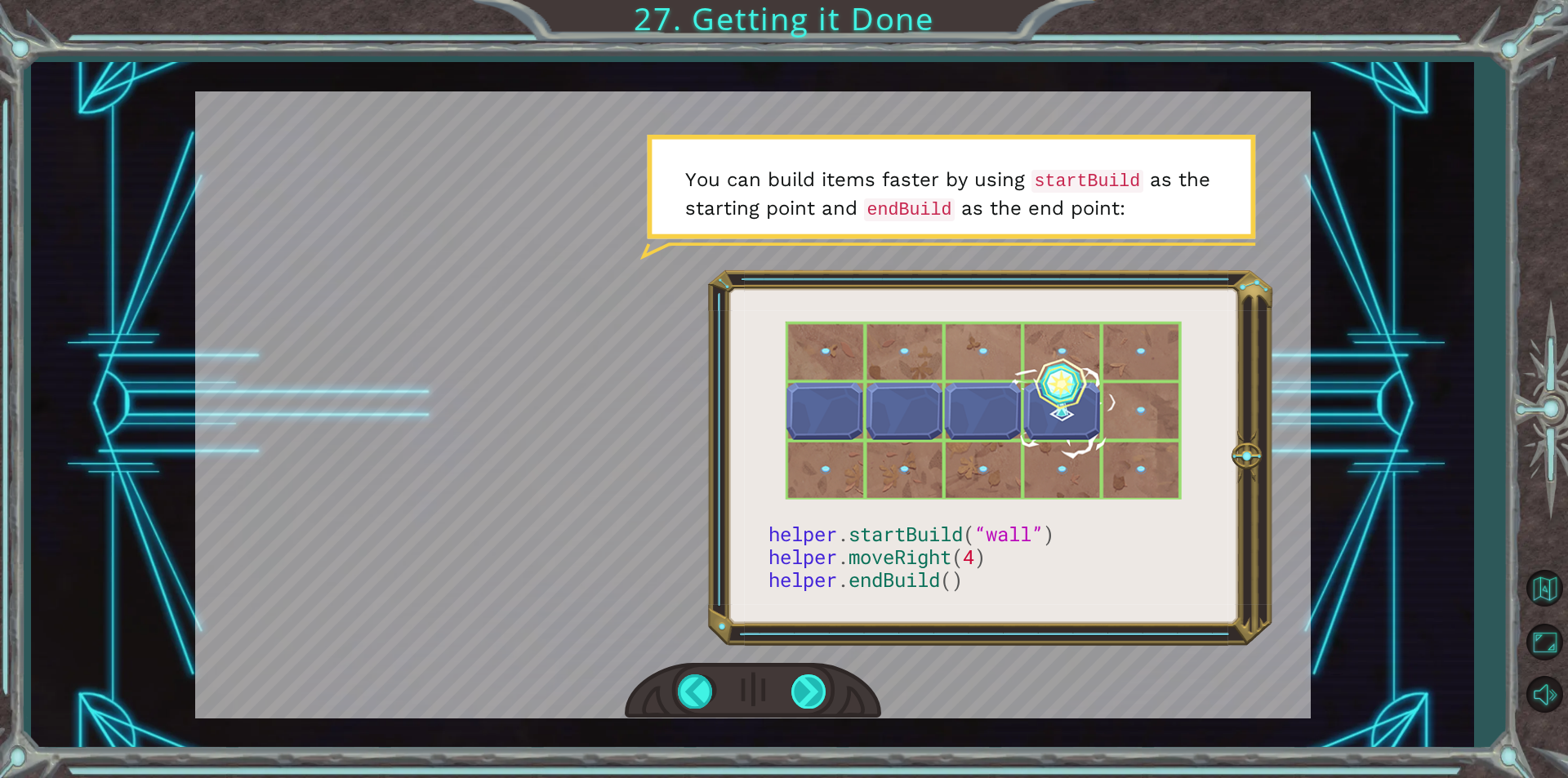
click at [804, 678] on div at bounding box center [809, 691] width 37 height 34
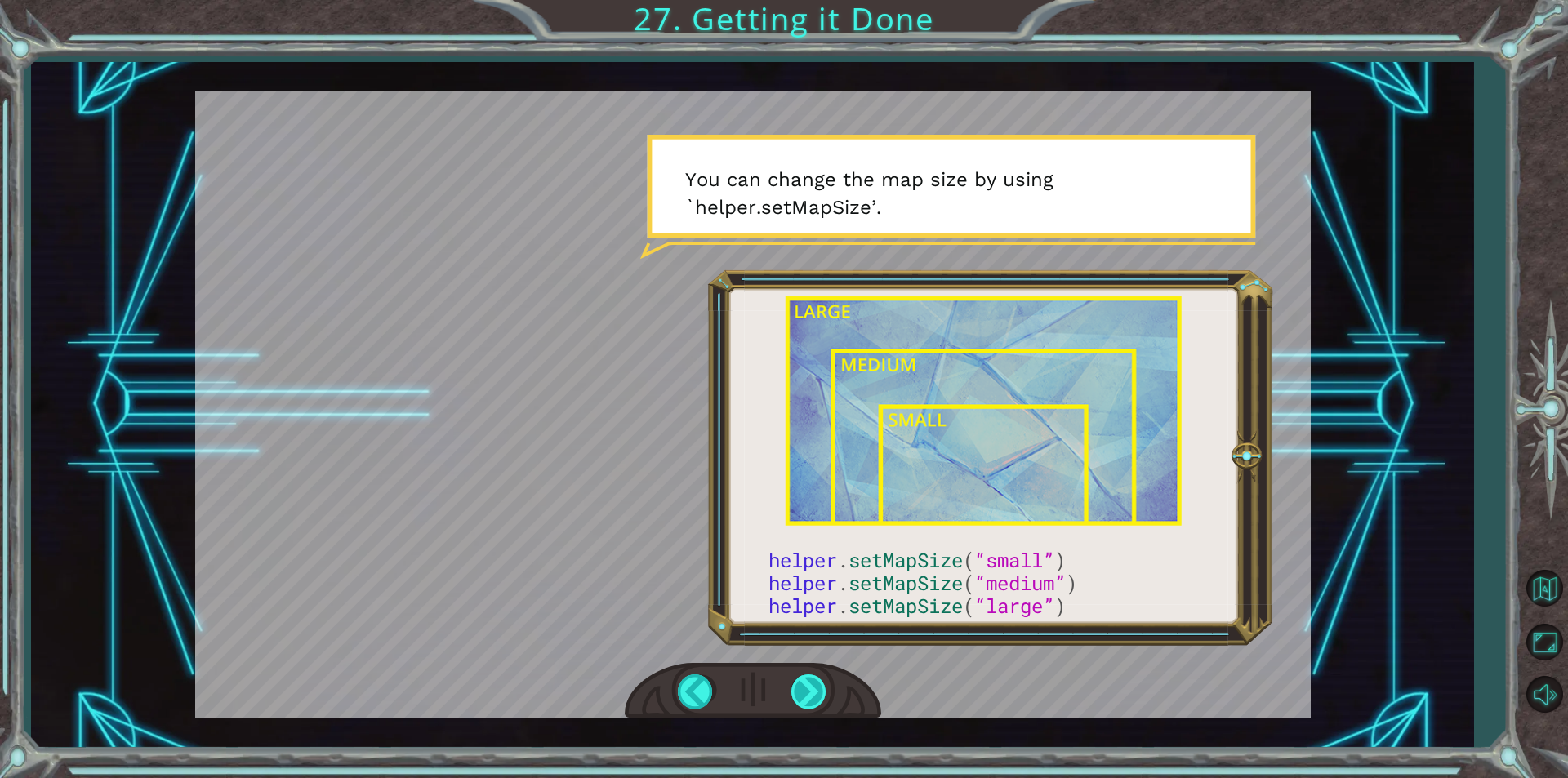
click at [804, 678] on div at bounding box center [809, 691] width 37 height 34
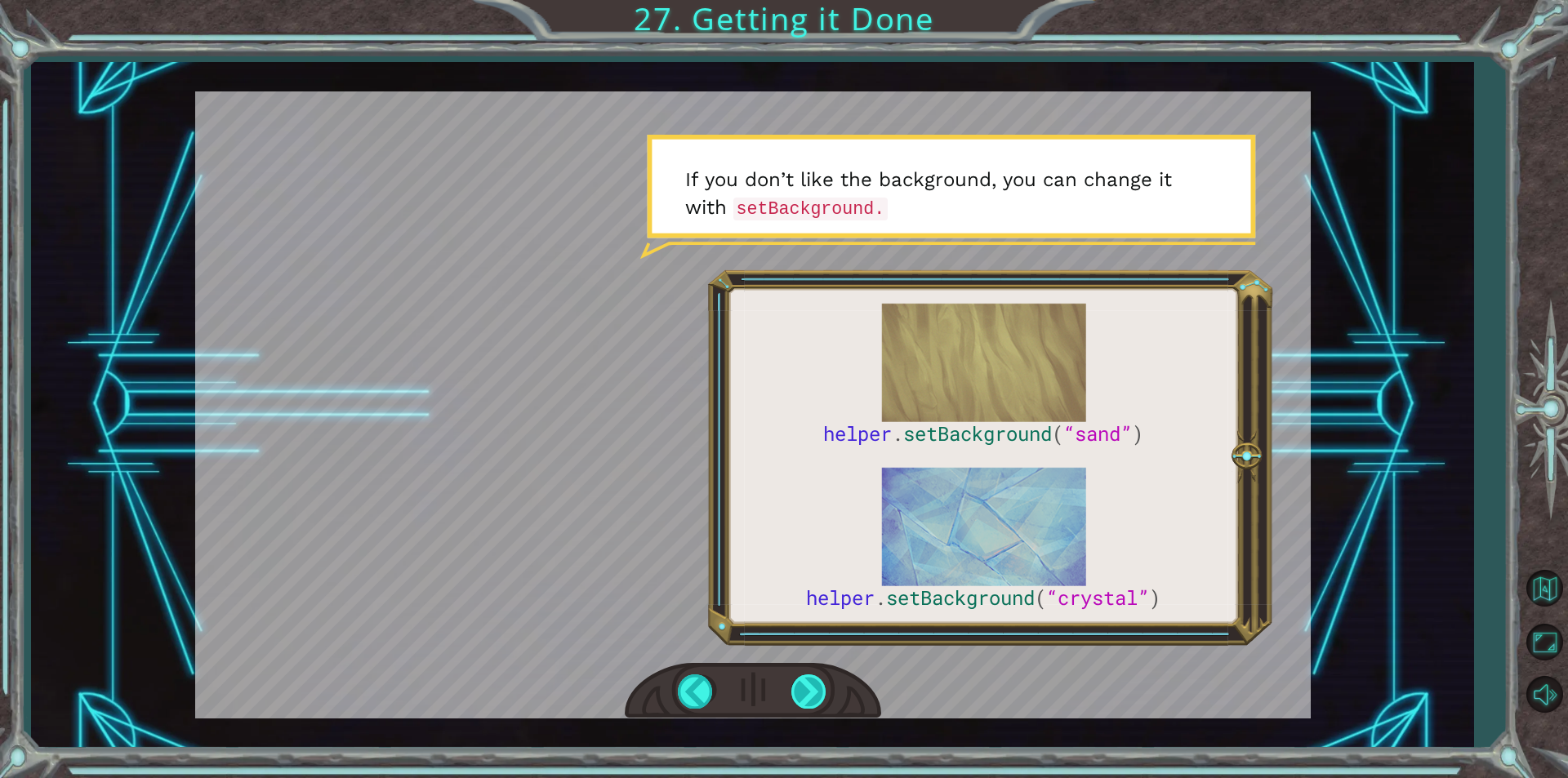
click at [804, 678] on div at bounding box center [809, 691] width 37 height 34
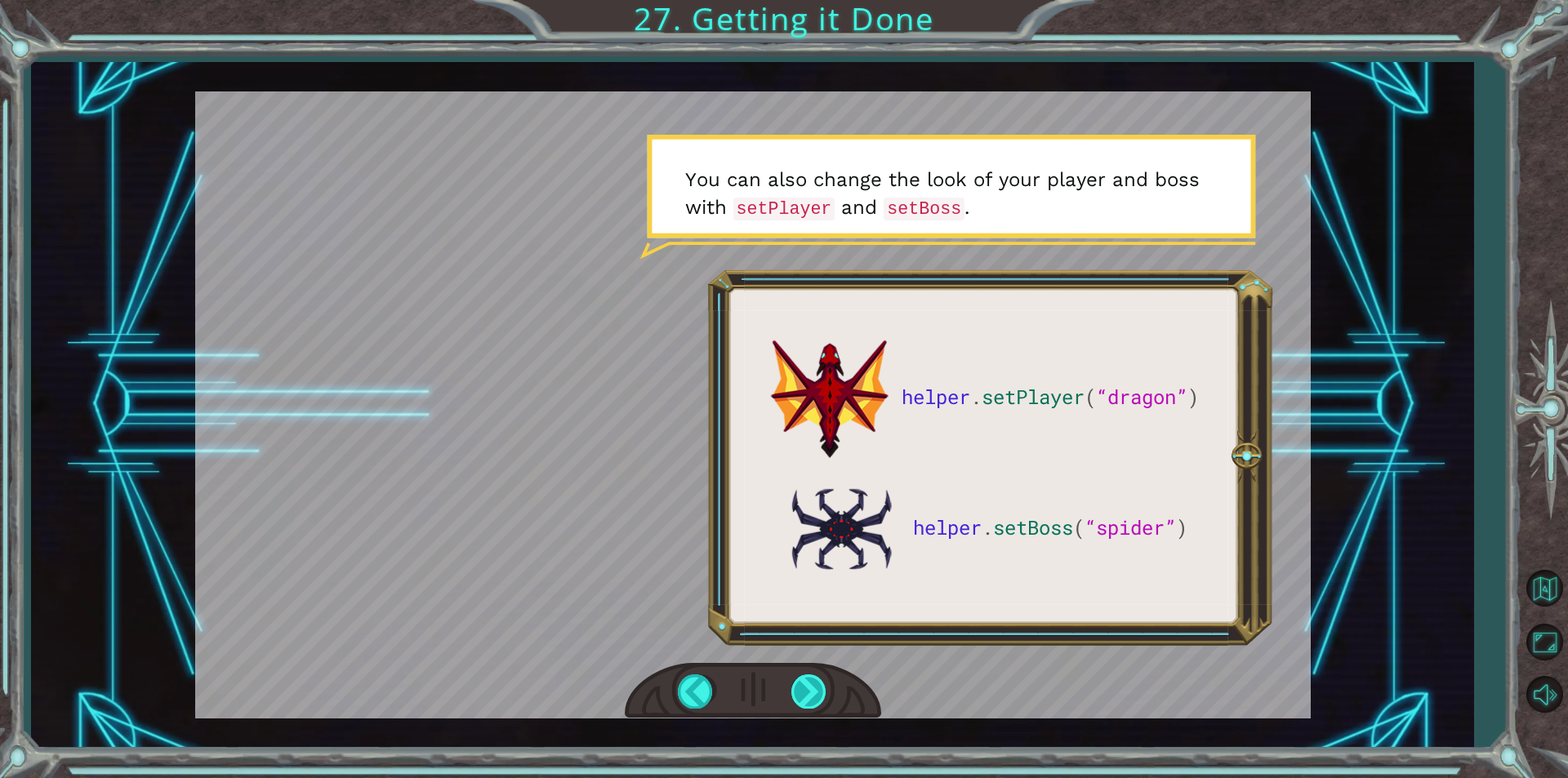
click at [804, 678] on div at bounding box center [809, 691] width 37 height 34
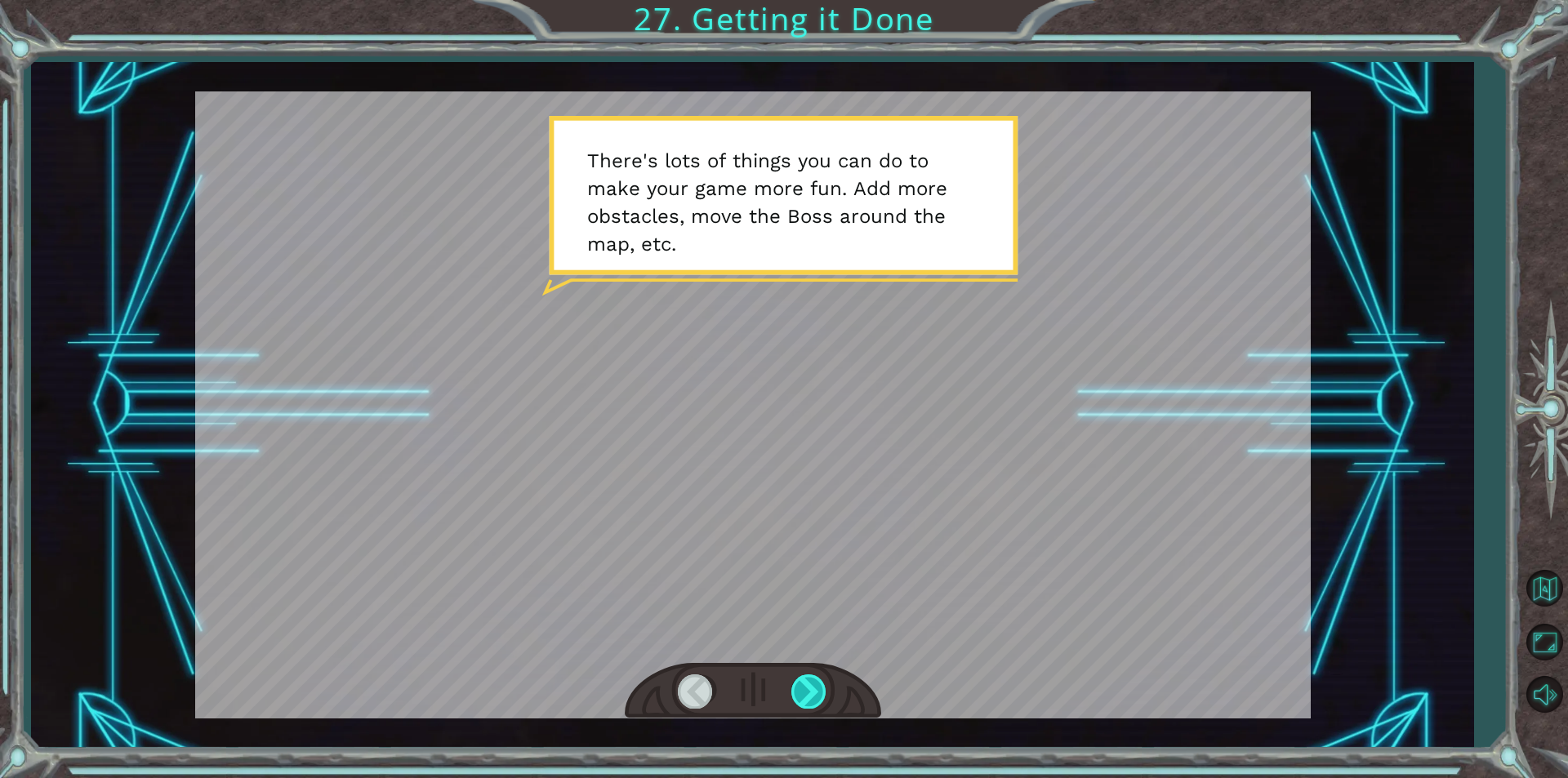
click at [804, 678] on div at bounding box center [809, 691] width 37 height 34
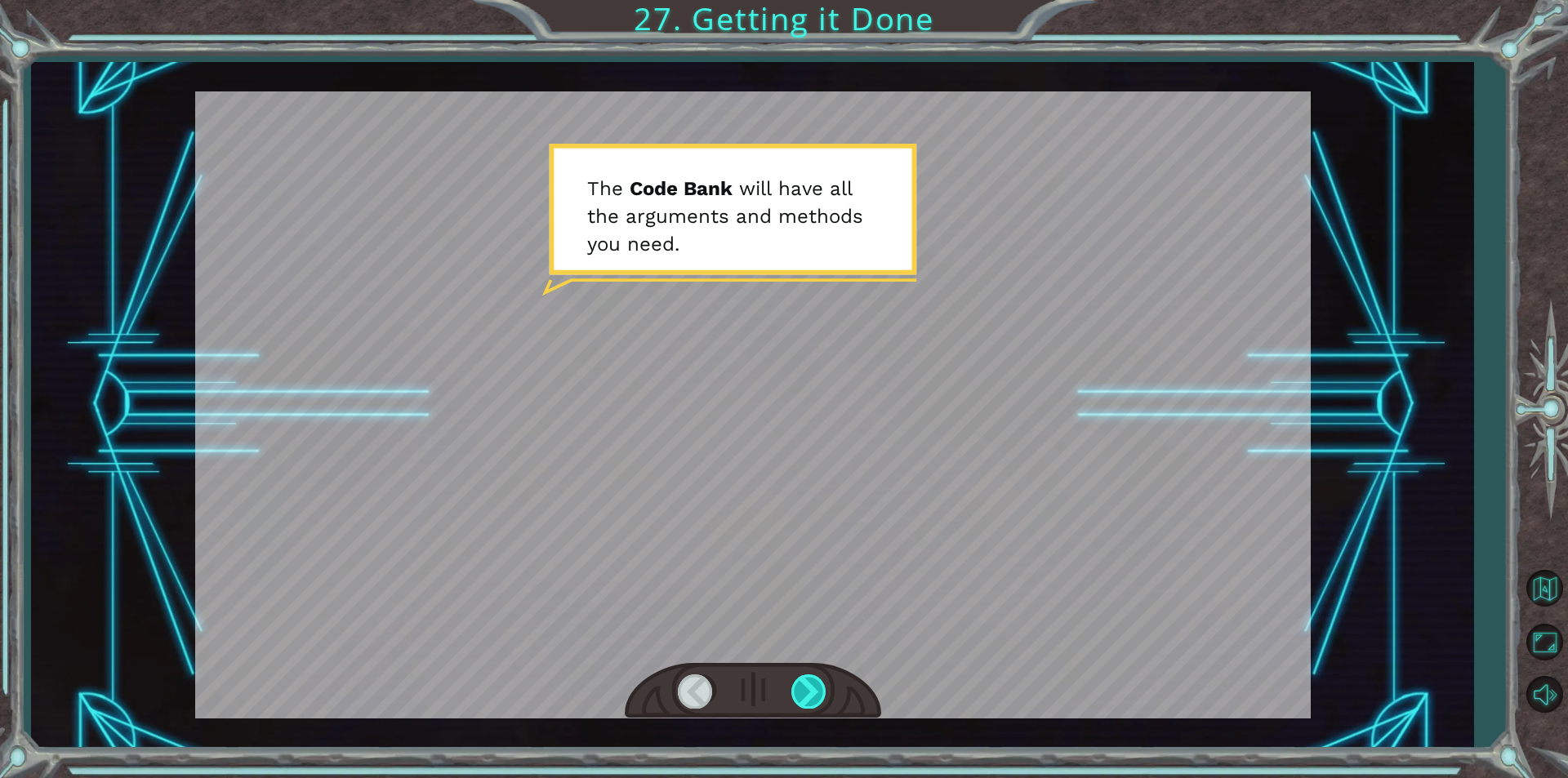
click at [804, 678] on div at bounding box center [809, 691] width 37 height 34
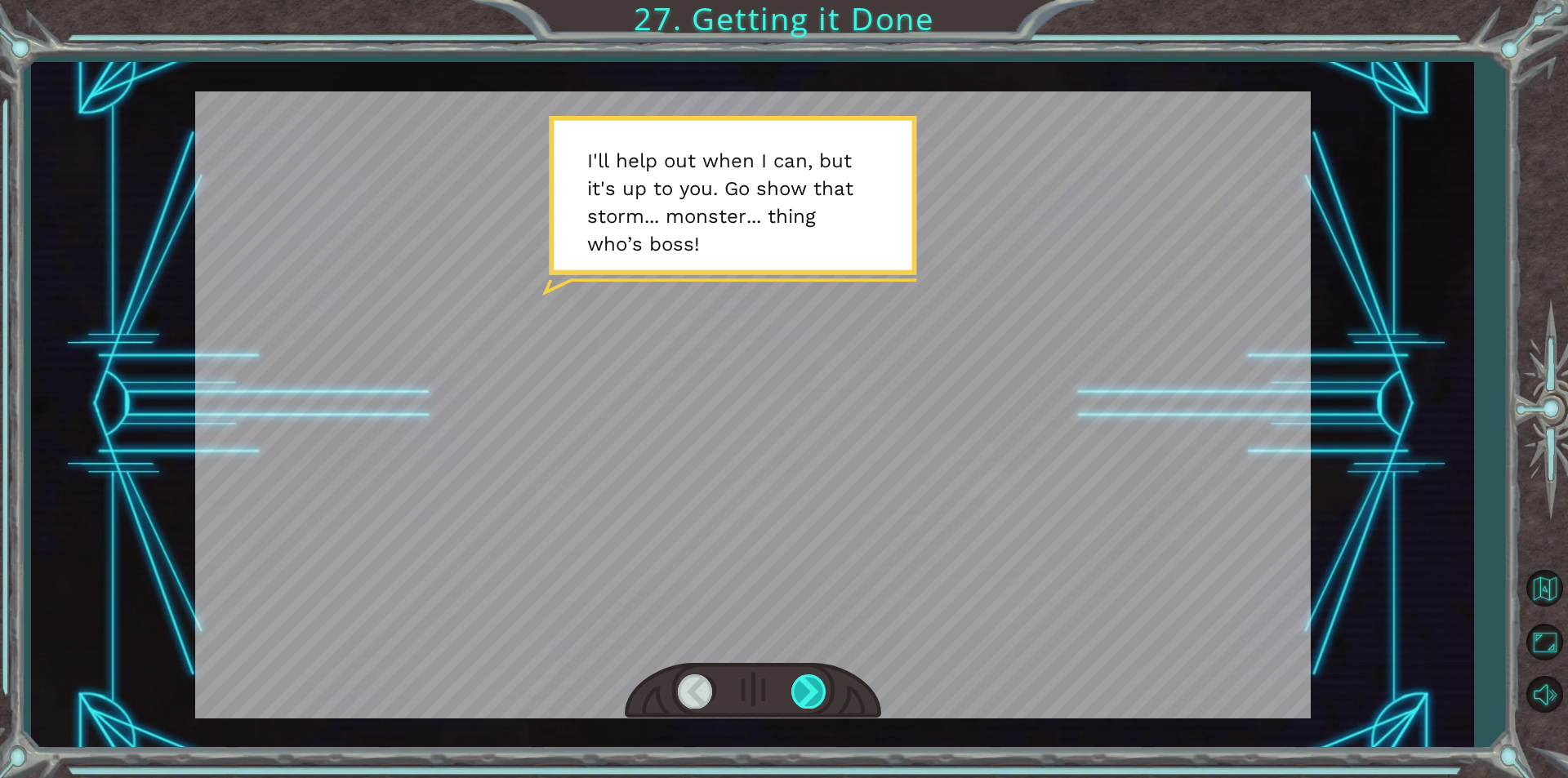
click at [804, 678] on div at bounding box center [809, 691] width 37 height 34
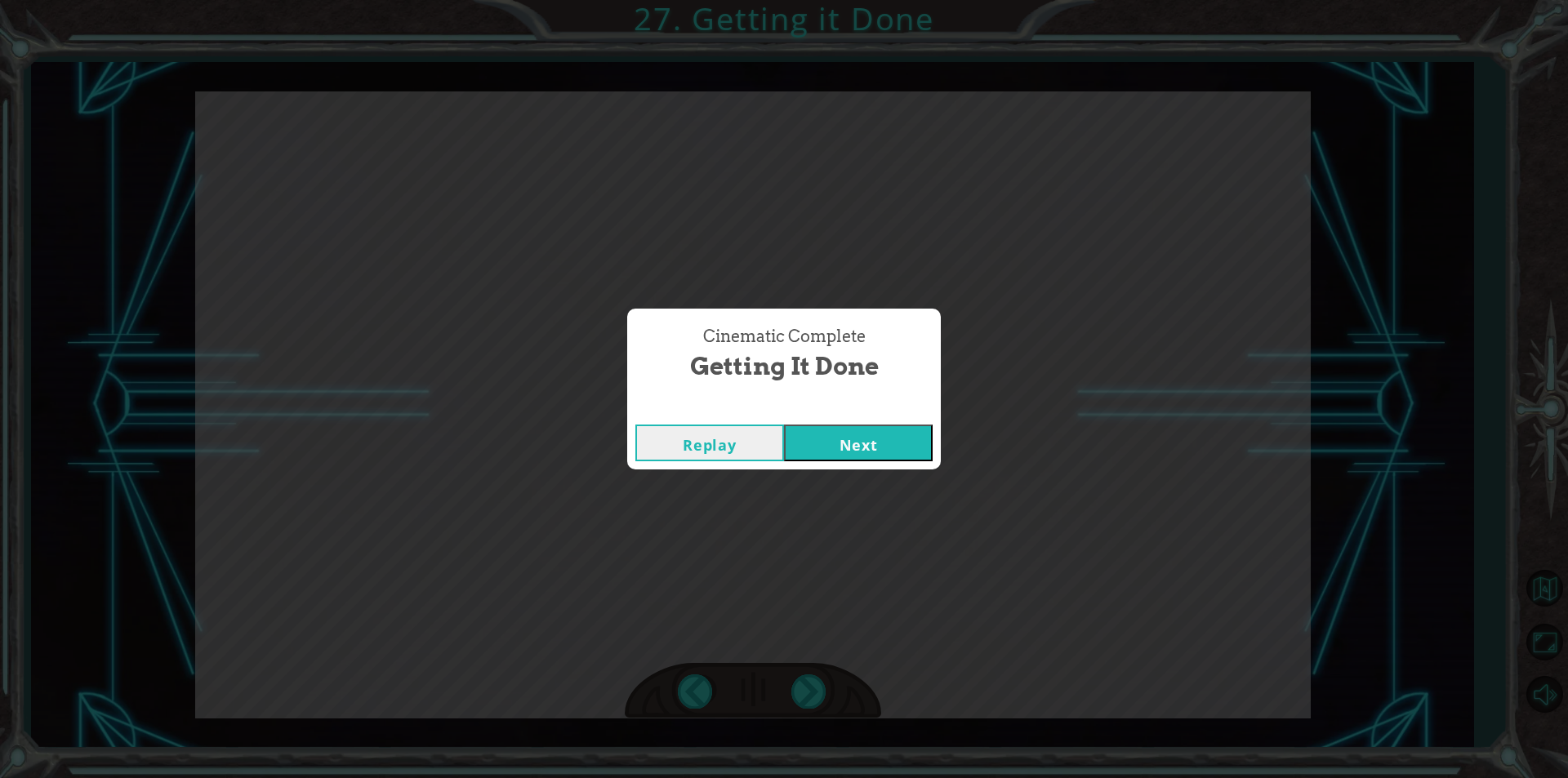
click at [853, 445] on button "Next" at bounding box center [858, 443] width 148 height 37
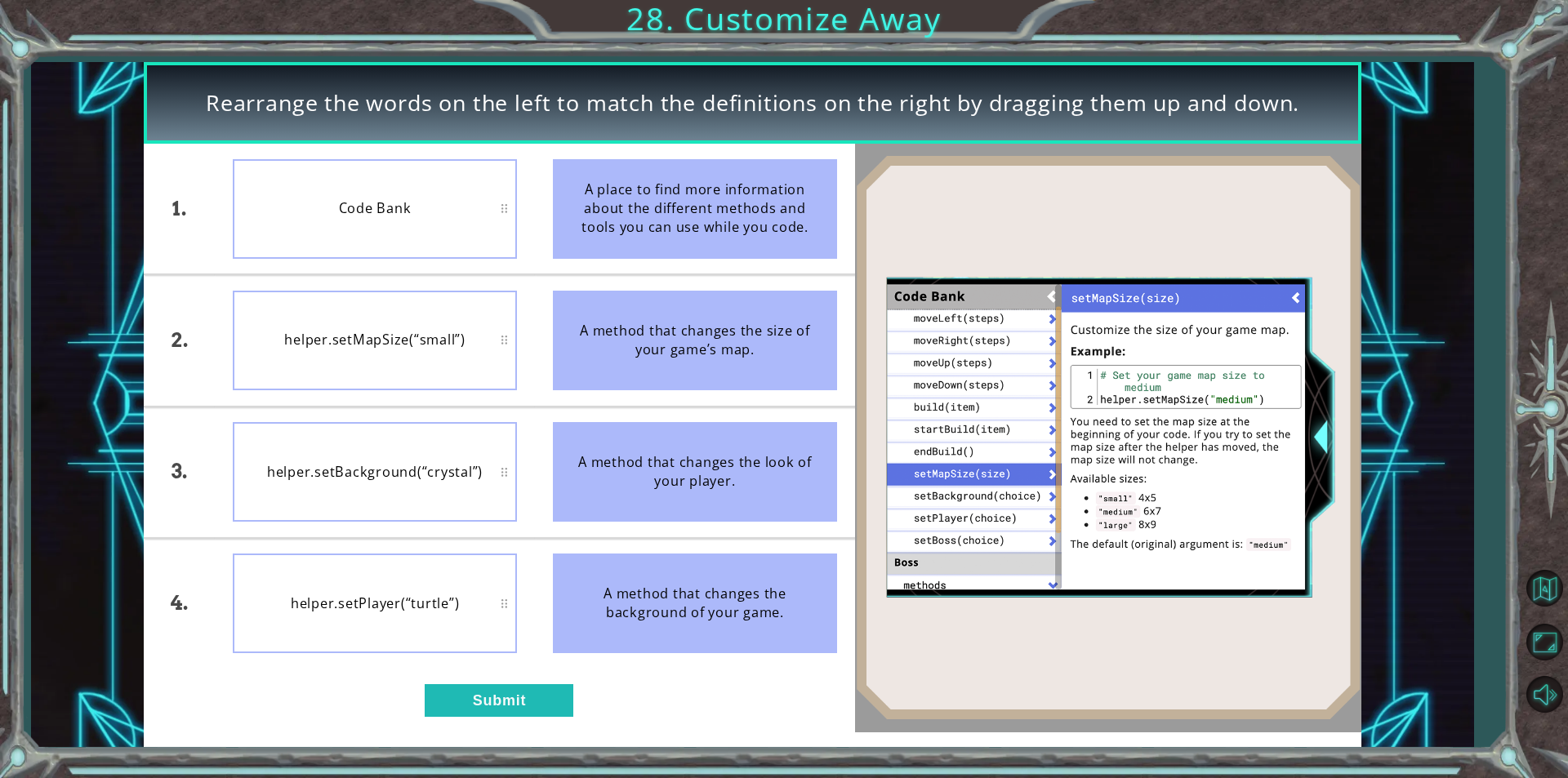
drag, startPoint x: 577, startPoint y: 213, endPoint x: 505, endPoint y: 226, distance: 73.2
click at [505, 226] on div "1. 2. 3. 4. Code Bank helper.setMapSize(“small”) helper.setBackground(“crystal”…" at bounding box center [499, 406] width 711 height 525
drag, startPoint x: 683, startPoint y: 181, endPoint x: 637, endPoint y: 189, distance: 46.7
click at [637, 189] on div "A place to find more information about the different methods and tools you can …" at bounding box center [695, 208] width 285 height 99
drag, startPoint x: 631, startPoint y: 219, endPoint x: 577, endPoint y: 230, distance: 55.1
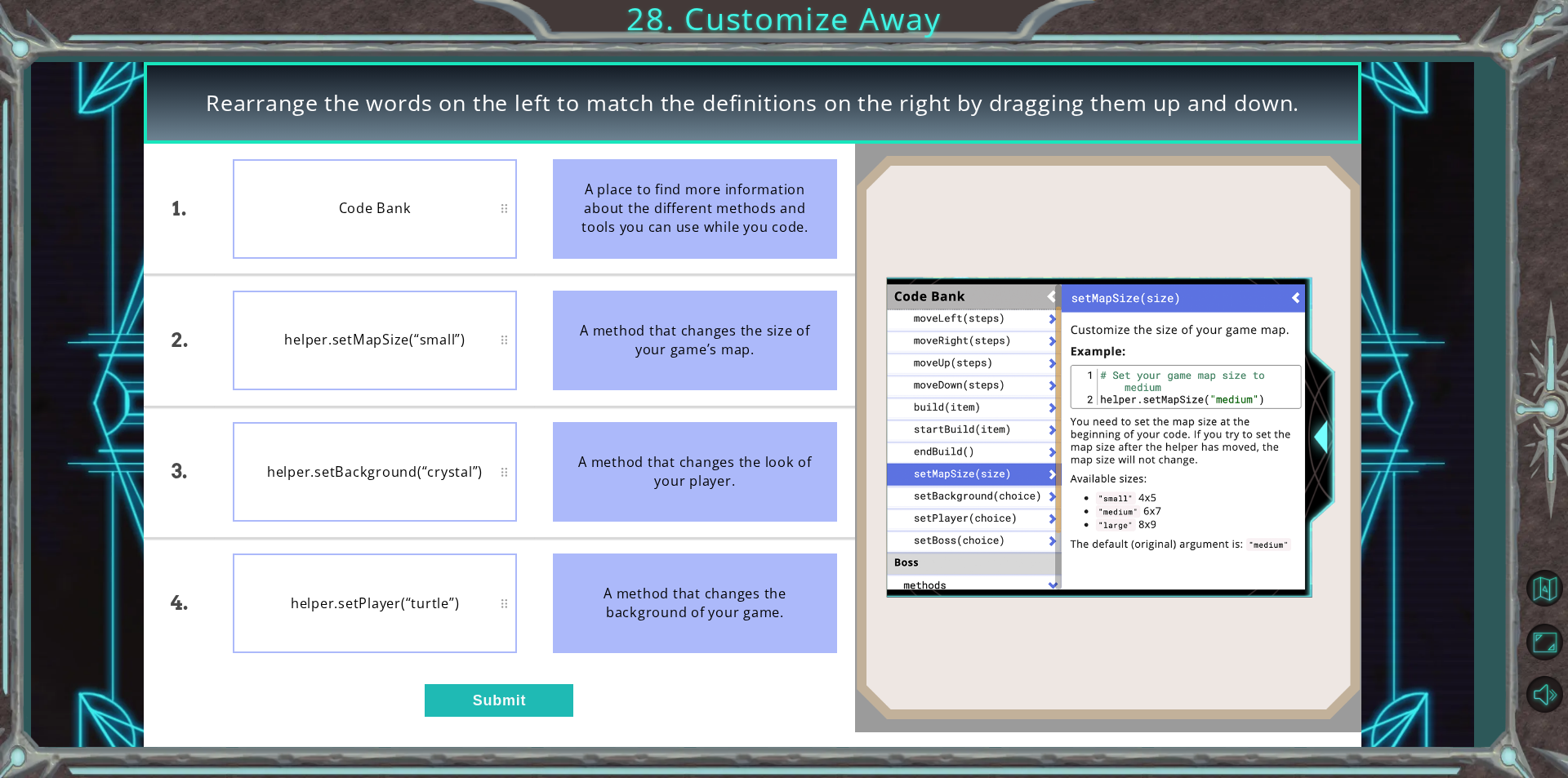
click at [577, 230] on div "A place to find more information about the different methods and tools you can …" at bounding box center [695, 208] width 285 height 99
click at [481, 239] on div "Code Bank" at bounding box center [375, 208] width 285 height 99
click at [572, 230] on div "A place to find more information about the different methods and tools you can …" at bounding box center [695, 208] width 285 height 99
drag, startPoint x: 727, startPoint y: 632, endPoint x: 726, endPoint y: 571, distance: 61.0
click at [726, 571] on div "A method that changes the background of your game." at bounding box center [695, 603] width 285 height 99
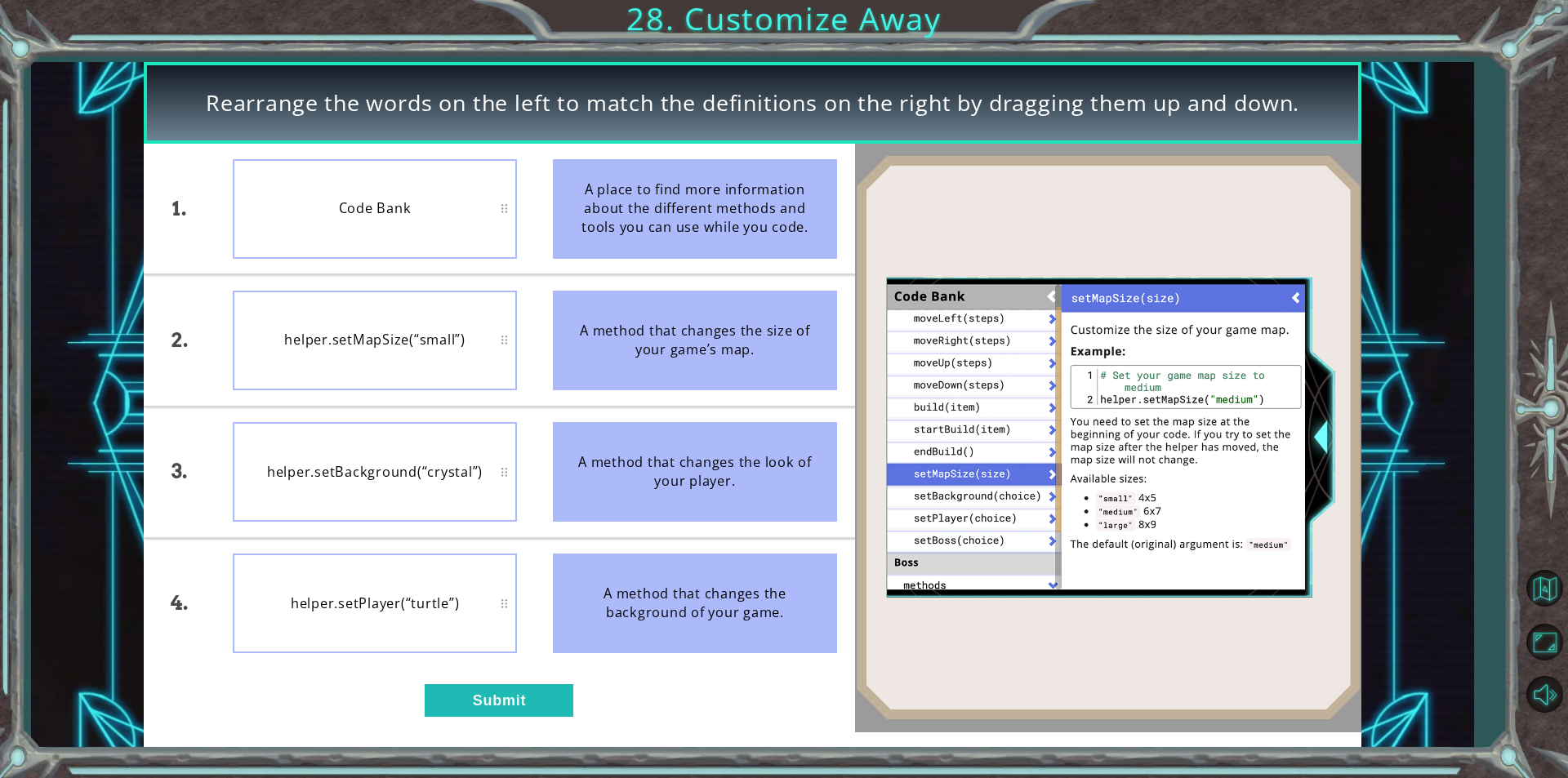
click at [726, 571] on div "A method that changes the background of your game." at bounding box center [695, 603] width 285 height 99
click at [545, 697] on button "Submit" at bounding box center [499, 700] width 148 height 33
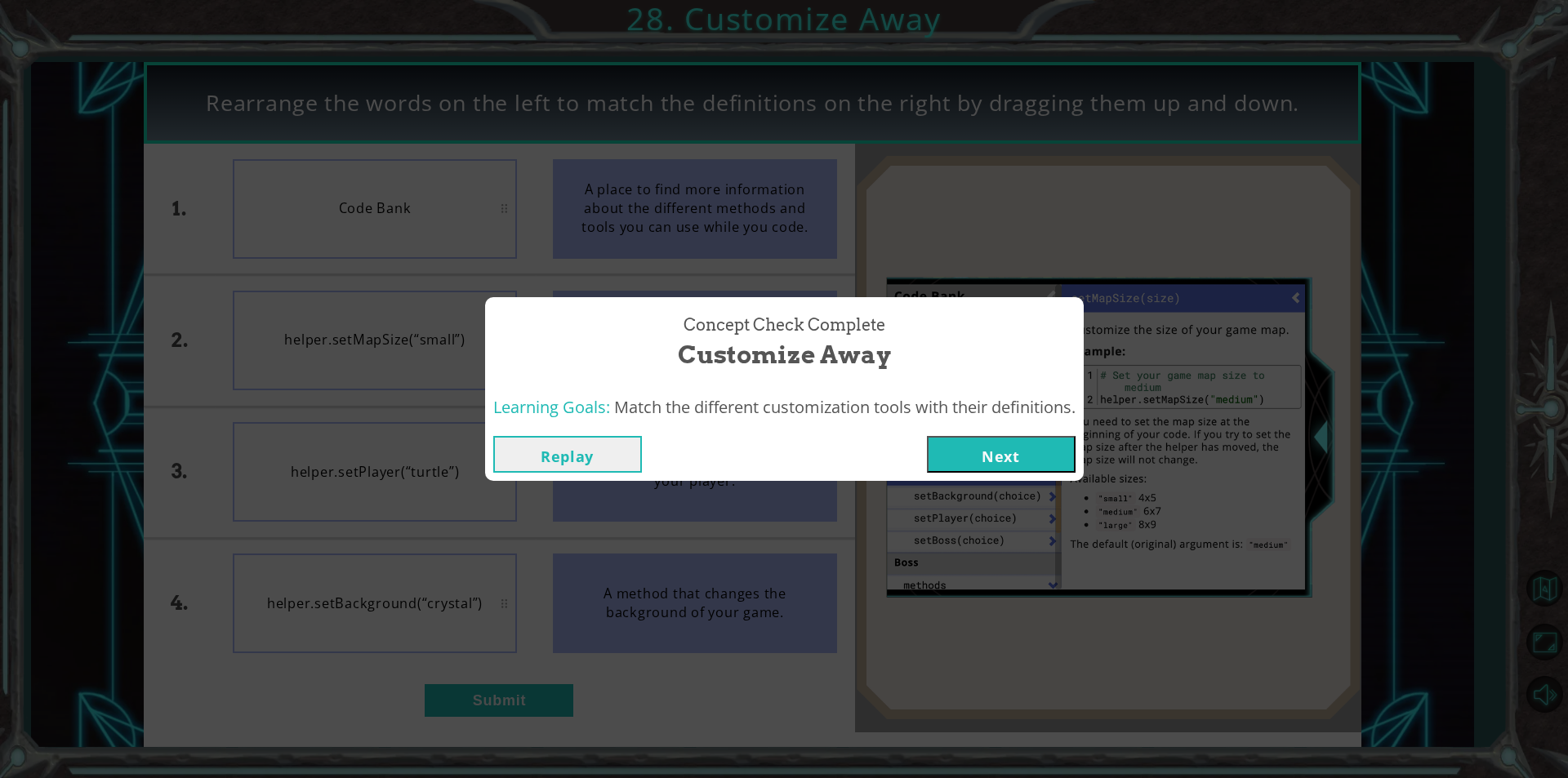
click at [1019, 462] on button "Next" at bounding box center [1001, 454] width 148 height 37
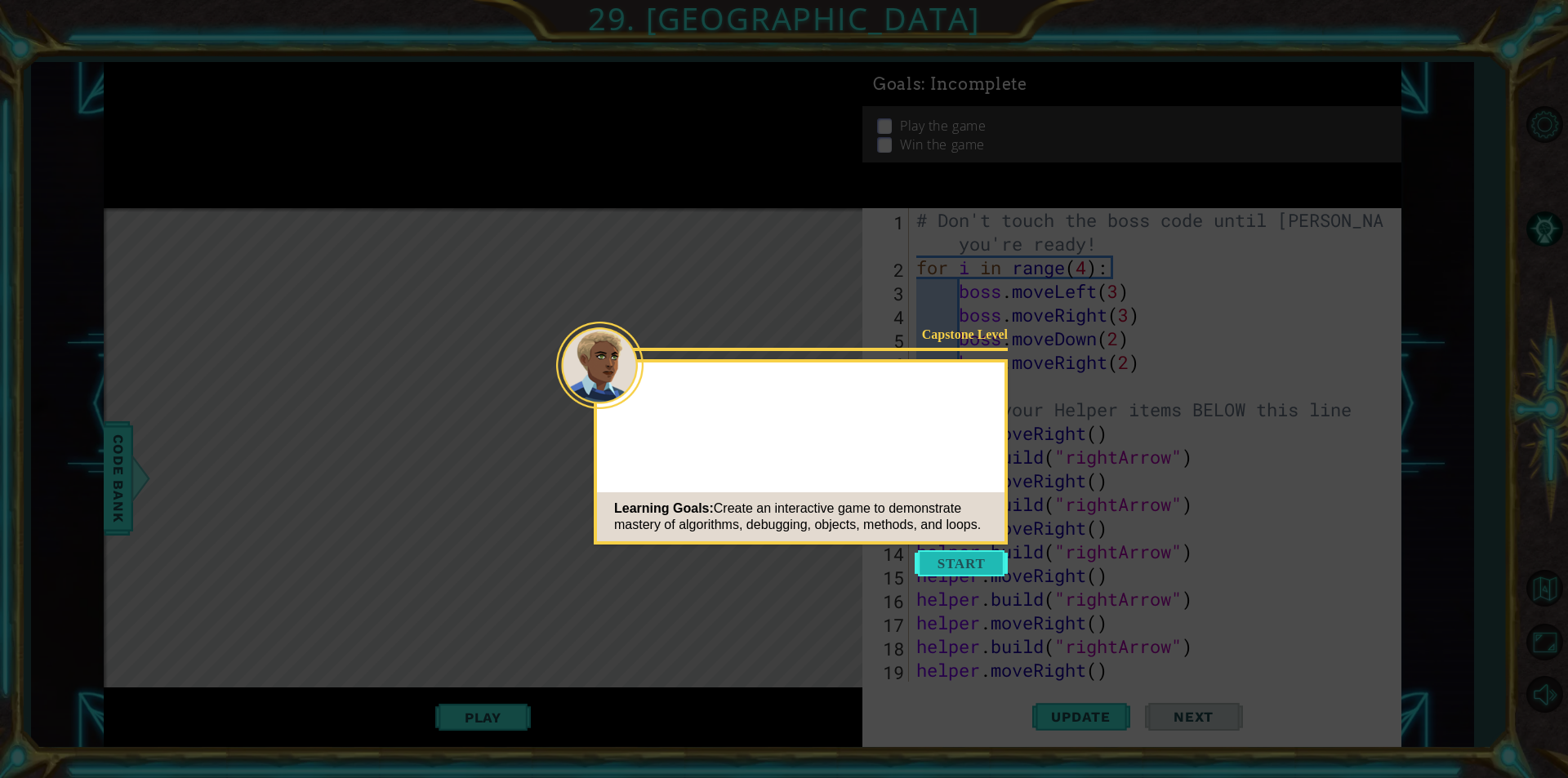
click at [978, 557] on button "Start" at bounding box center [961, 563] width 93 height 26
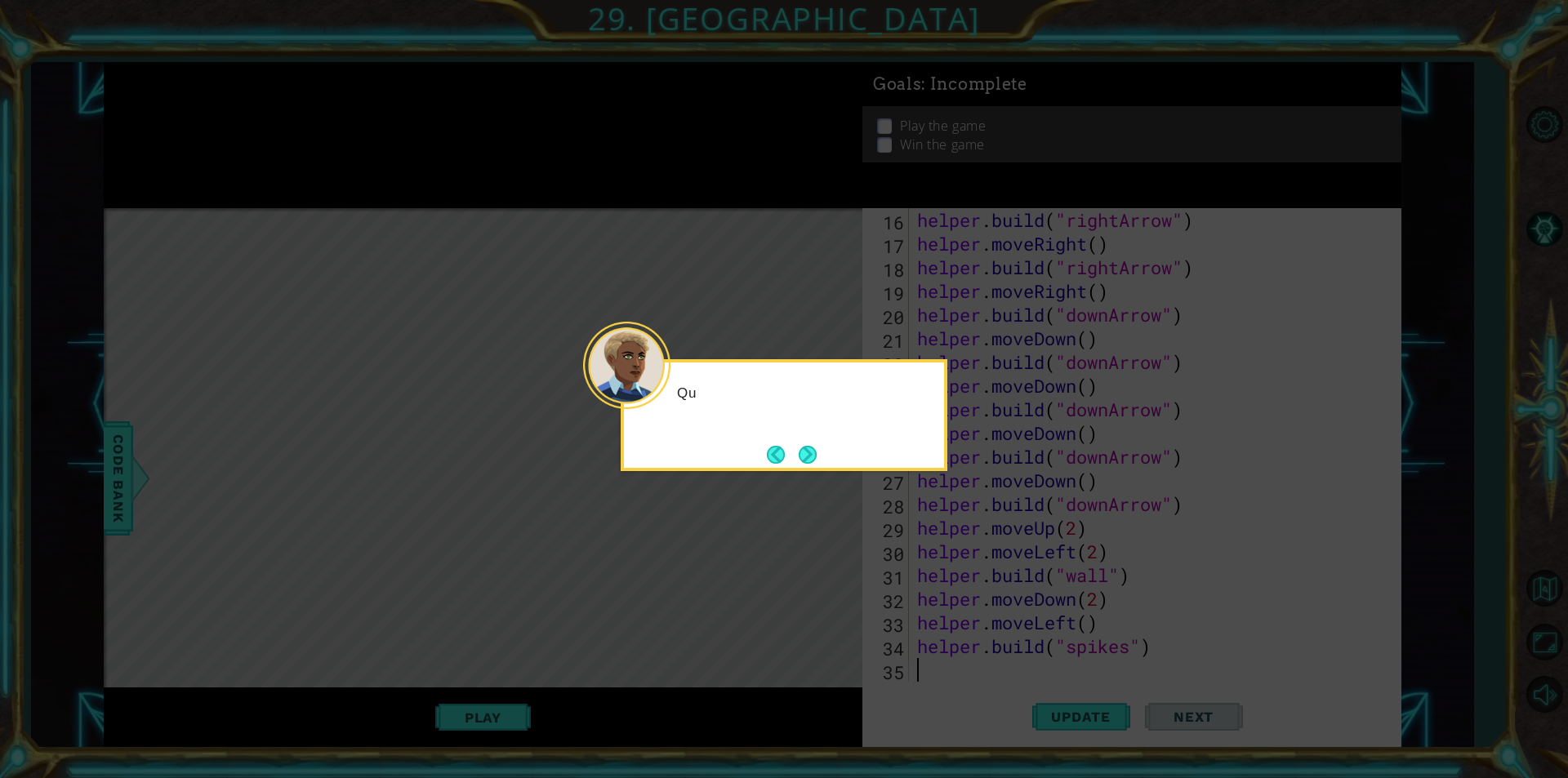
scroll to position [379, 0]
click at [809, 447] on button "Next" at bounding box center [808, 455] width 20 height 20
click at [795, 452] on button "Back" at bounding box center [782, 455] width 32 height 18
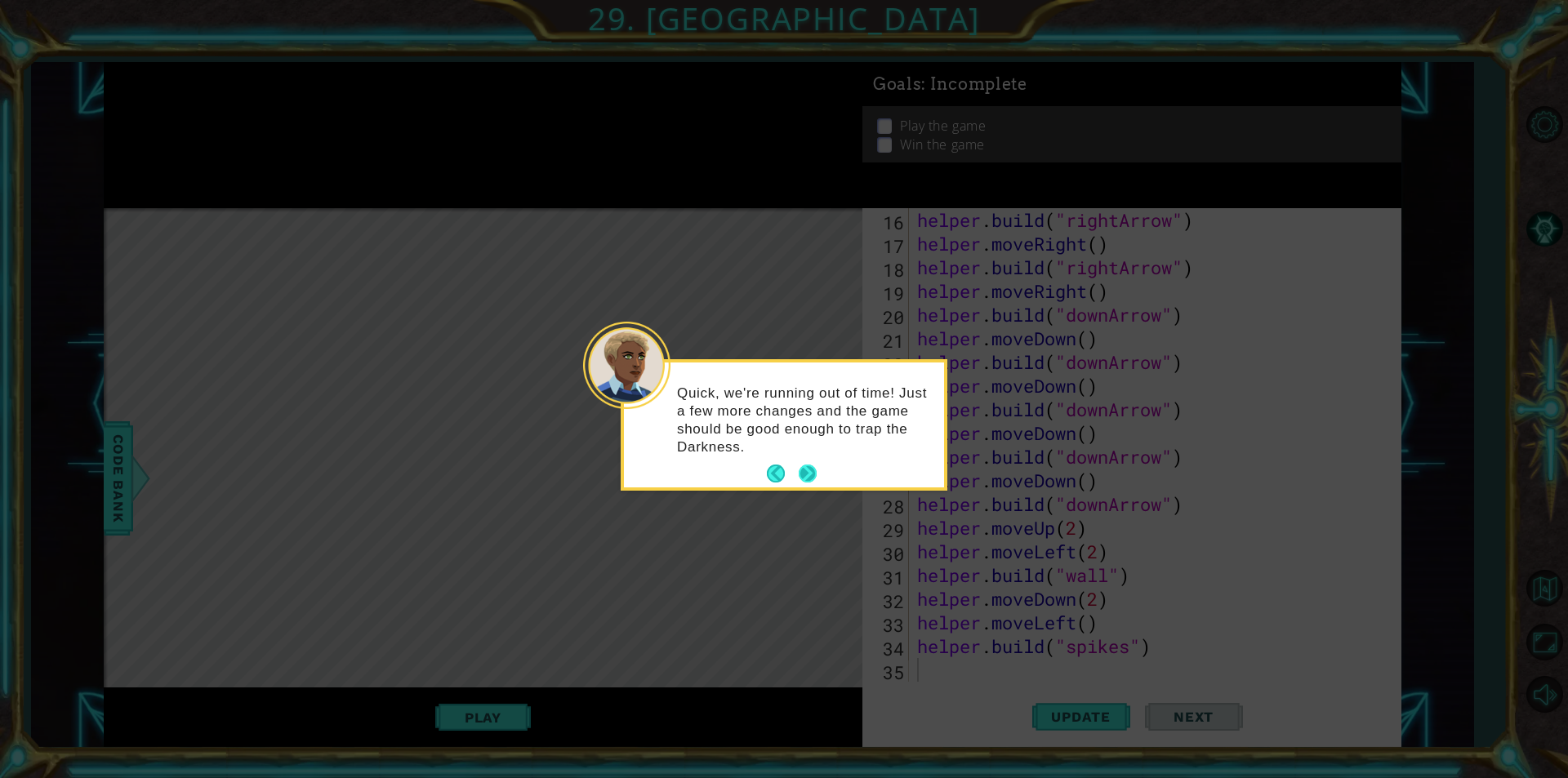
click at [809, 465] on button "Next" at bounding box center [808, 474] width 19 height 19
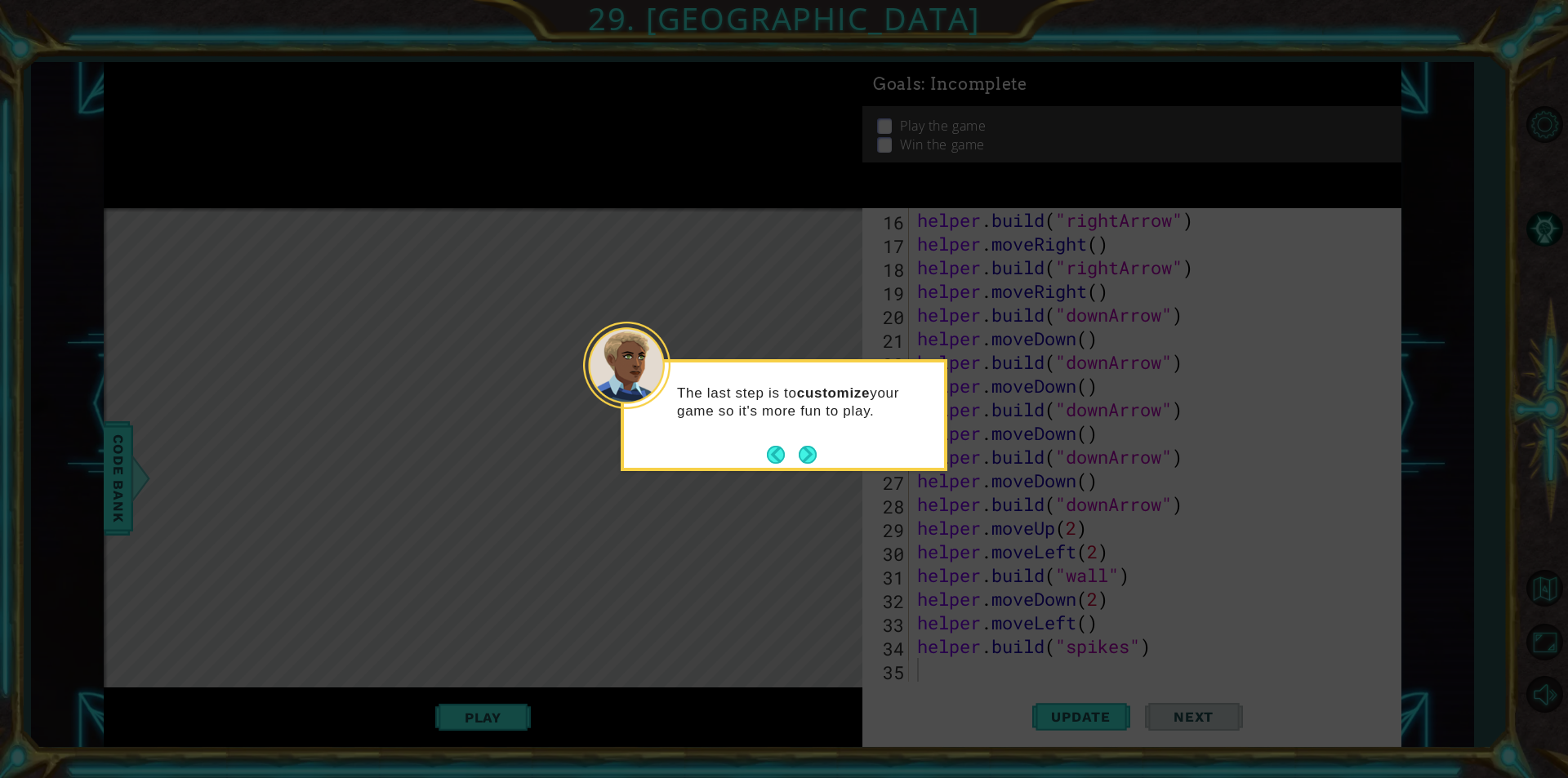
click at [809, 460] on button "Next" at bounding box center [808, 454] width 19 height 19
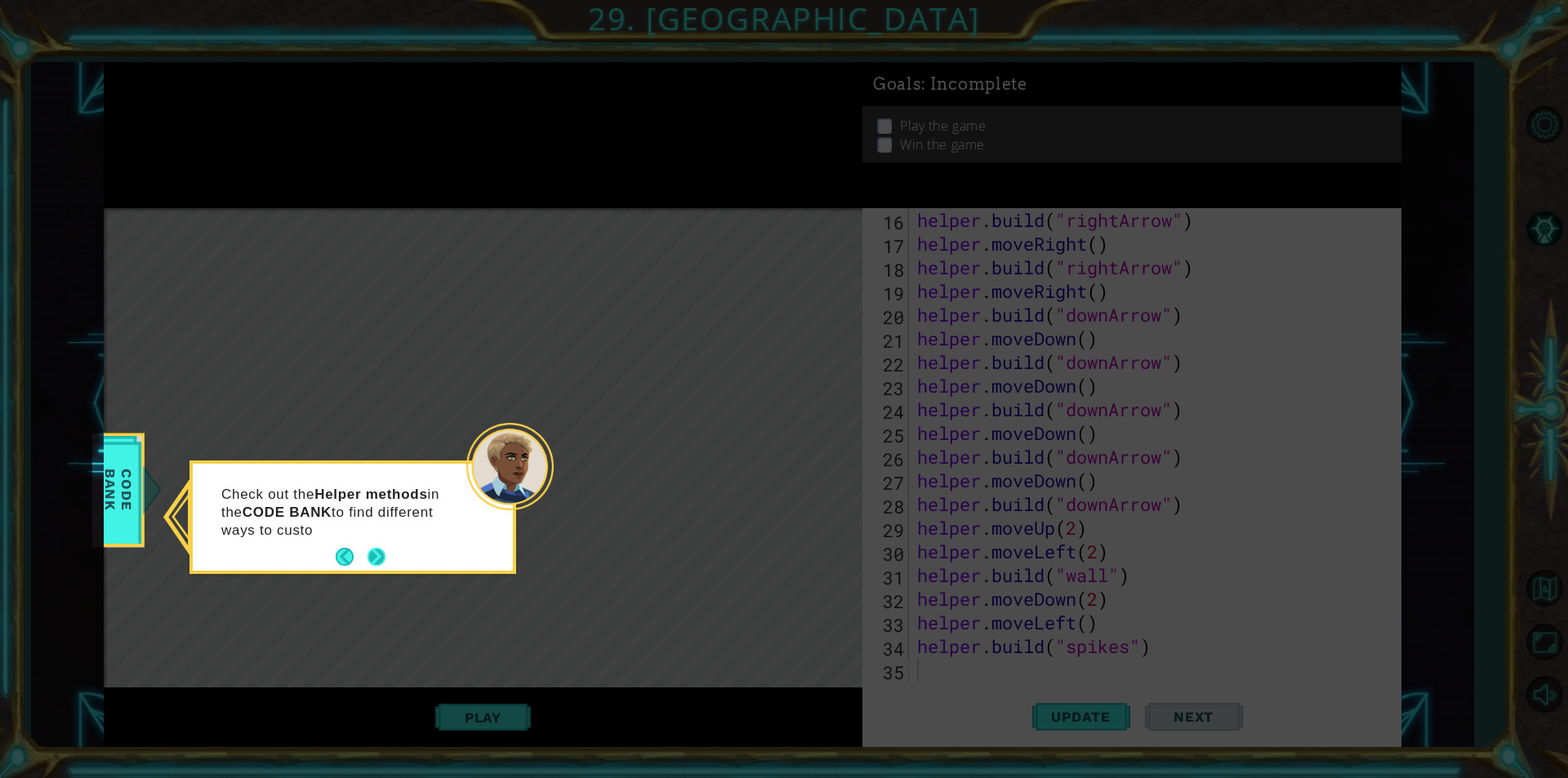
click at [376, 553] on button "Next" at bounding box center [376, 557] width 18 height 18
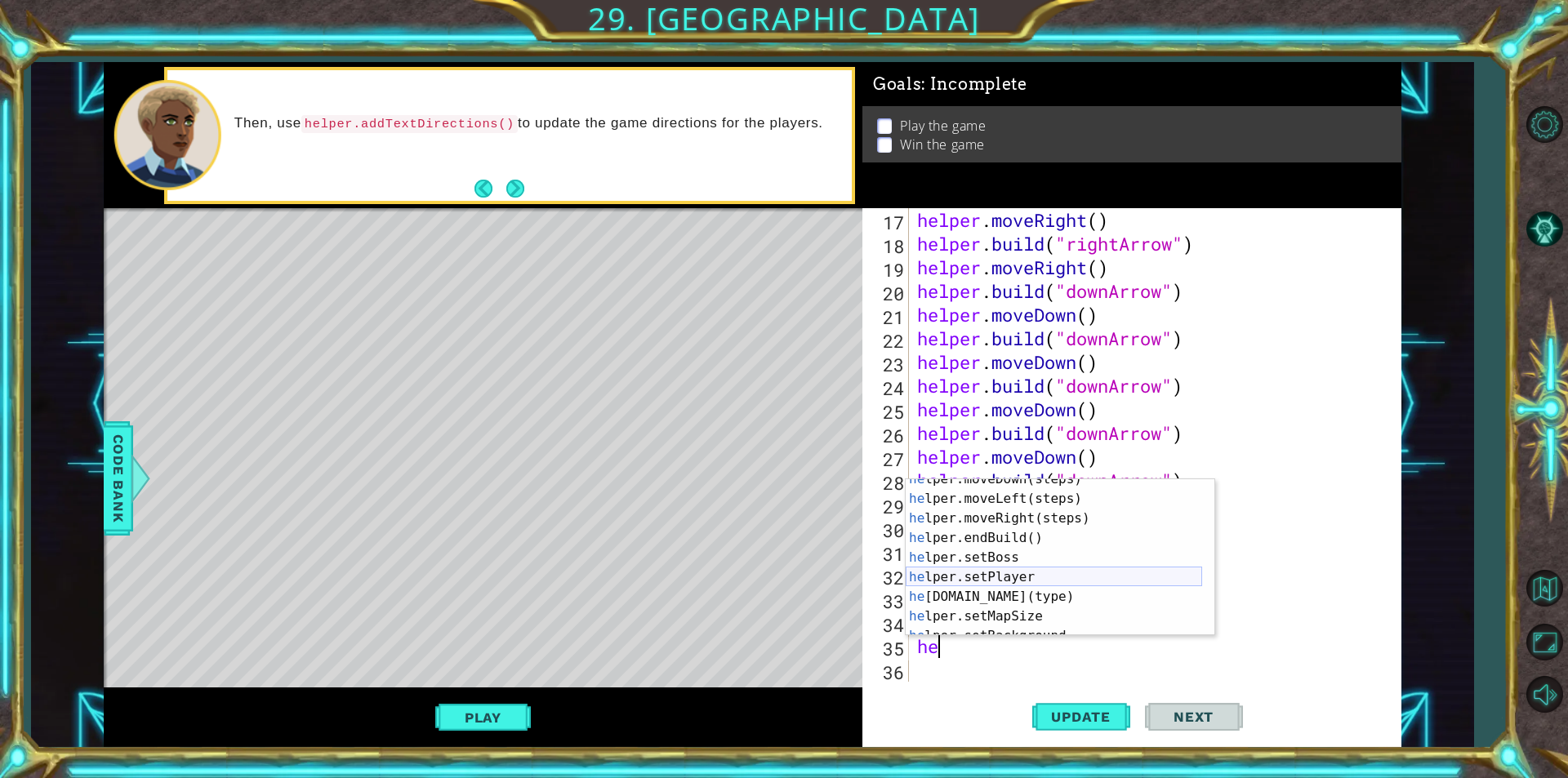
scroll to position [98, 0]
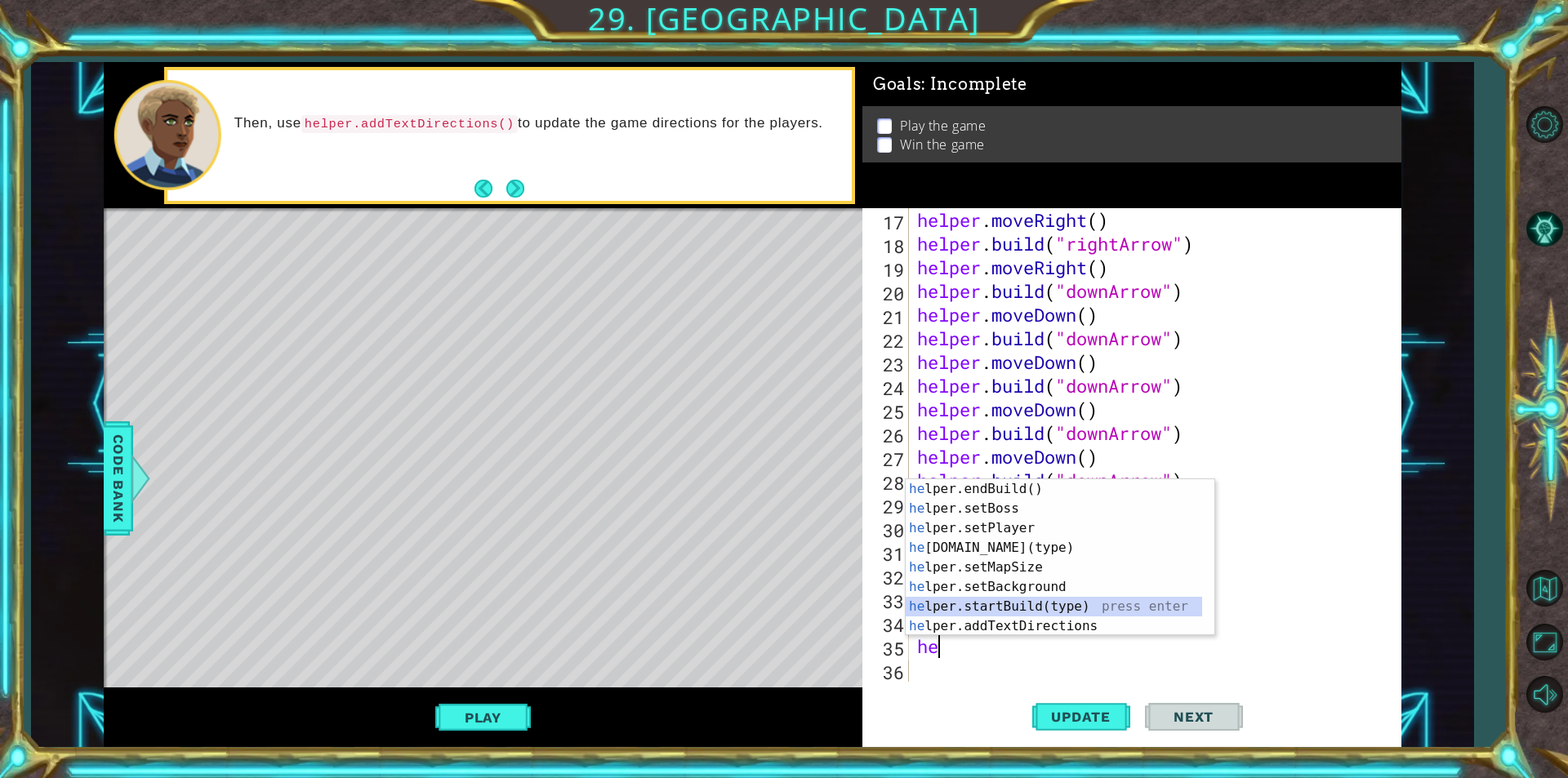
click at [1006, 601] on div "he lper.endBuild() press enter he lper.setBoss press enter he lper.setPlayer pr…" at bounding box center [1053, 577] width 296 height 196
type textarea "helper.startBuild("wall")"
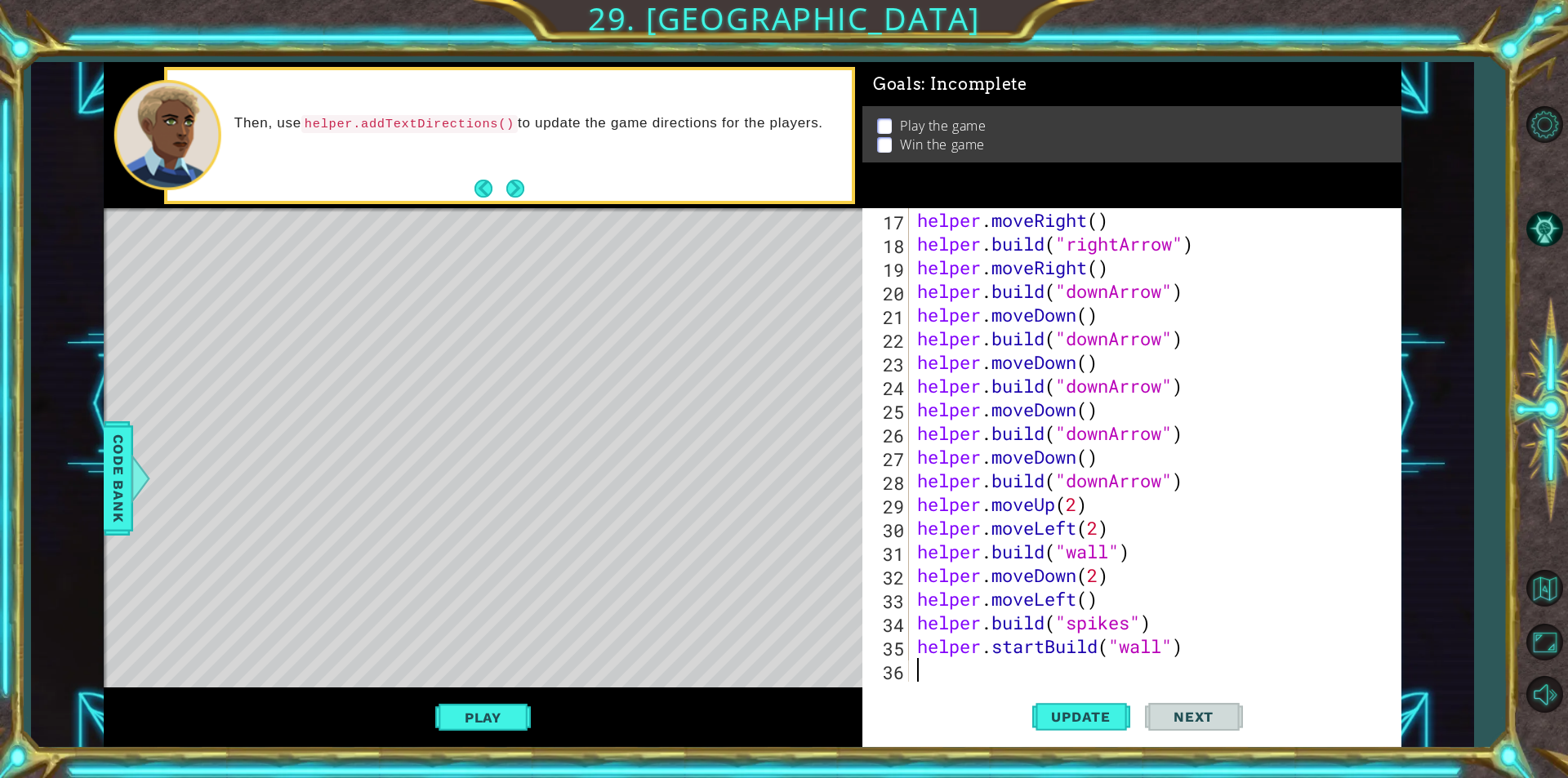
click at [966, 665] on div "helper . moveRight ( ) helper . build ( "rightArrow" ) helper . moveRight ( ) h…" at bounding box center [1153, 468] width 479 height 521
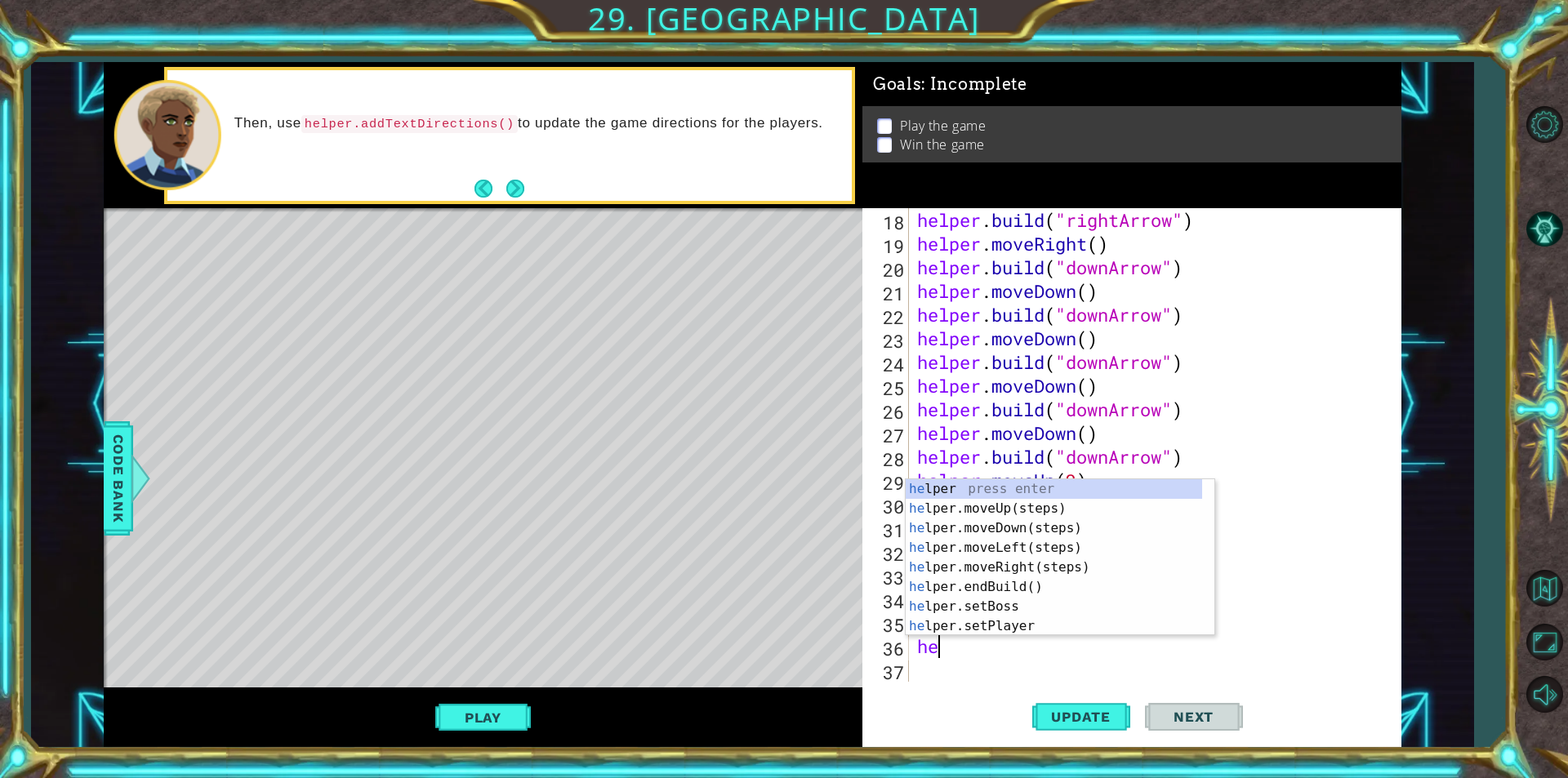
type textarea "hel"
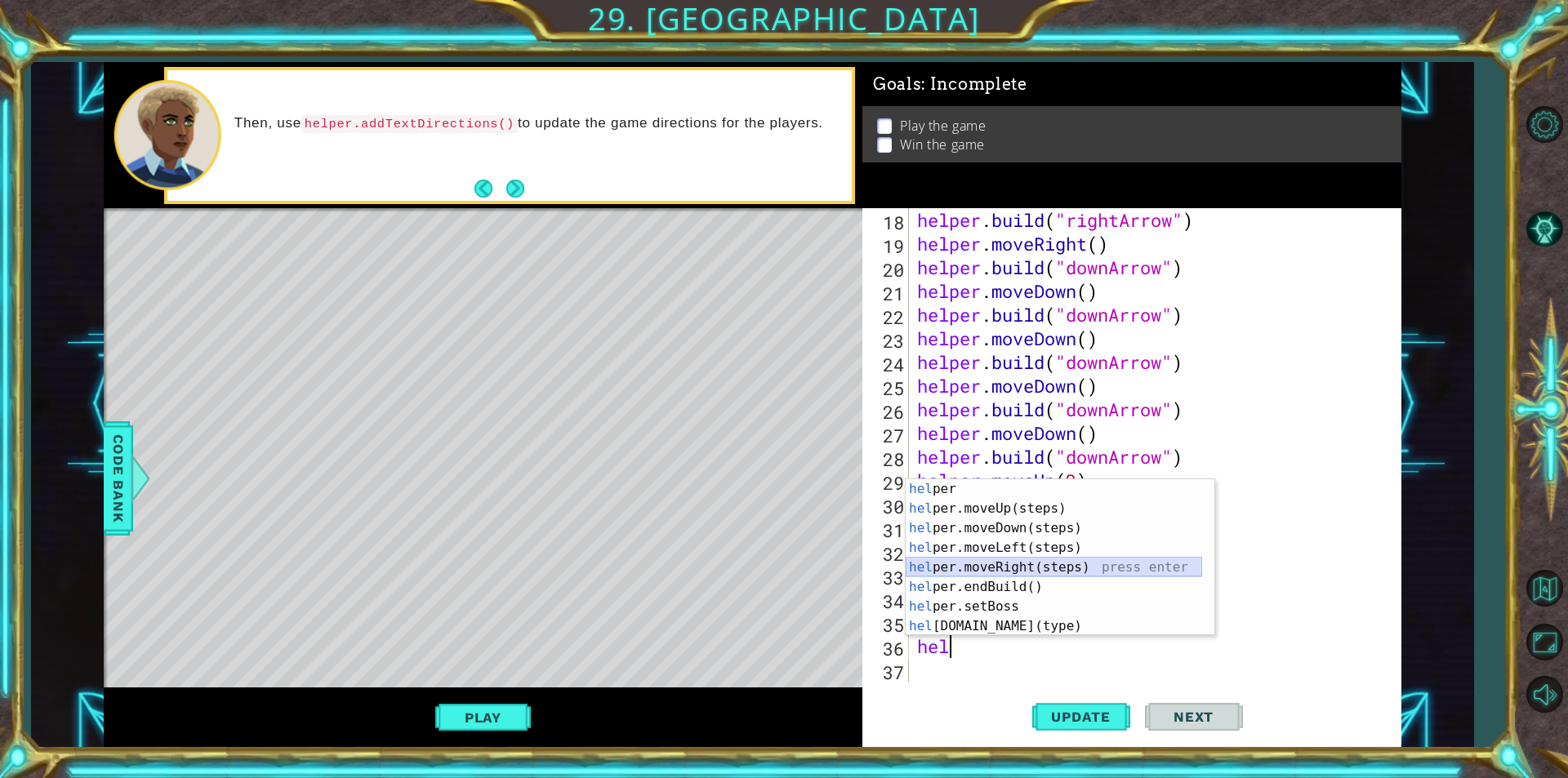
click at [1018, 558] on div "hel per press enter hel per.moveUp(steps) press enter hel per.moveDown(steps) p…" at bounding box center [1053, 577] width 296 height 196
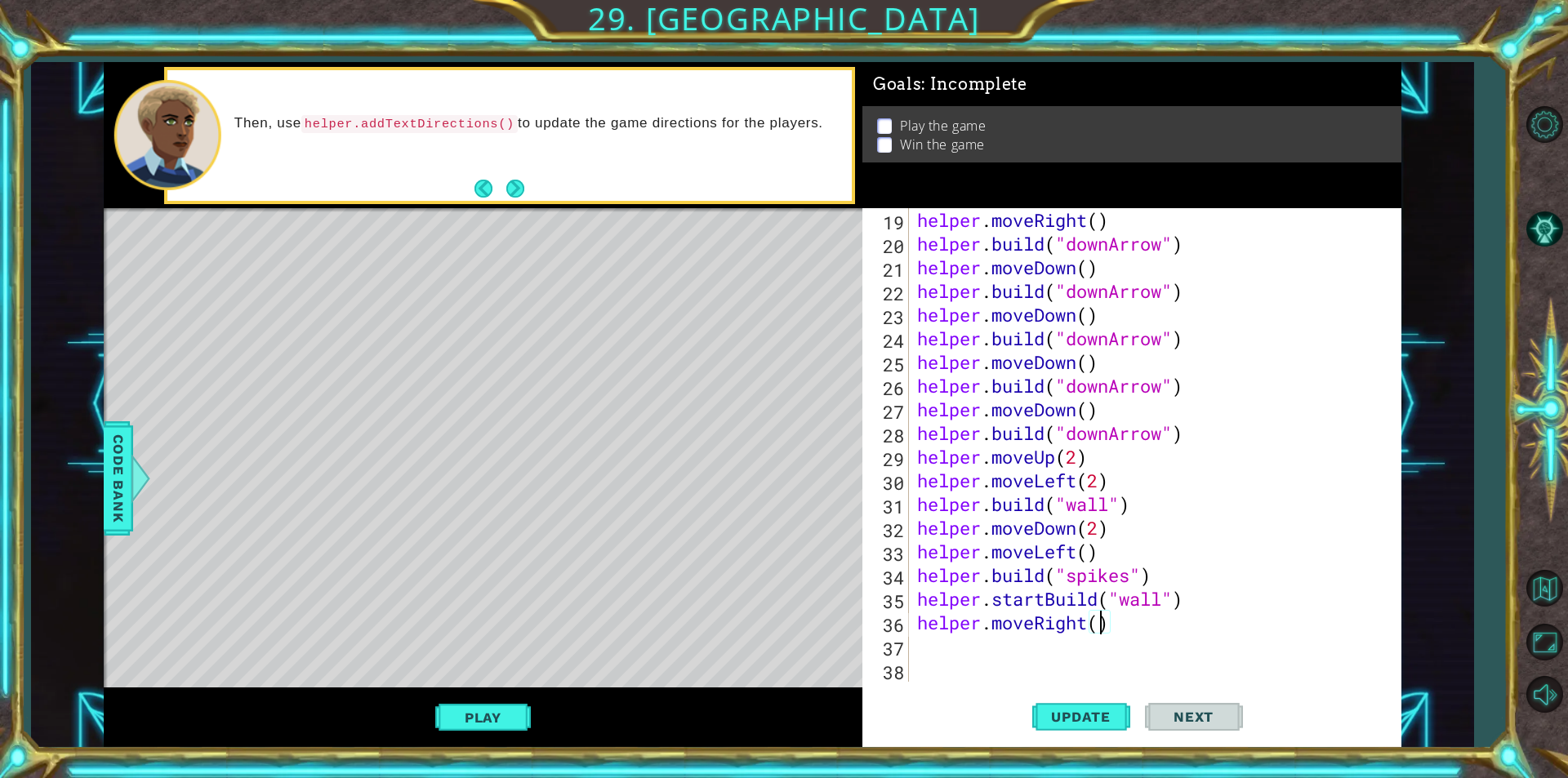
click at [1101, 624] on div "helper . moveRight ( ) helper . build ( "downArrow" ) helper . moveDown ( ) hel…" at bounding box center [1153, 468] width 479 height 521
type textarea "helper.moveRight(5)"
click at [1001, 652] on div "helper . moveRight ( ) helper . build ( "downArrow" ) helper . moveDown ( ) hel…" at bounding box center [1153, 468] width 479 height 521
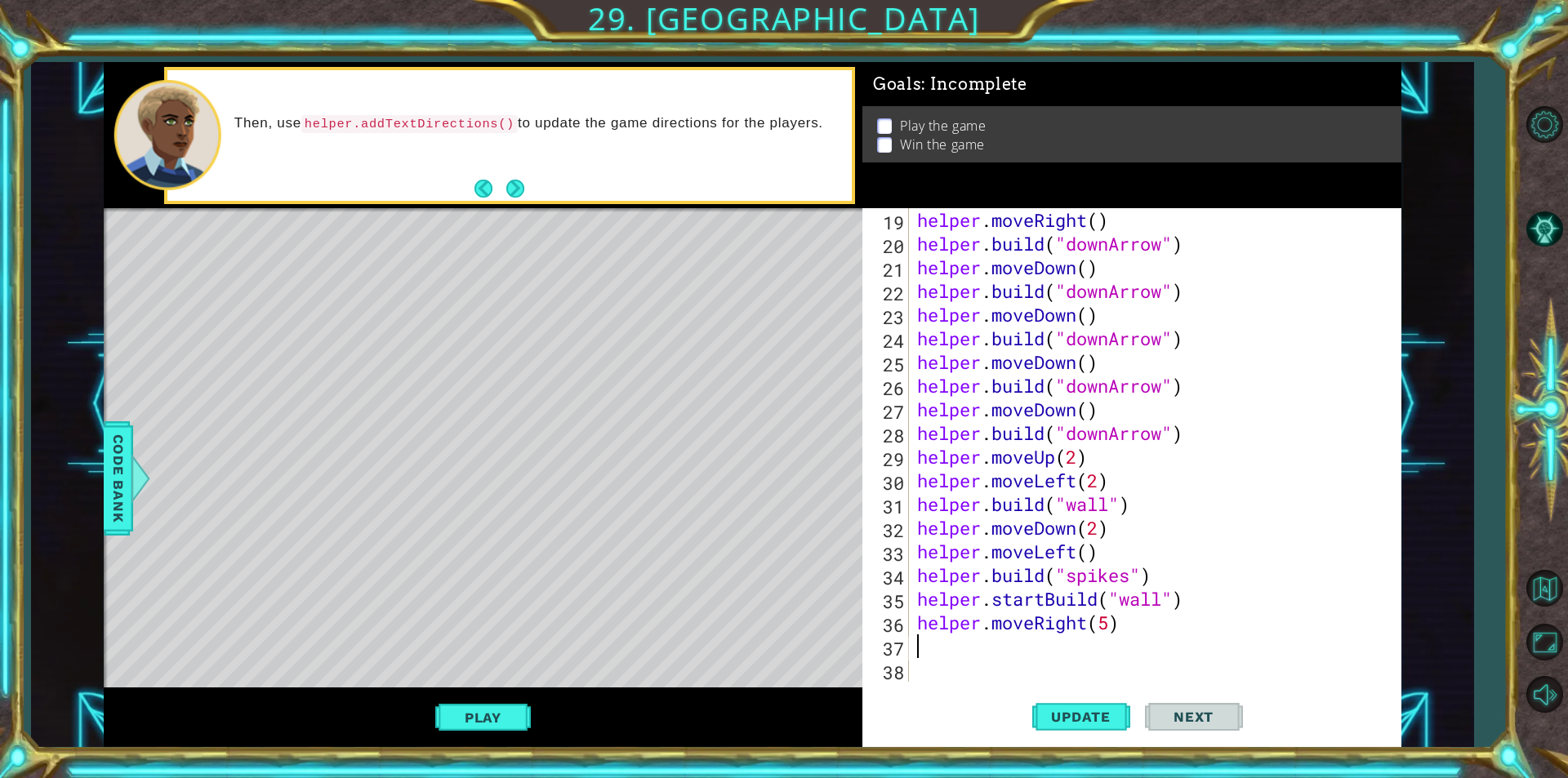
type textarea "h"
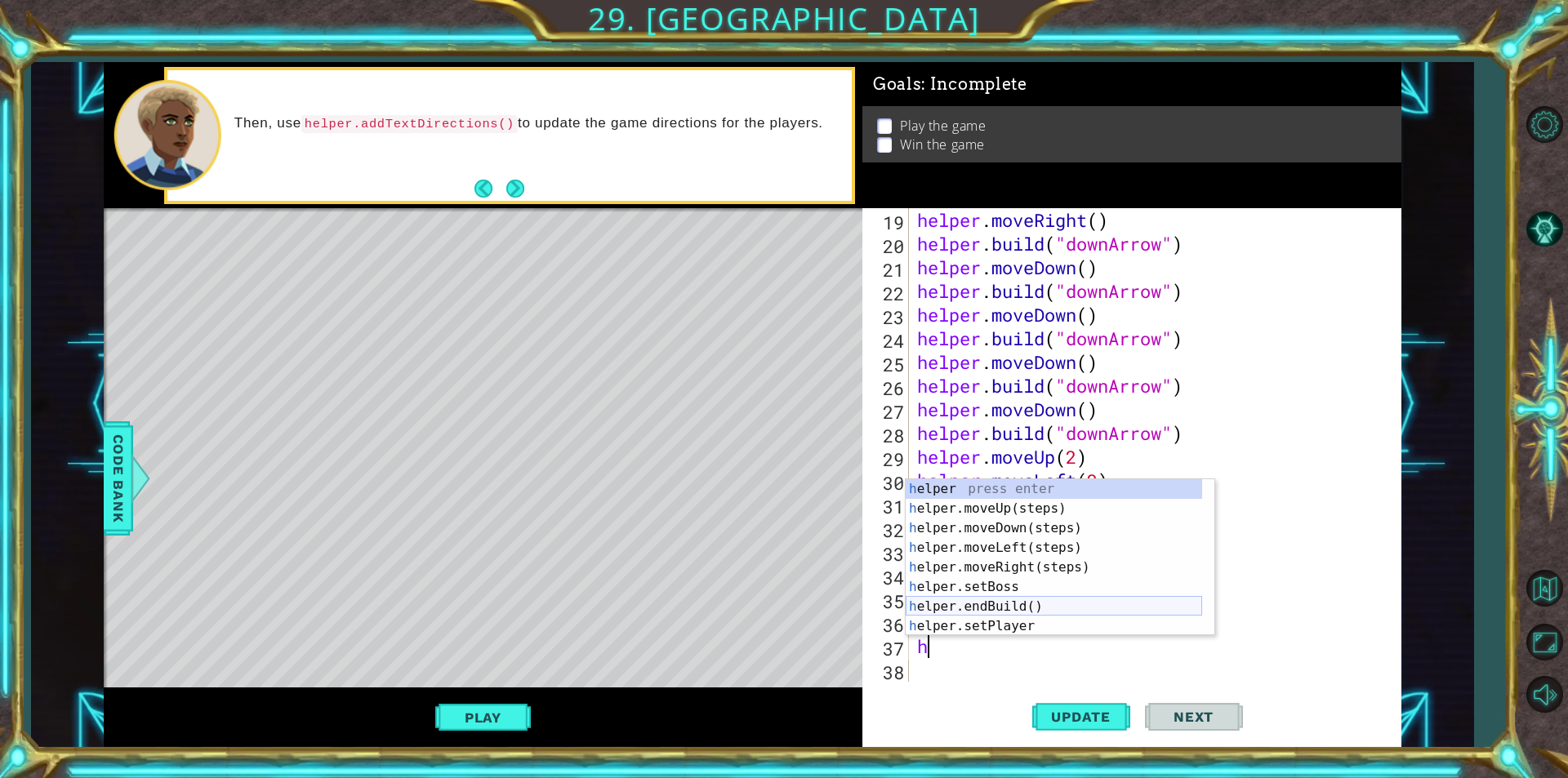
click at [985, 607] on div "h elper press enter h elper.moveUp(steps) press enter h elper.moveDown(steps) p…" at bounding box center [1053, 577] width 296 height 196
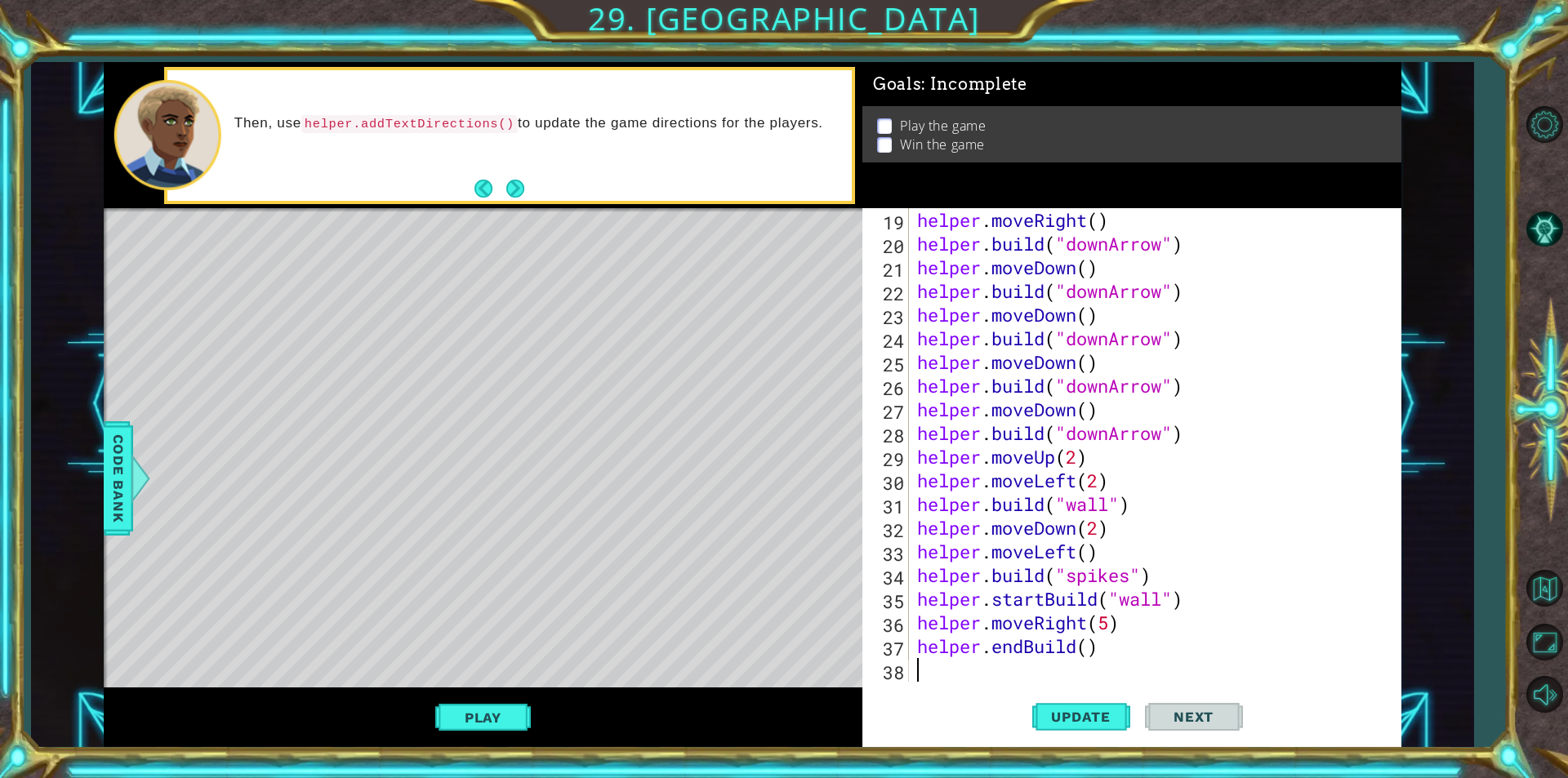
scroll to position [474, 0]
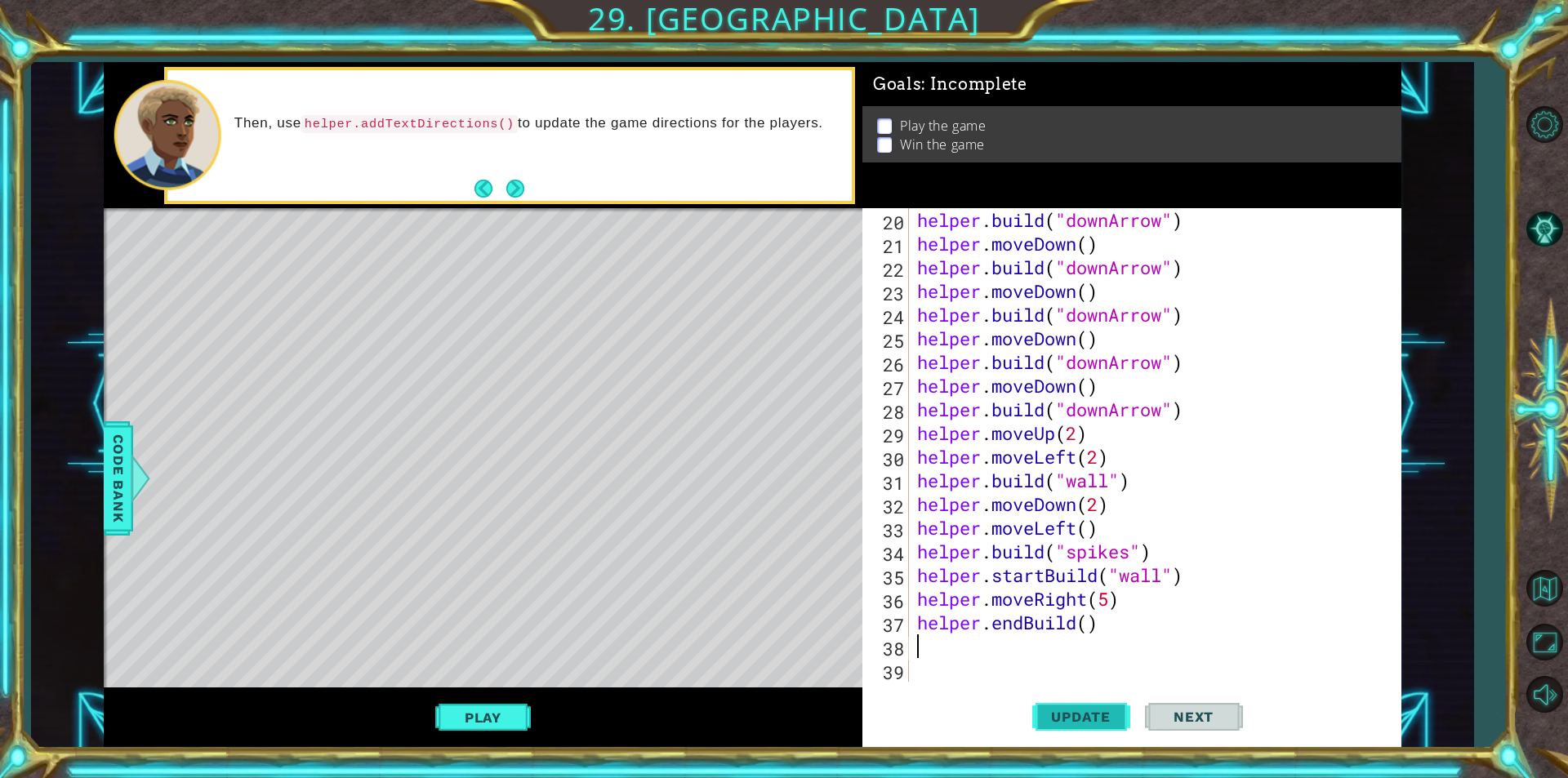
click at [1076, 726] on button "Update" at bounding box center [1081, 717] width 98 height 54
click at [1110, 595] on div "helper . build ( "downArrow" ) helper . moveDown ( ) helper . build ( "downArro…" at bounding box center [1153, 468] width 479 height 521
click at [1063, 716] on span "Update" at bounding box center [1081, 717] width 93 height 16
click at [1165, 571] on div "helper . build ( "downArrow" ) helper . moveDown ( ) helper . build ( "downArro…" at bounding box center [1153, 468] width 479 height 521
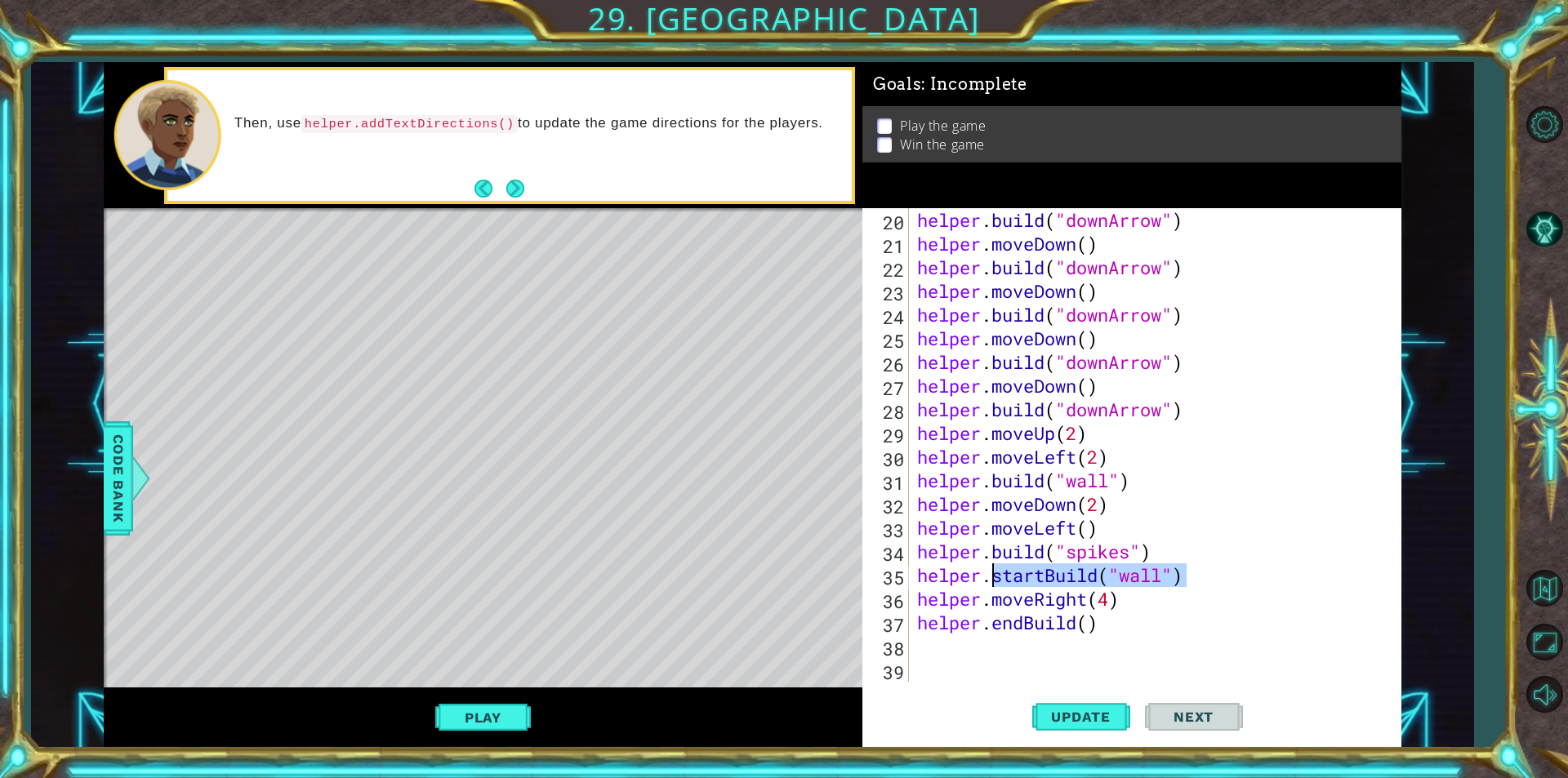
drag, startPoint x: 1196, startPoint y: 581, endPoint x: 994, endPoint y: 574, distance: 202.1
click at [994, 574] on div "helper . build ( "downArrow" ) helper . moveDown ( ) helper . build ( "downArro…" at bounding box center [1153, 468] width 479 height 521
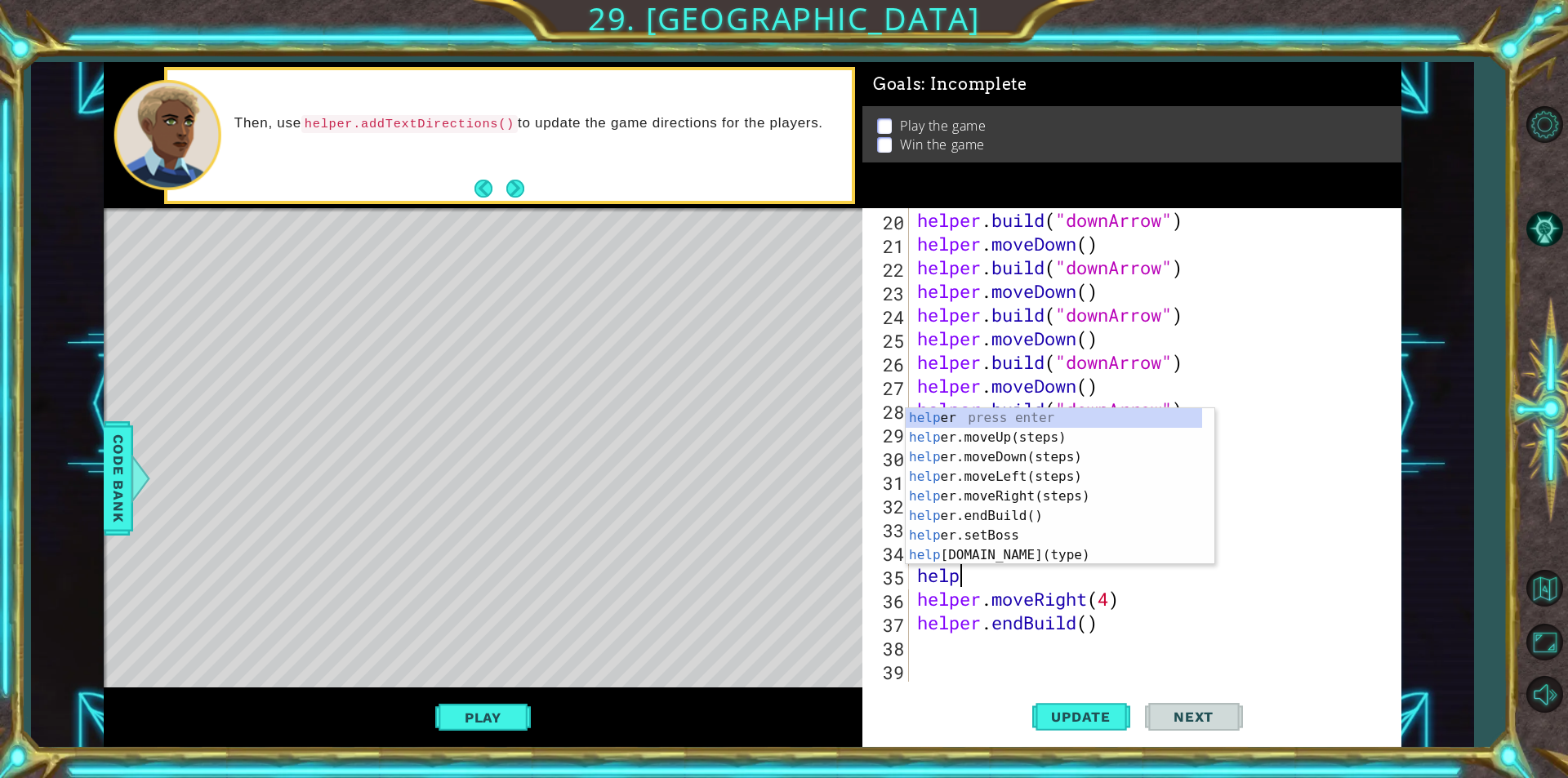
type textarea "hel"
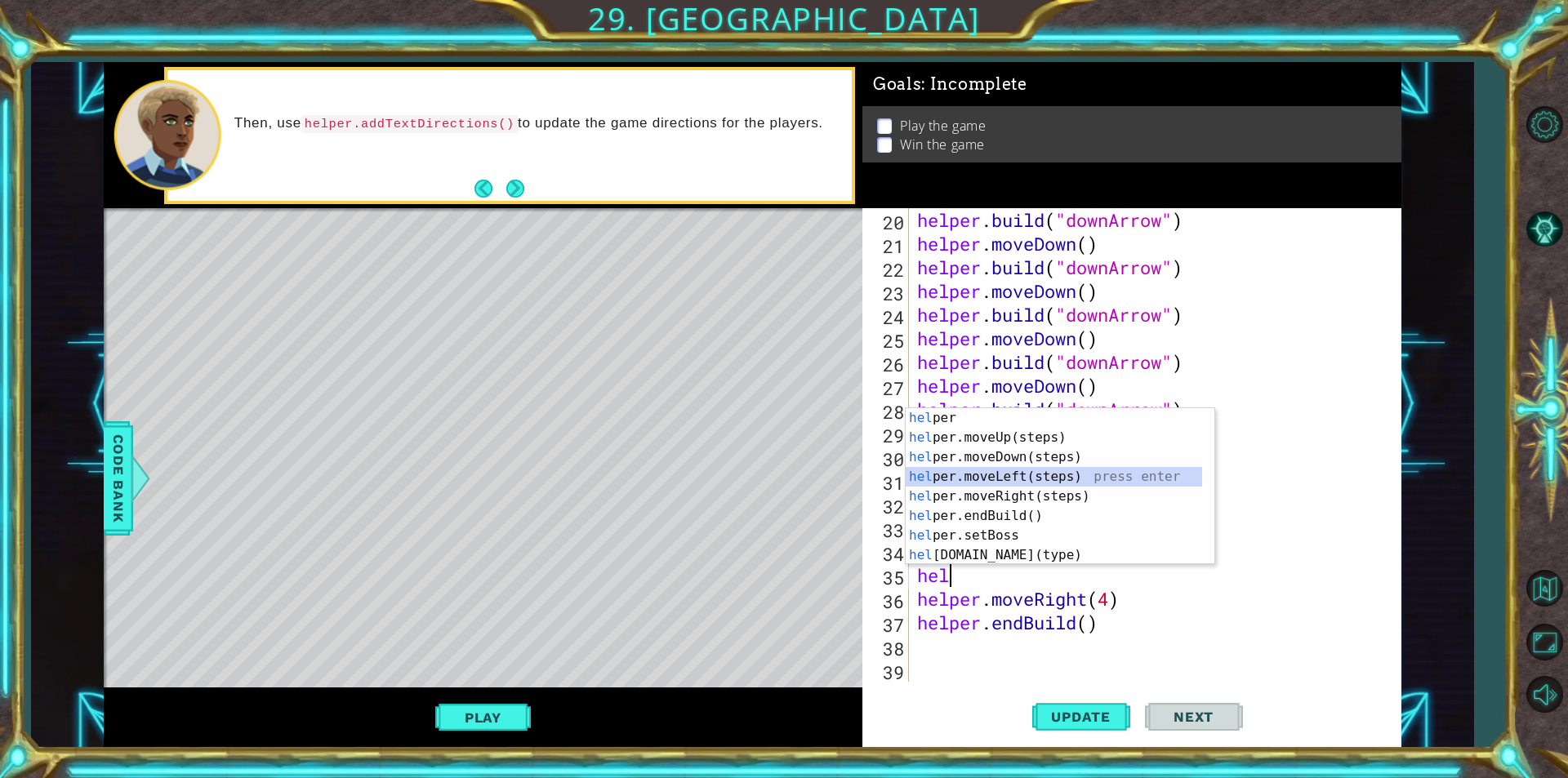
click at [970, 472] on div "hel per press enter hel per.moveUp(steps) press enter hel per.moveDown(steps) p…" at bounding box center [1053, 506] width 296 height 196
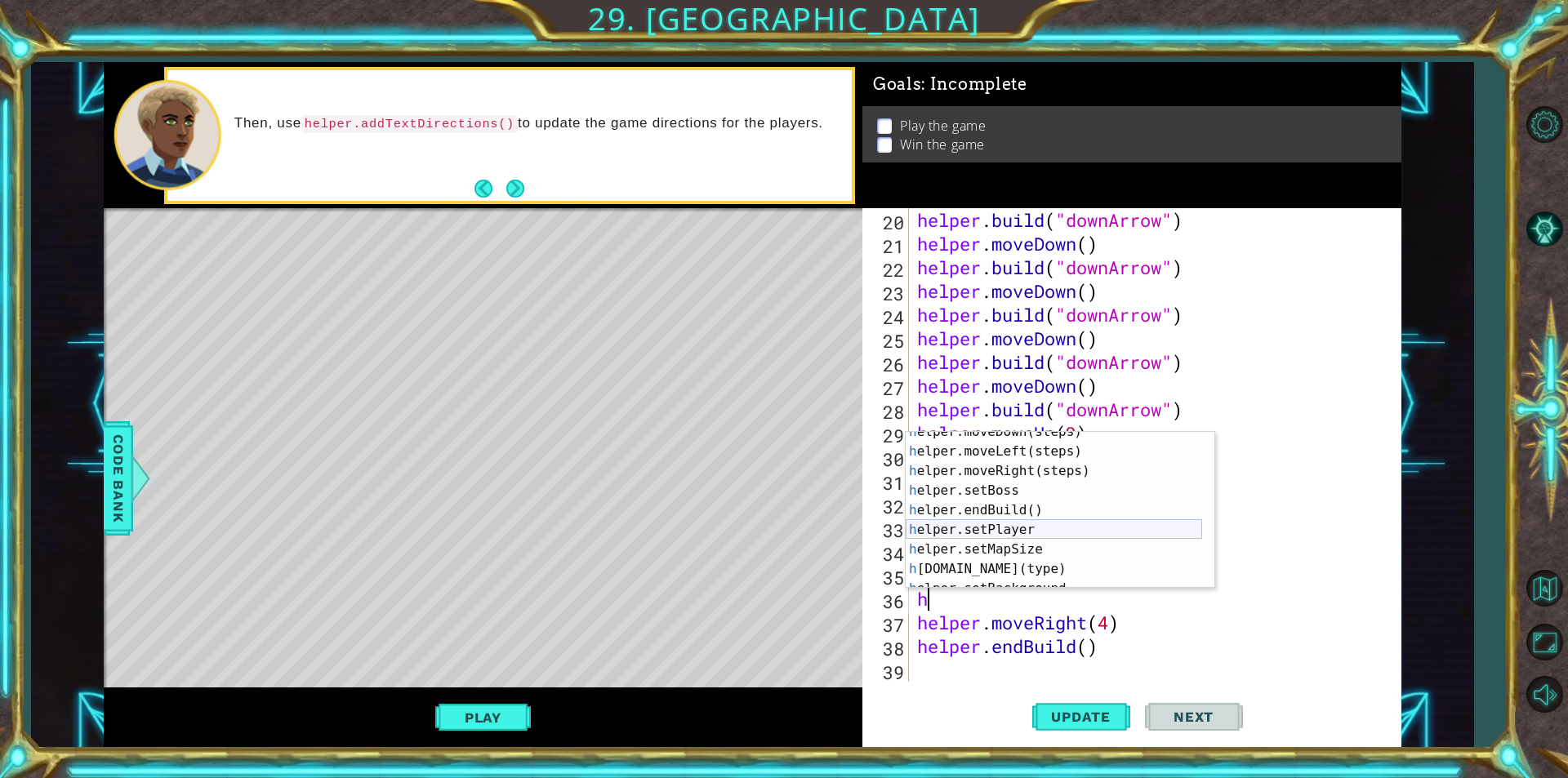
scroll to position [98, 0]
click at [977, 519] on div "h elper.setBoss press enter h elper.endBuild() press enter h elper.setPlayer pr…" at bounding box center [1053, 530] width 296 height 196
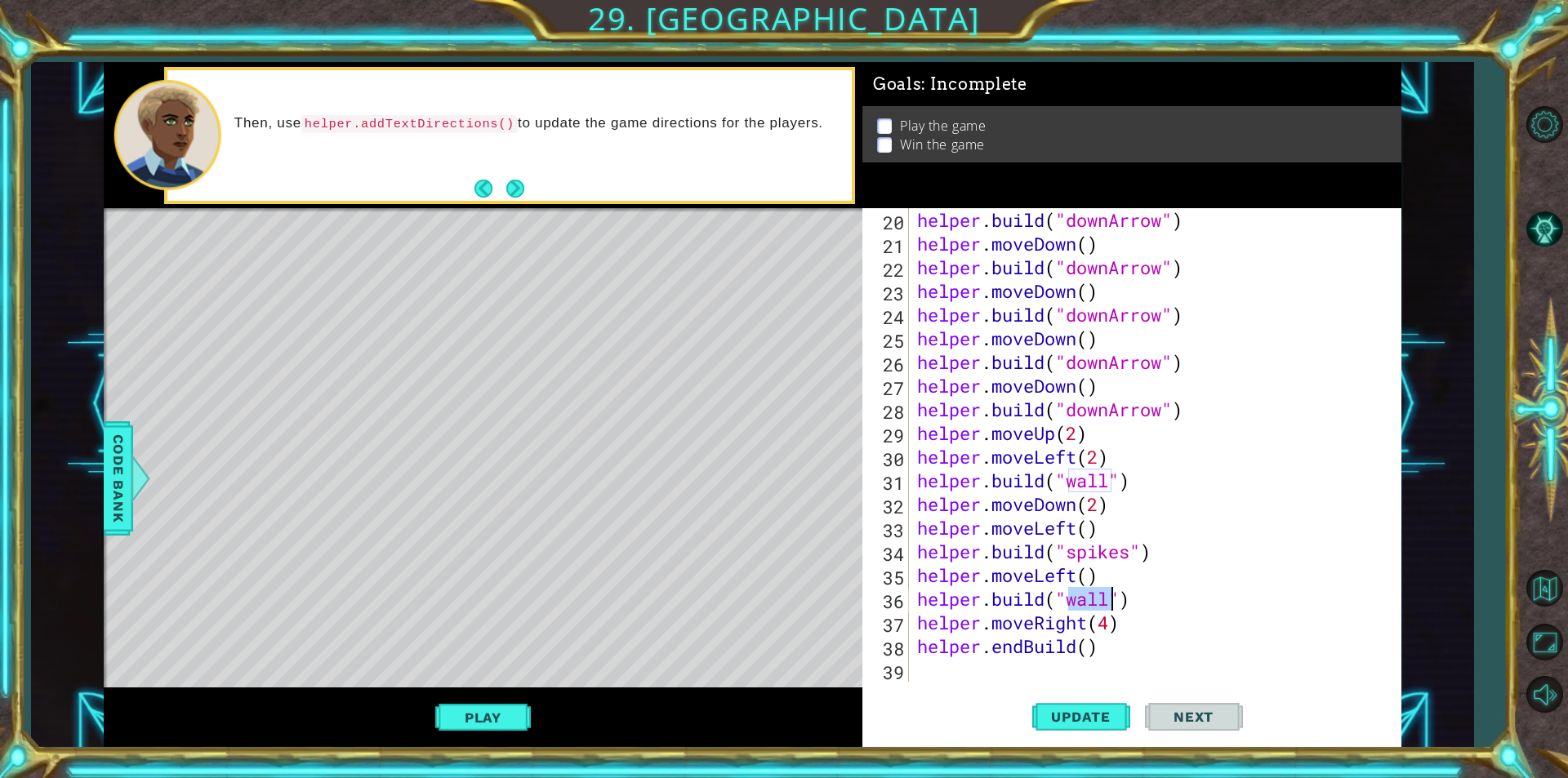
click at [1110, 624] on div "helper . build ( "downArrow" ) helper . moveDown ( ) helper . build ( "downArro…" at bounding box center [1153, 468] width 479 height 521
click at [1083, 710] on span "Update" at bounding box center [1081, 717] width 93 height 16
click at [1092, 718] on span "Update" at bounding box center [1081, 717] width 93 height 16
click at [513, 179] on button "Next" at bounding box center [515, 189] width 21 height 20
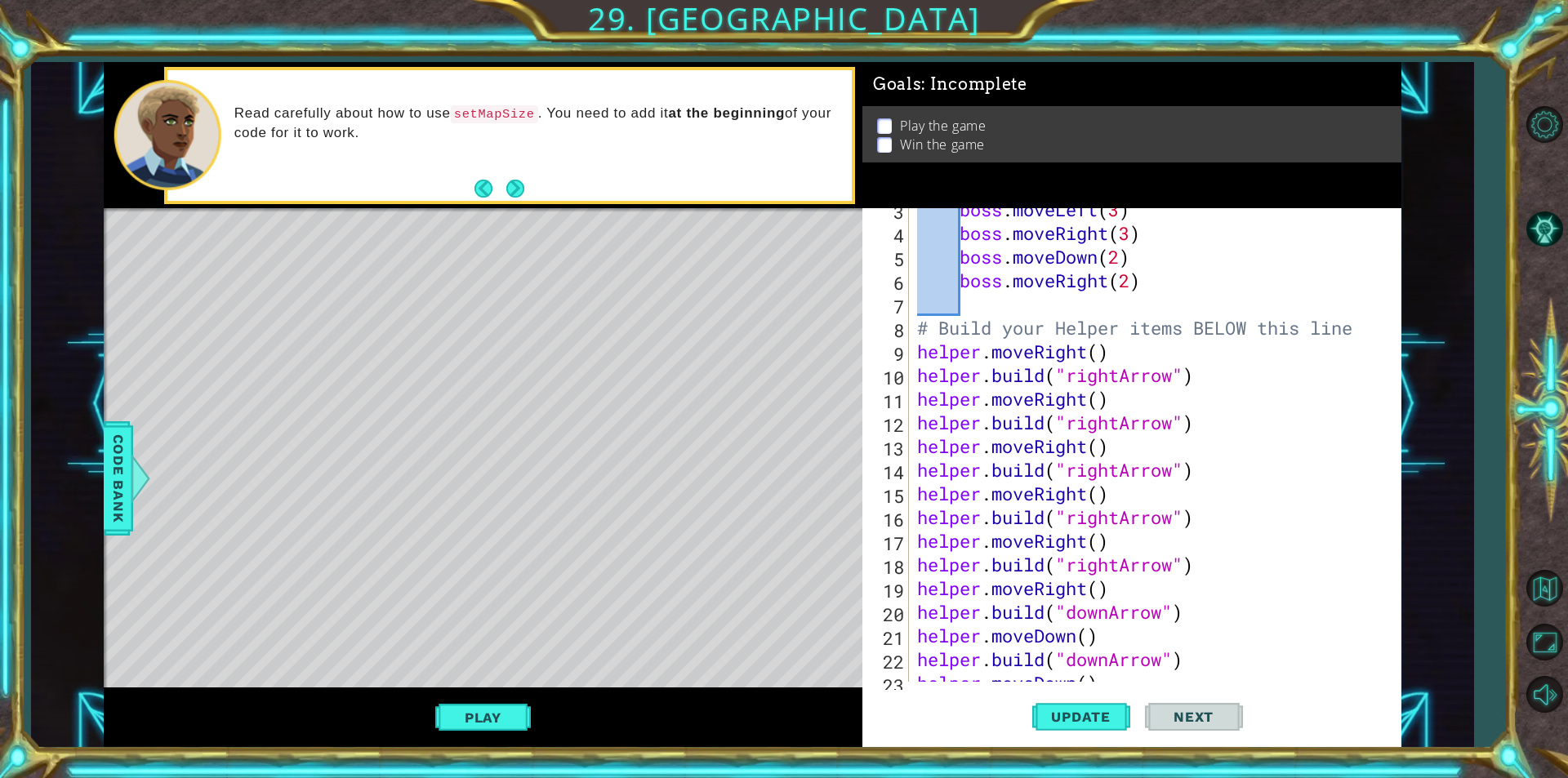
scroll to position [0, 0]
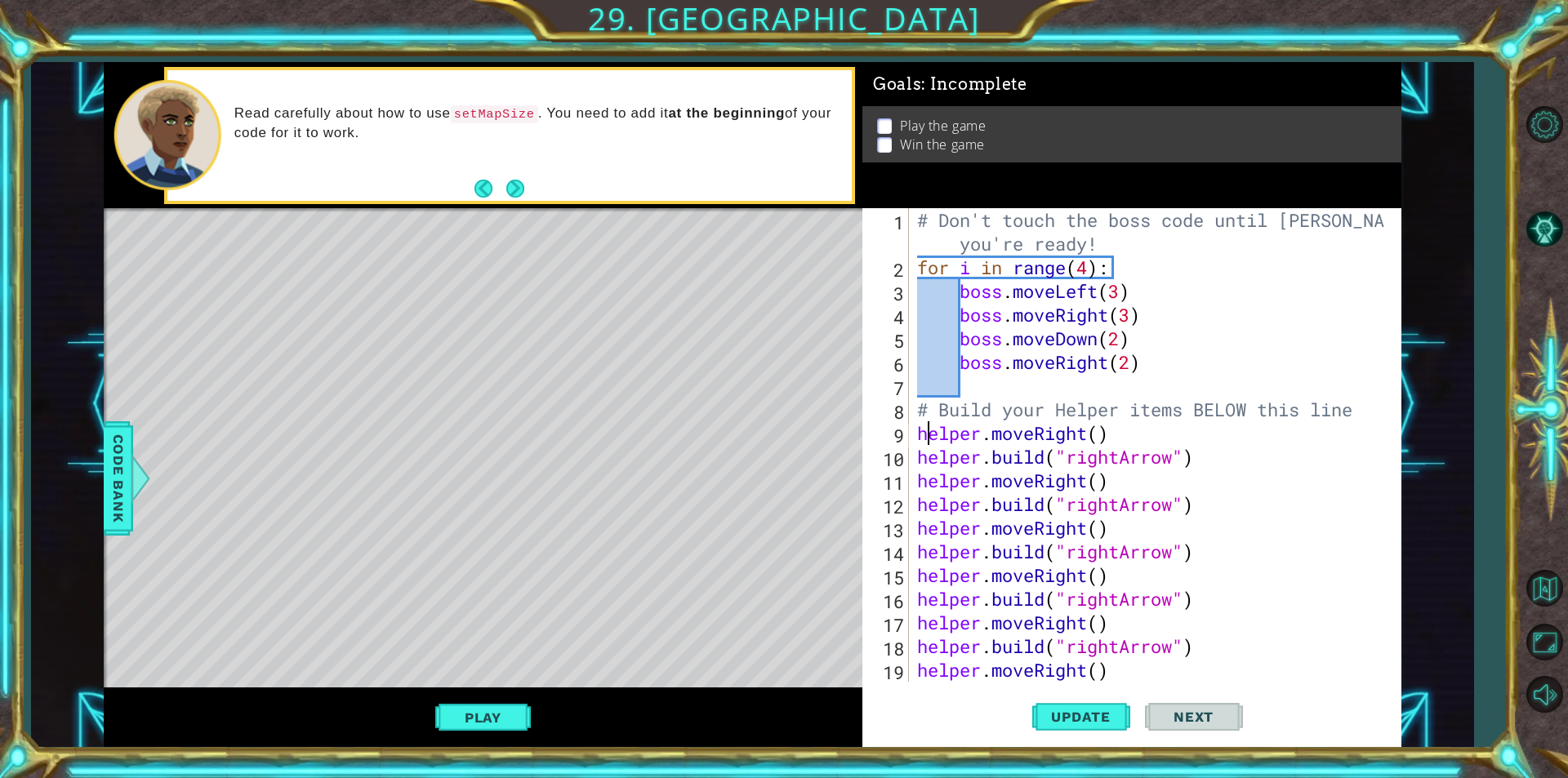
click at [923, 422] on div "# Don't touch the boss code until [PERSON_NAME] says you're ready! for i in ran…" at bounding box center [1153, 480] width 479 height 544
type textarea "helper.moveRight()"
click at [911, 428] on div "helper.moveRight() 1 2 3 4 5 6 7 8 9 10 11 12 13 14 15 16 17 18 19 20 # Don't t…" at bounding box center [1129, 445] width 534 height 474
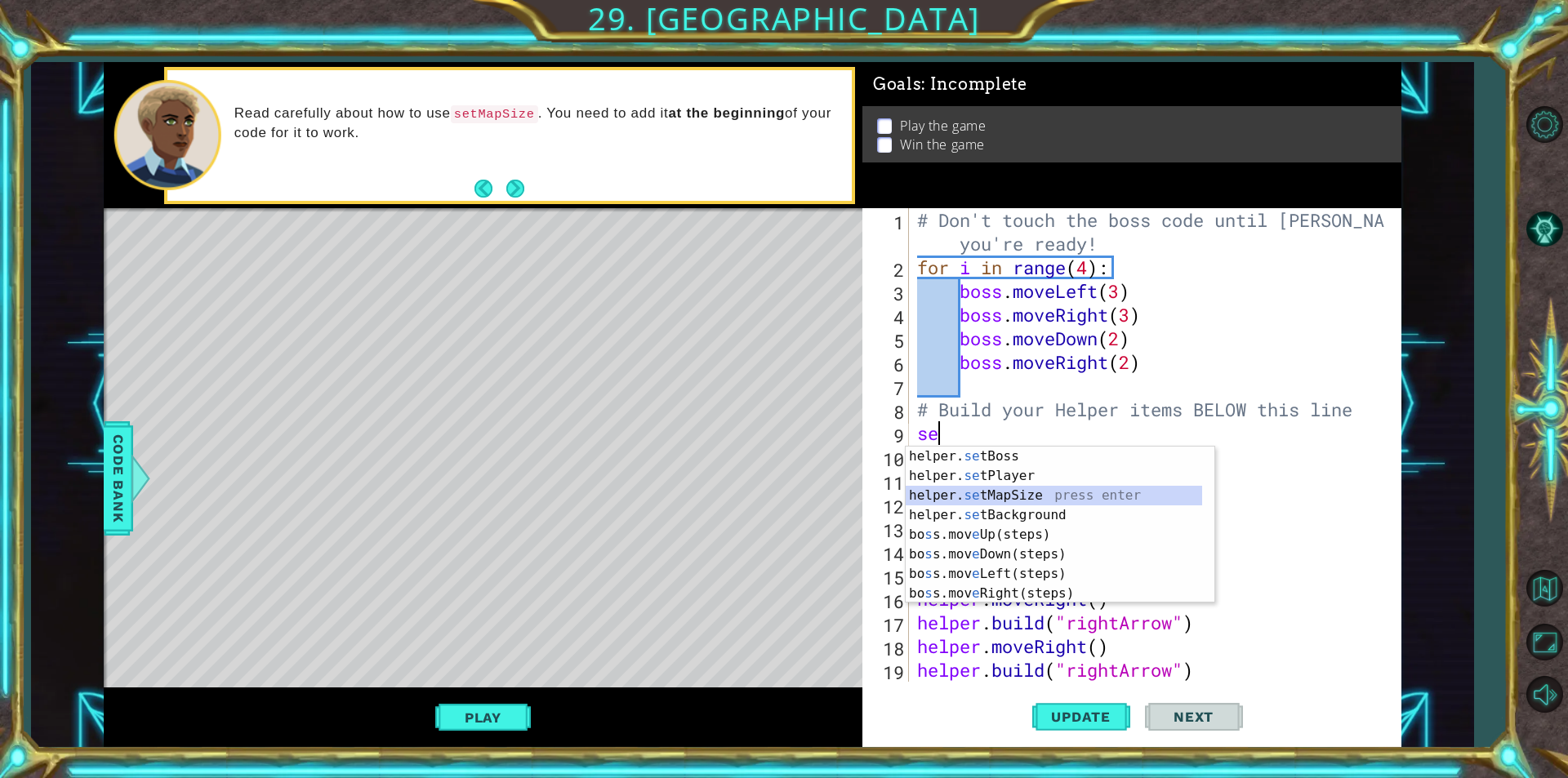
click at [951, 490] on div "helper. se tBoss press enter helper. se tPlayer press enter helper. se tMapSize…" at bounding box center [1053, 544] width 296 height 196
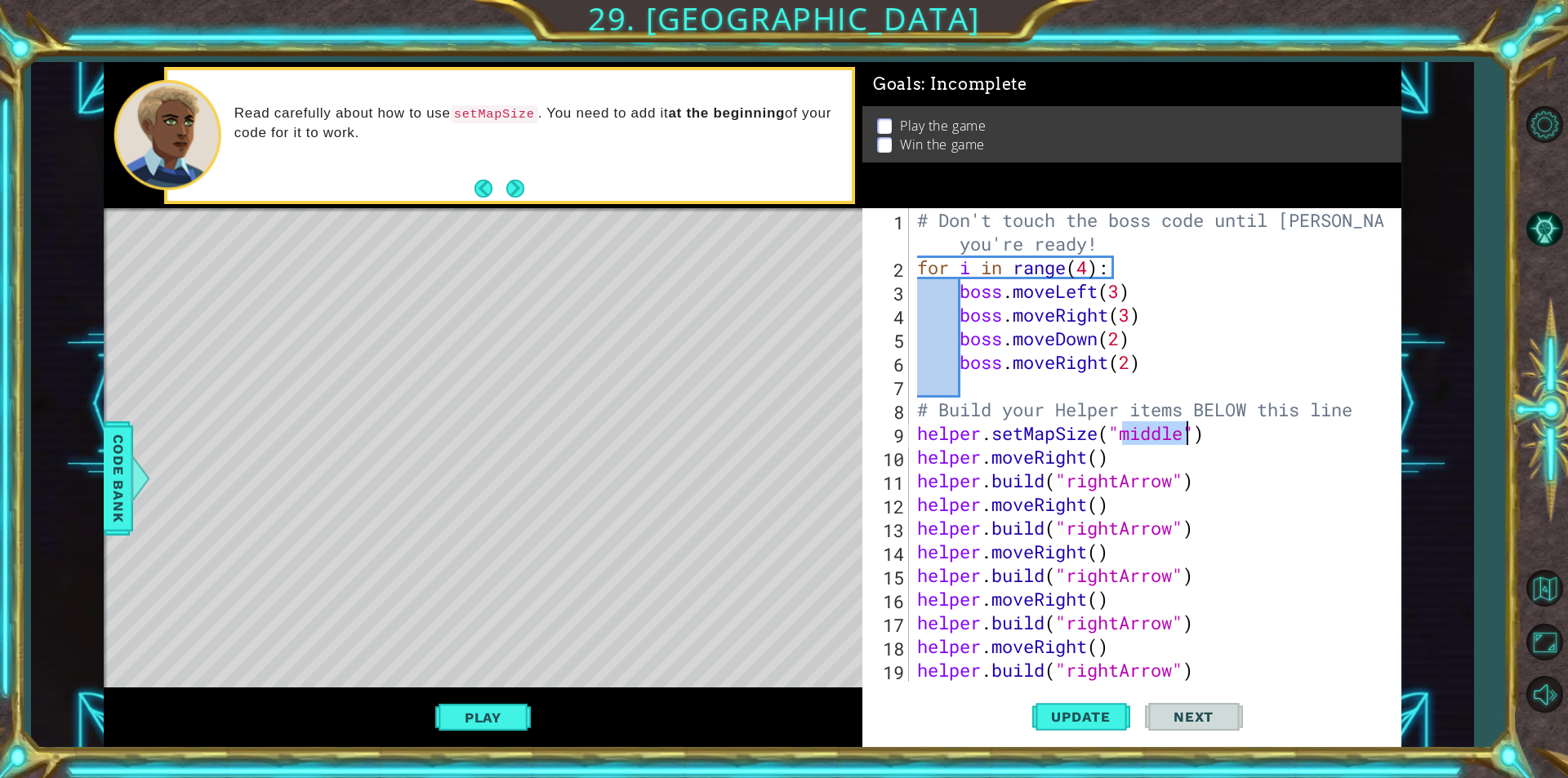
click at [1143, 435] on div "# Don't touch the boss code until [PERSON_NAME] says you're ready! for i in ran…" at bounding box center [1149, 445] width 471 height 474
click at [1143, 435] on div "# Don't touch the boss code until [PERSON_NAME] says you're ready! for i in ran…" at bounding box center [1153, 480] width 479 height 544
click at [1088, 708] on span "Update" at bounding box center [1081, 717] width 93 height 16
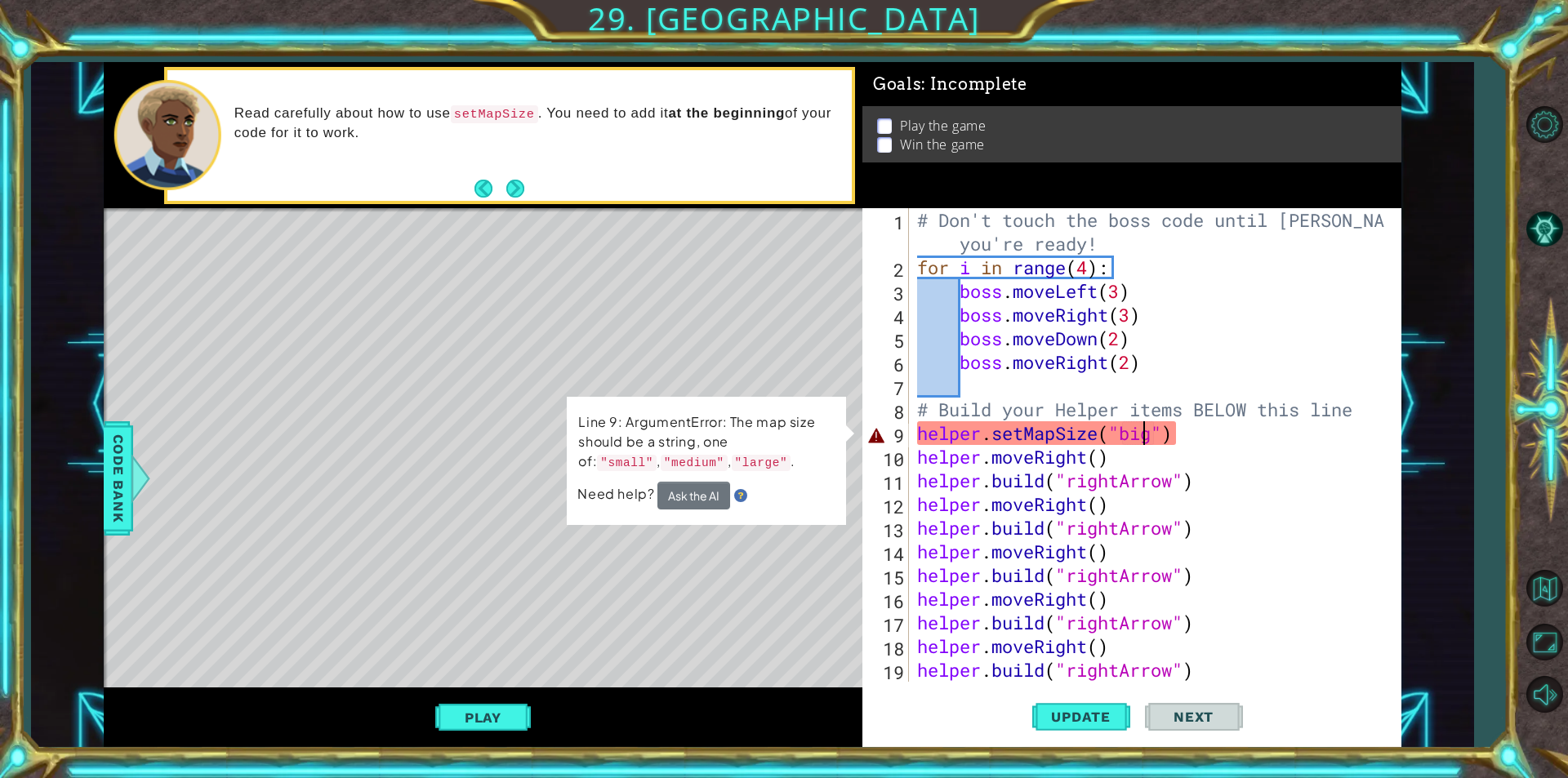
click at [1139, 437] on div "# Don't touch the boss code until [PERSON_NAME] says you're ready! for i in ran…" at bounding box center [1153, 480] width 479 height 544
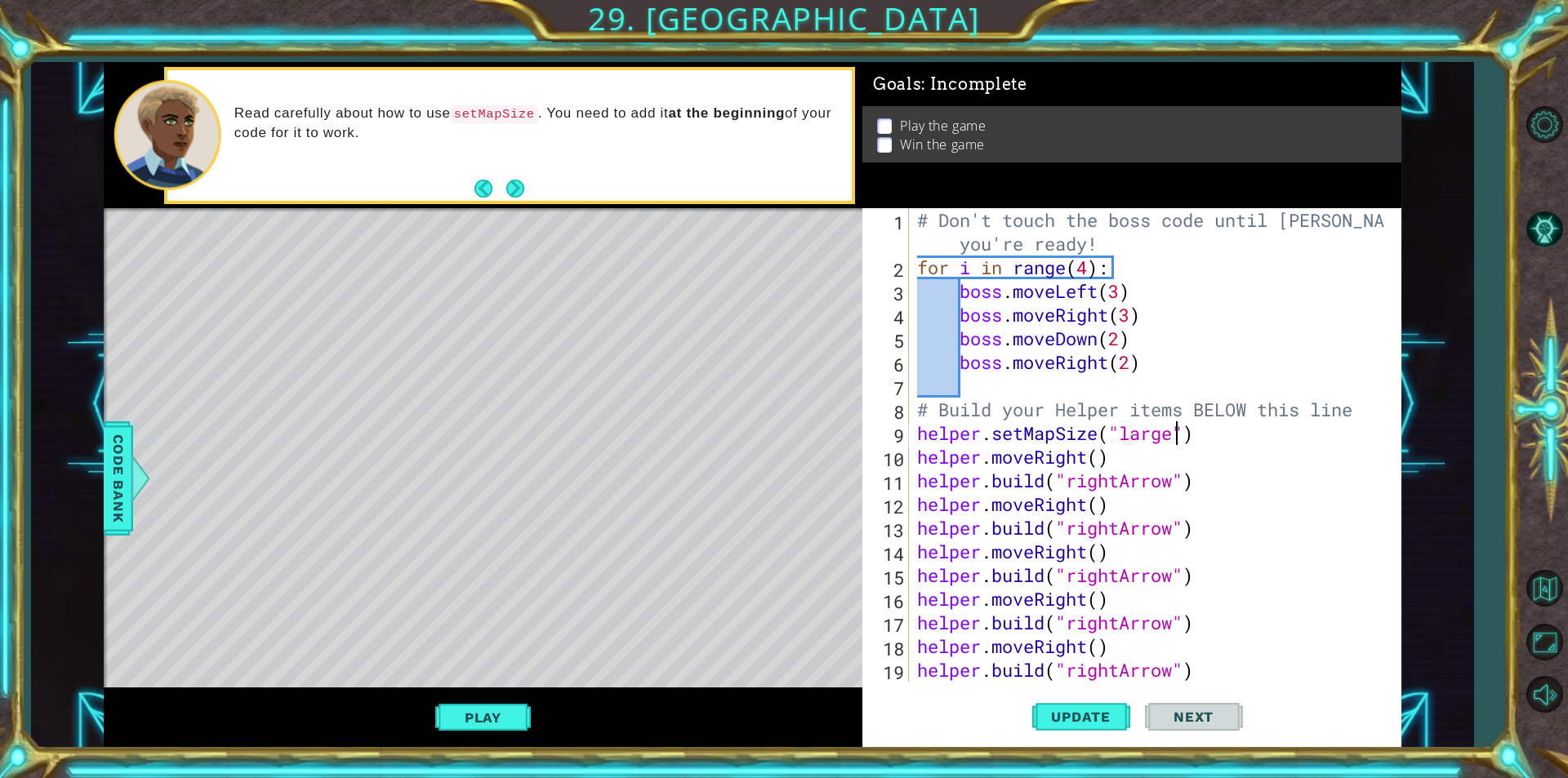
scroll to position [0, 11]
click at [1094, 714] on span "Update" at bounding box center [1081, 717] width 93 height 16
click at [1090, 721] on span "Update" at bounding box center [1081, 717] width 93 height 16
click at [1140, 439] on div "# Don't touch the boss code until [PERSON_NAME] says you're ready! for i in ran…" at bounding box center [1153, 480] width 479 height 544
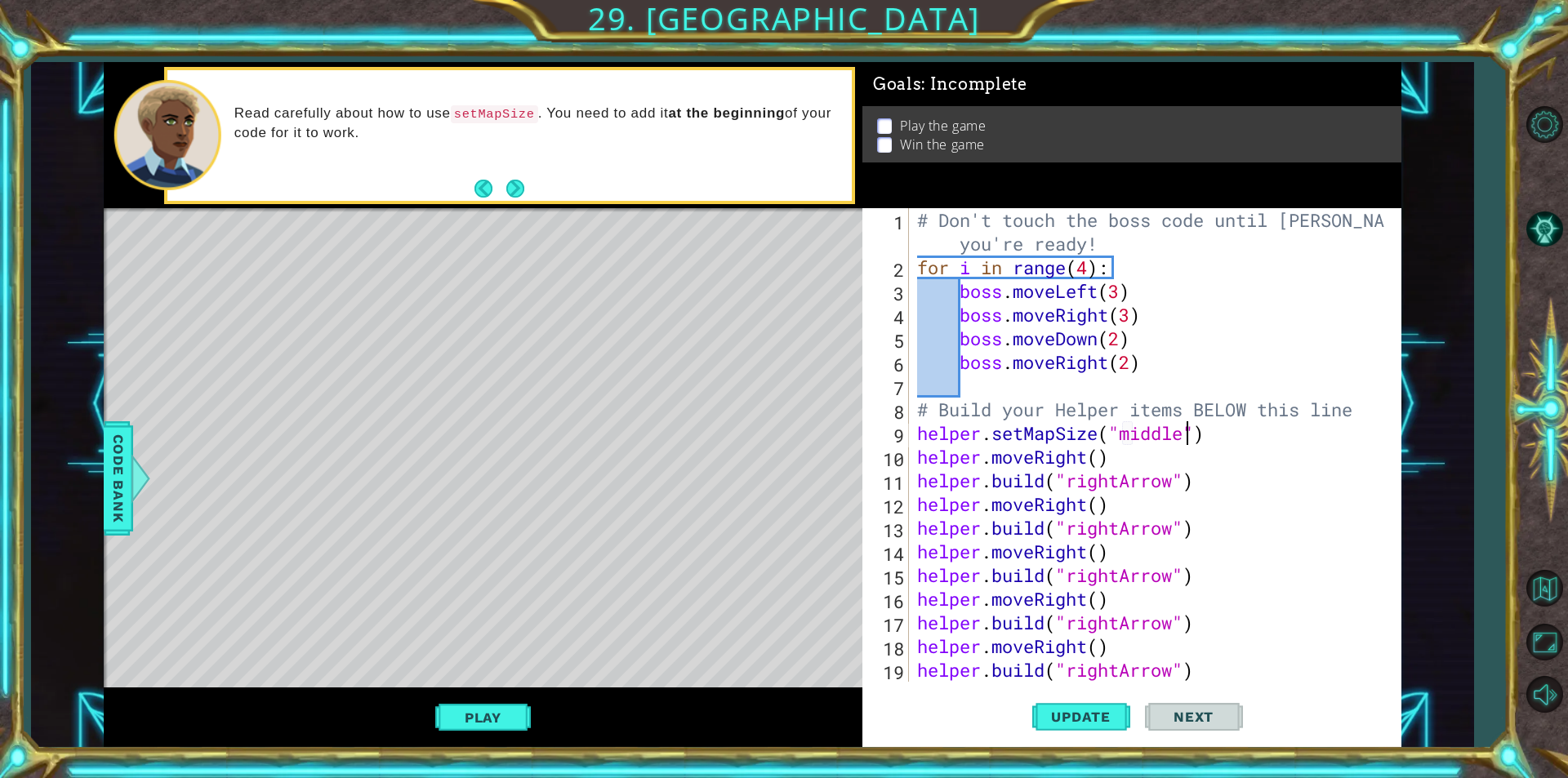
scroll to position [0, 12]
click at [1077, 702] on button "Update" at bounding box center [1081, 717] width 98 height 54
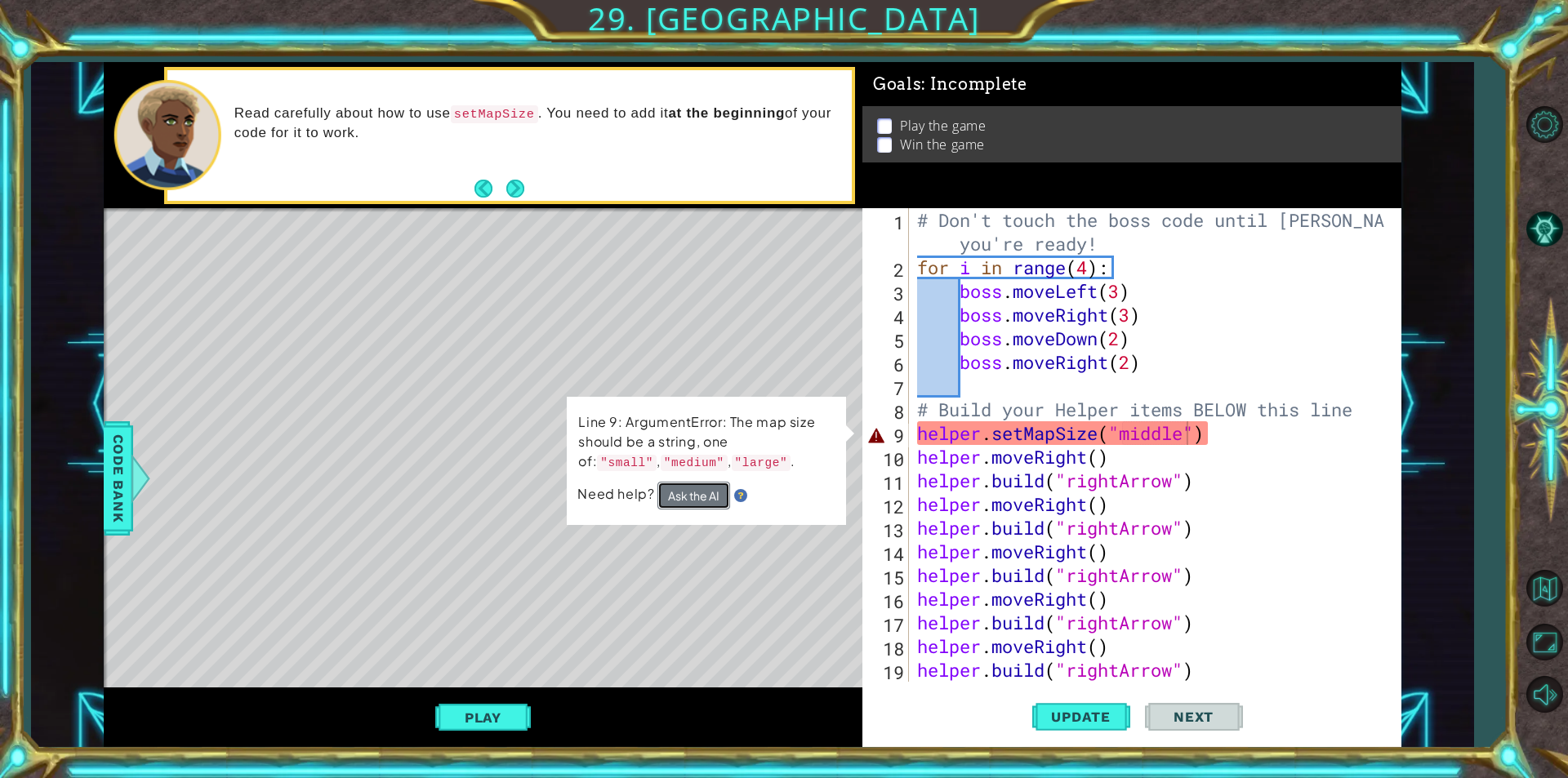
click at [678, 506] on button "Ask the AI" at bounding box center [694, 496] width 73 height 28
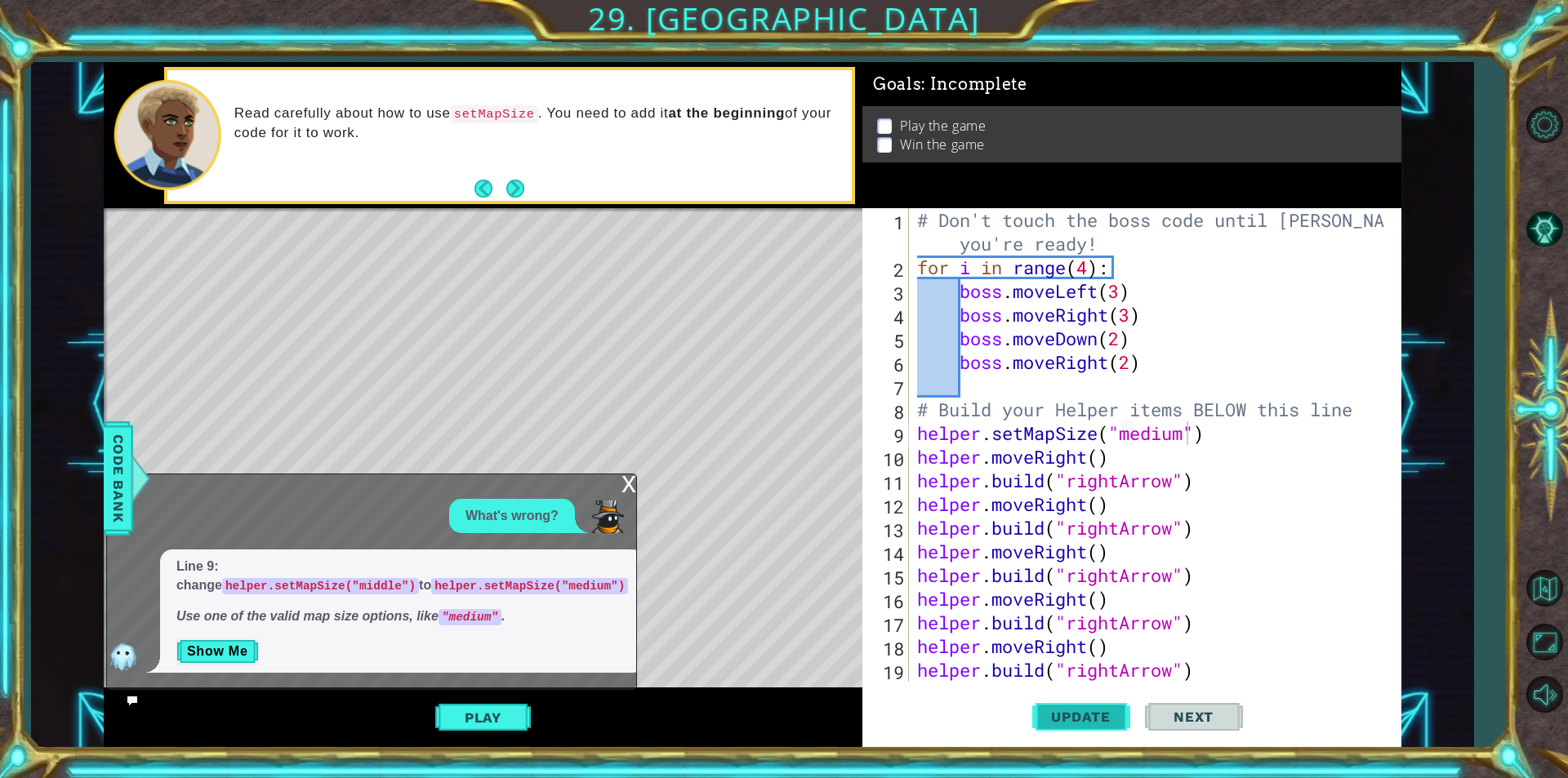
click at [1105, 719] on span "Update" at bounding box center [1081, 717] width 93 height 16
click at [627, 490] on div "x" at bounding box center [629, 483] width 15 height 16
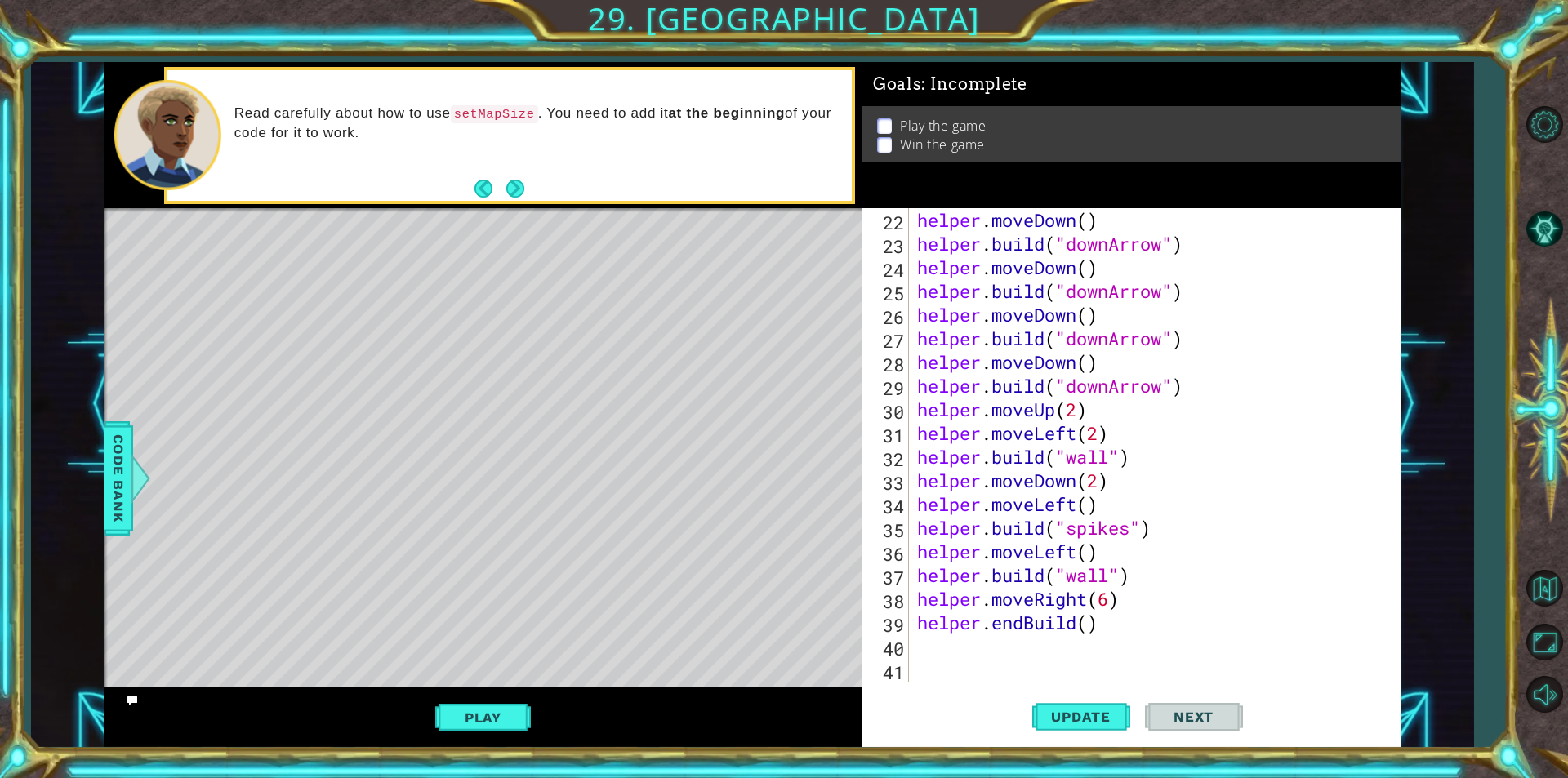
scroll to position [0, 8]
click at [1111, 601] on div "helper . moveDown ( ) helper . build ( "downArrow" ) helper . moveDown ( ) help…" at bounding box center [1153, 468] width 479 height 521
drag, startPoint x: 1124, startPoint y: 602, endPoint x: 1091, endPoint y: 594, distance: 34.0
click at [1091, 594] on div "helper . moveDown ( ) helper . build ( "downArrow" ) helper . moveDown ( ) help…" at bounding box center [1153, 468] width 479 height 521
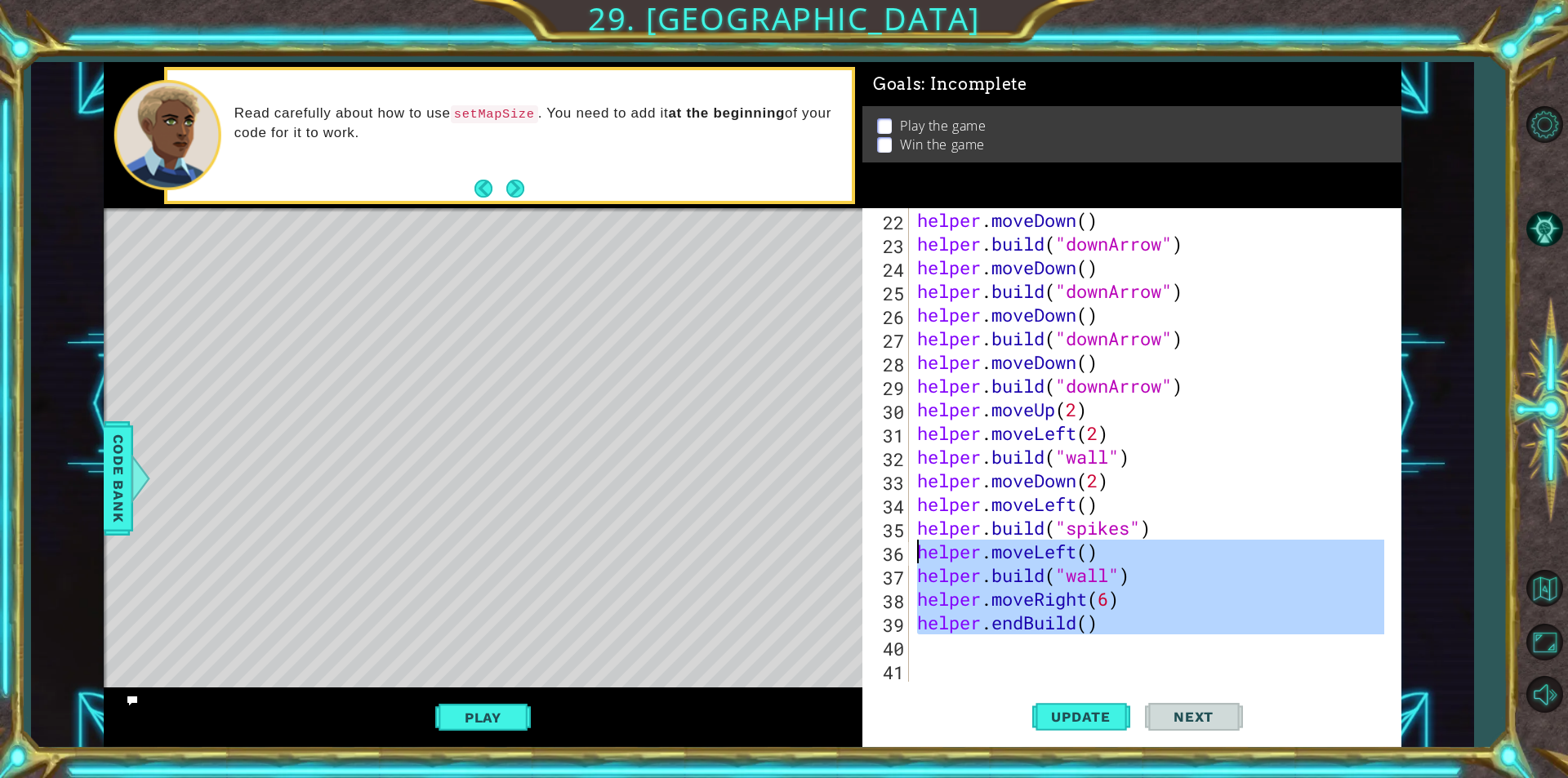
drag, startPoint x: 1103, startPoint y: 635, endPoint x: 918, endPoint y: 559, distance: 200.0
click at [918, 559] on div "helper . moveDown ( ) helper . build ( "downArrow" ) helper . moveDown ( ) help…" at bounding box center [1153, 468] width 479 height 521
type textarea "helper.moveLeft() [DOMAIN_NAME]("wall")"
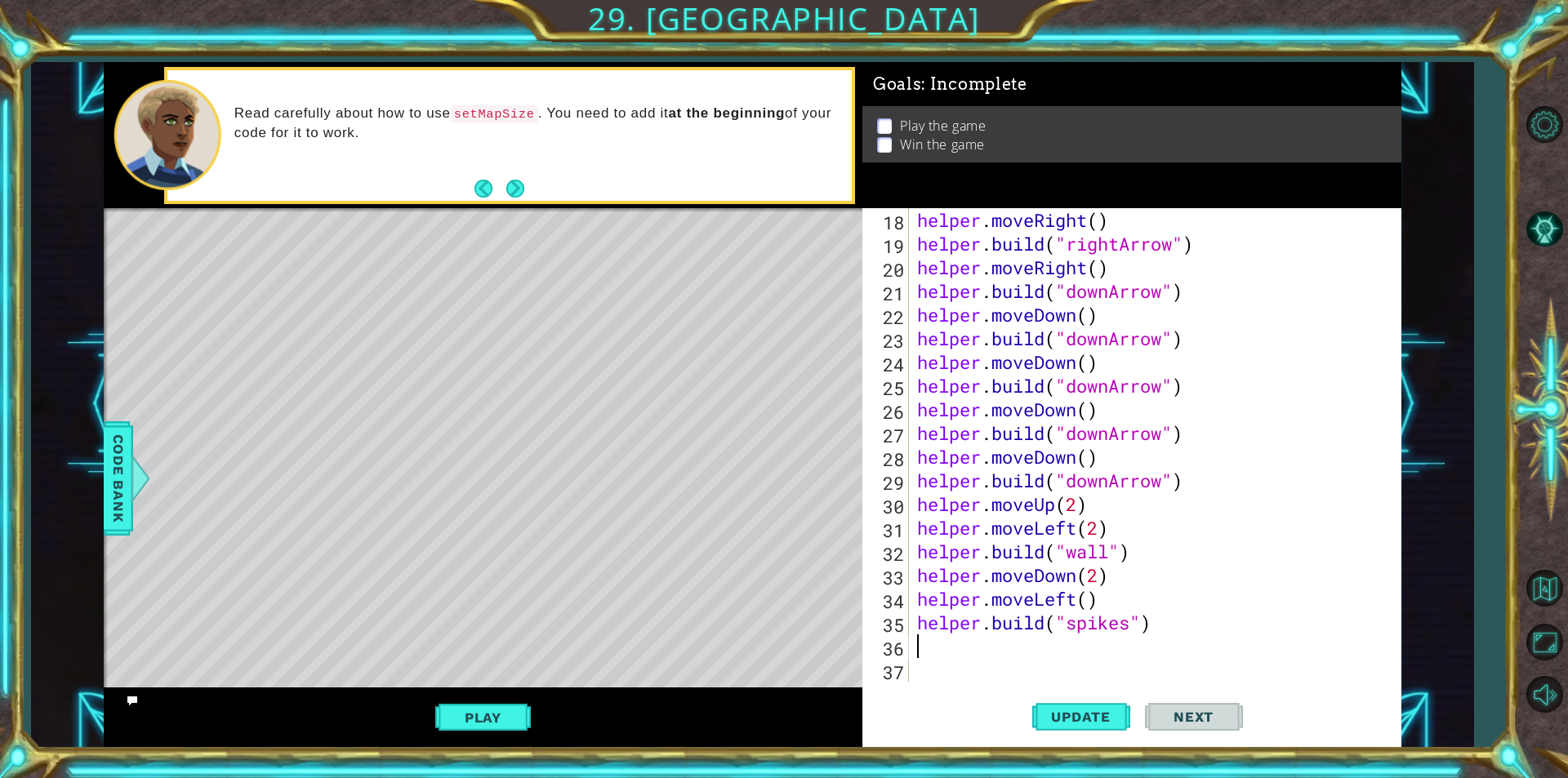
type textarea "h"
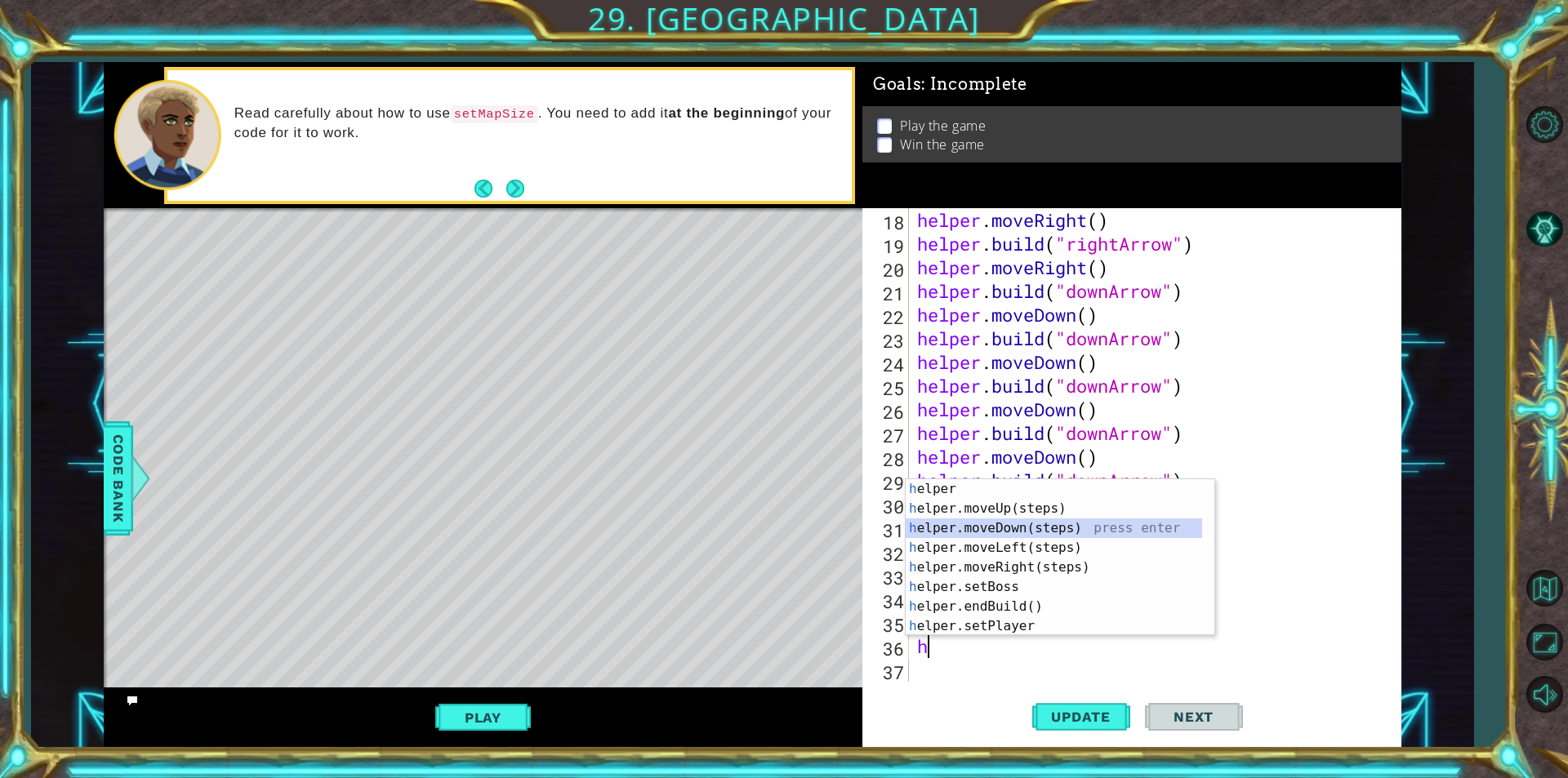
click at [1038, 533] on div "h elper press enter h elper.moveUp(steps) press enter h elper.moveDown(steps) p…" at bounding box center [1060, 577] width 308 height 196
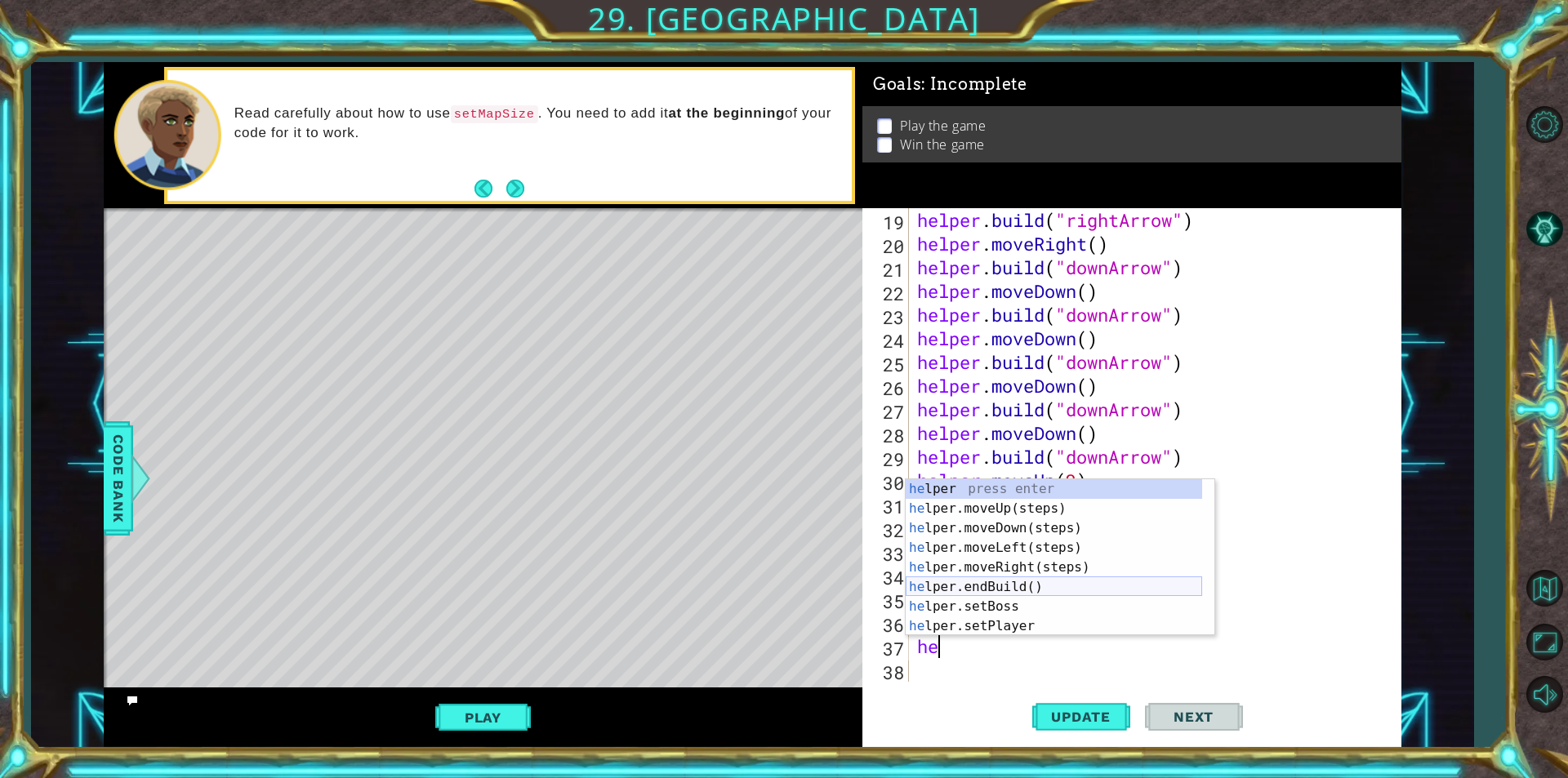
scroll to position [49, 0]
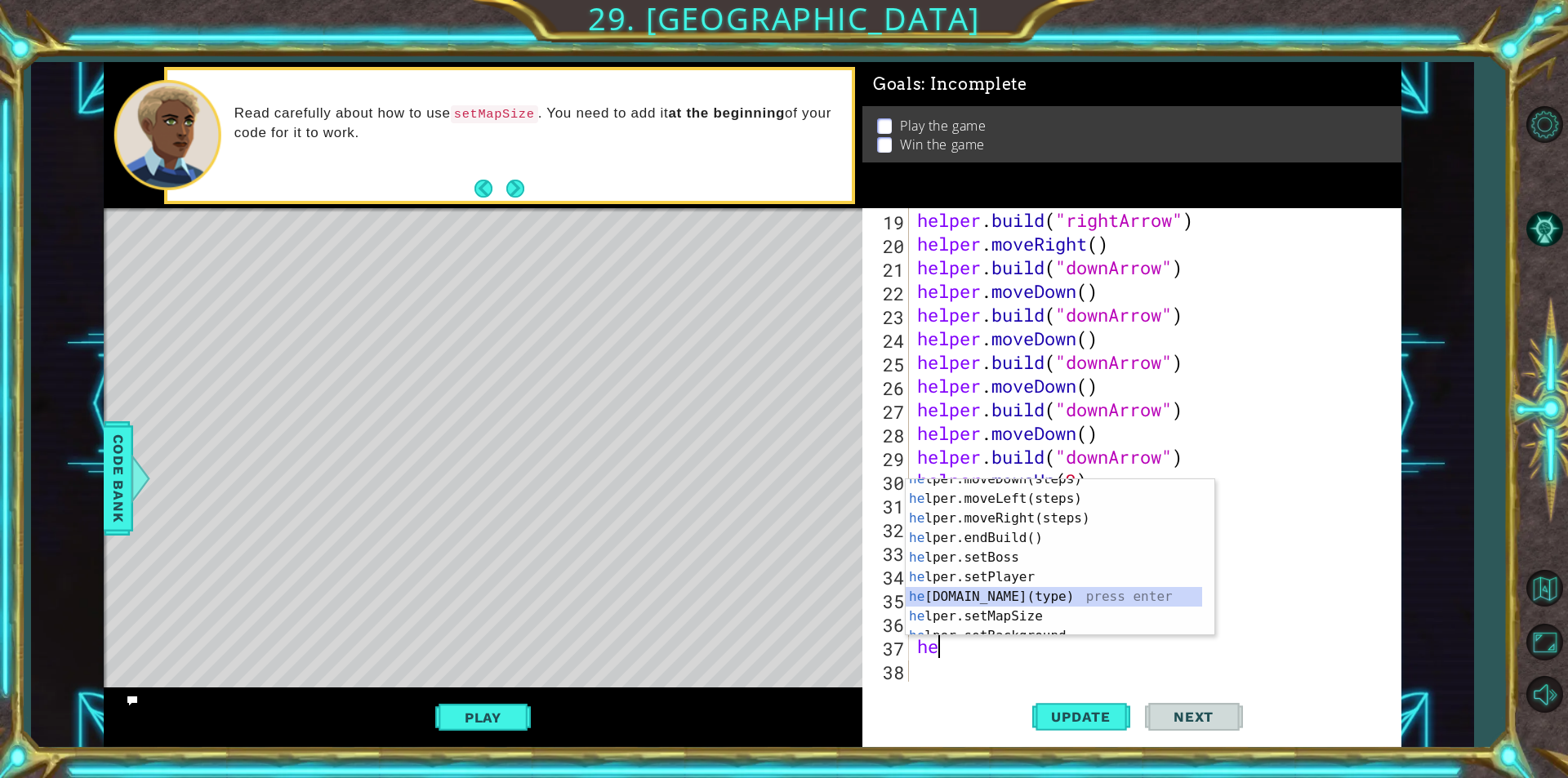
click at [1044, 590] on div "he lper.moveDown(steps) press enter he lper.moveLeft(steps) press enter he lper…" at bounding box center [1053, 567] width 296 height 196
type textarea "[DOMAIN_NAME]("wall")"
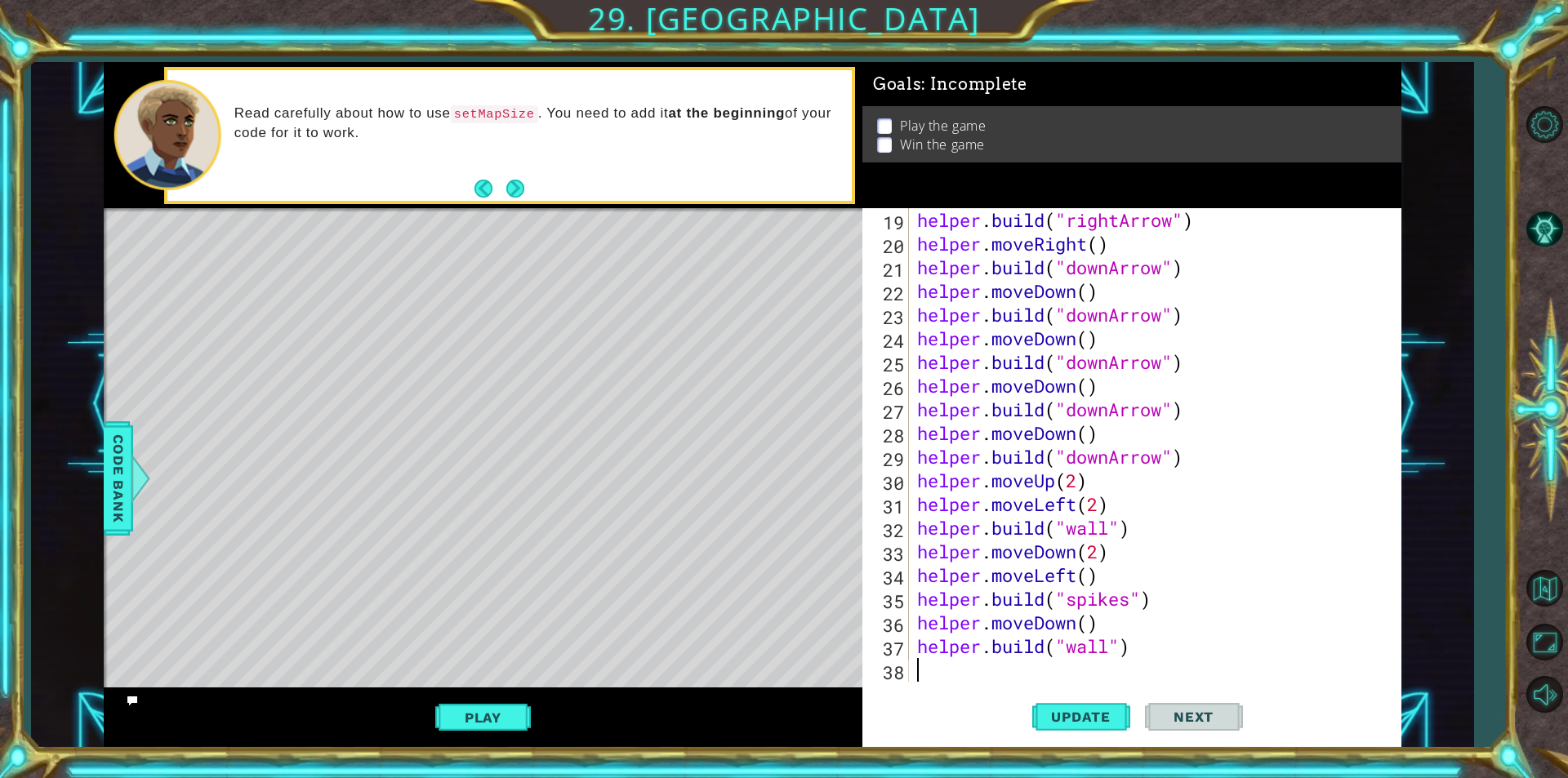
click at [943, 673] on div "helper . build ( "rightArrow" ) helper . moveRight ( ) helper . build ( "downAr…" at bounding box center [1153, 468] width 479 height 521
type textarea "h"
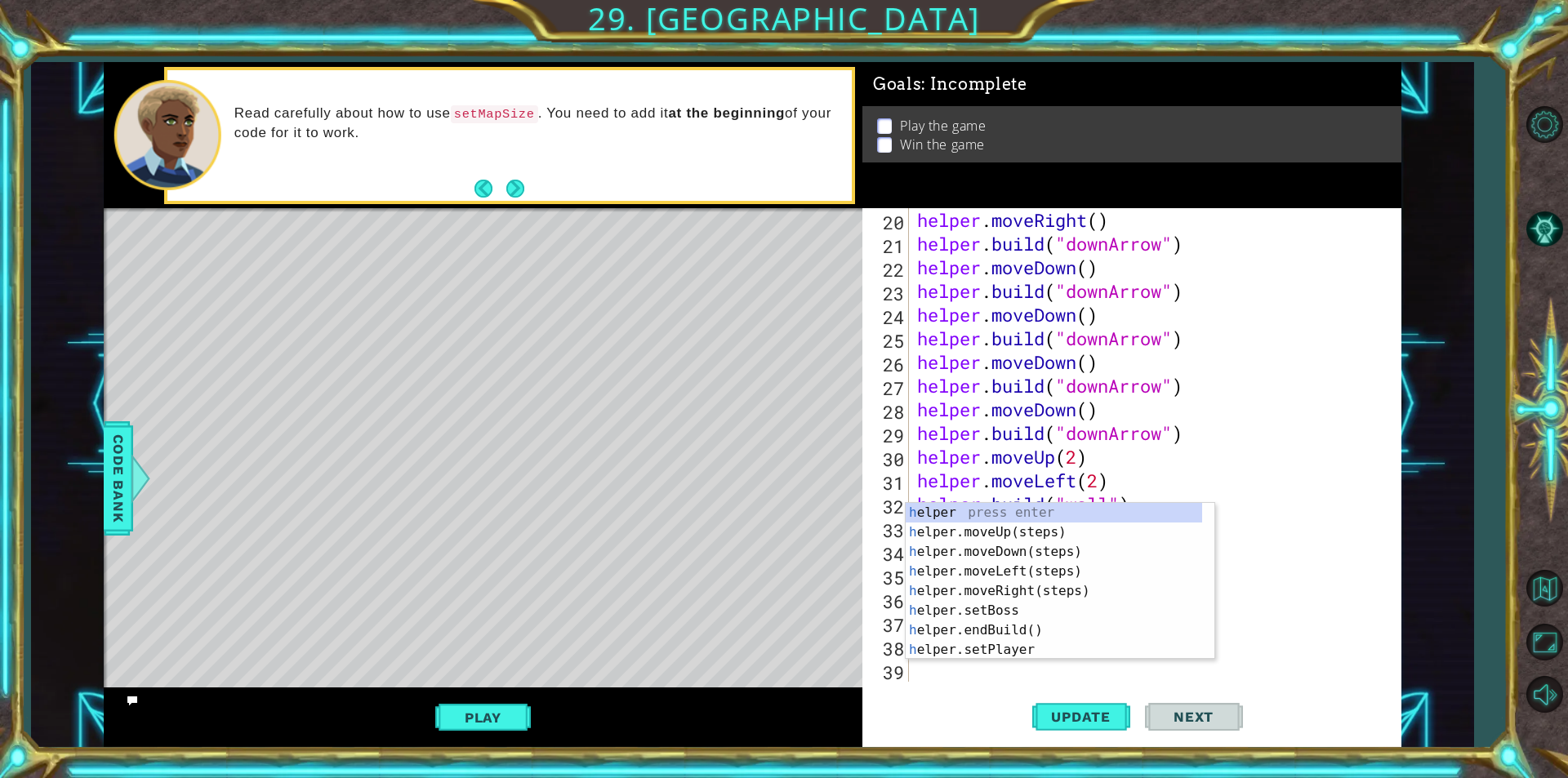
scroll to position [474, 0]
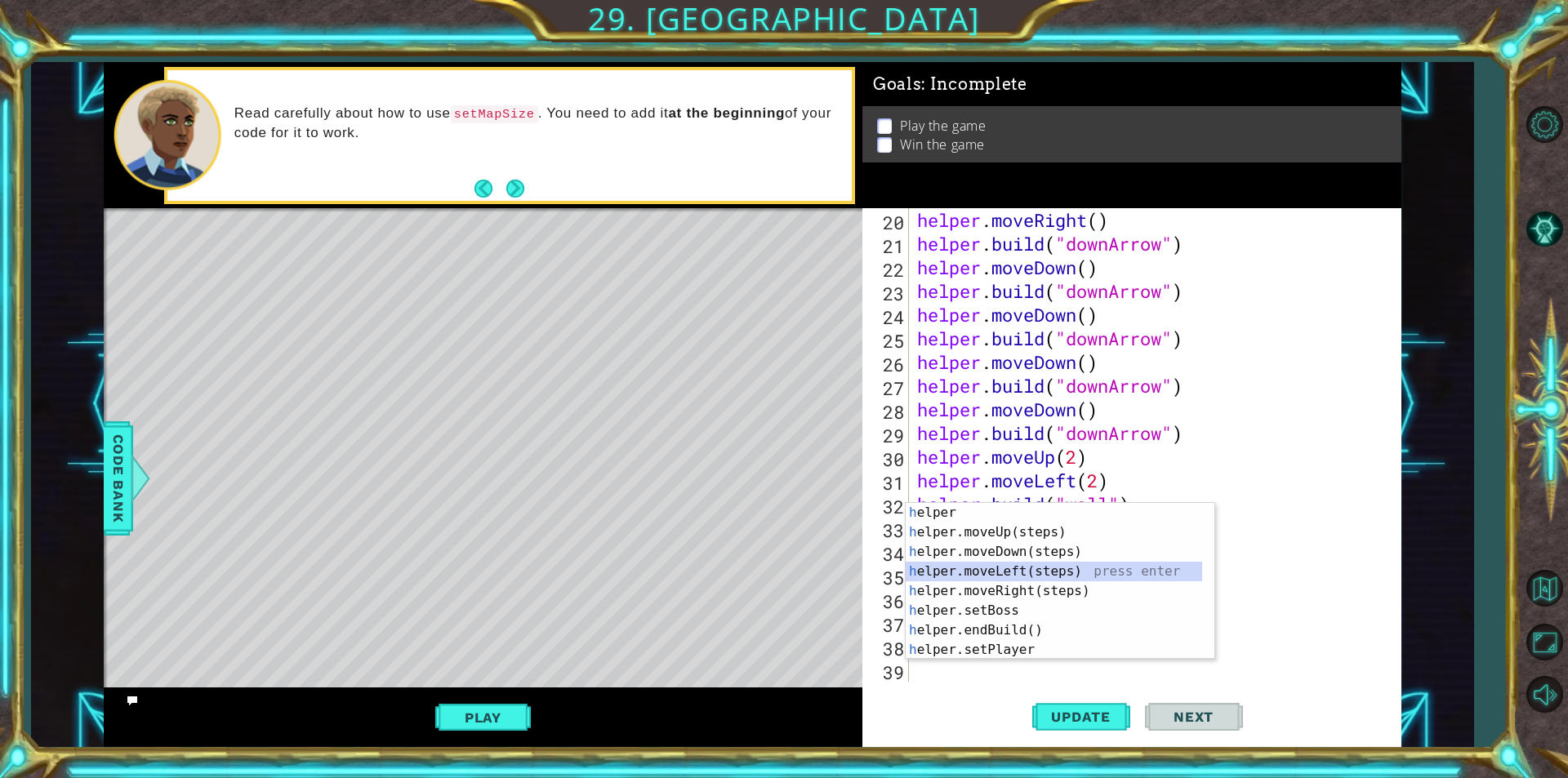
click at [1032, 571] on div "h elper press enter h elper.moveUp(steps) press enter h elper.moveDown(steps) p…" at bounding box center [1053, 600] width 296 height 196
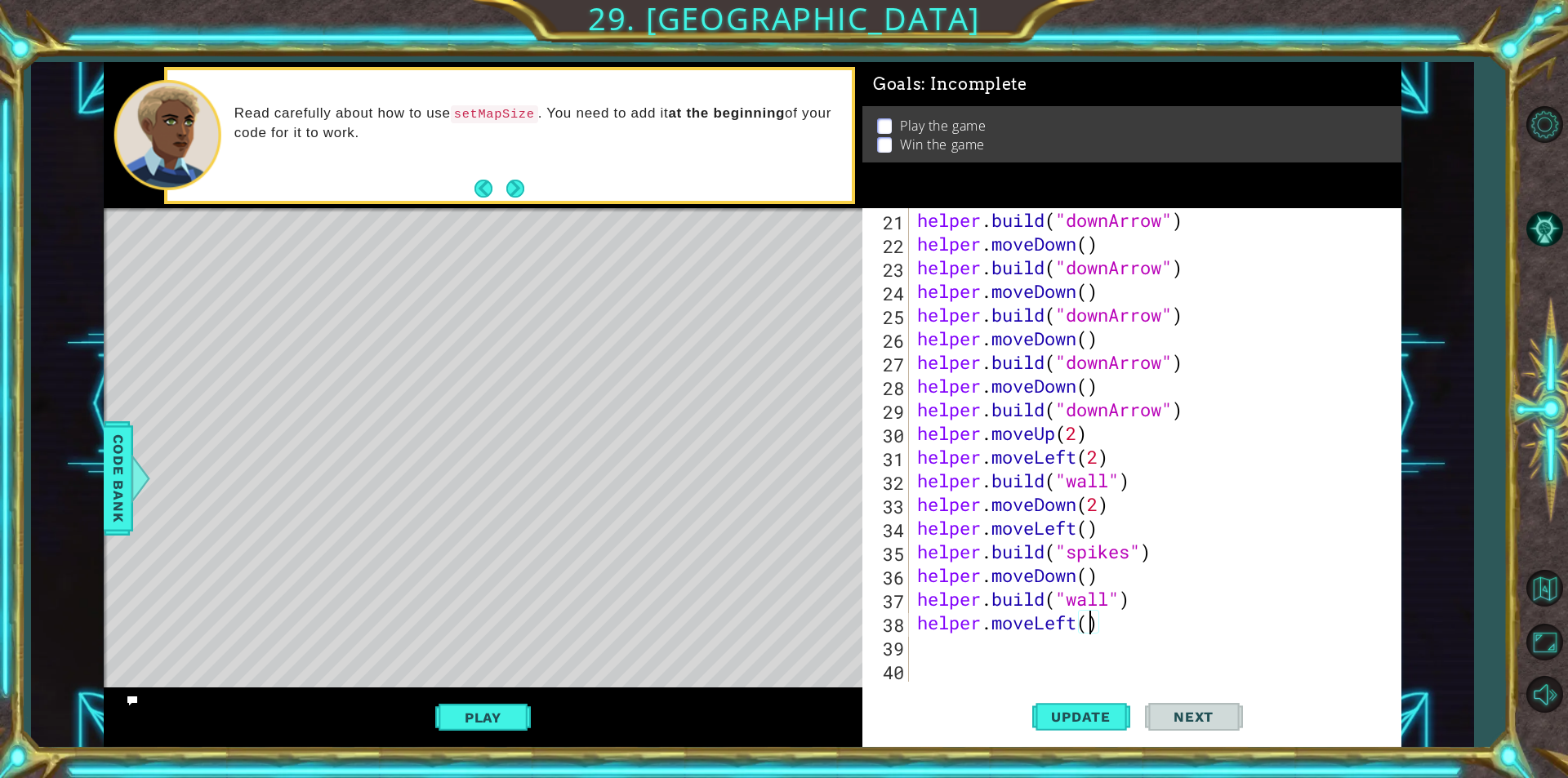
click at [1087, 623] on div "helper . build ( "downArrow" ) helper . moveDown ( ) helper . build ( "downArro…" at bounding box center [1153, 468] width 479 height 521
type textarea "helper.moveLeft(4)"
click at [1010, 643] on div "helper . build ( "downArrow" ) helper . moveDown ( ) helper . build ( "downArro…" at bounding box center [1153, 468] width 479 height 521
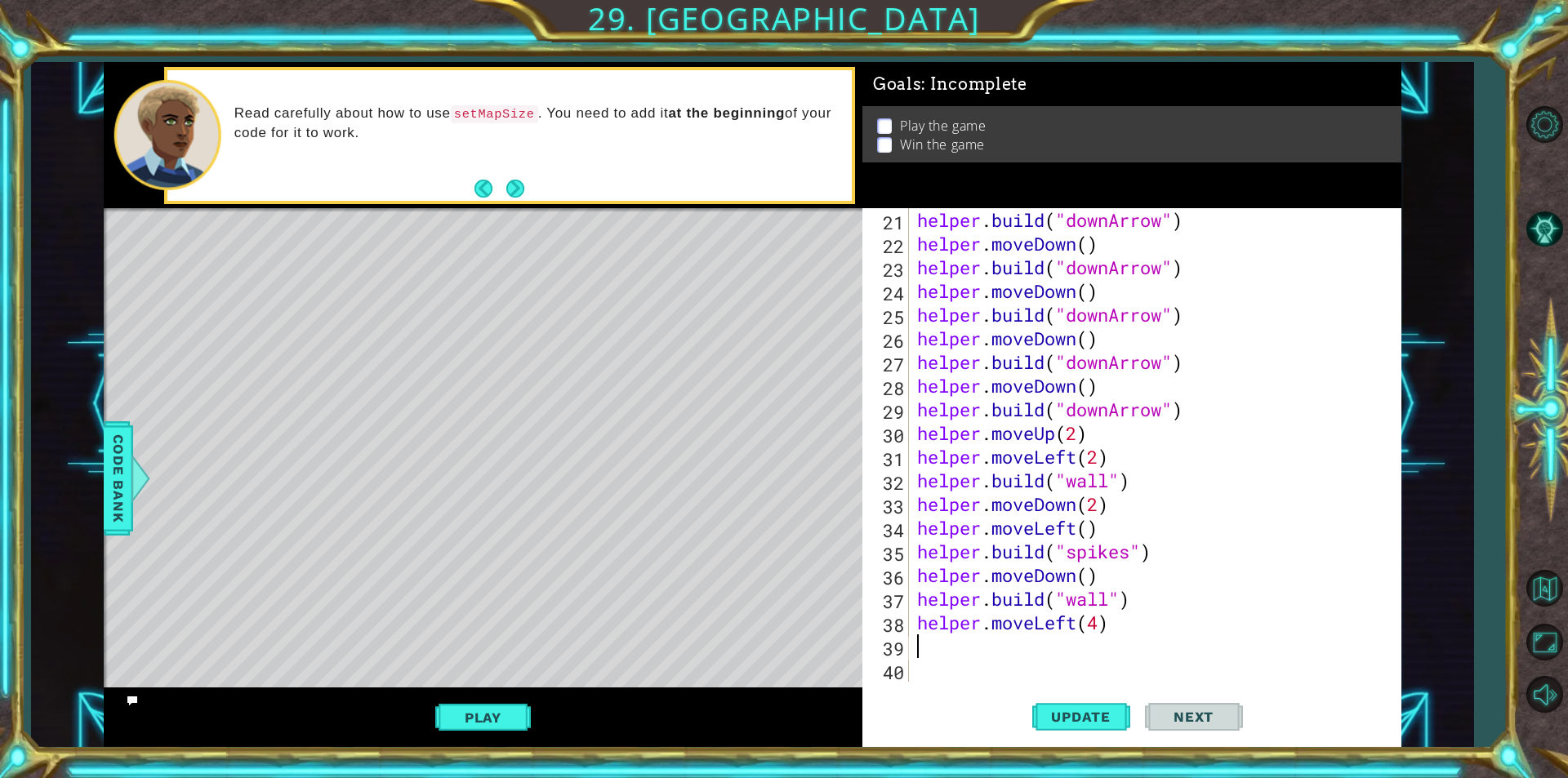
type textarea "h"
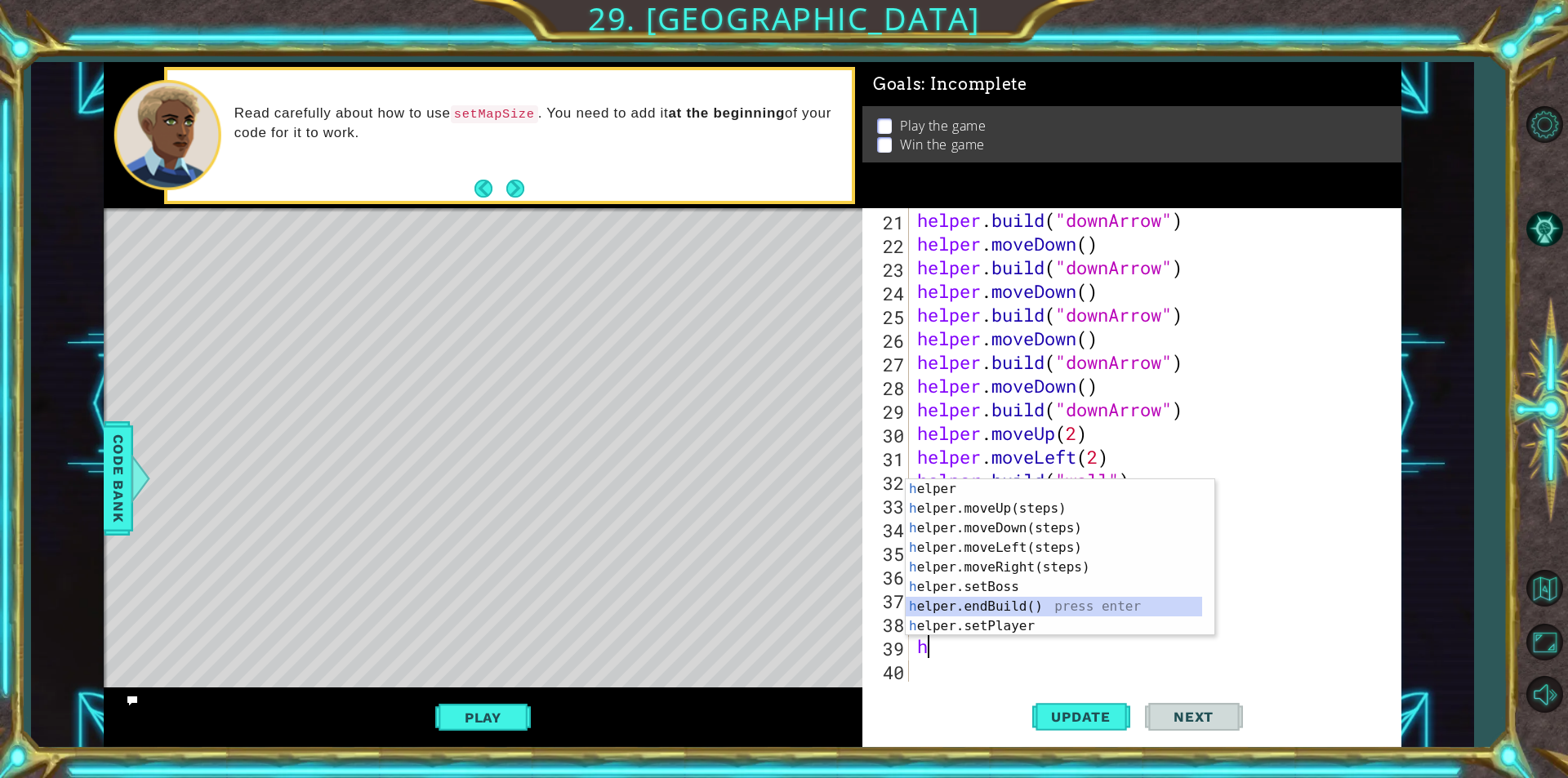
click at [1011, 605] on div "h elper press enter h elper.moveUp(steps) press enter h elper.moveDown(steps) p…" at bounding box center [1053, 577] width 296 height 196
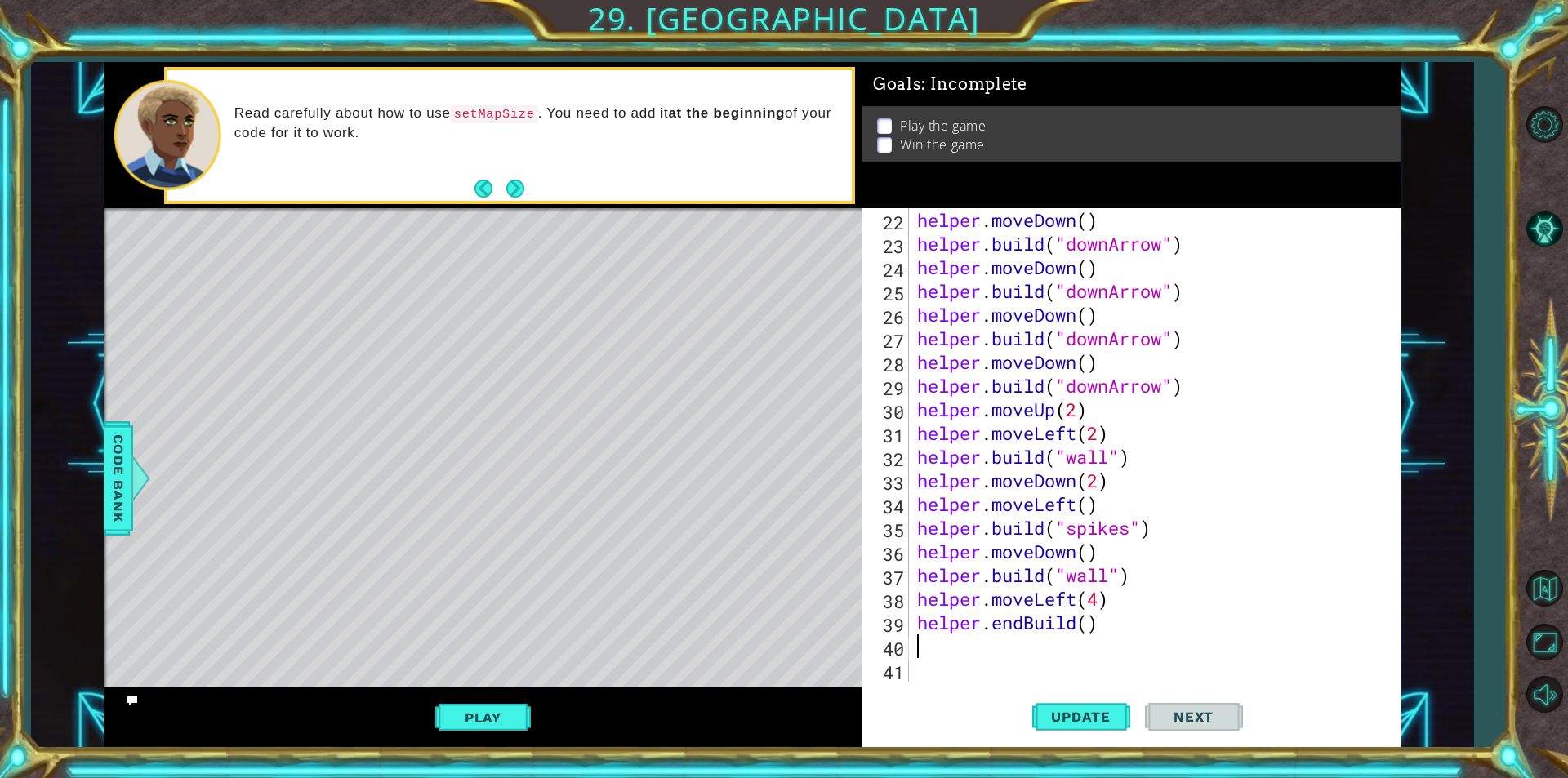
scroll to position [521, 0]
click at [1049, 708] on span "Update" at bounding box center [1081, 717] width 93 height 16
drag, startPoint x: 1113, startPoint y: 624, endPoint x: 993, endPoint y: 630, distance: 120.1
click at [993, 630] on div "helper . moveDown ( ) helper . build ( "downArrow" ) helper . moveDown ( ) help…" at bounding box center [1153, 468] width 479 height 521
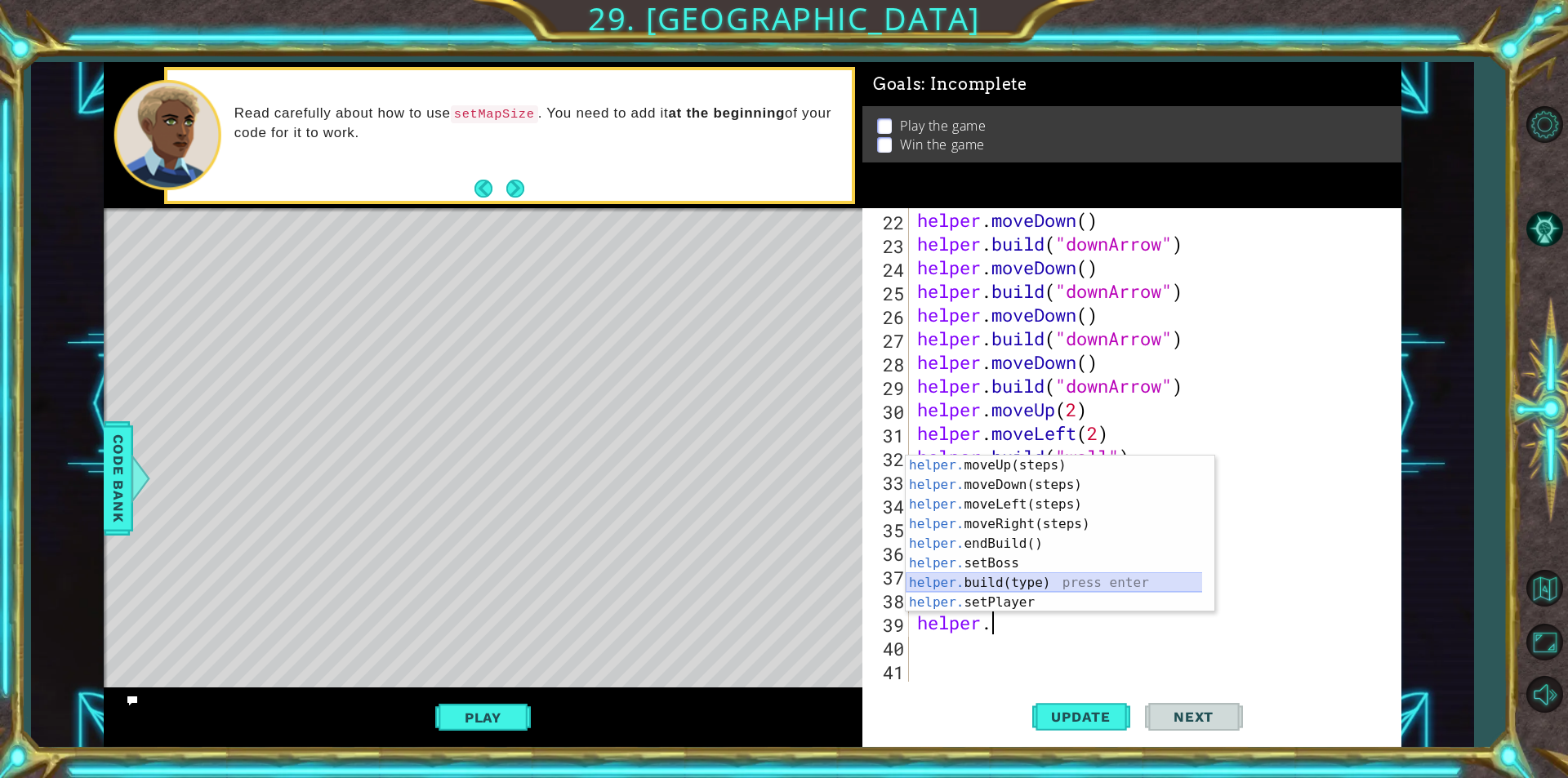
click at [1009, 577] on div "helper. moveUp(steps) press enter helper. moveDown(steps) press enter helper. m…" at bounding box center [1060, 553] width 308 height 196
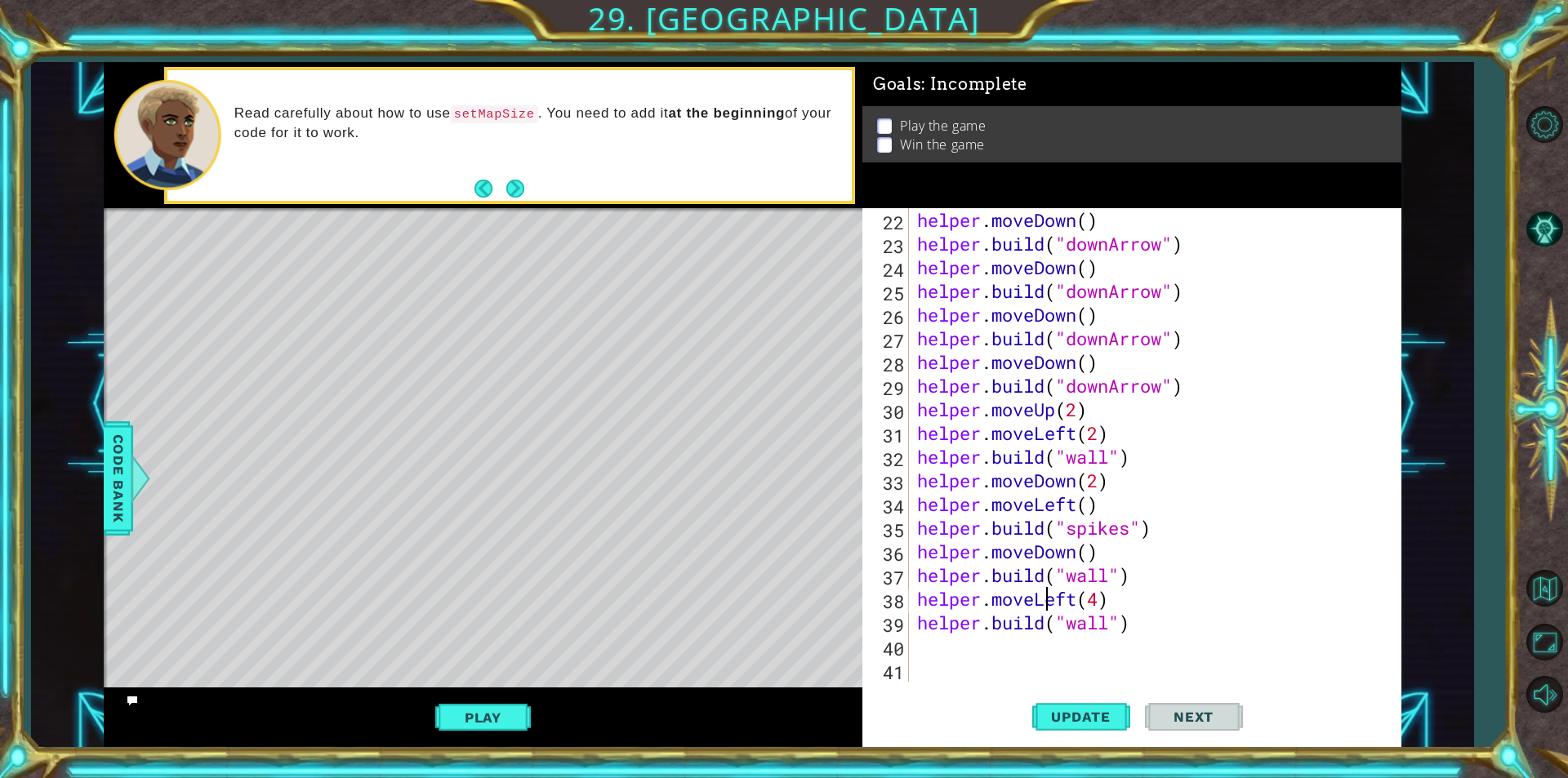
click at [1046, 599] on div "helper . moveDown ( ) helper . build ( "downArrow" ) helper . moveDown ( ) help…" at bounding box center [1153, 468] width 479 height 521
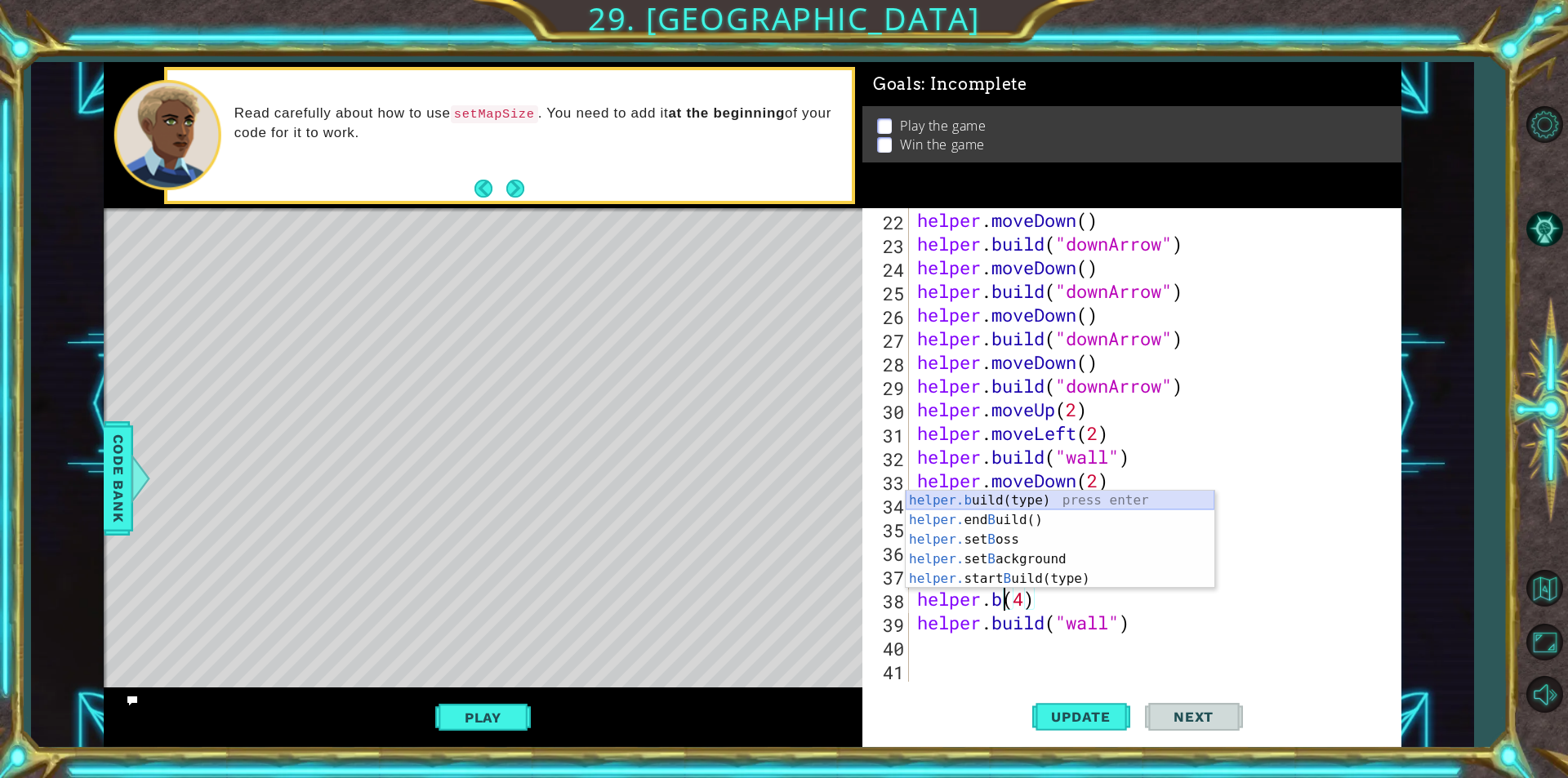
click at [1049, 504] on div "helper.b uild(type) press enter helper. end B uild() press enter helper. set B …" at bounding box center [1060, 558] width 308 height 137
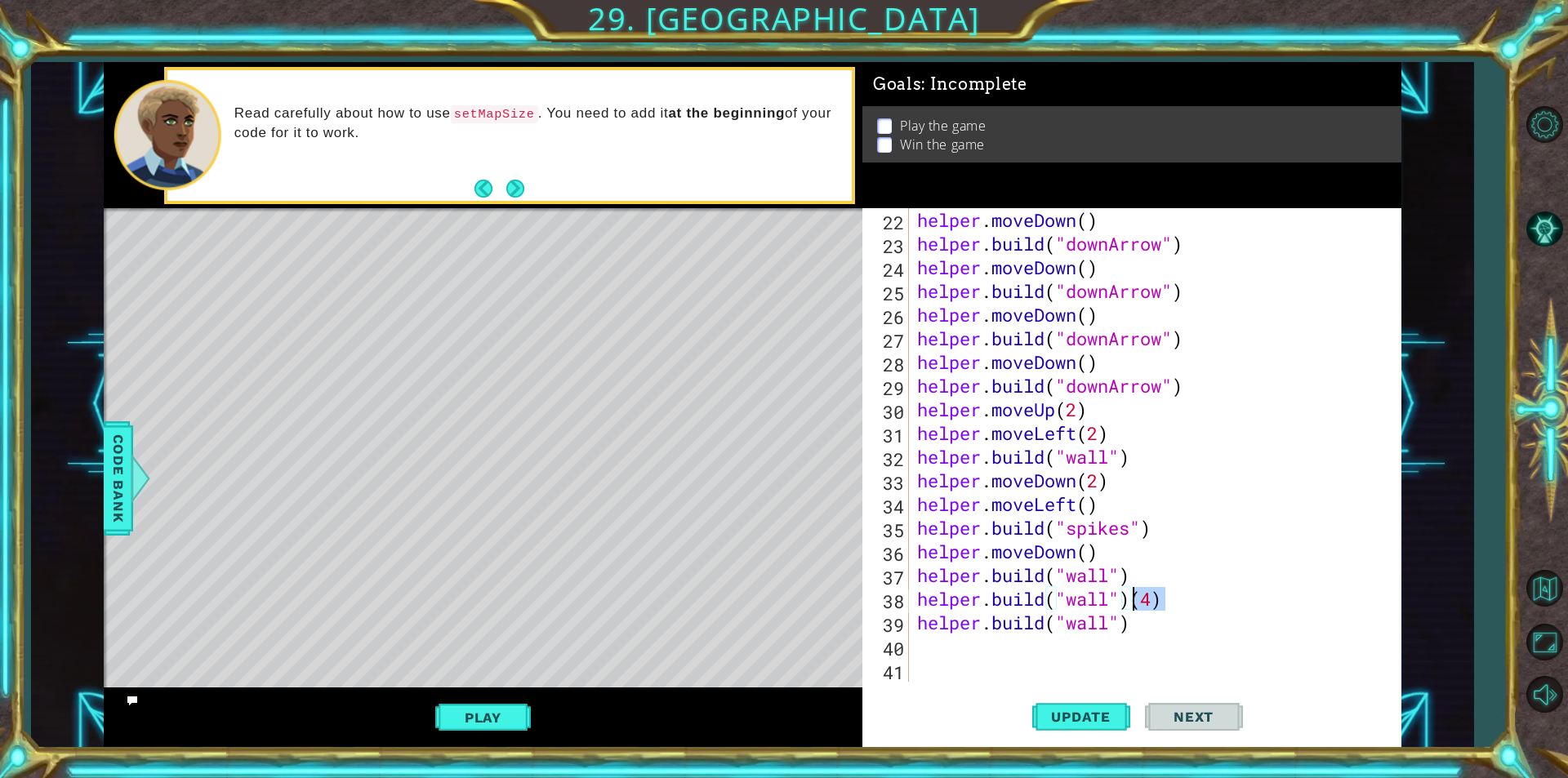
drag, startPoint x: 1171, startPoint y: 600, endPoint x: 1135, endPoint y: 606, distance: 36.5
click at [1135, 606] on div "helper . moveDown ( ) helper . build ( "downArrow" ) helper . moveDown ( ) help…" at bounding box center [1153, 468] width 479 height 521
type textarea "[DOMAIN_NAME]("wall")"
click at [1075, 714] on span "Update" at bounding box center [1081, 717] width 93 height 16
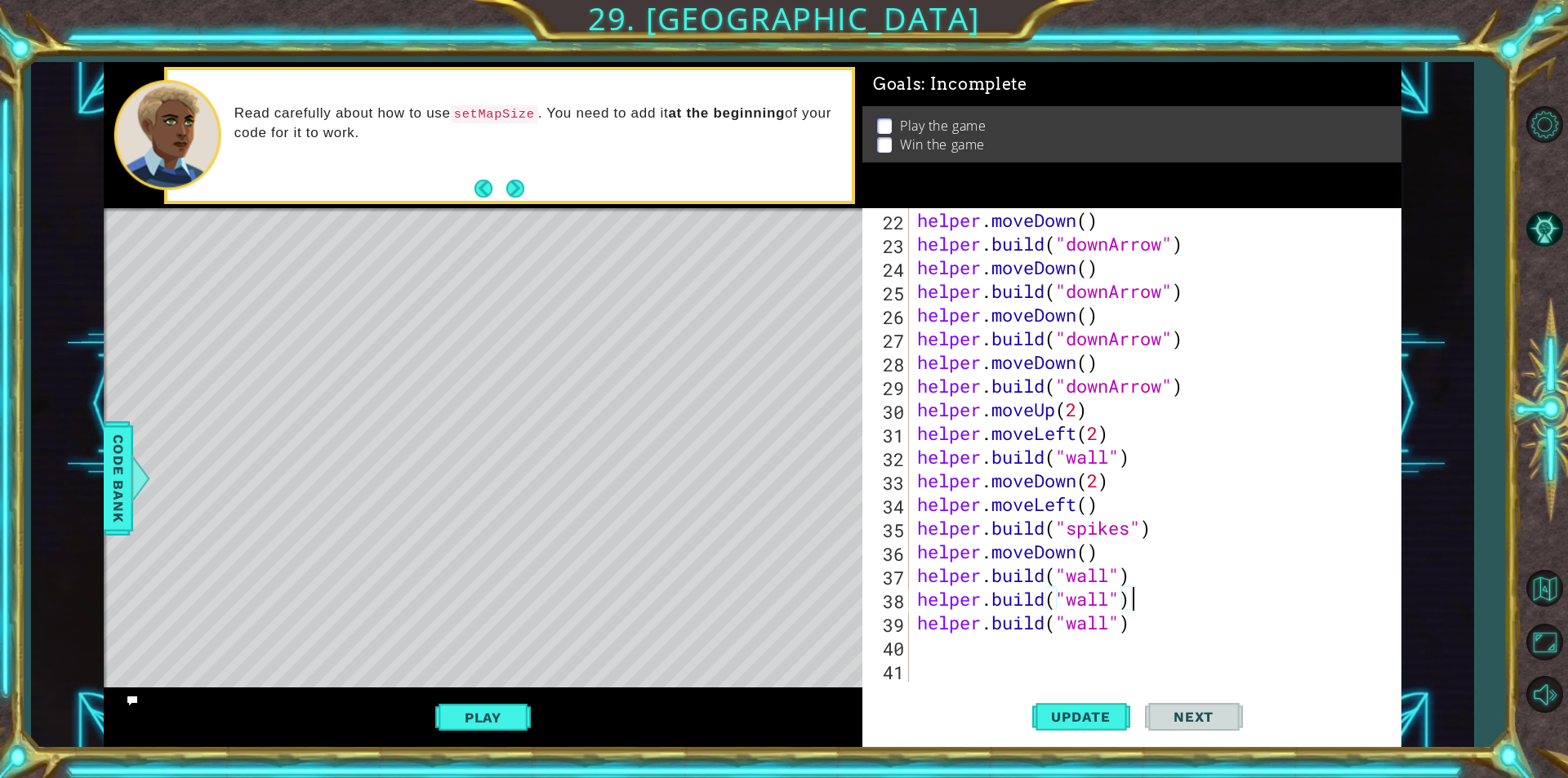
click at [1140, 580] on div "helper . moveDown ( ) helper . build ( "downArrow" ) helper . moveDown ( ) help…" at bounding box center [1153, 468] width 479 height 521
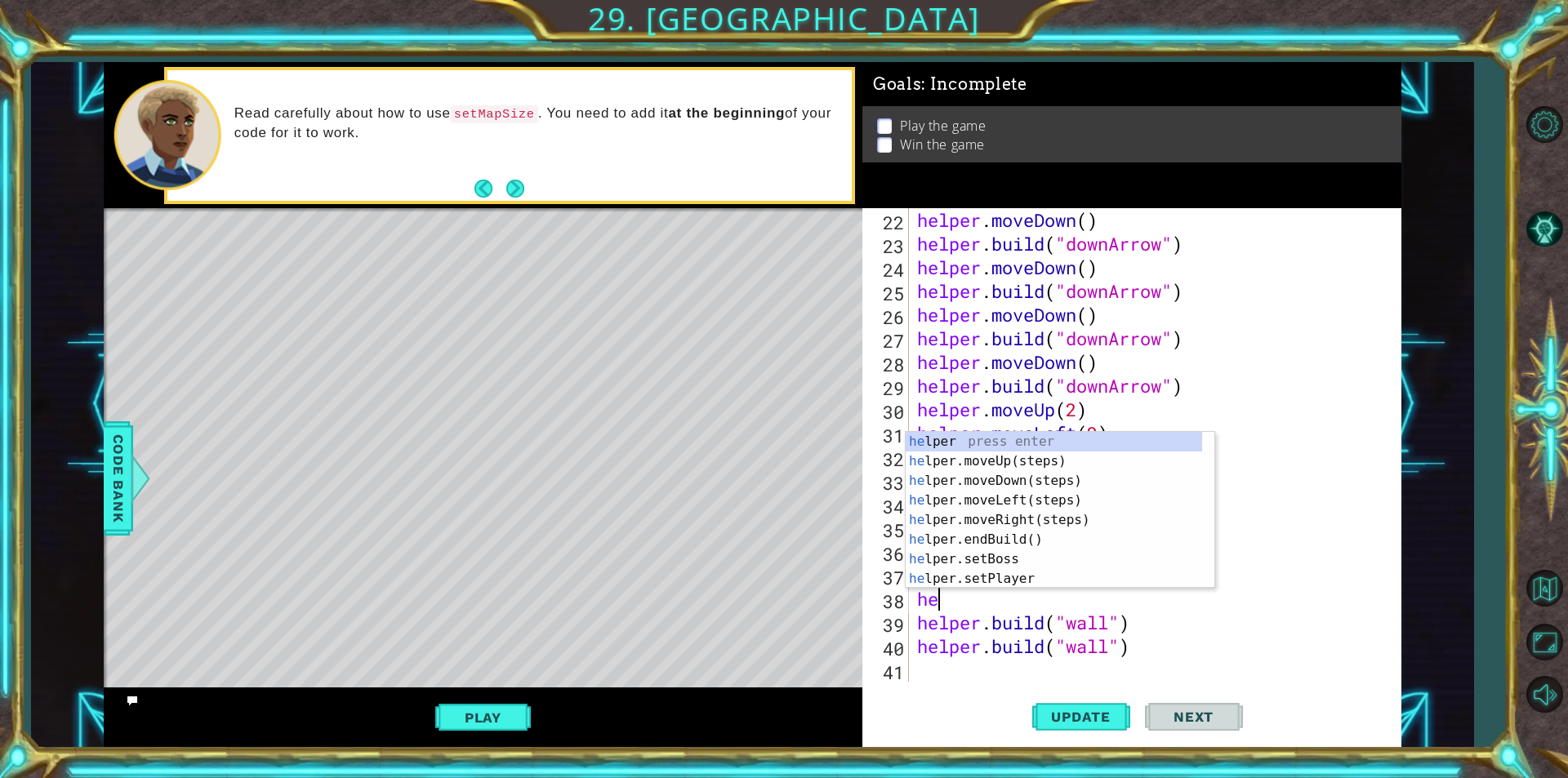
type textarea "hel"
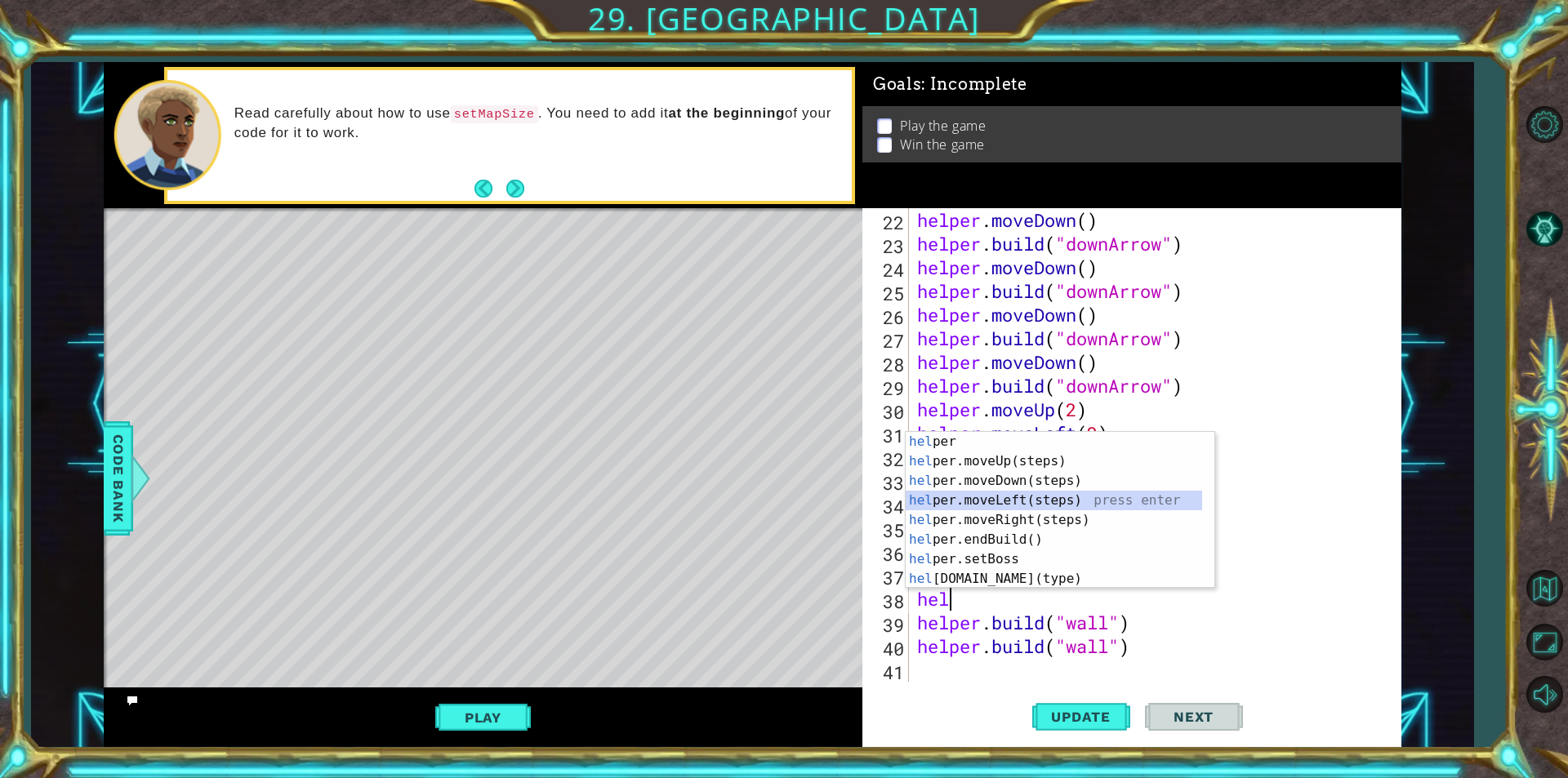
click at [1013, 496] on div "hel per press enter hel per.moveUp(steps) press enter hel per.moveDown(steps) p…" at bounding box center [1053, 530] width 296 height 196
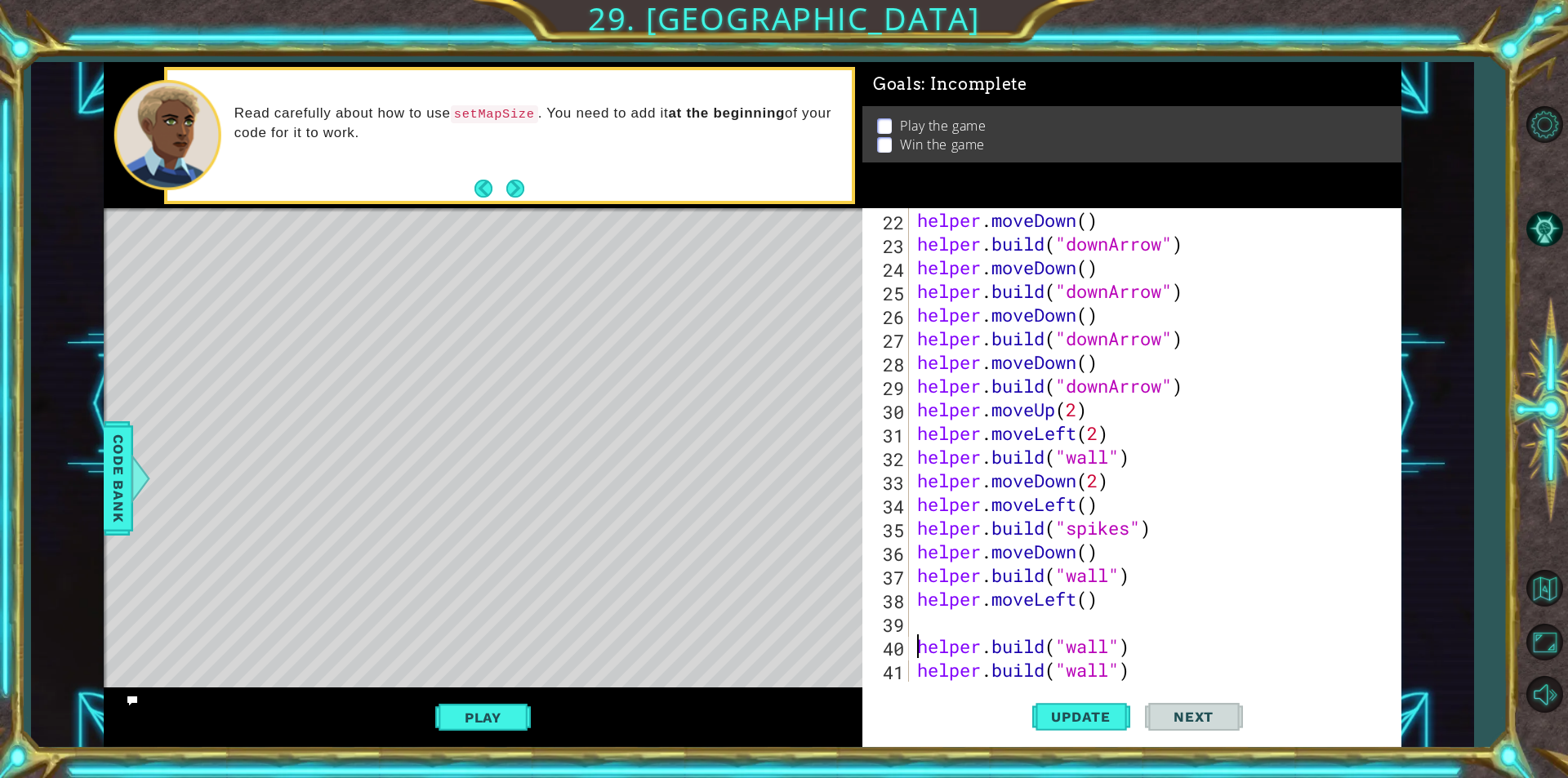
click at [918, 644] on div "helper . moveDown ( ) helper . build ( "downArrow" ) helper . moveDown ( ) help…" at bounding box center [1153, 468] width 479 height 521
type textarea "[DOMAIN_NAME]("wall")"
type textarea "h"
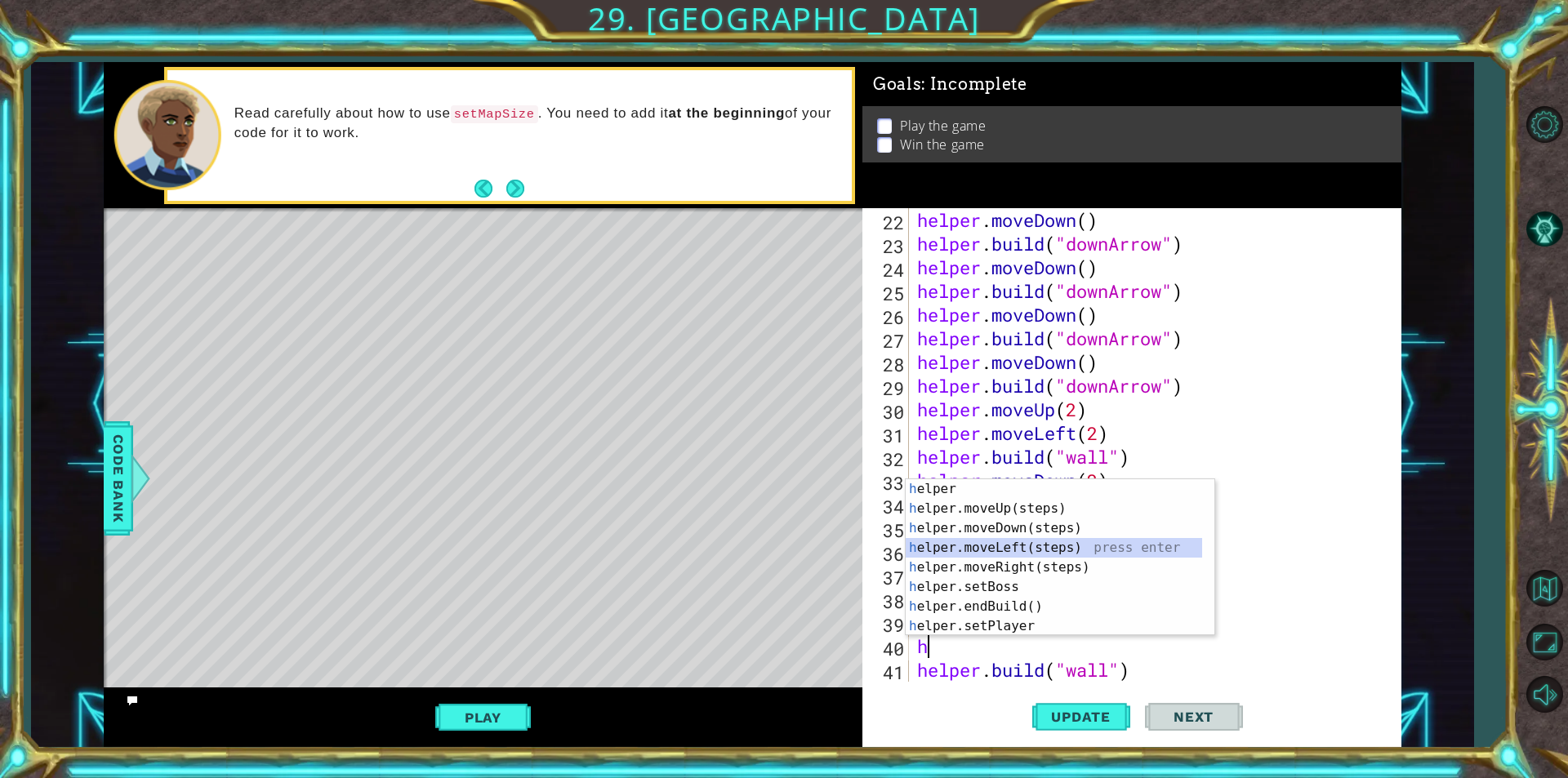
click at [949, 553] on div "h elper press enter h elper.moveUp(steps) press enter h elper.moveDown(steps) p…" at bounding box center [1053, 577] width 296 height 196
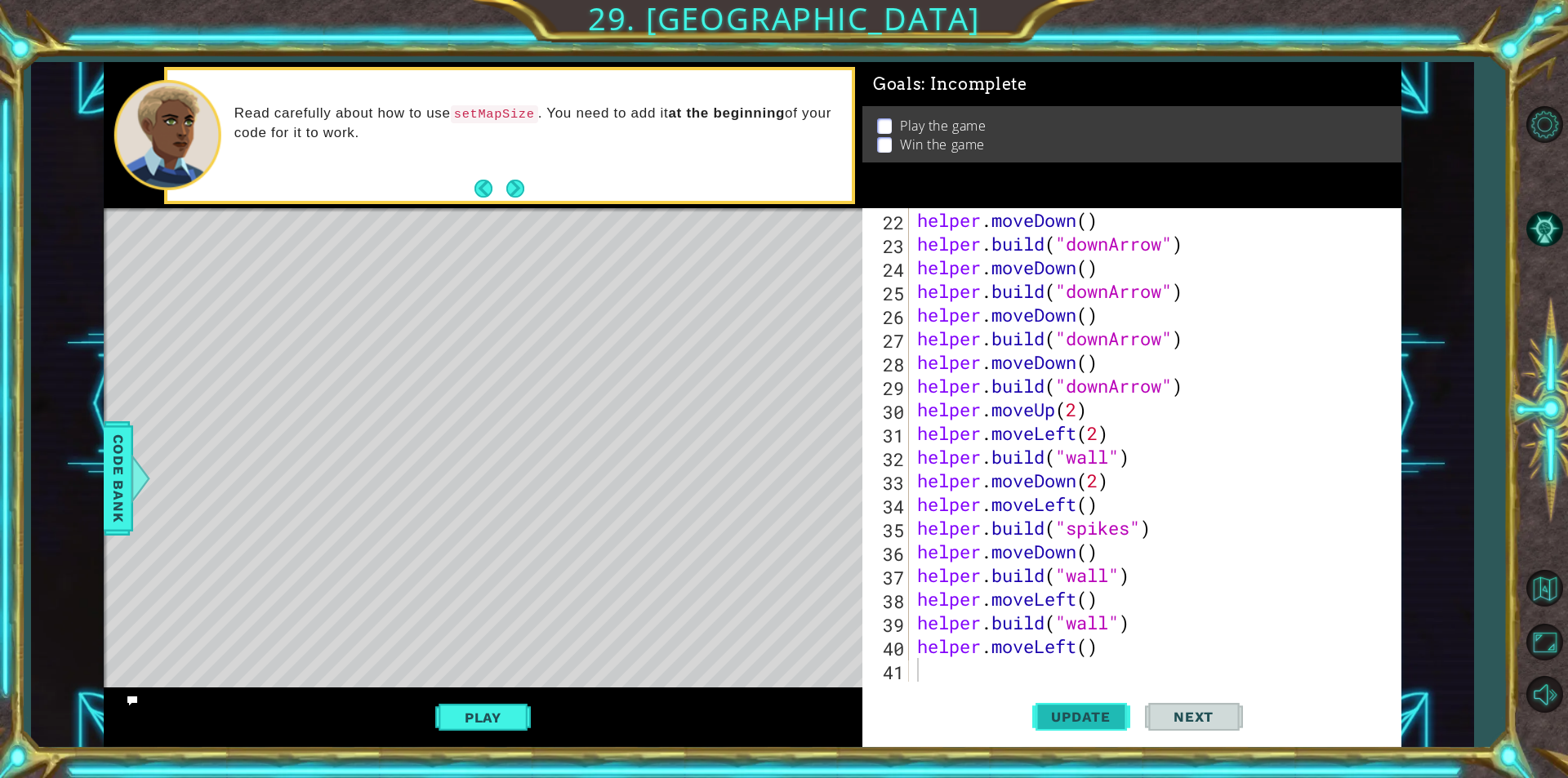
click at [1096, 707] on button "Update" at bounding box center [1081, 717] width 98 height 54
click at [485, 712] on button "Play" at bounding box center [483, 717] width 96 height 31
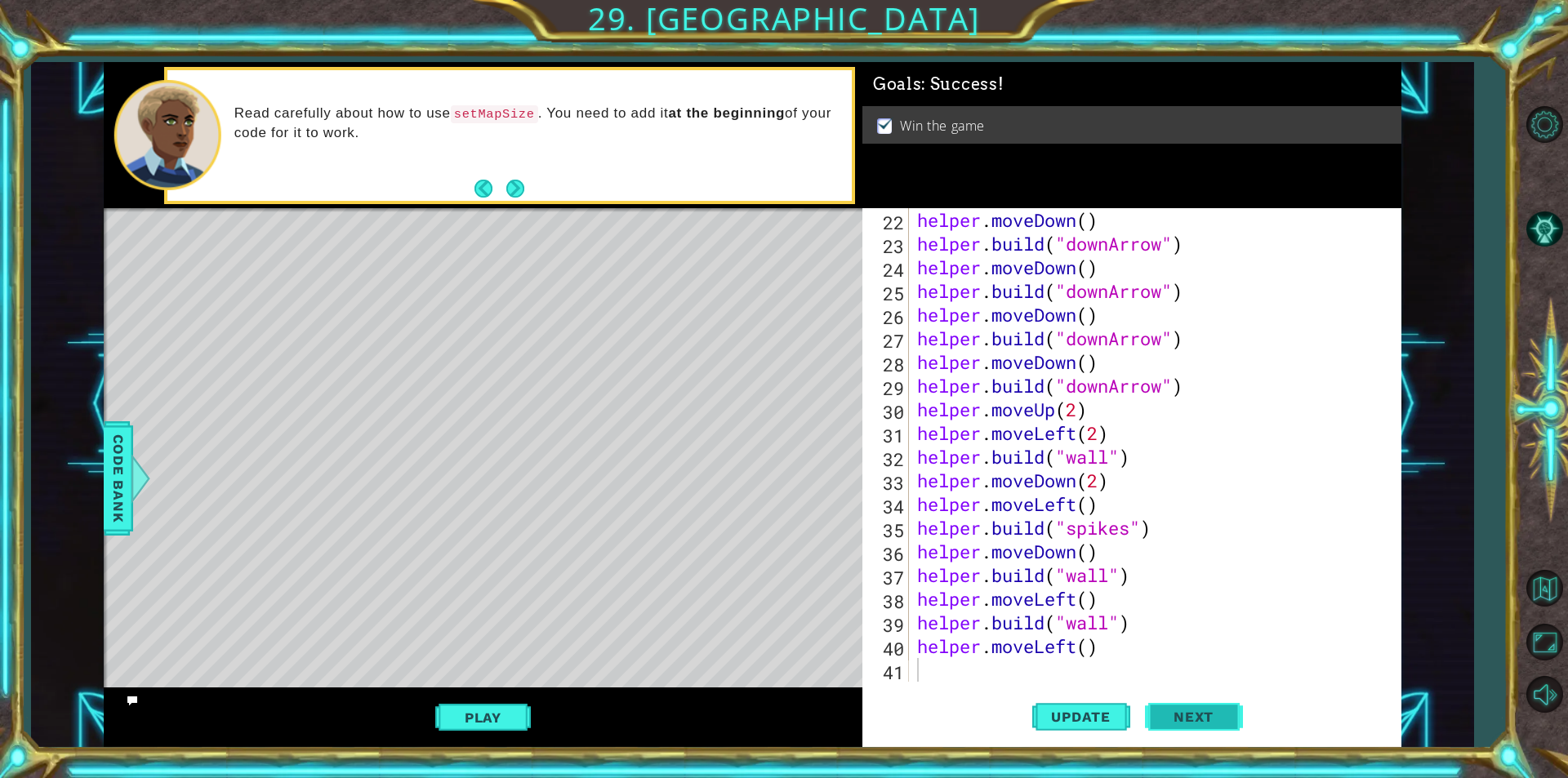
click at [1228, 726] on button "Next" at bounding box center [1193, 720] width 98 height 54
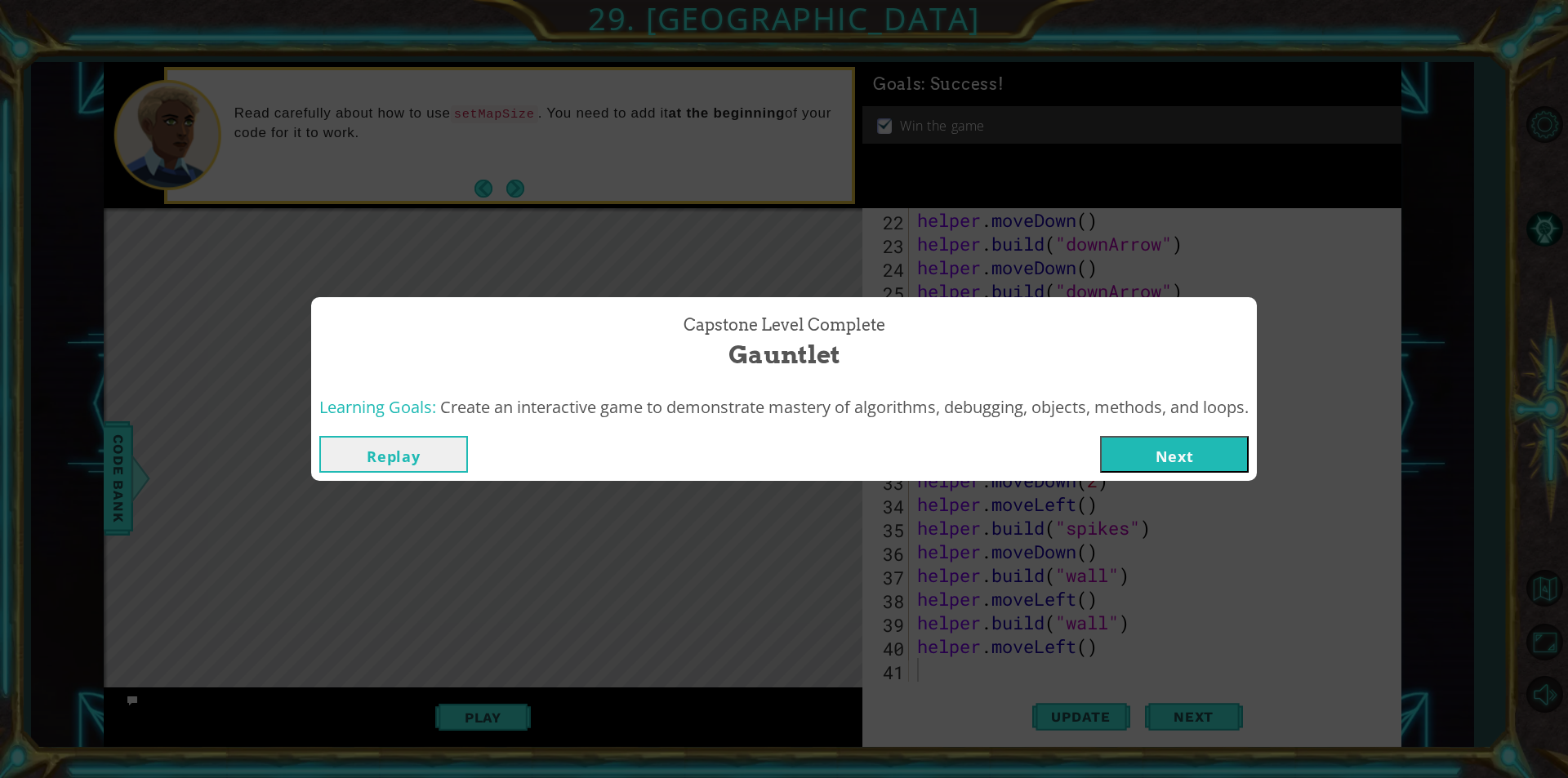
click at [1155, 455] on button "Next" at bounding box center [1174, 454] width 148 height 37
